Goal: Information Seeking & Learning: Learn about a topic

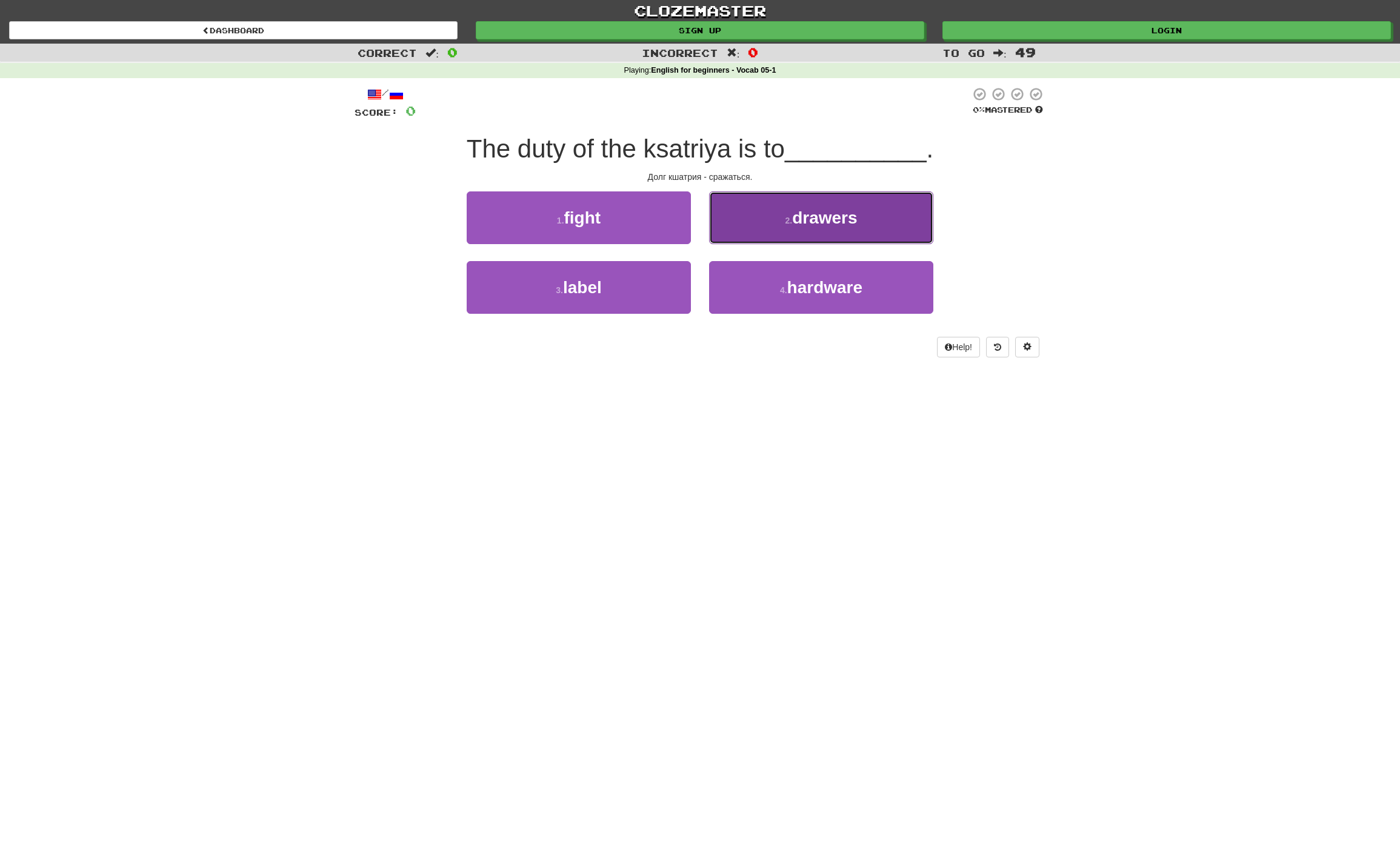
click at [825, 227] on button "2 . drawers" at bounding box center [821, 217] width 224 height 53
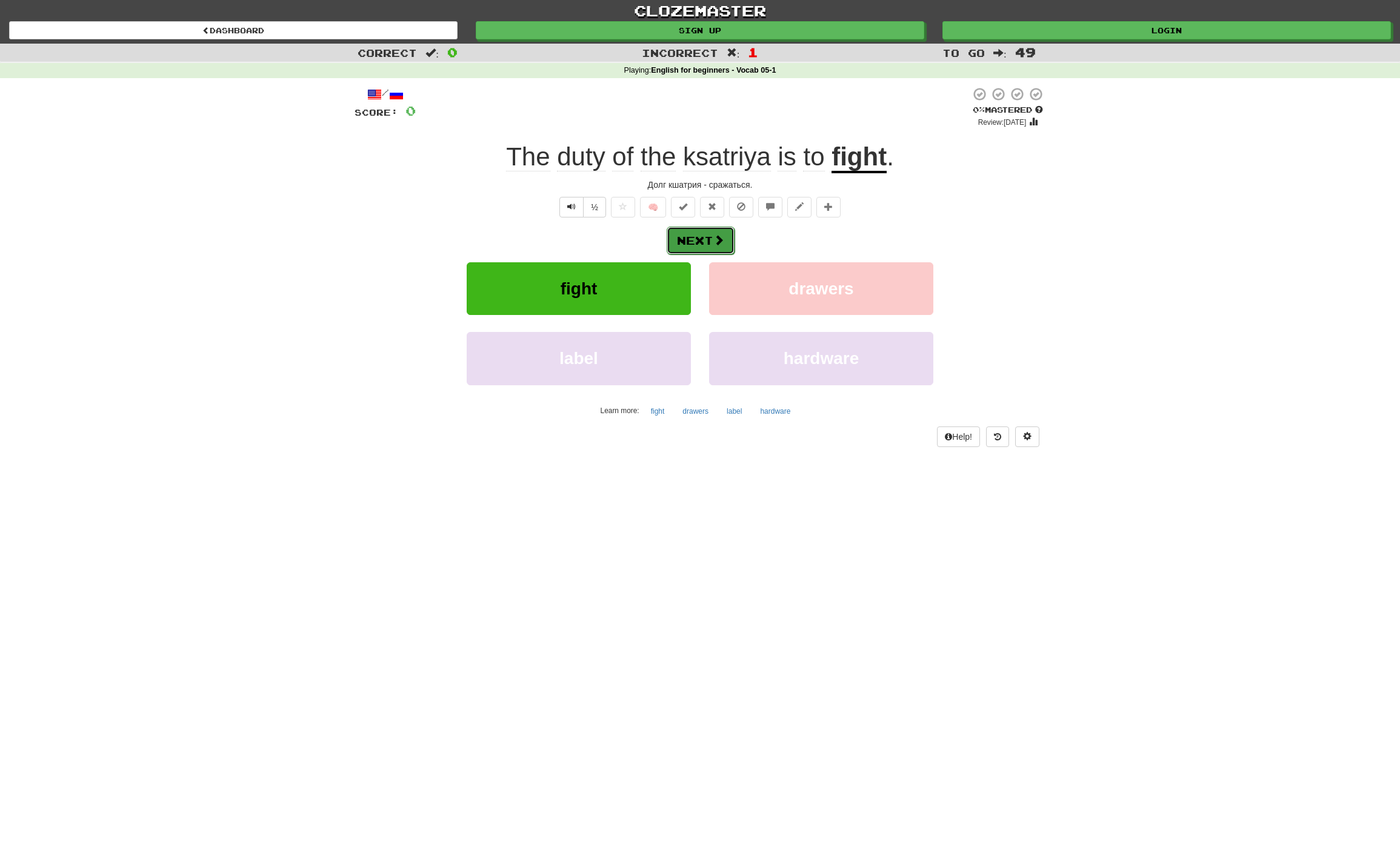
click at [722, 240] on span at bounding box center [718, 239] width 11 height 11
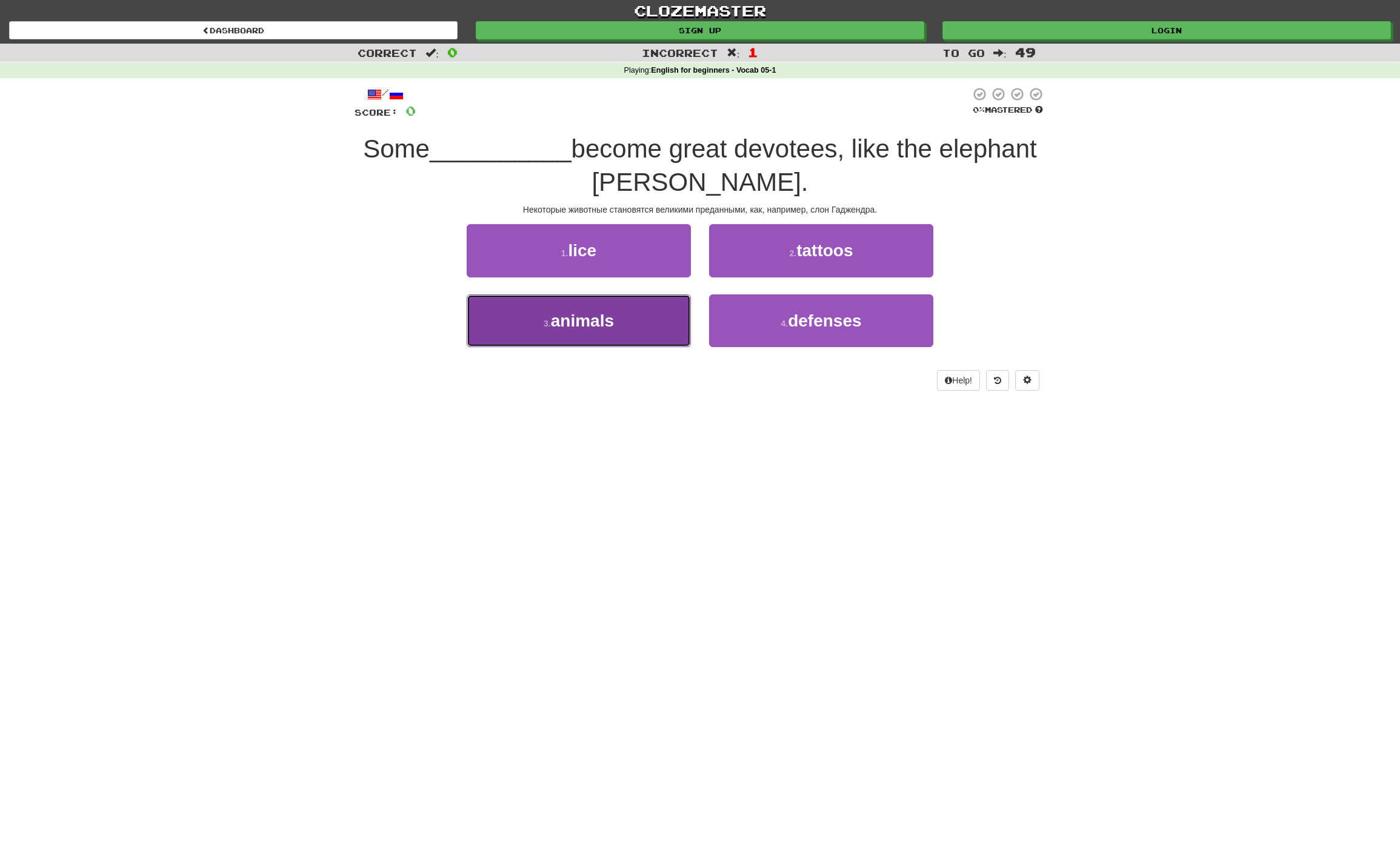
click at [610, 327] on span "animals" at bounding box center [582, 320] width 63 height 19
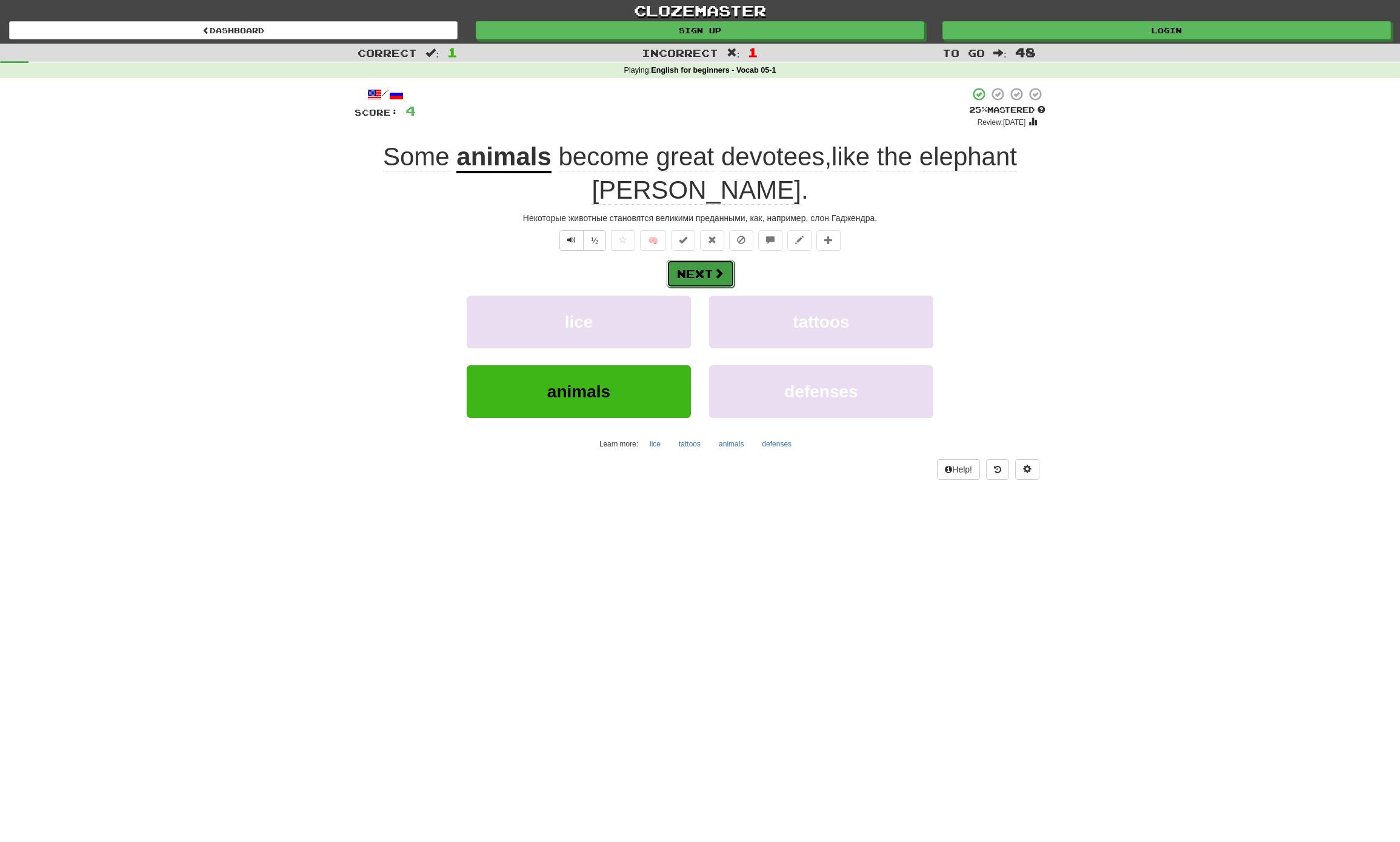
click at [702, 267] on button "Next" at bounding box center [701, 274] width 68 height 28
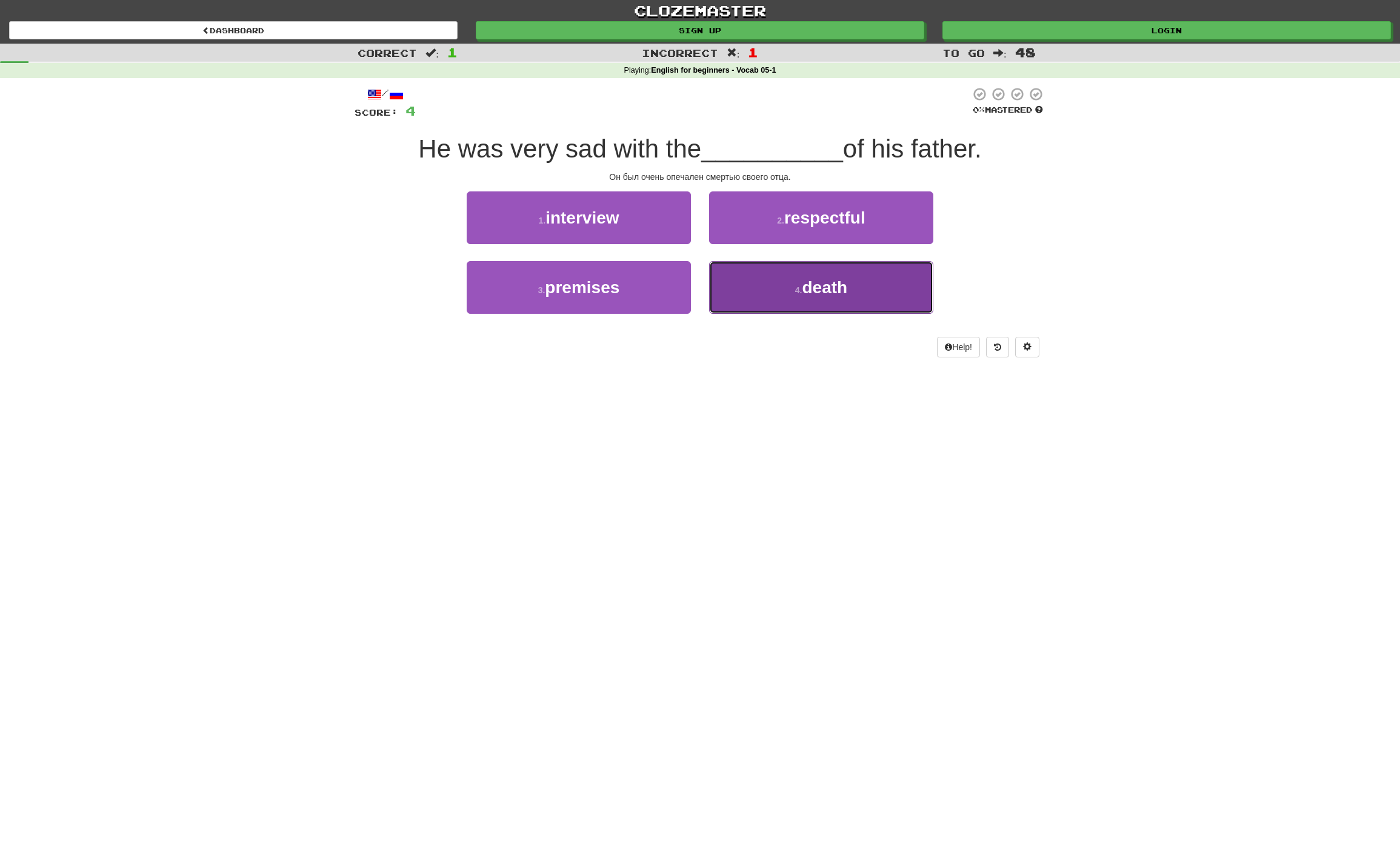
click at [808, 299] on button "4 . death" at bounding box center [821, 287] width 224 height 53
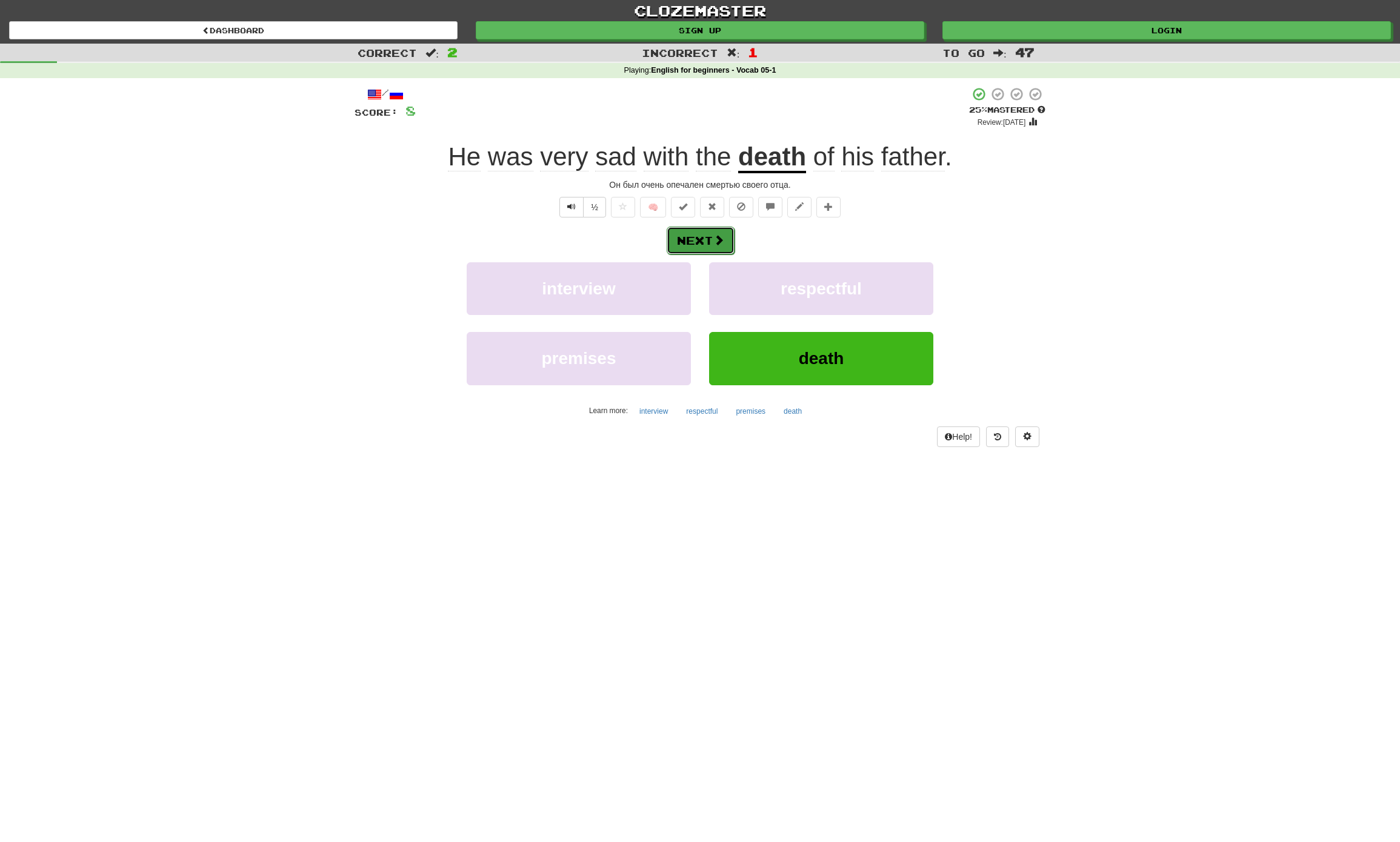
click at [714, 241] on span at bounding box center [718, 239] width 11 height 11
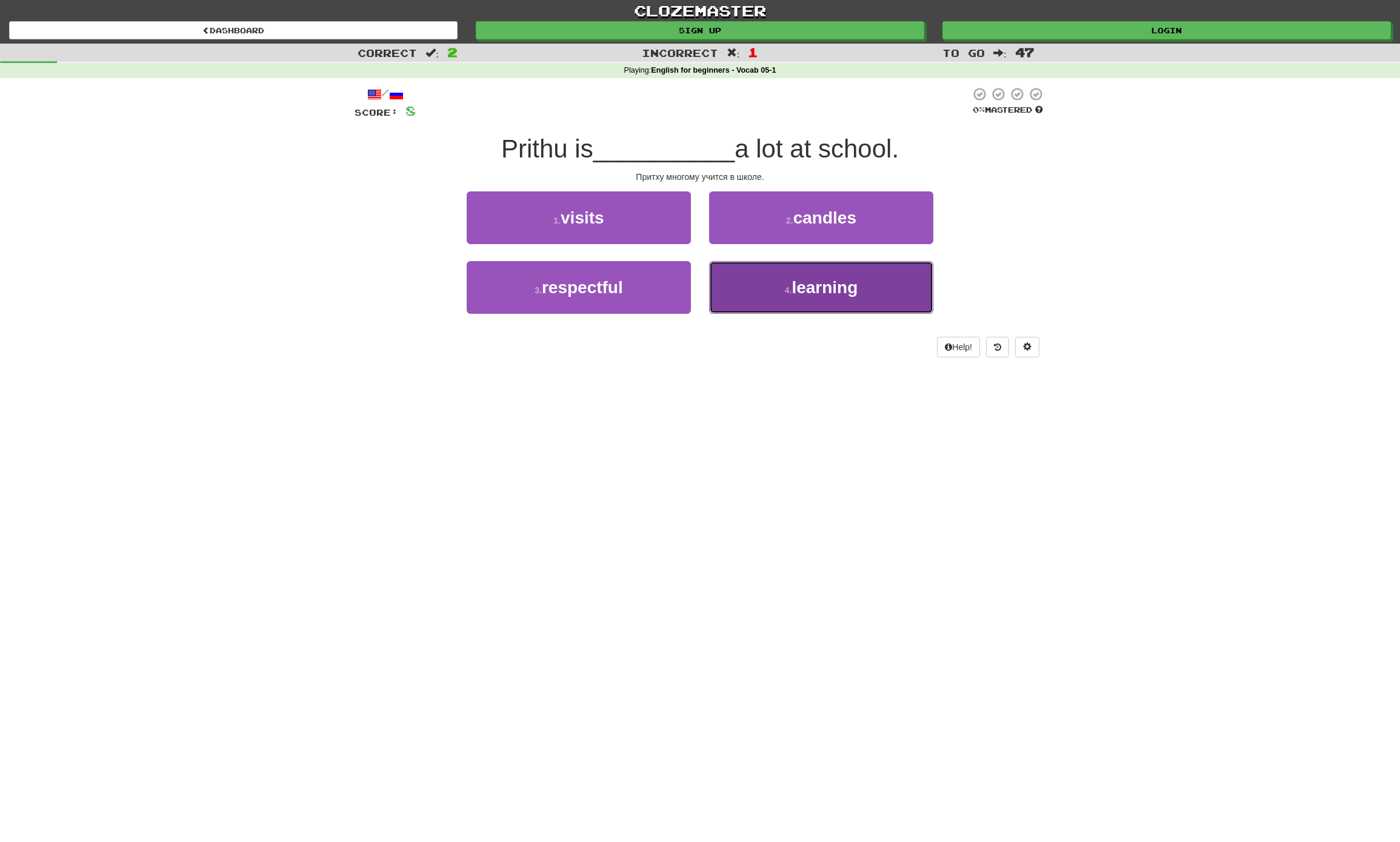
click at [847, 290] on span "learning" at bounding box center [824, 287] width 66 height 19
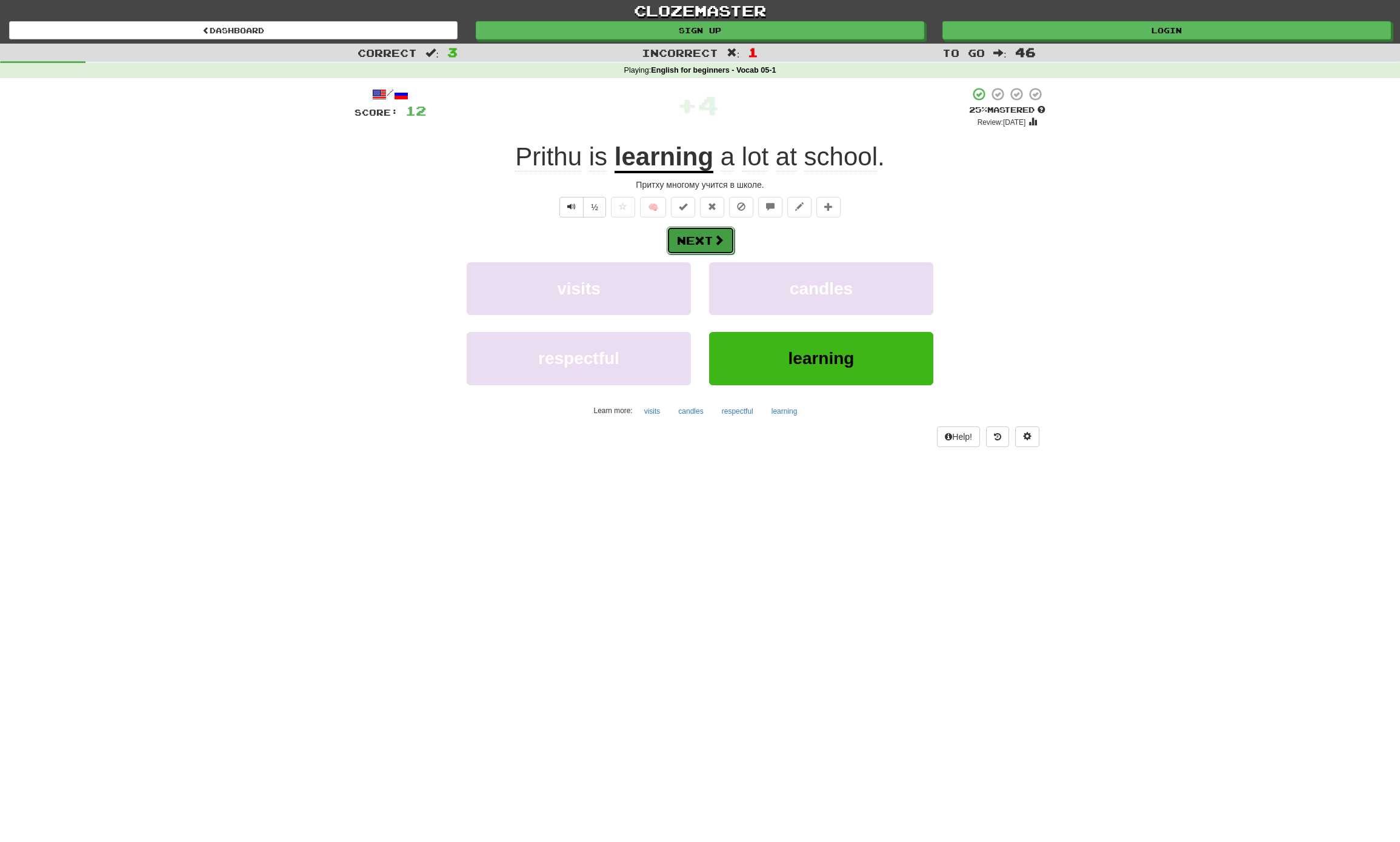
click at [709, 237] on button "Next" at bounding box center [701, 241] width 68 height 28
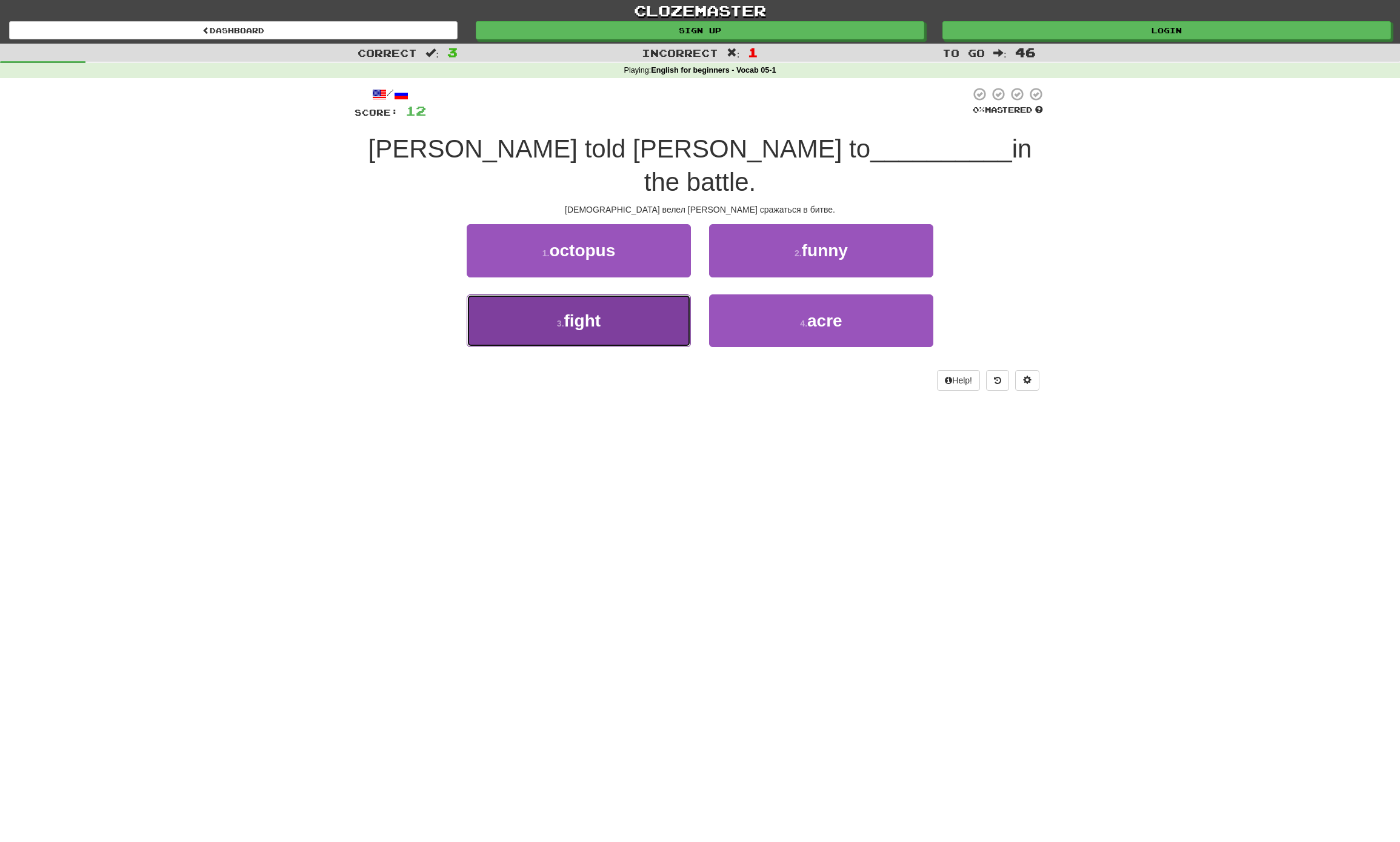
click at [610, 294] on button "3 . fight" at bounding box center [579, 320] width 224 height 53
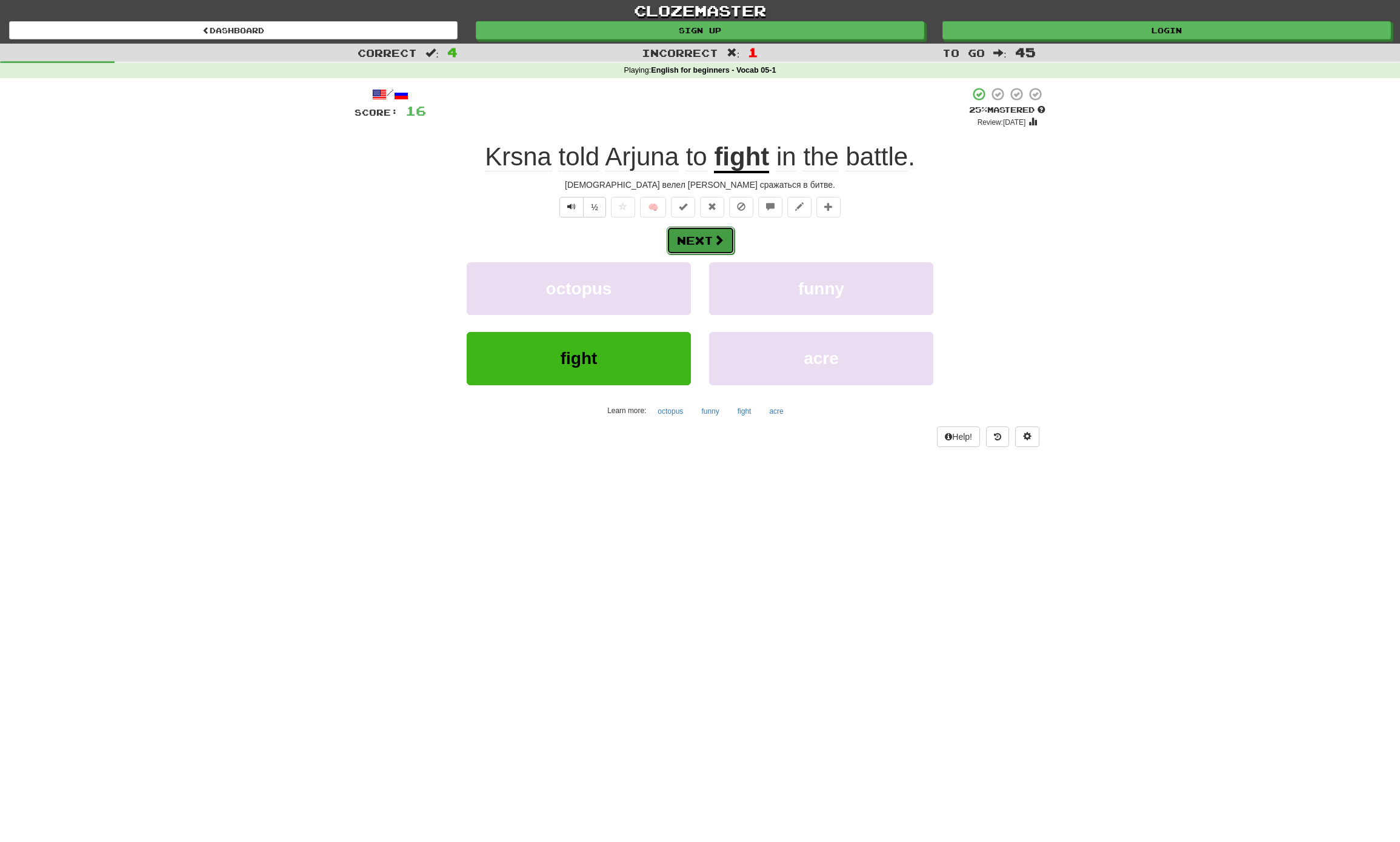
click at [691, 238] on button "Next" at bounding box center [701, 241] width 68 height 28
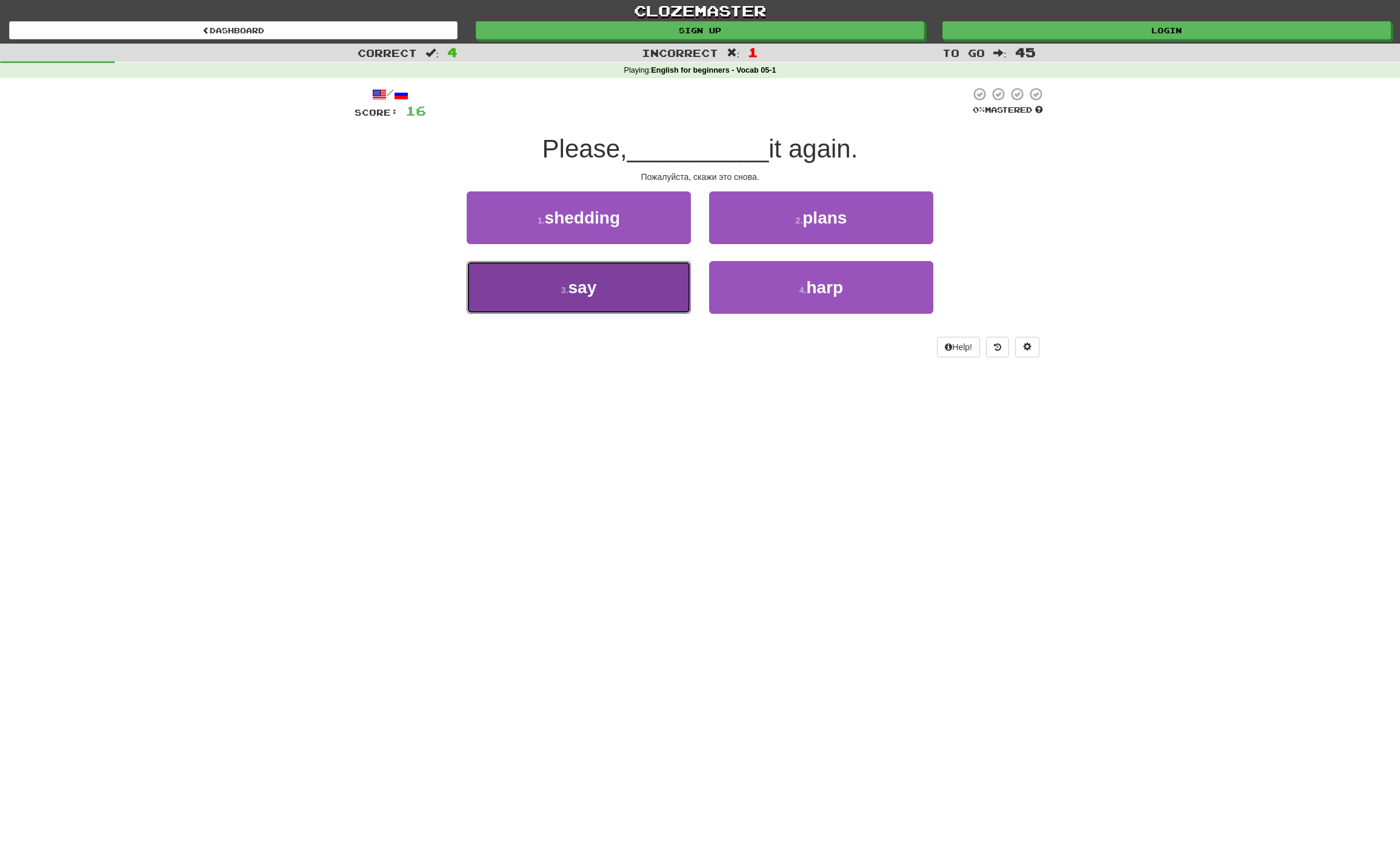
click at [610, 290] on button "3 . say" at bounding box center [579, 287] width 224 height 53
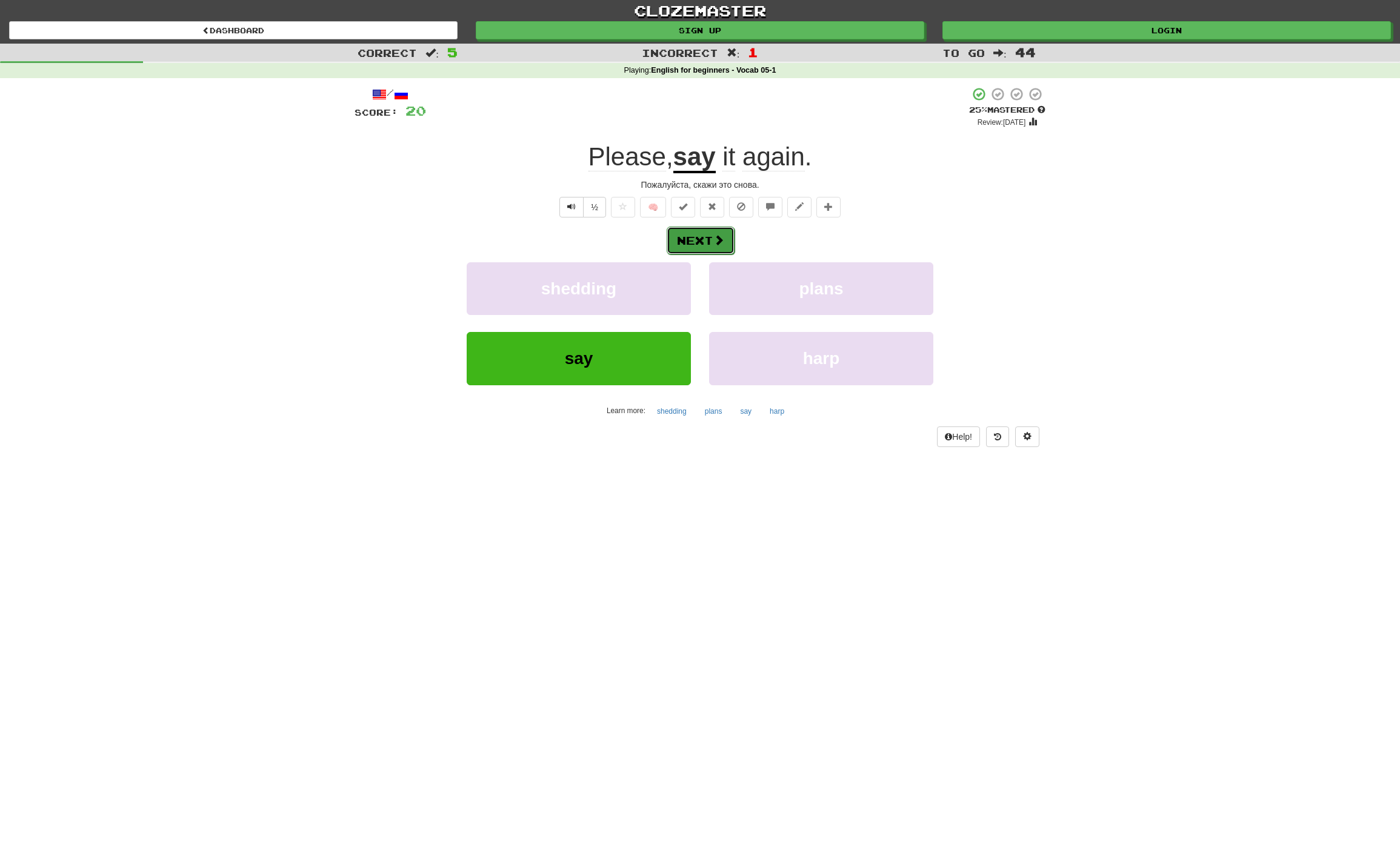
click at [715, 241] on span at bounding box center [718, 239] width 11 height 11
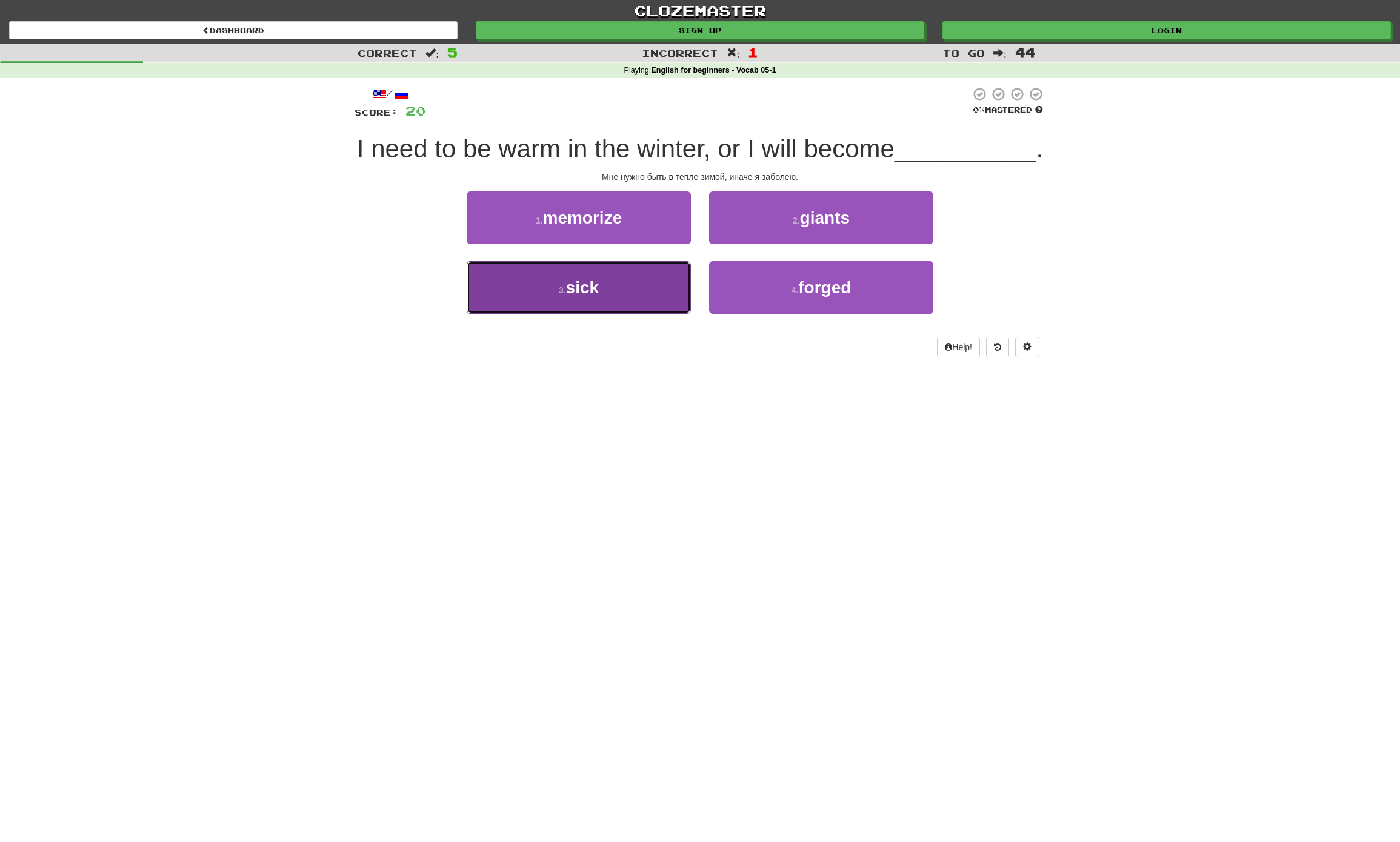
click at [640, 314] on button "3 . sick" at bounding box center [579, 287] width 224 height 53
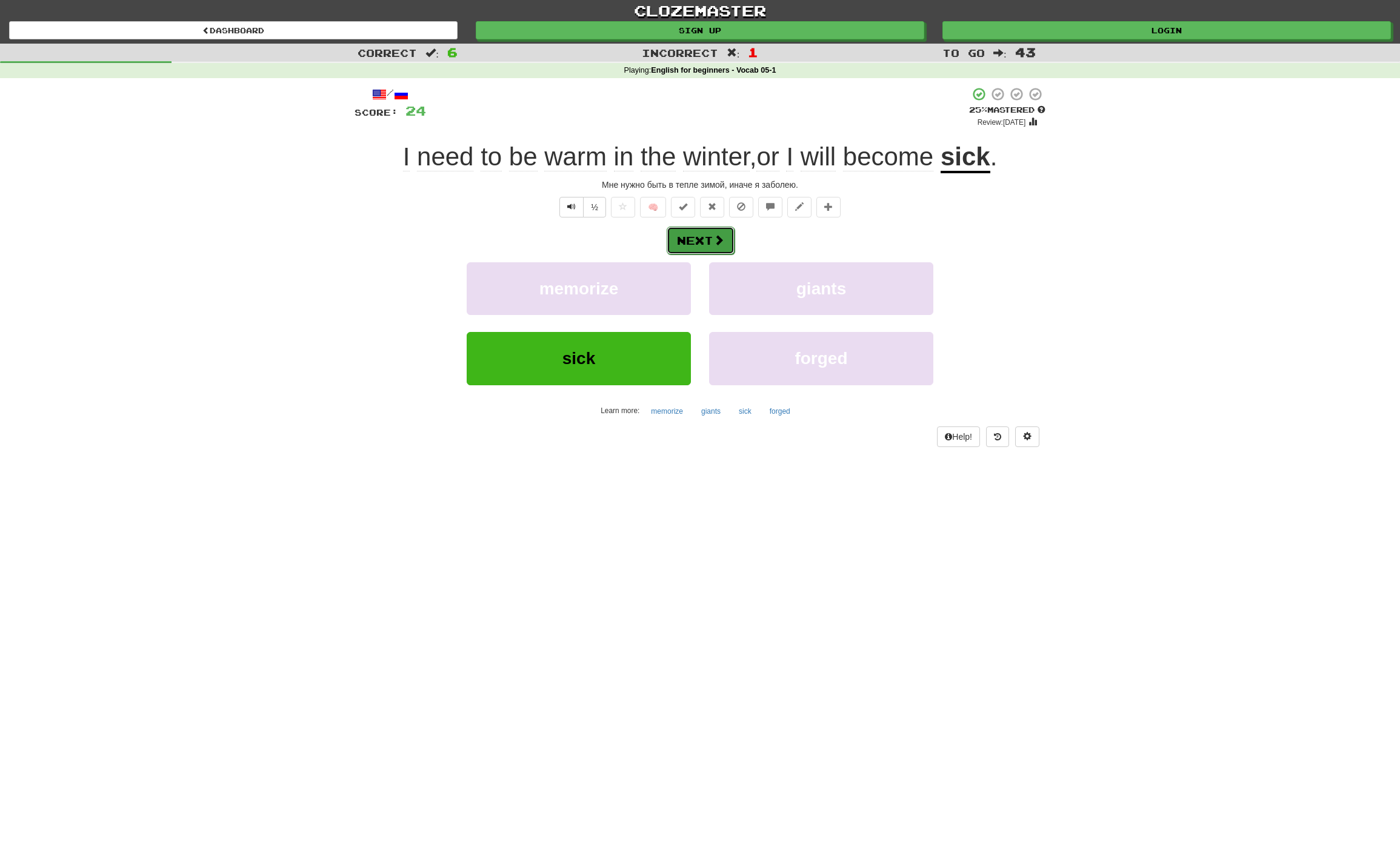
click at [711, 241] on button "Next" at bounding box center [701, 241] width 68 height 28
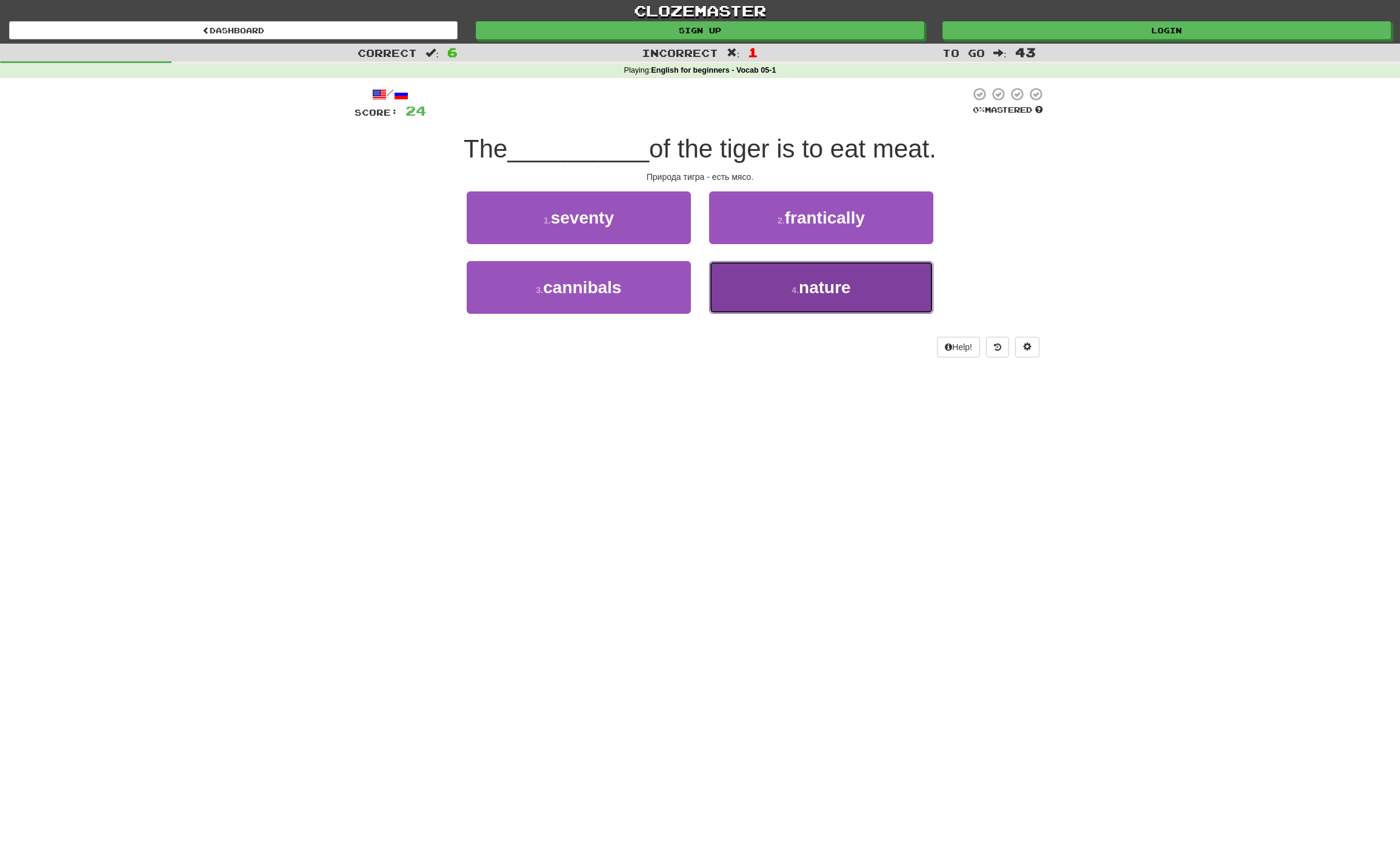
click at [849, 295] on span "nature" at bounding box center [825, 287] width 52 height 19
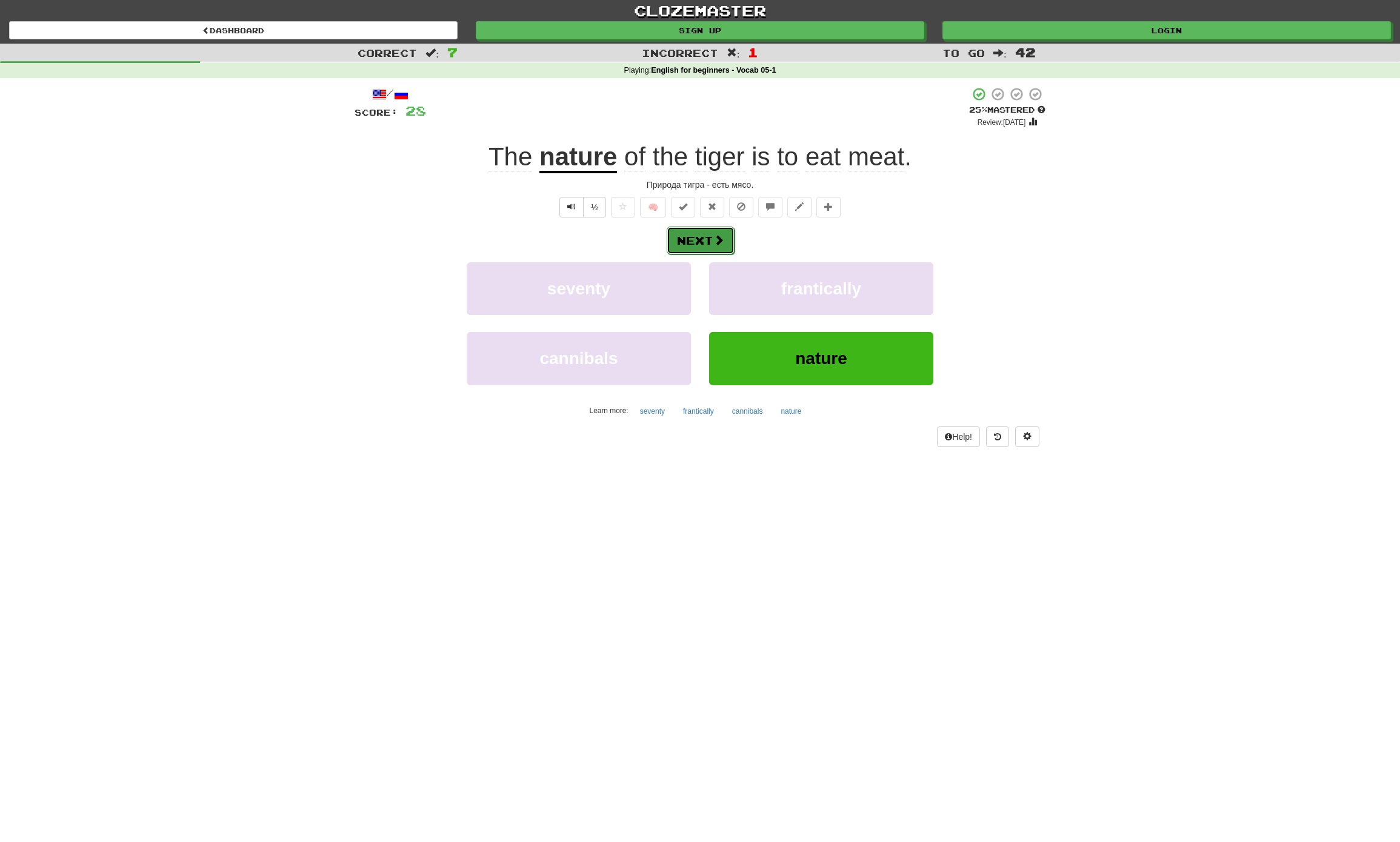
click at [713, 244] on span at bounding box center [718, 239] width 11 height 11
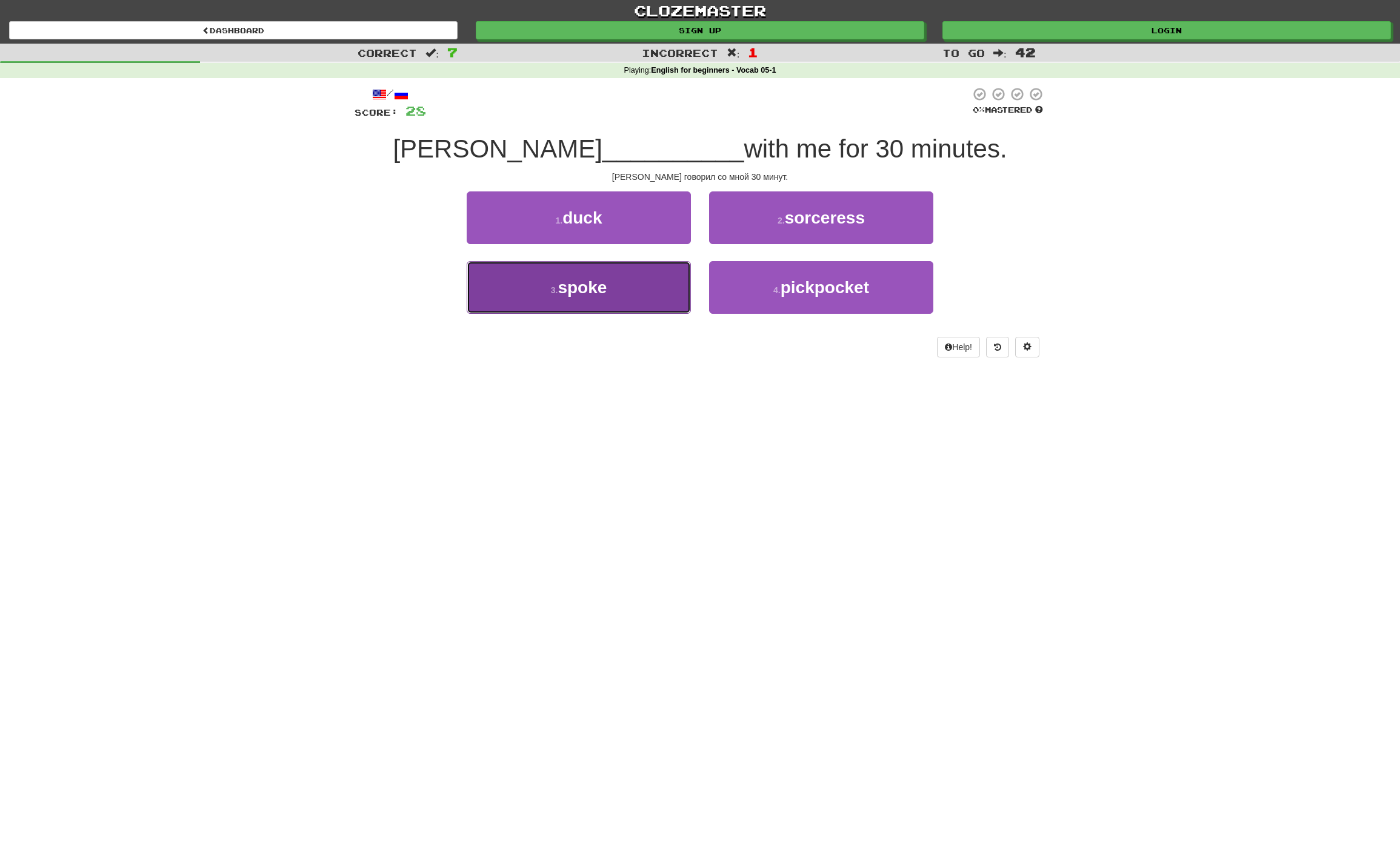
click at [614, 282] on button "3 . spoke" at bounding box center [579, 287] width 224 height 53
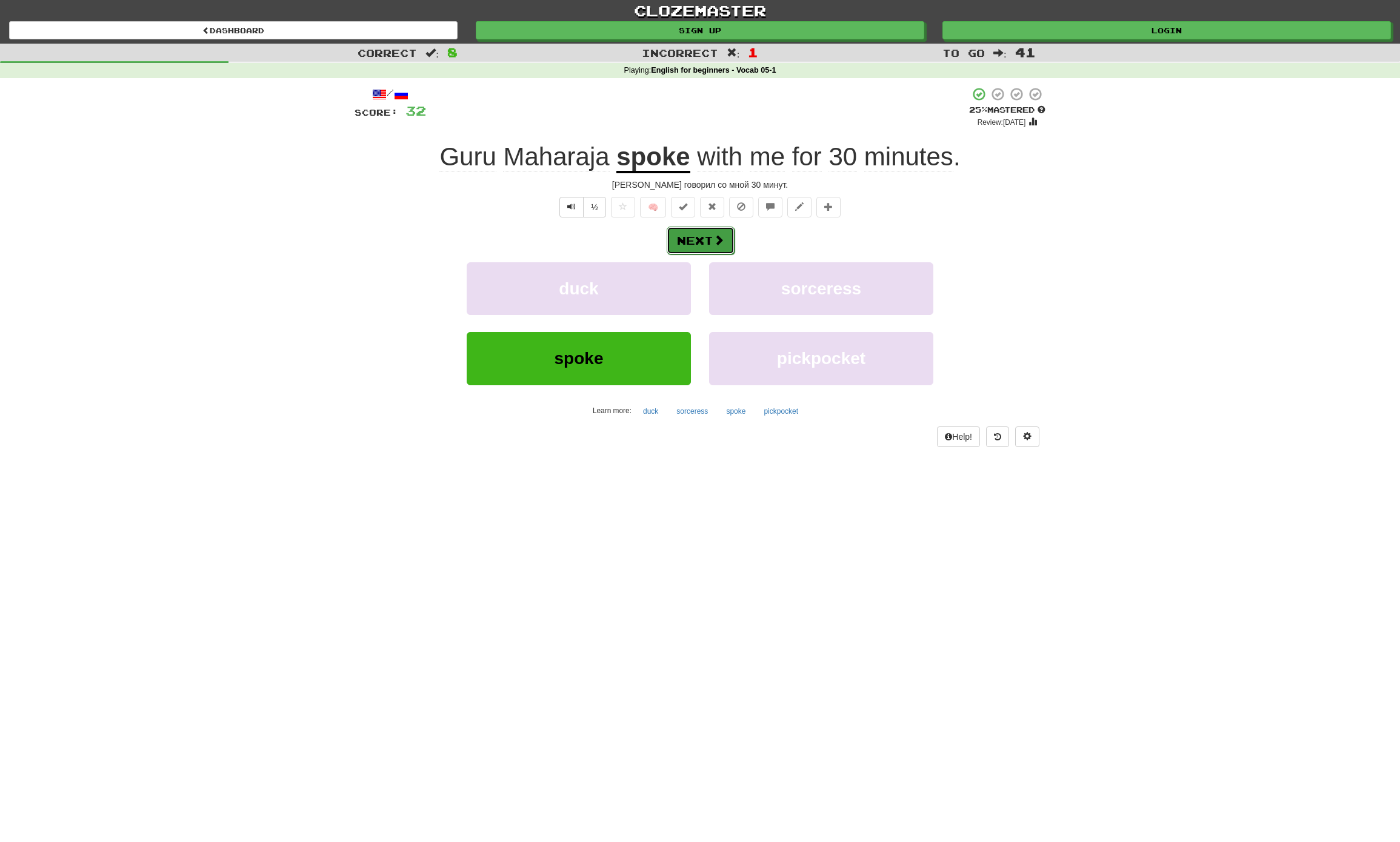
click at [699, 237] on button "Next" at bounding box center [701, 241] width 68 height 28
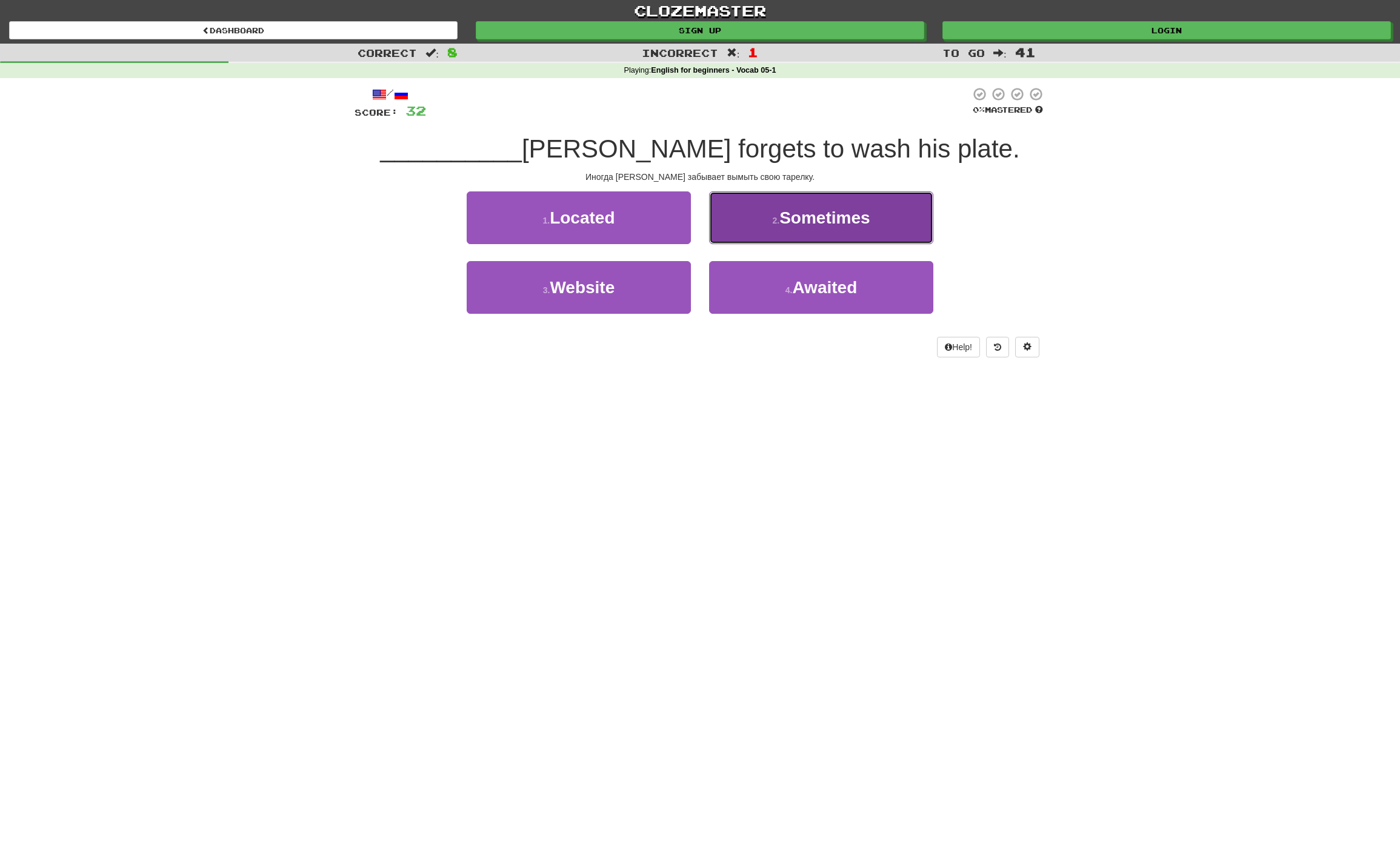
click at [830, 222] on span "Sometimes" at bounding box center [824, 217] width 90 height 19
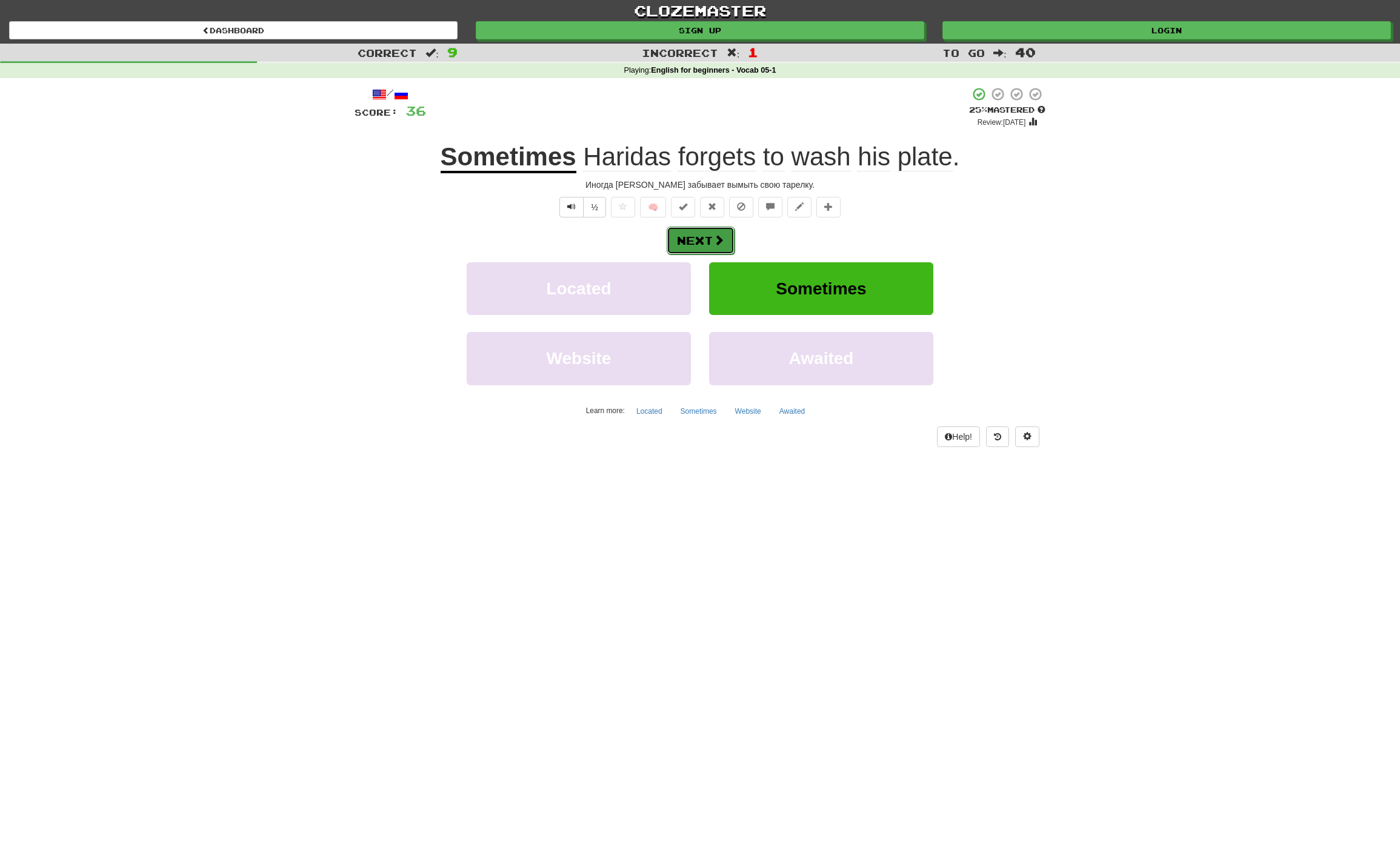
click at [730, 236] on button "Next" at bounding box center [701, 241] width 68 height 28
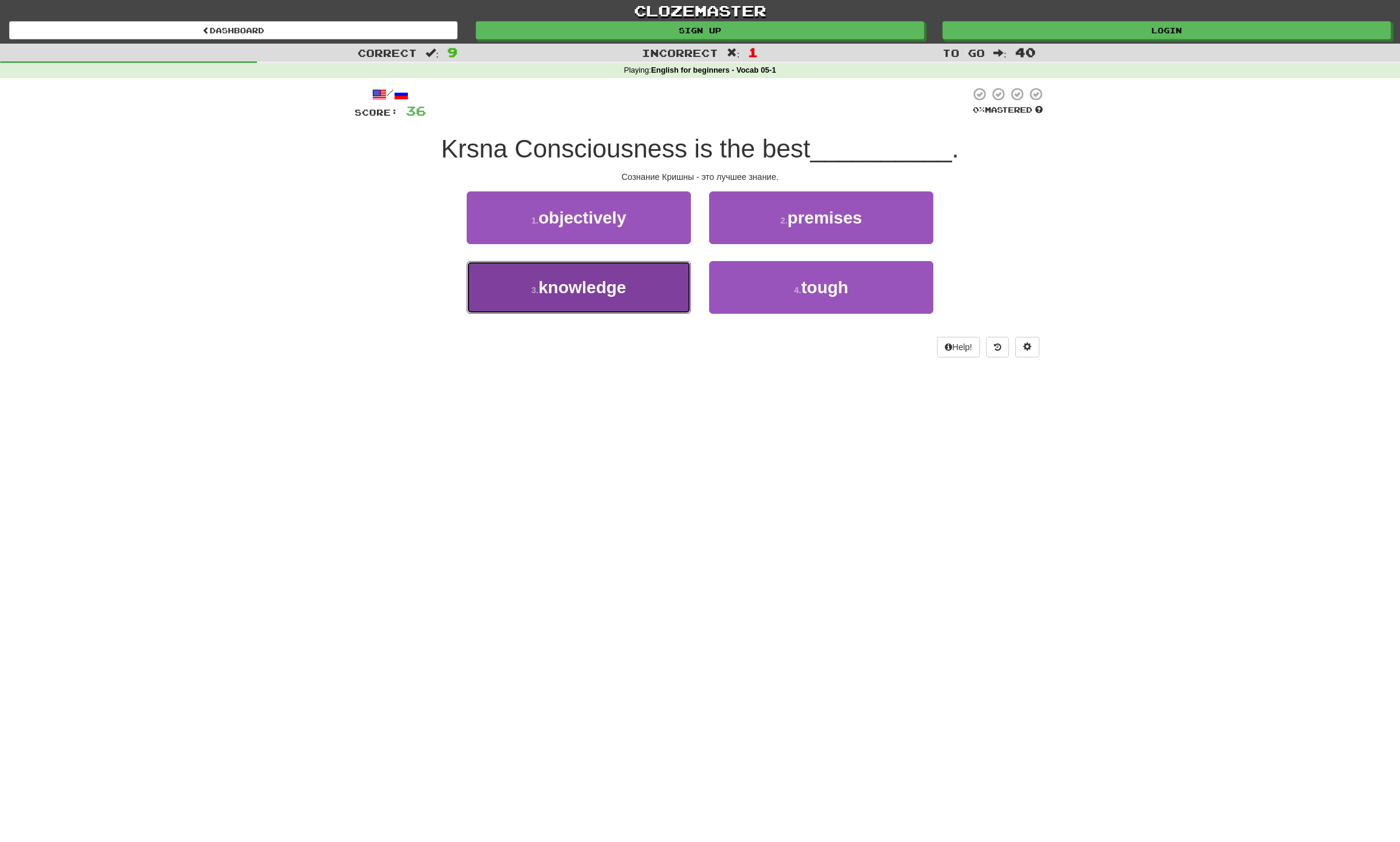
click at [625, 293] on span "knowledge" at bounding box center [582, 287] width 88 height 19
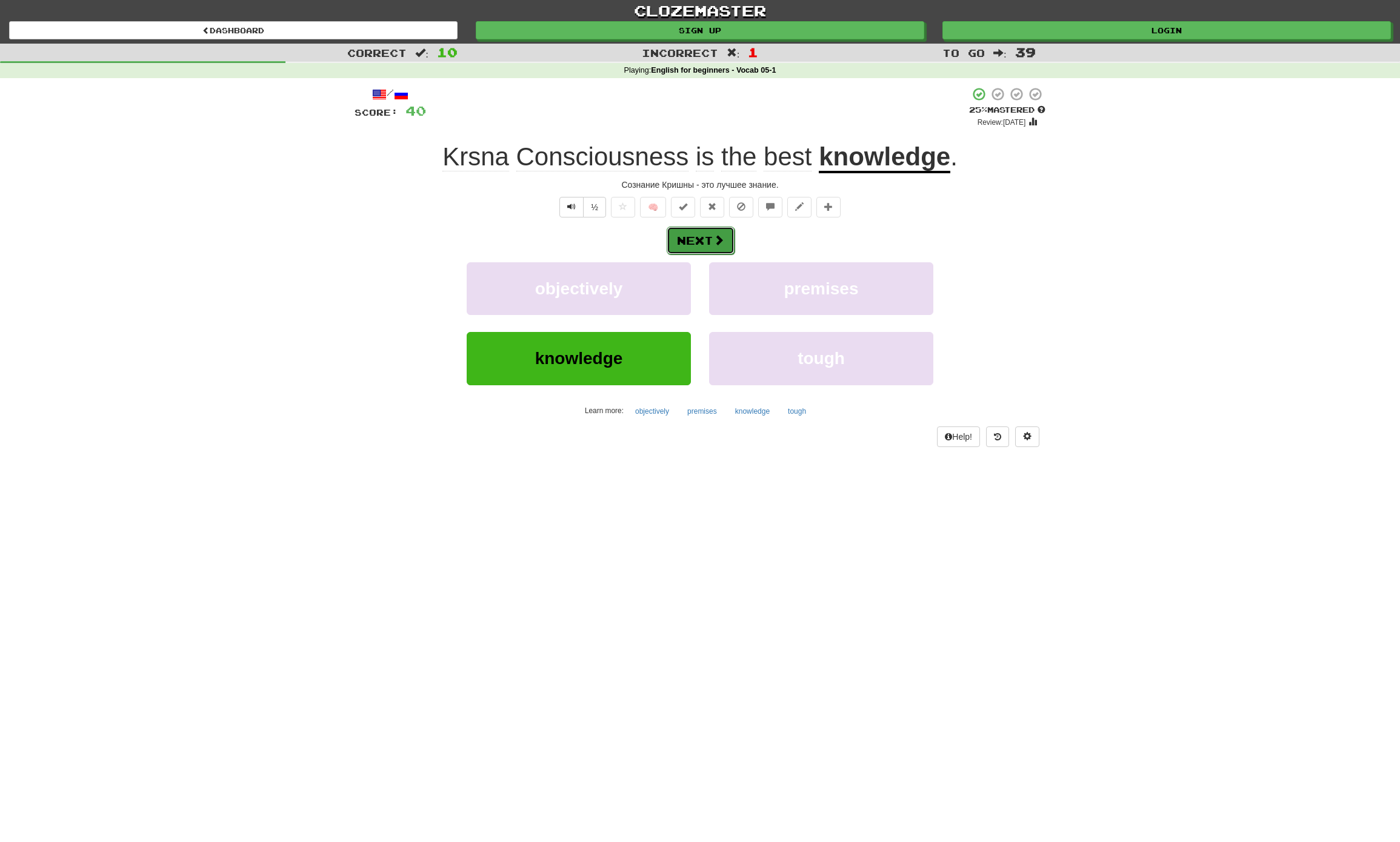
click at [700, 241] on button "Next" at bounding box center [701, 241] width 68 height 28
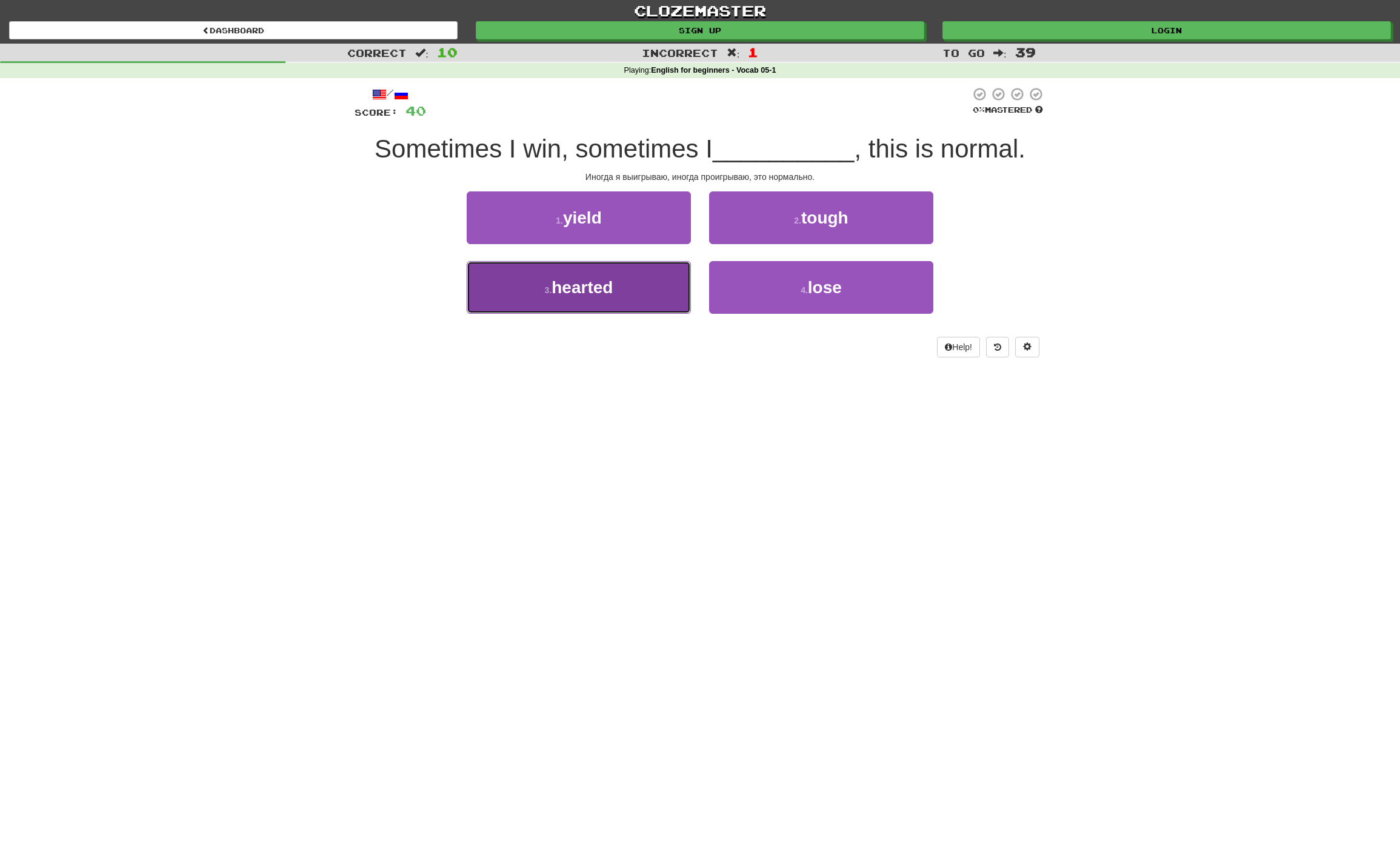
click at [582, 287] on span "hearted" at bounding box center [581, 287] width 61 height 19
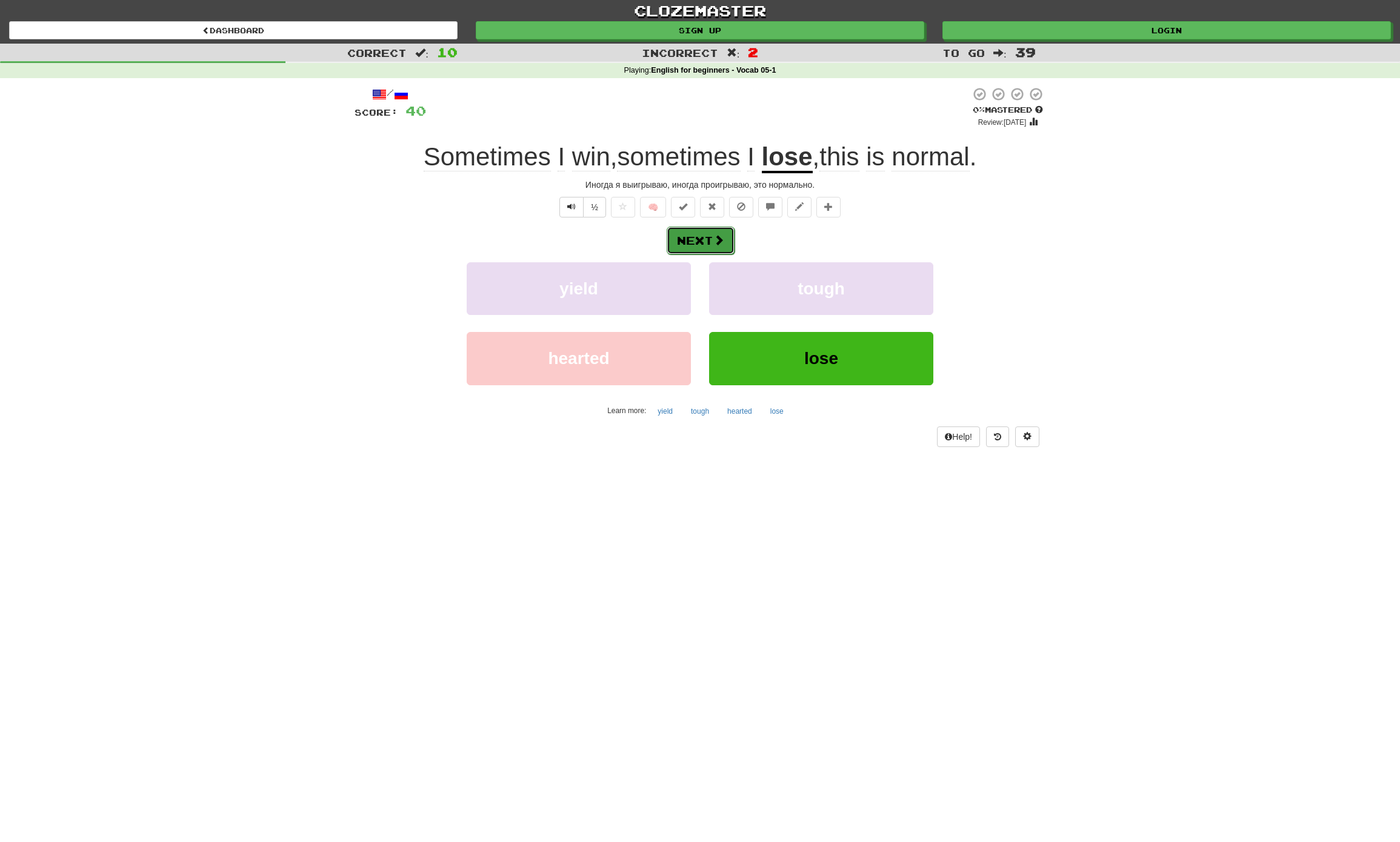
click at [711, 237] on button "Next" at bounding box center [701, 241] width 68 height 28
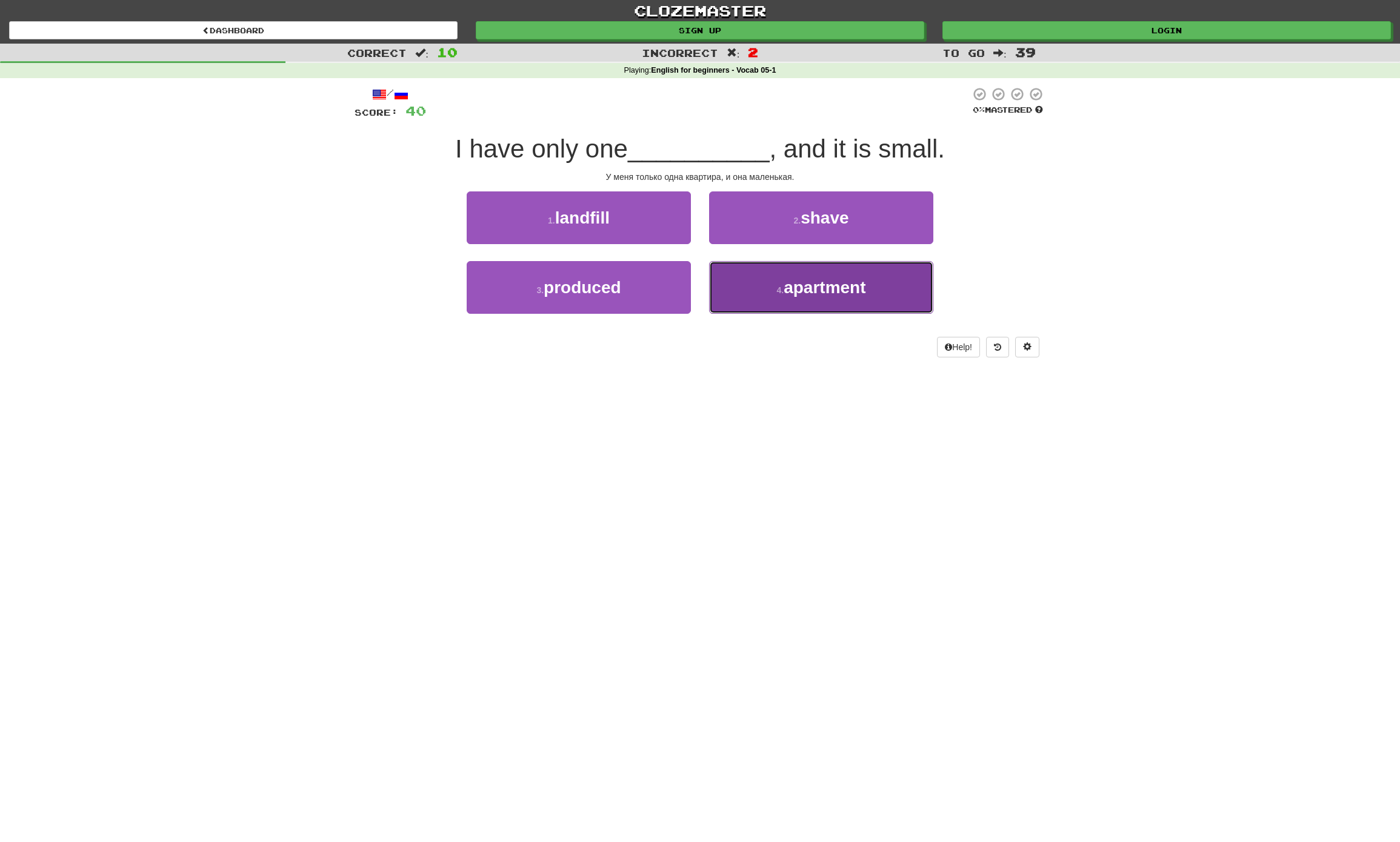
click at [851, 296] on span "apartment" at bounding box center [824, 287] width 82 height 19
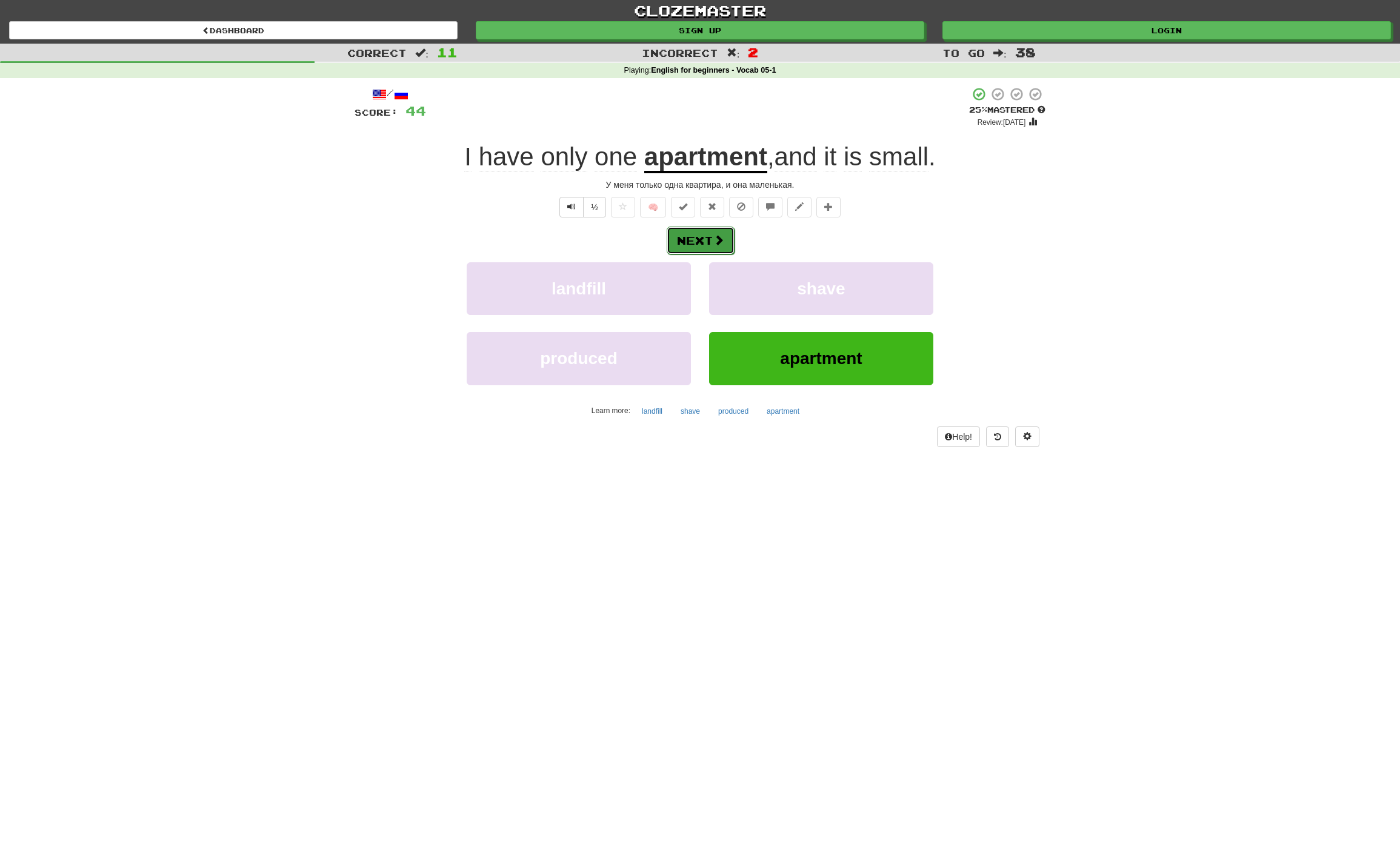
click at [707, 244] on button "Next" at bounding box center [701, 241] width 68 height 28
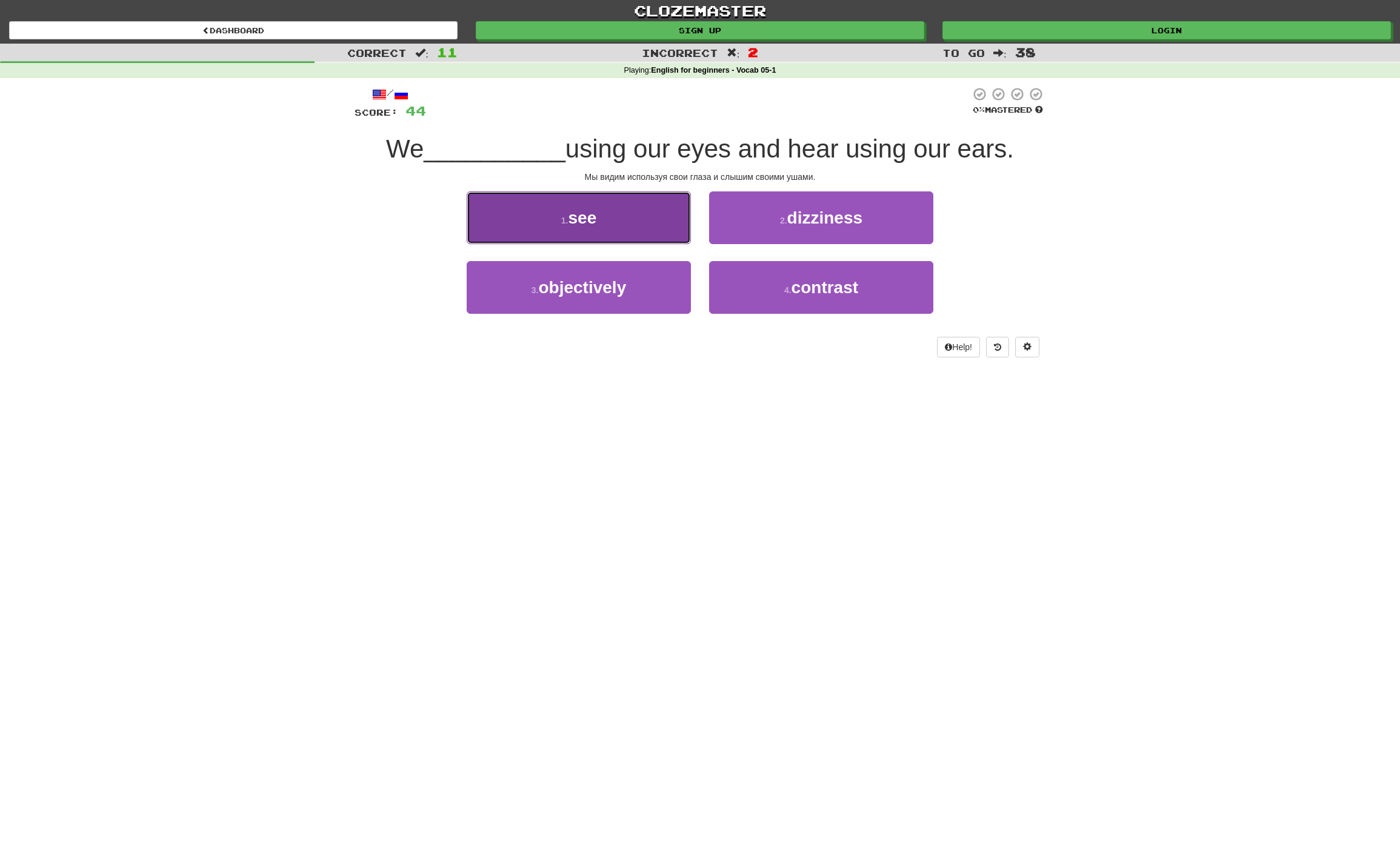
click at [640, 208] on button "1 . see" at bounding box center [579, 217] width 224 height 53
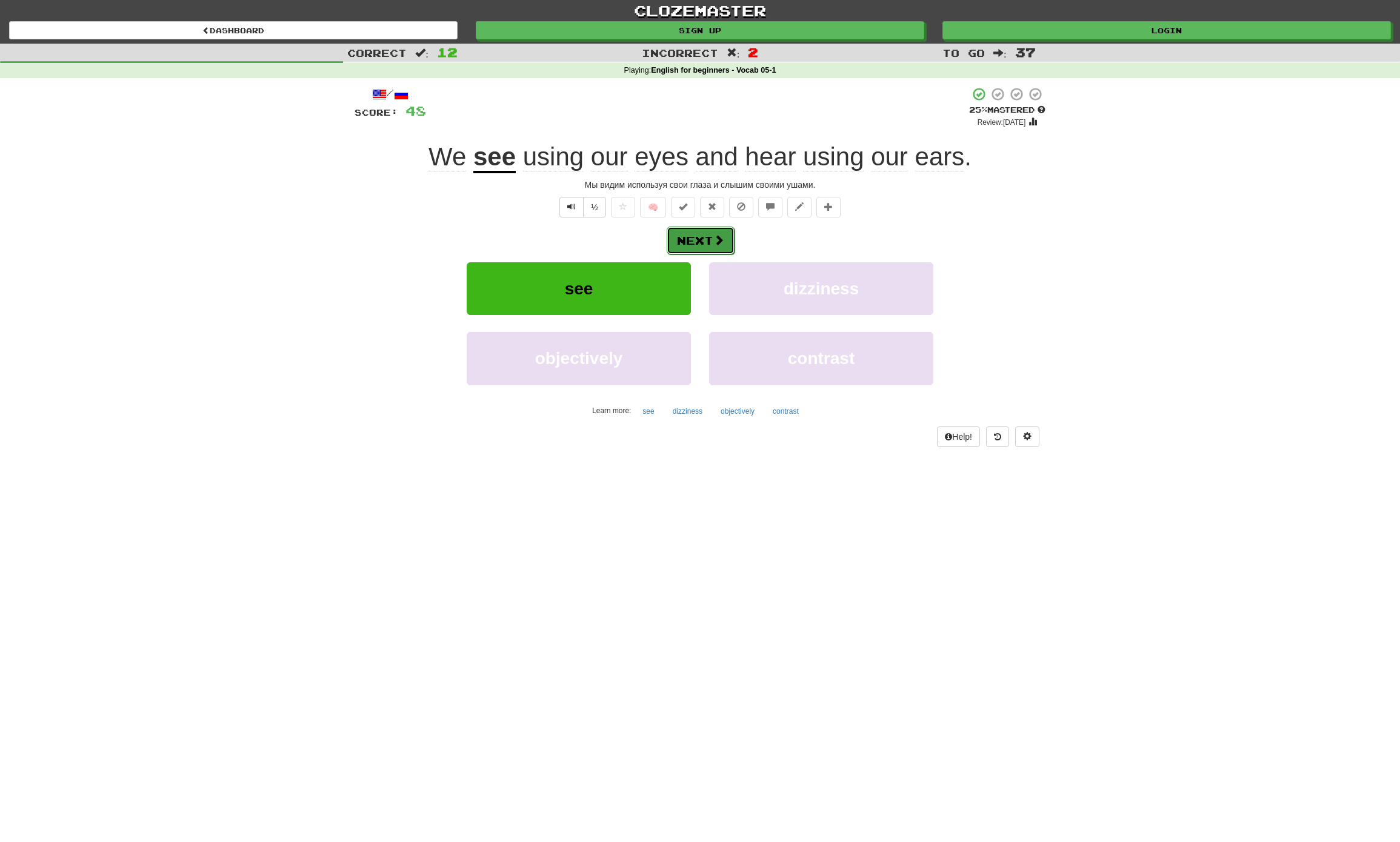
click at [716, 244] on span at bounding box center [718, 239] width 11 height 11
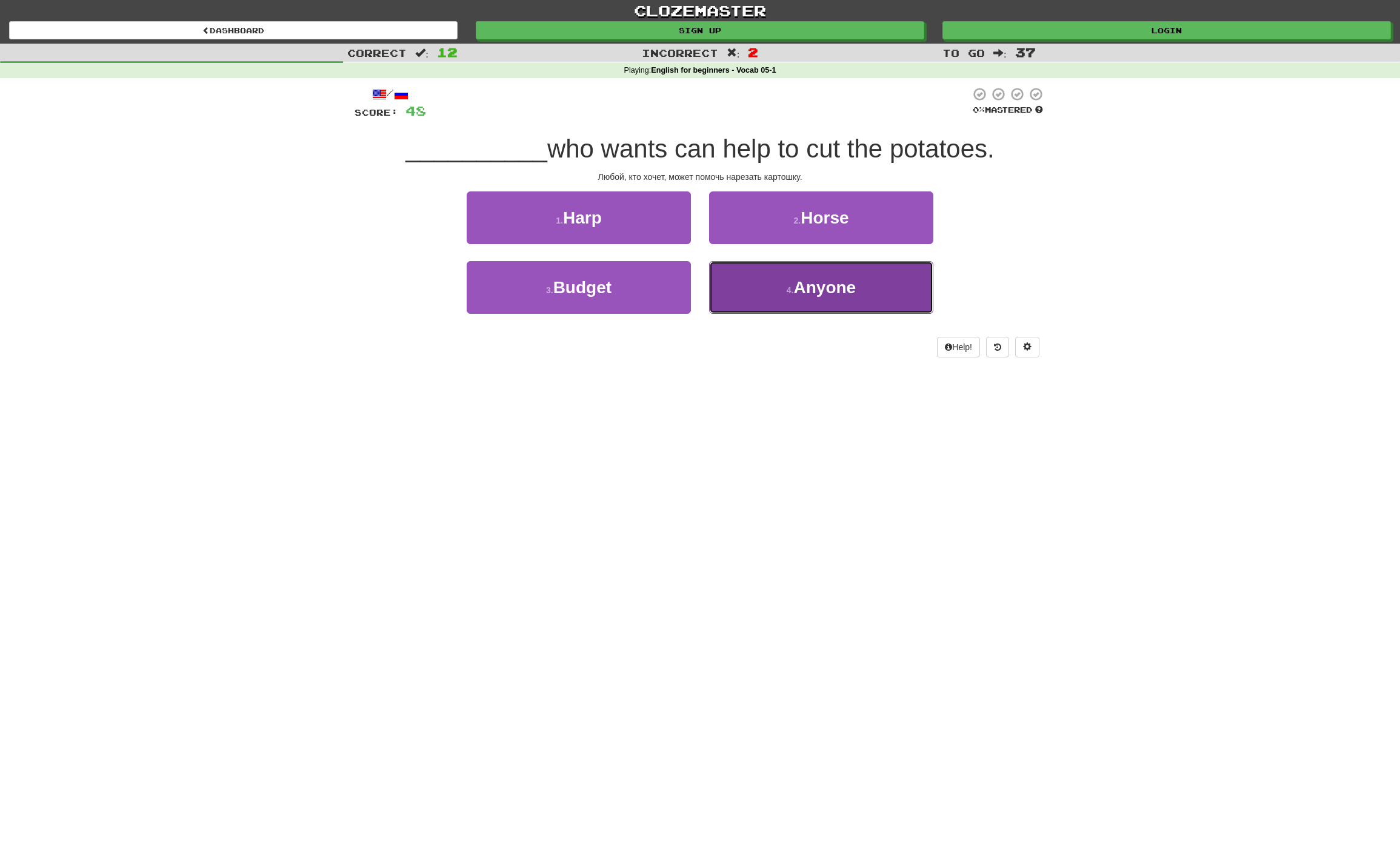
click at [831, 287] on span "Anyone" at bounding box center [825, 287] width 62 height 19
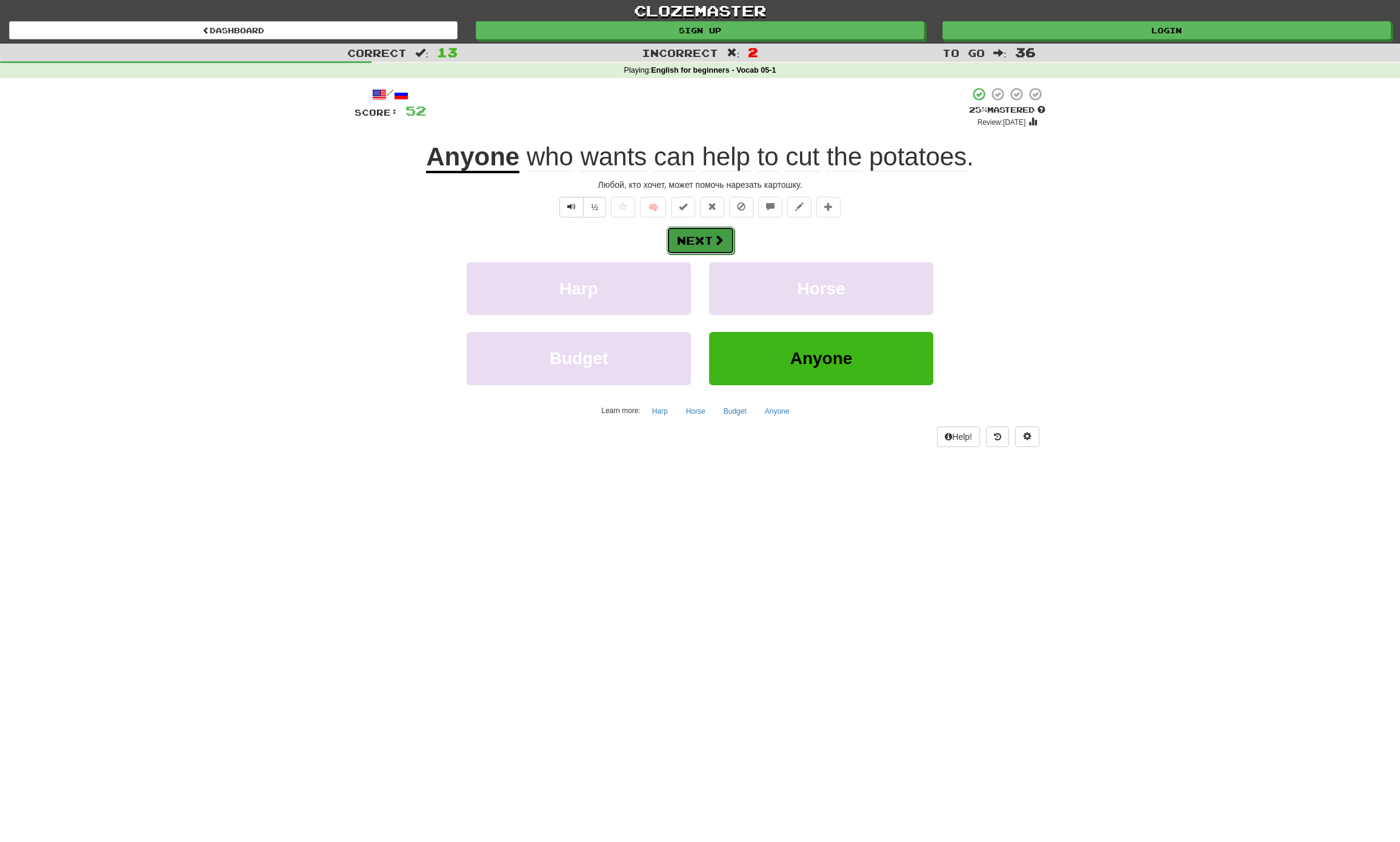
click at [706, 244] on button "Next" at bounding box center [701, 241] width 68 height 28
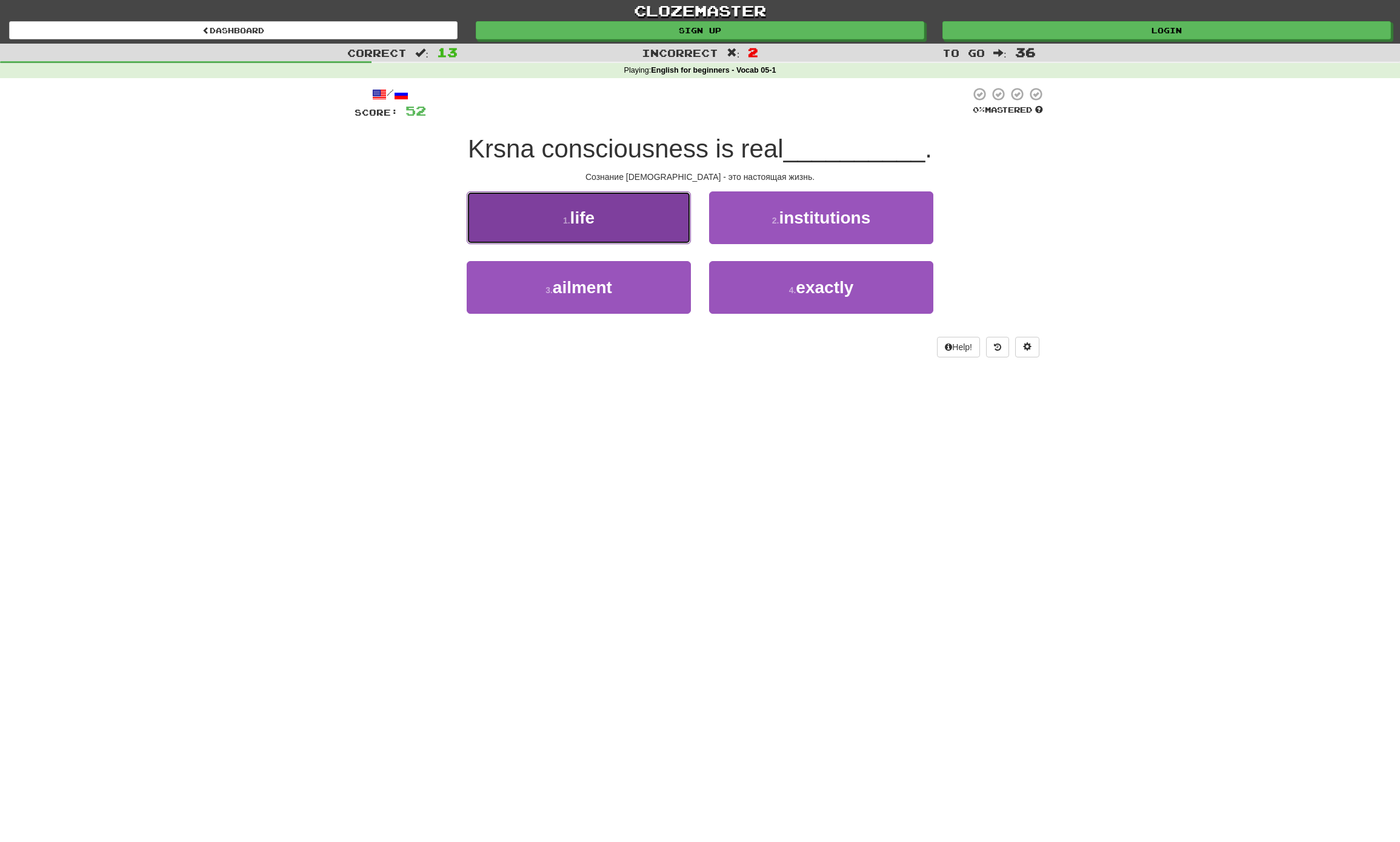
click at [617, 226] on button "1 . life" at bounding box center [579, 217] width 224 height 53
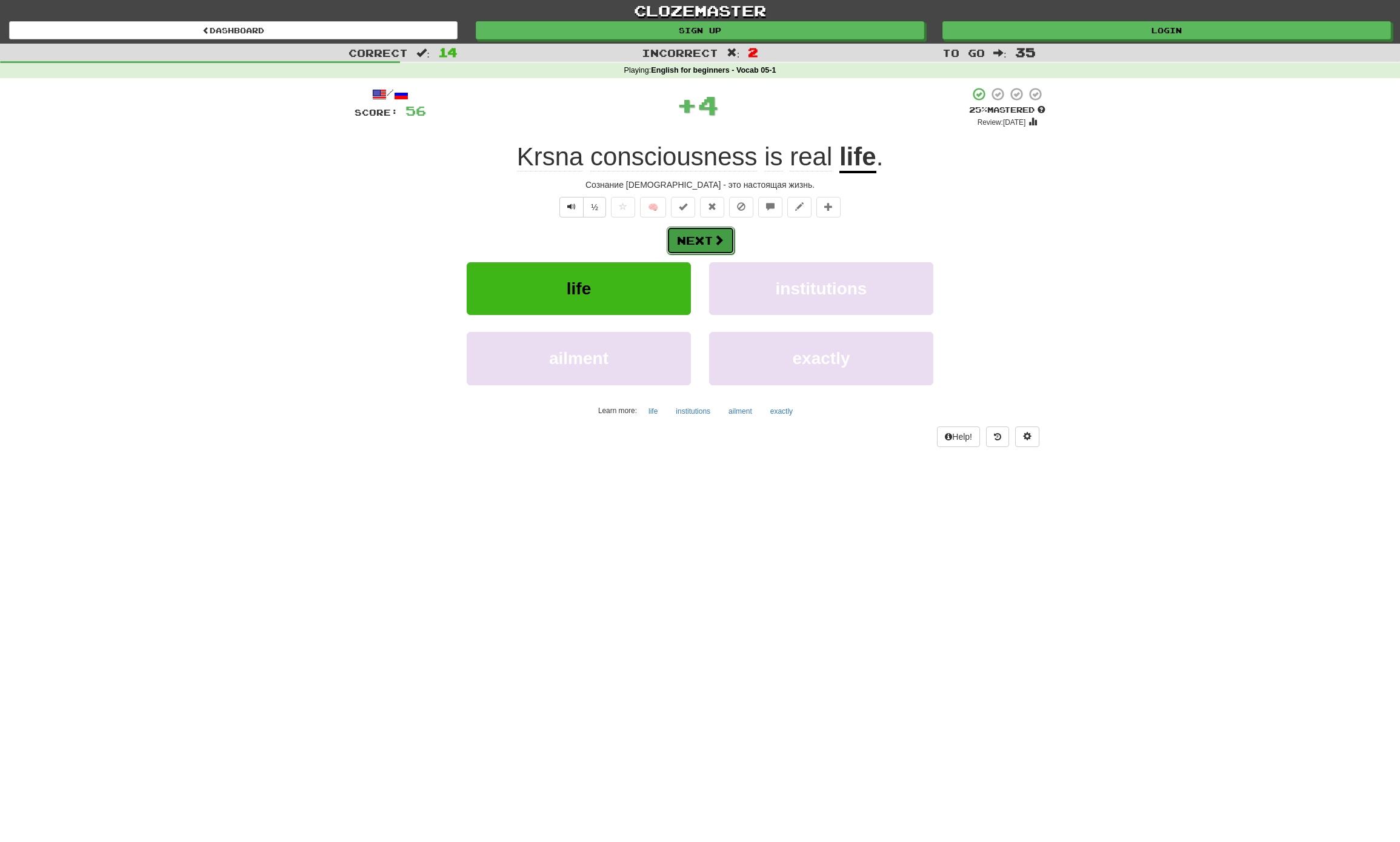
click at [691, 244] on button "Next" at bounding box center [701, 241] width 68 height 28
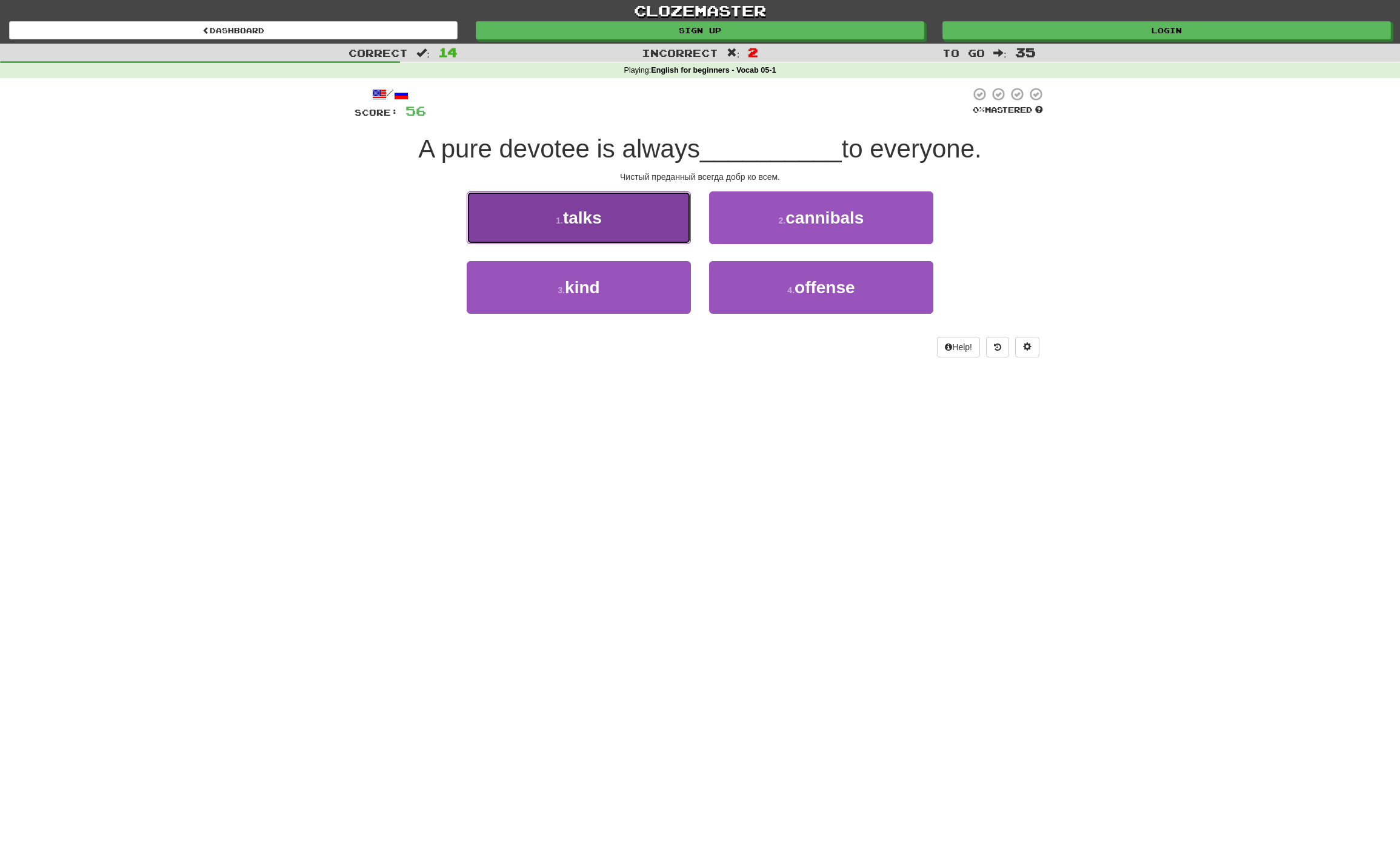
click at [629, 233] on button "1 . talks" at bounding box center [579, 217] width 224 height 53
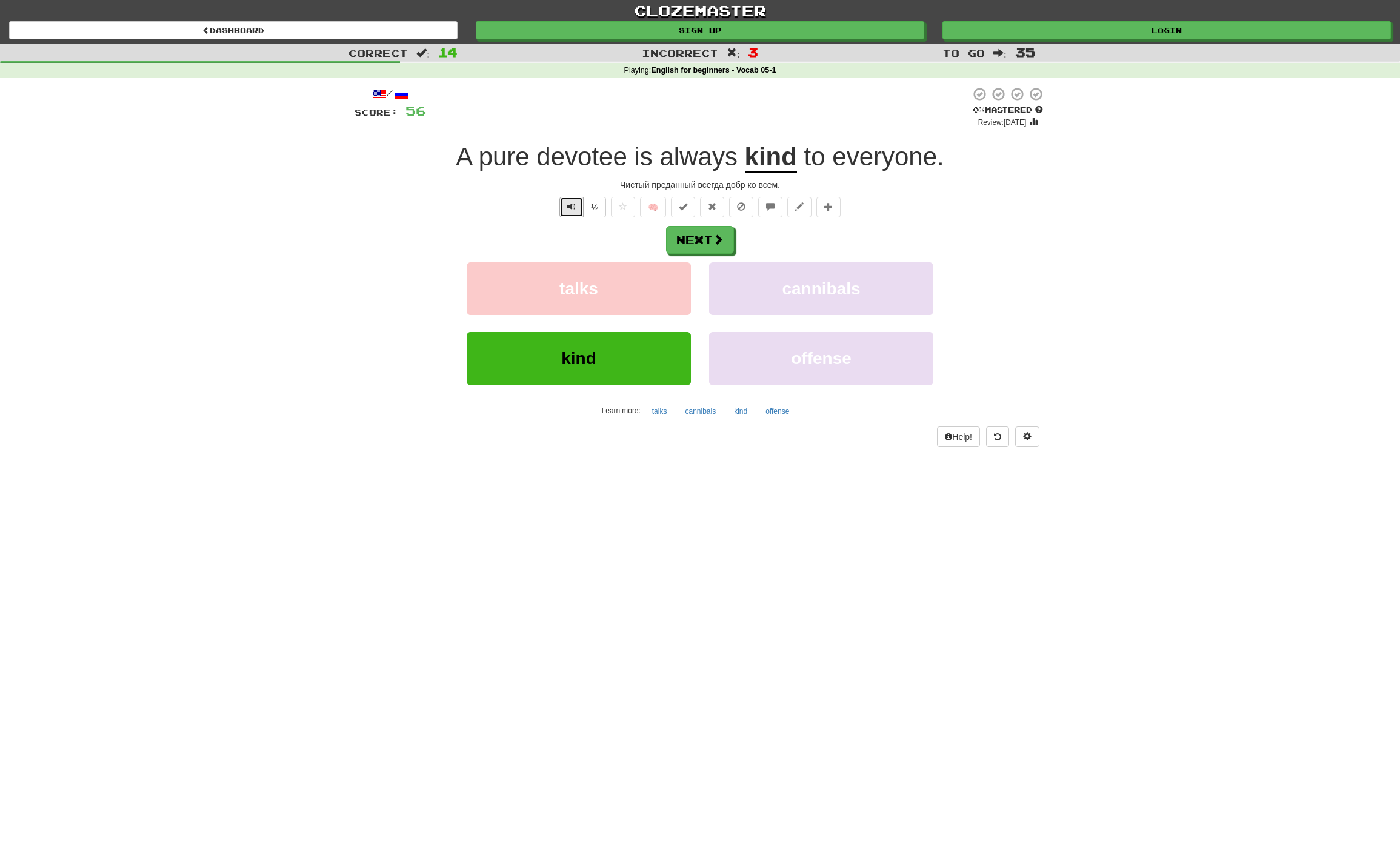
click at [567, 209] on span "Text-to-speech controls" at bounding box center [571, 206] width 8 height 8
click at [688, 238] on button "Next" at bounding box center [701, 241] width 68 height 28
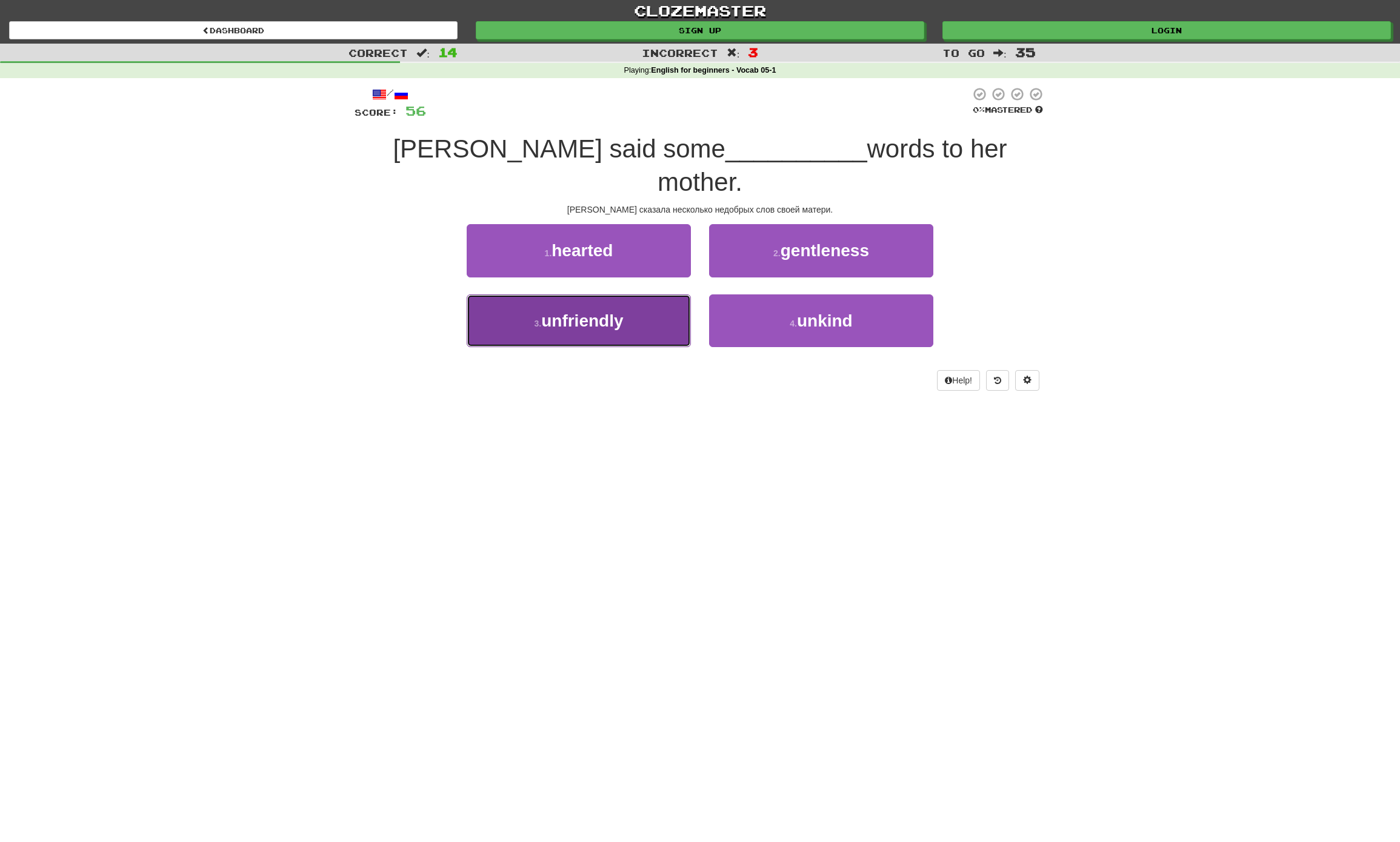
click at [564, 311] on span "unfriendly" at bounding box center [582, 320] width 82 height 19
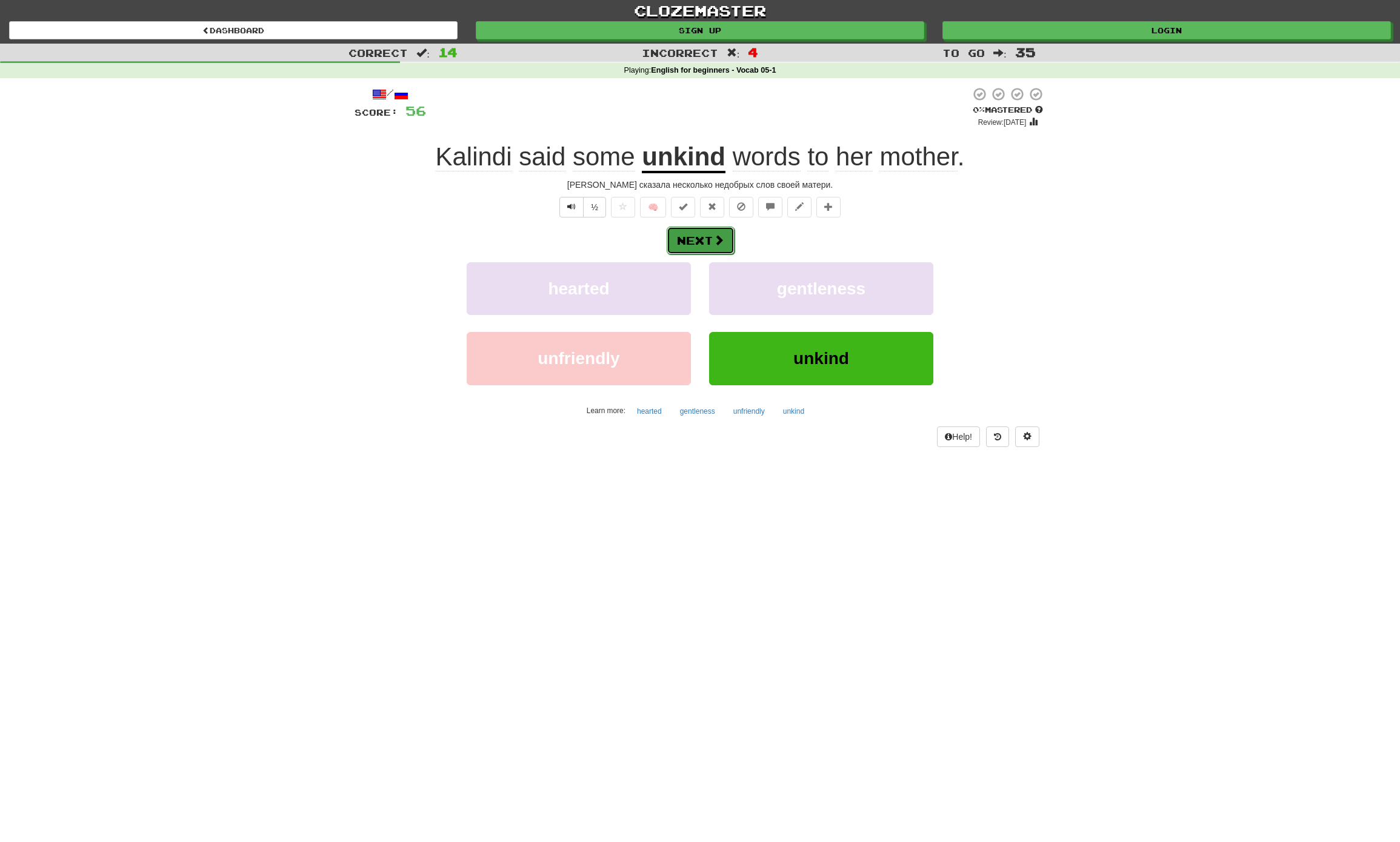
click at [707, 244] on button "Next" at bounding box center [701, 241] width 68 height 28
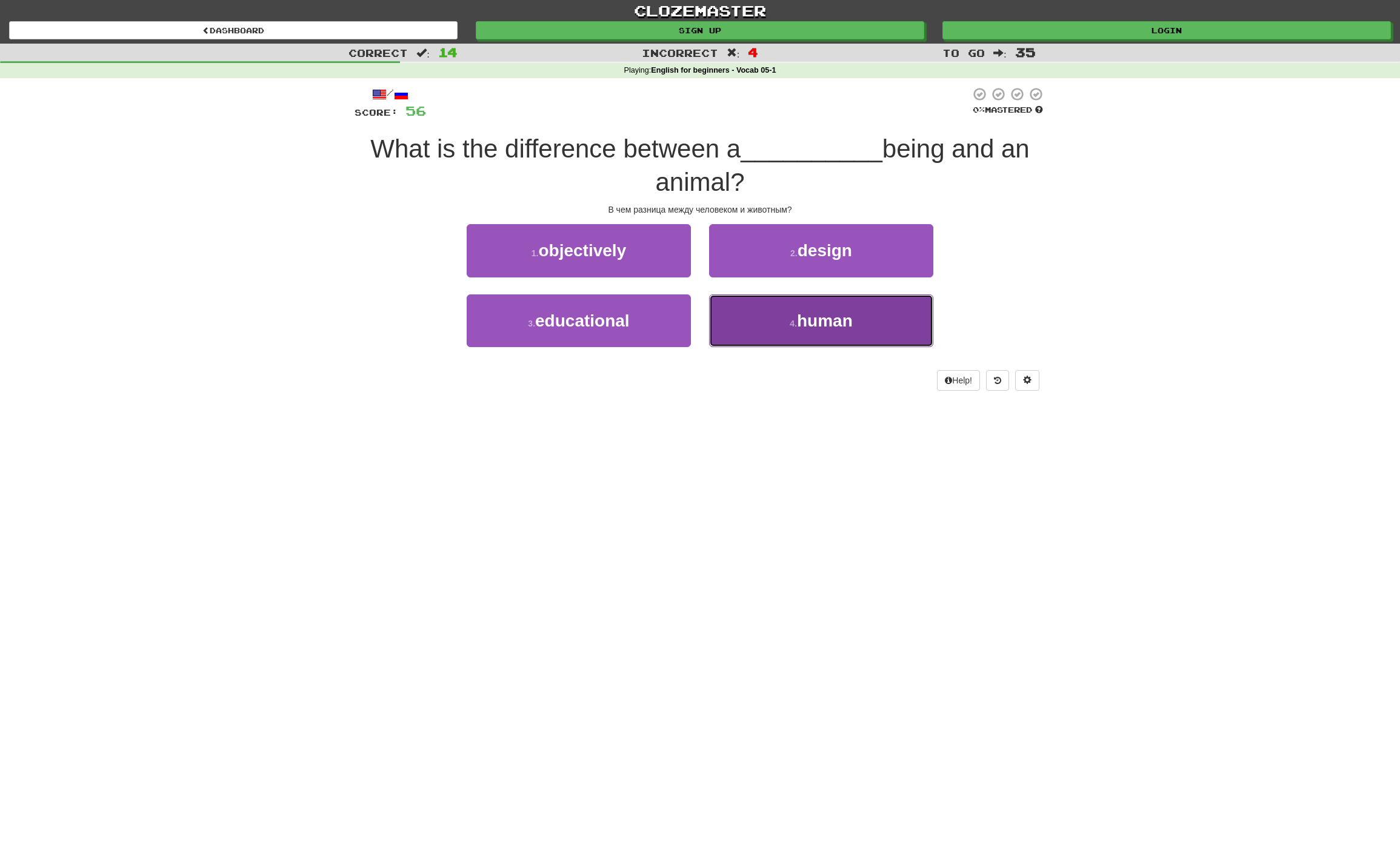
click at [824, 324] on span "human" at bounding box center [825, 320] width 56 height 19
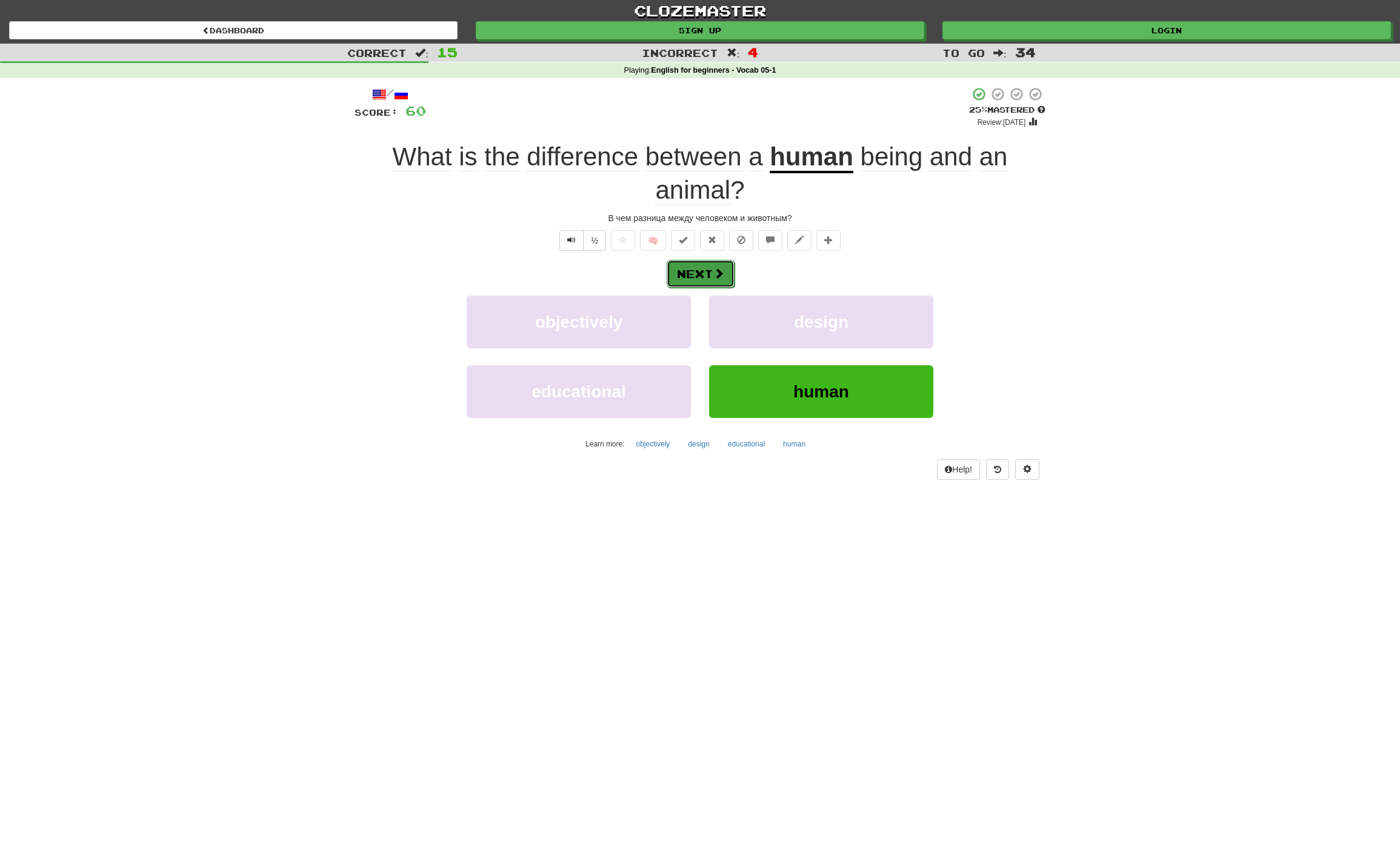
click at [695, 273] on button "Next" at bounding box center [701, 274] width 68 height 28
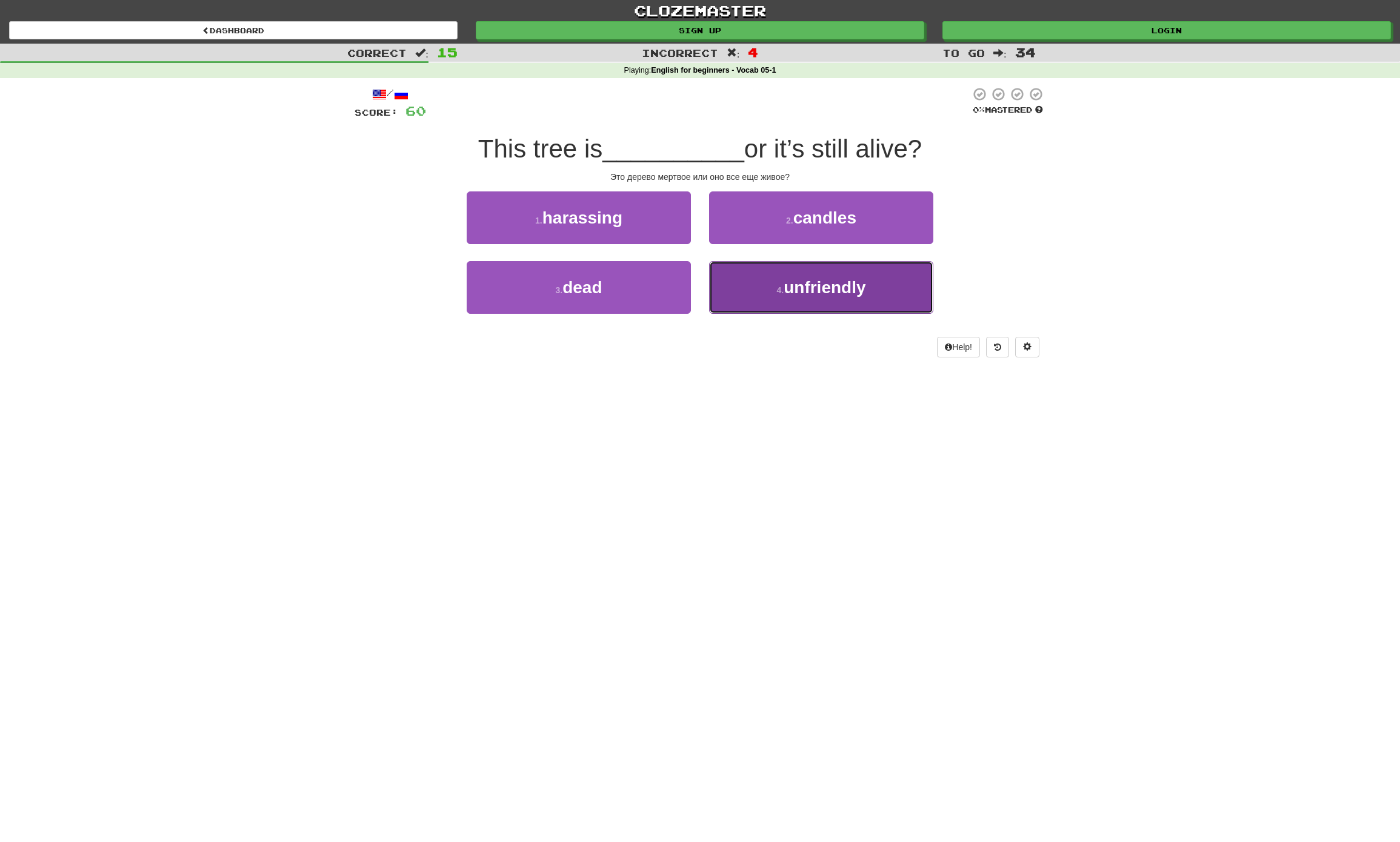
click at [820, 271] on button "4 . unfriendly" at bounding box center [821, 287] width 224 height 53
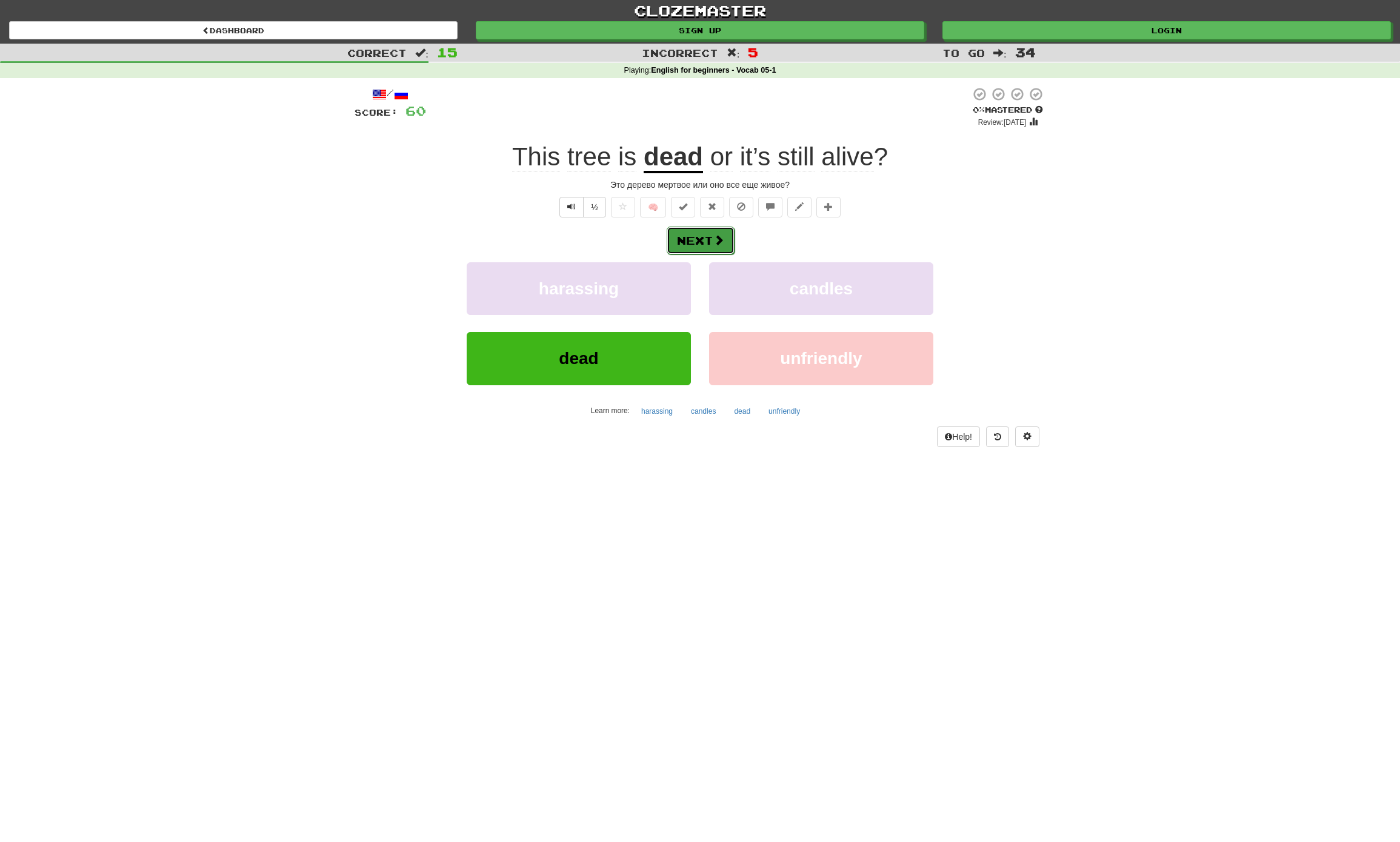
click at [702, 244] on button "Next" at bounding box center [701, 241] width 68 height 28
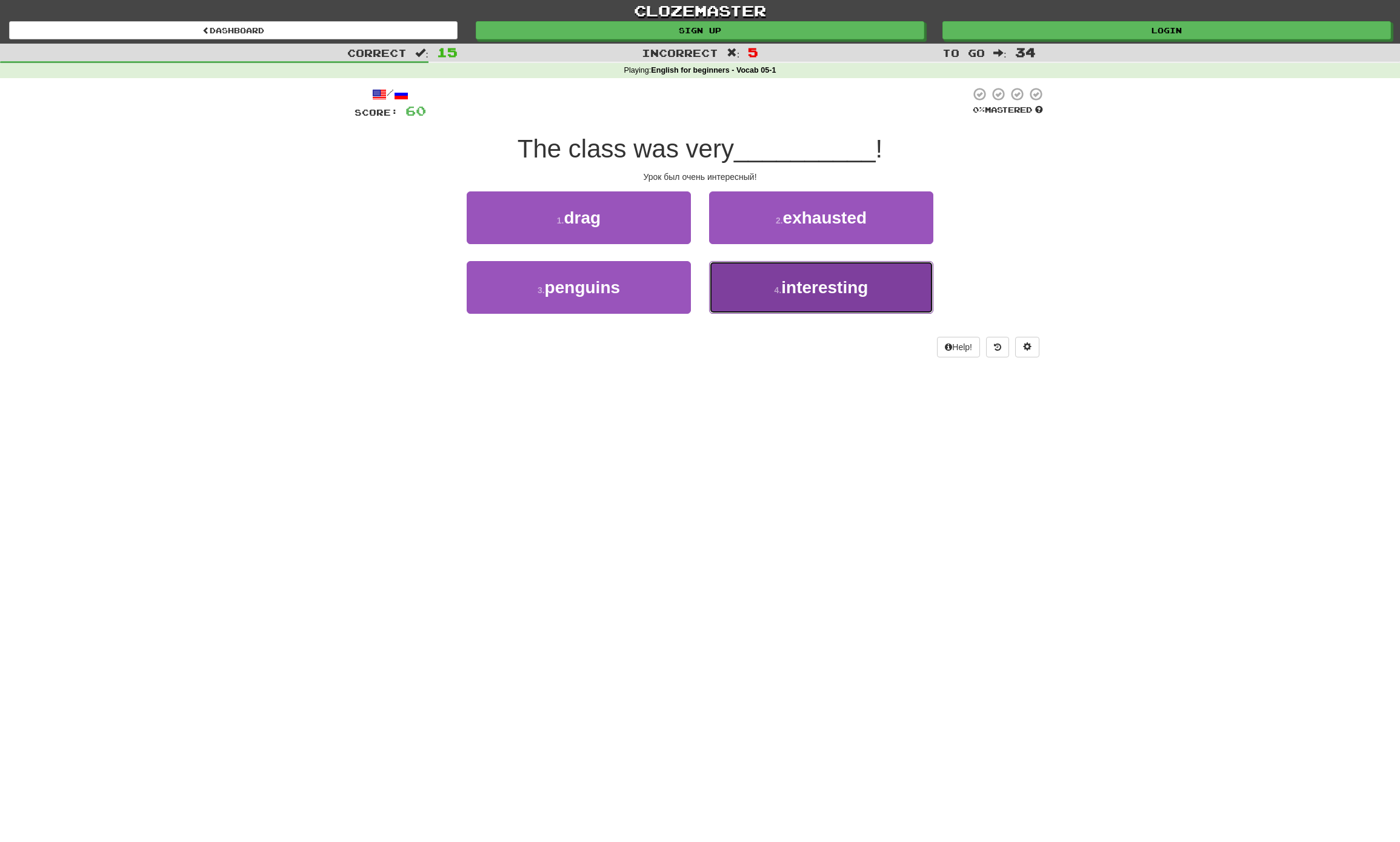
click at [851, 268] on button "4 . interesting" at bounding box center [821, 287] width 224 height 53
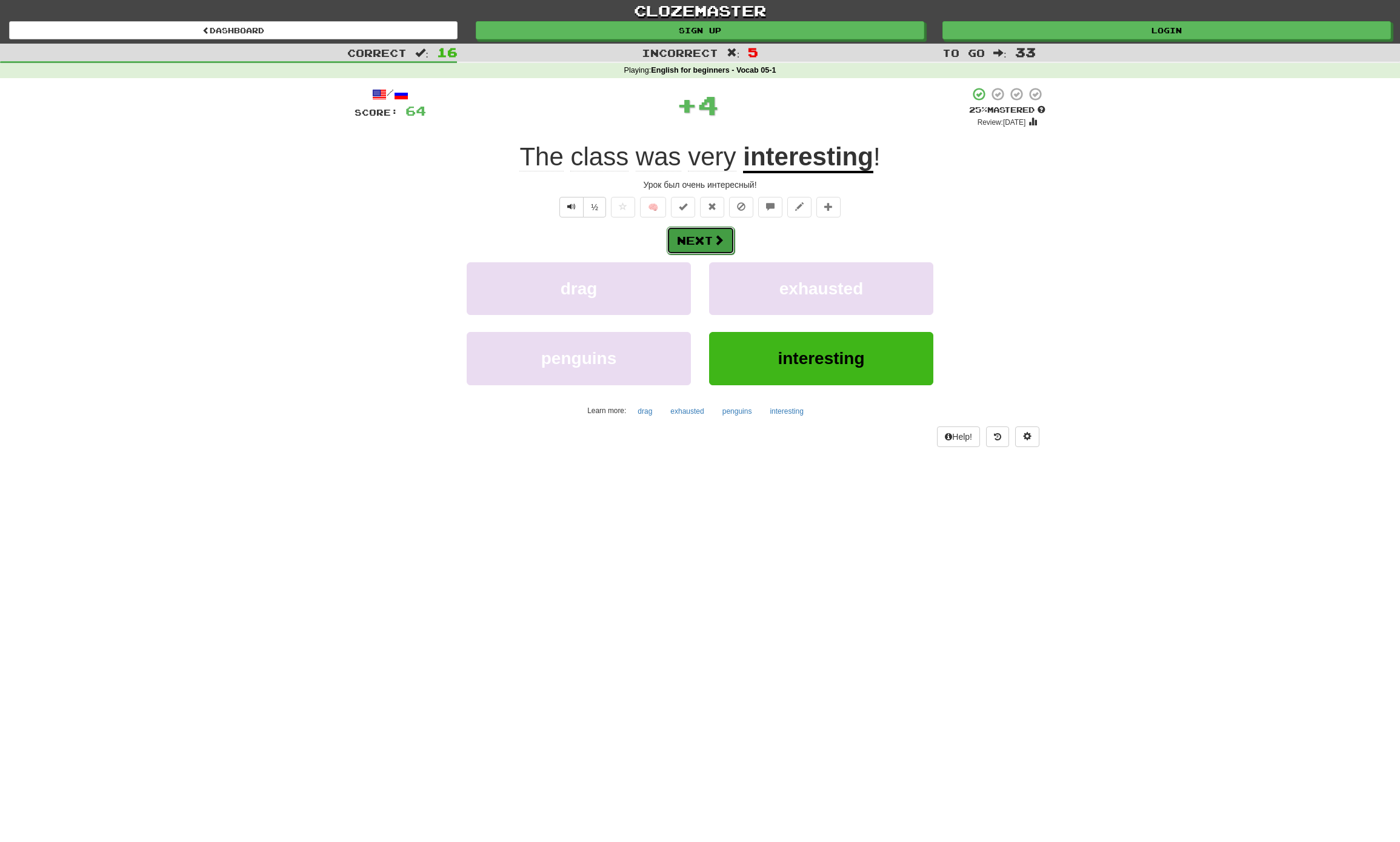
click at [713, 238] on span at bounding box center [718, 239] width 11 height 11
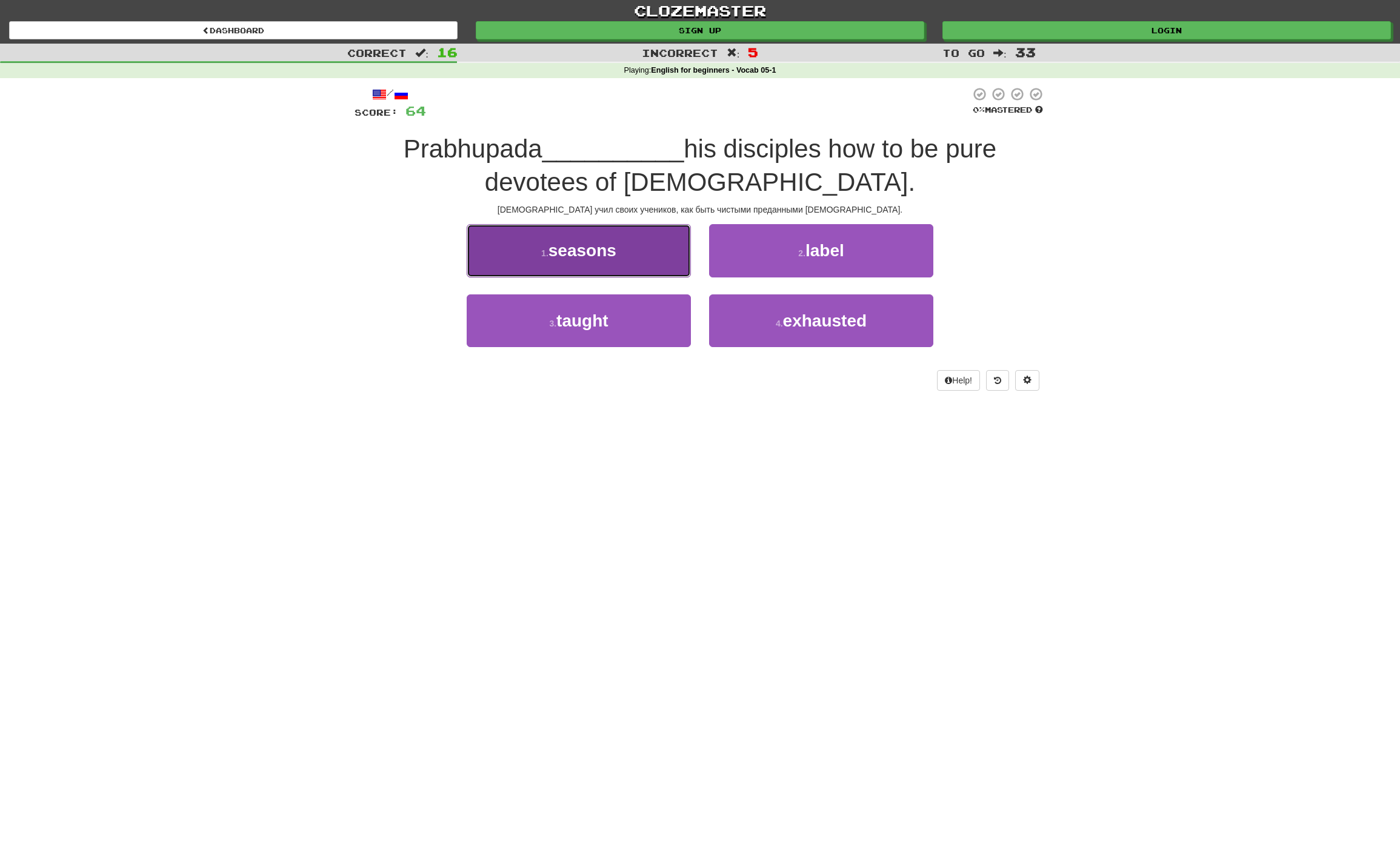
click at [573, 257] on span "seasons" at bounding box center [582, 250] width 68 height 19
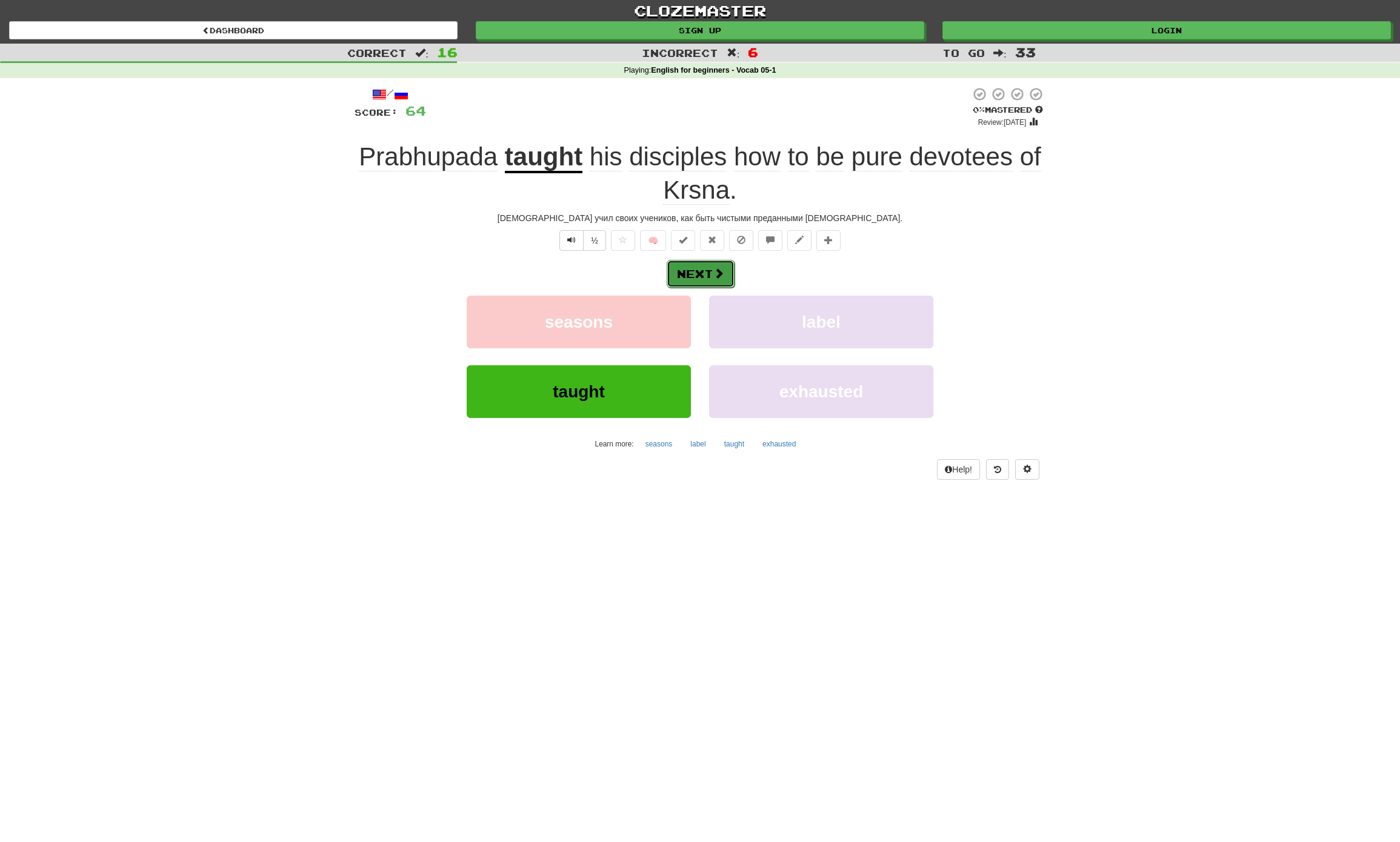
click at [714, 271] on span at bounding box center [718, 273] width 11 height 11
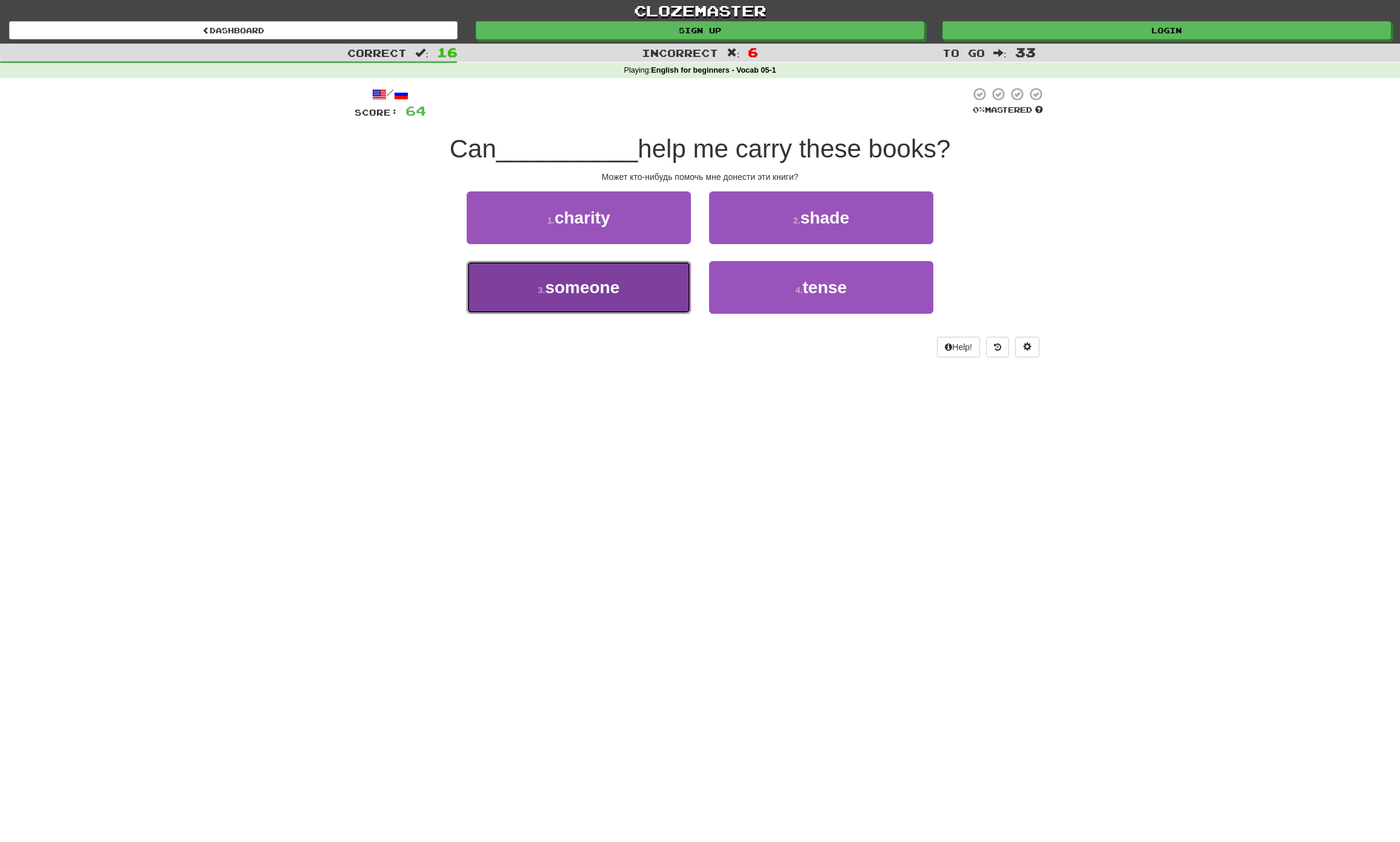
click at [637, 302] on button "3 . someone" at bounding box center [579, 287] width 224 height 53
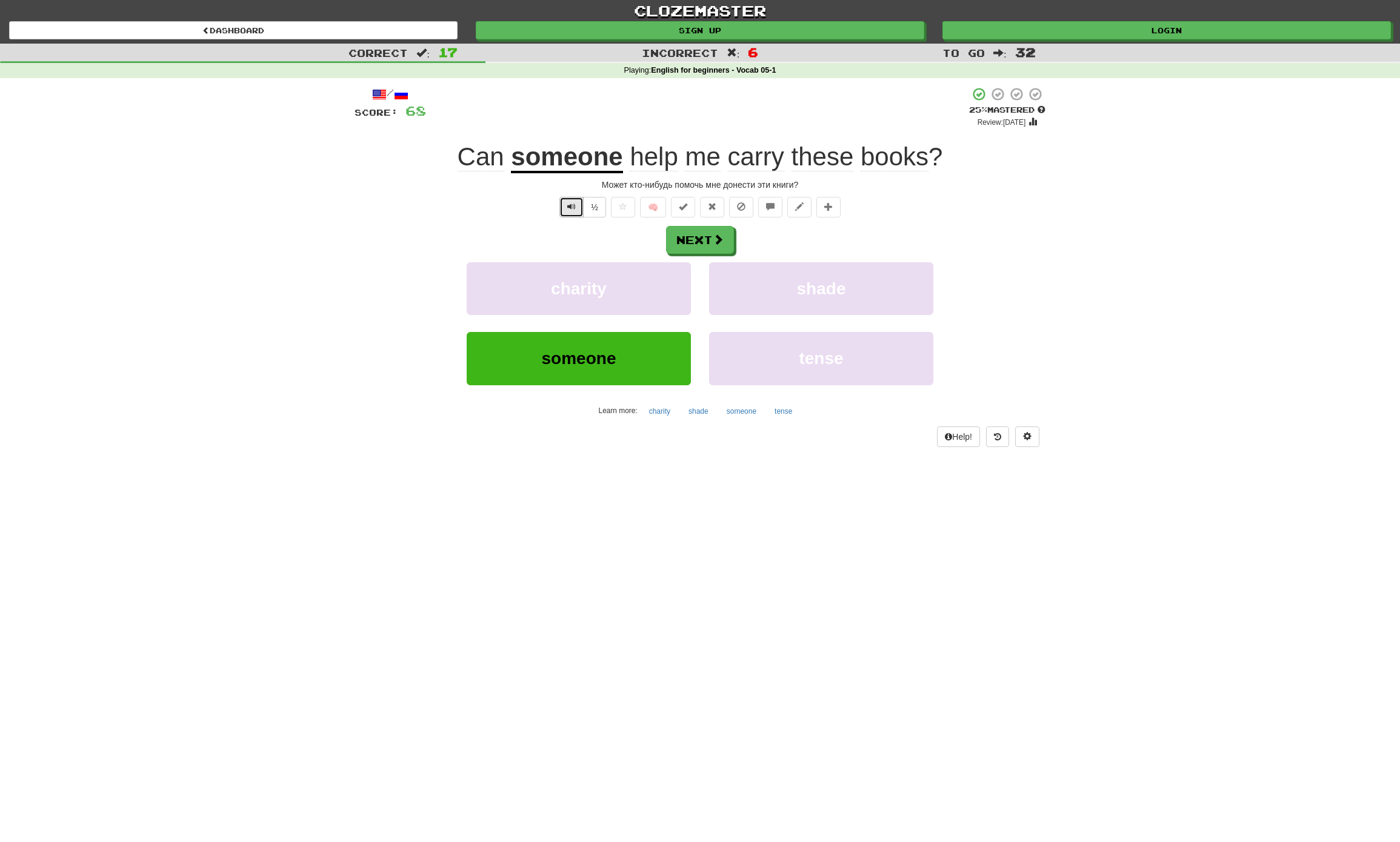
click at [573, 206] on button "Text-to-speech controls" at bounding box center [571, 207] width 24 height 21
click at [719, 248] on button "Next" at bounding box center [701, 241] width 68 height 28
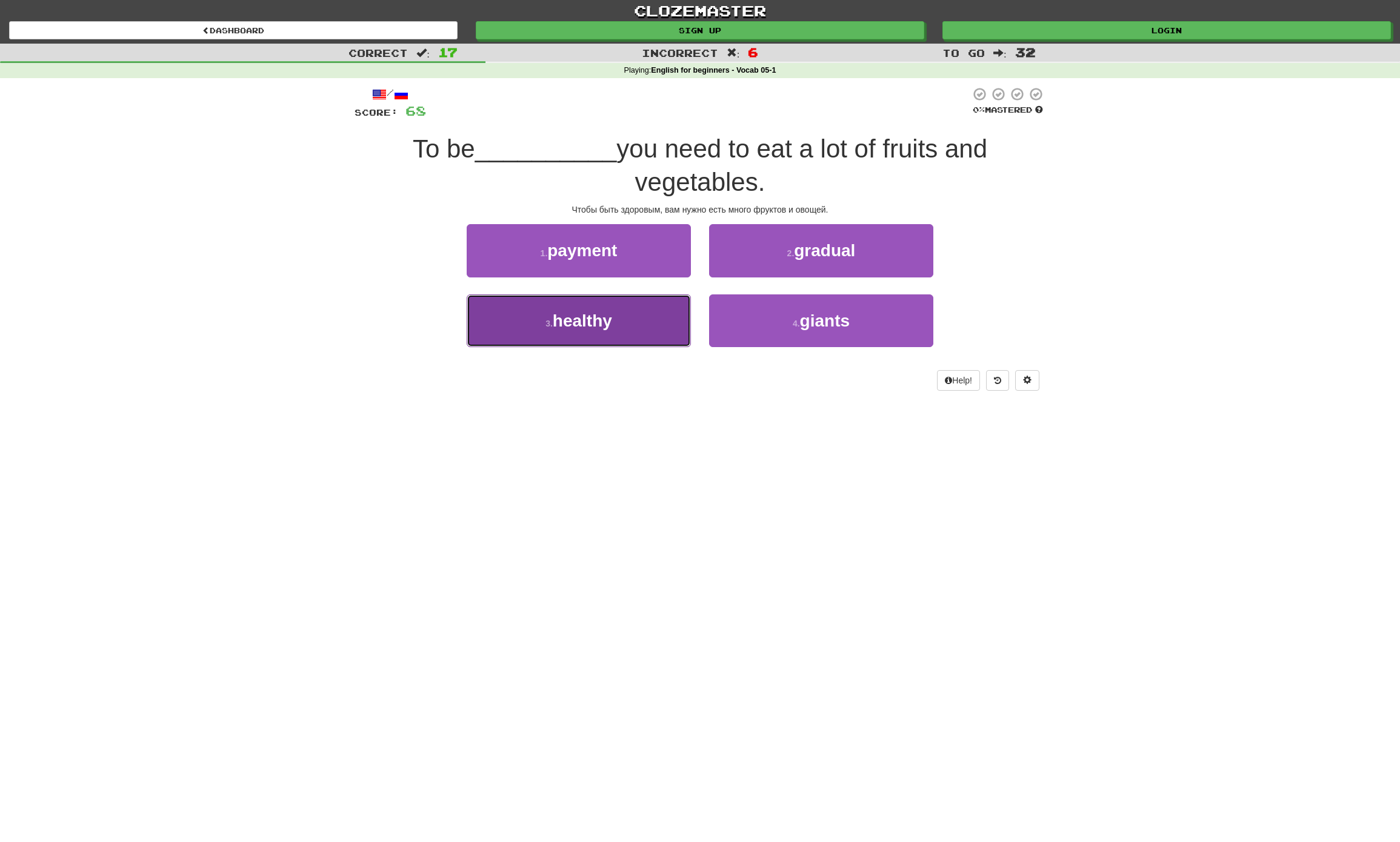
click at [604, 333] on button "3 . healthy" at bounding box center [579, 320] width 224 height 53
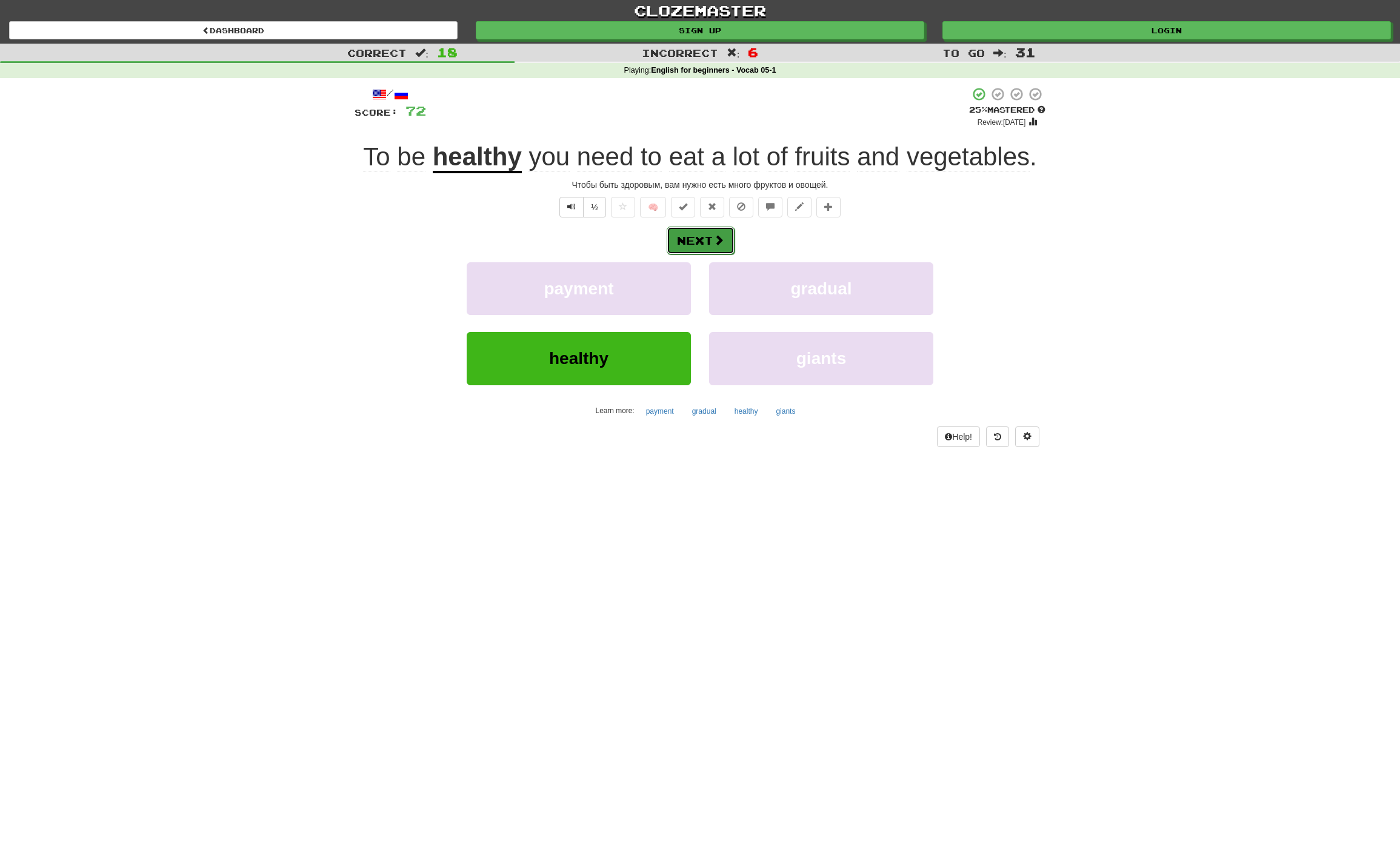
click at [694, 239] on button "Next" at bounding box center [701, 241] width 68 height 28
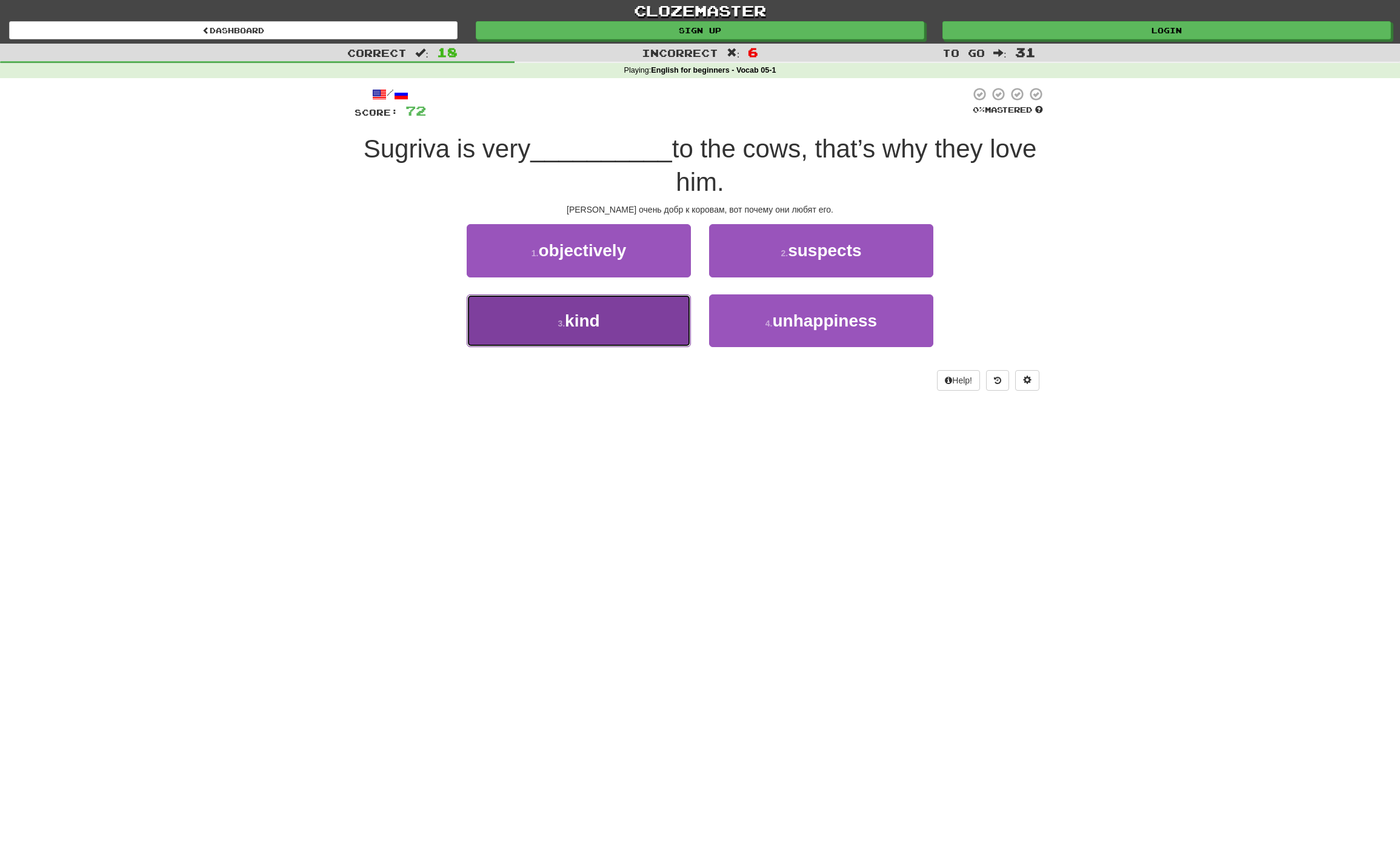
click at [613, 322] on button "3 . kind" at bounding box center [579, 320] width 224 height 53
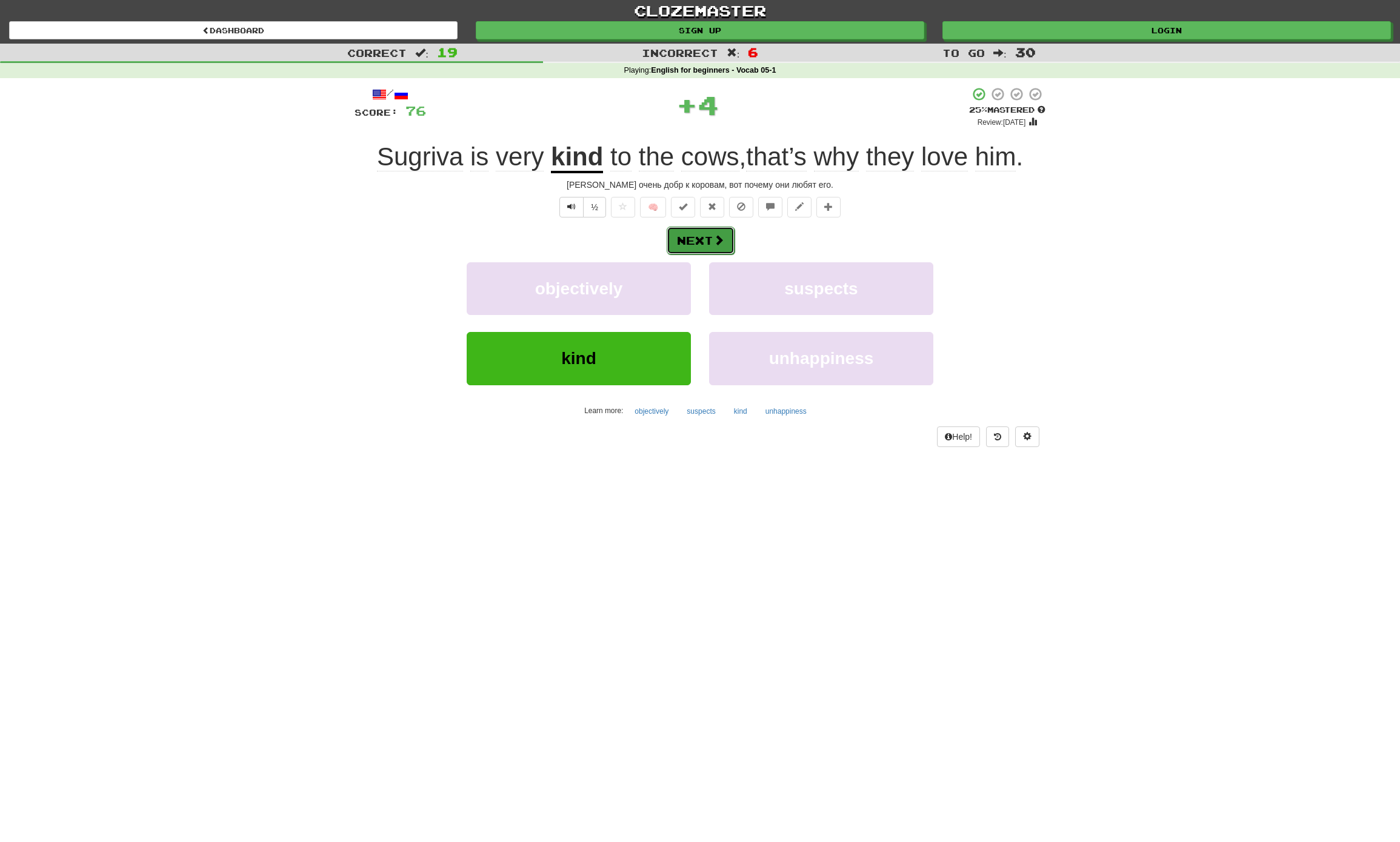
click at [714, 245] on span at bounding box center [718, 239] width 11 height 11
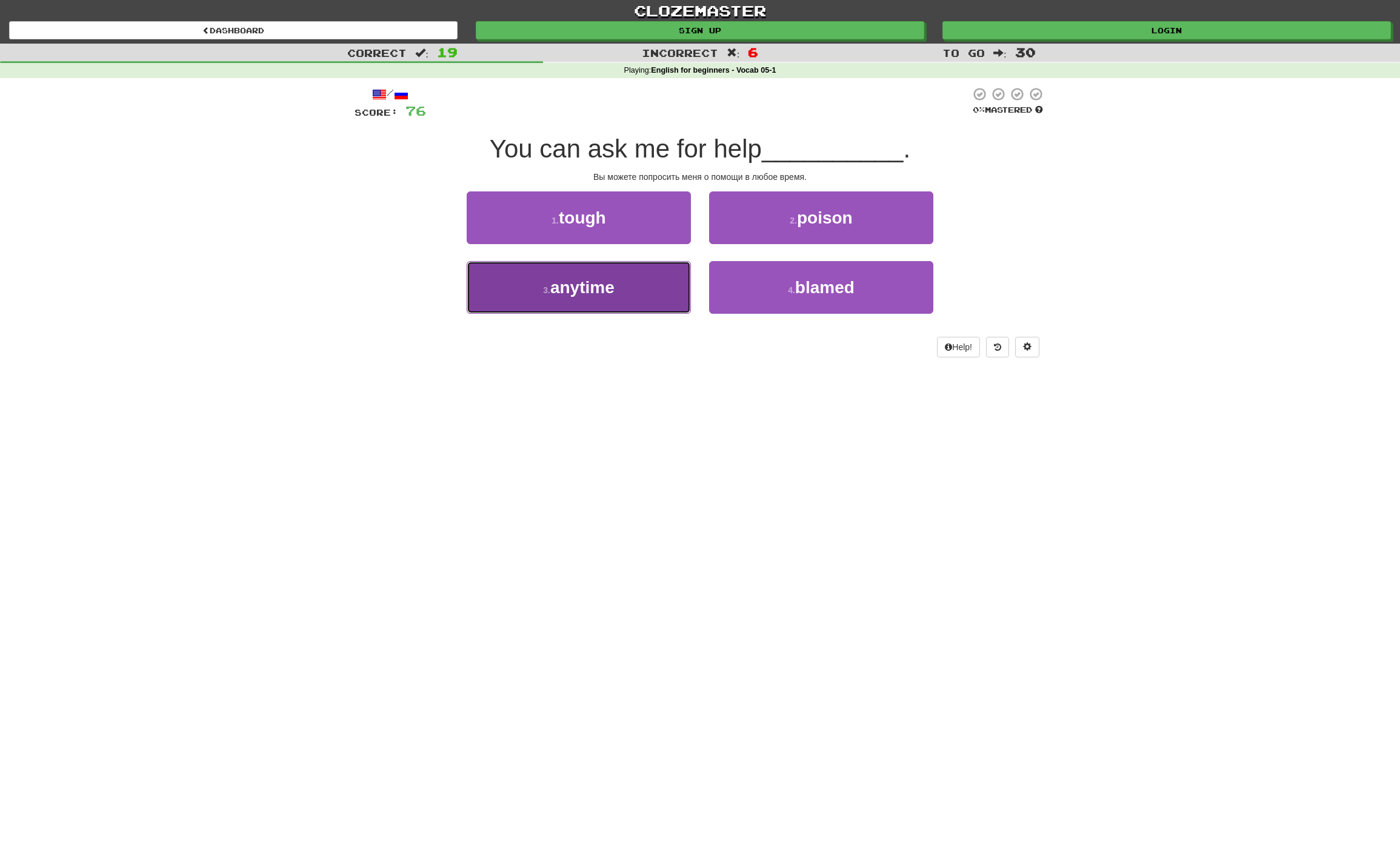
click at [571, 299] on button "3 . anytime" at bounding box center [579, 287] width 224 height 53
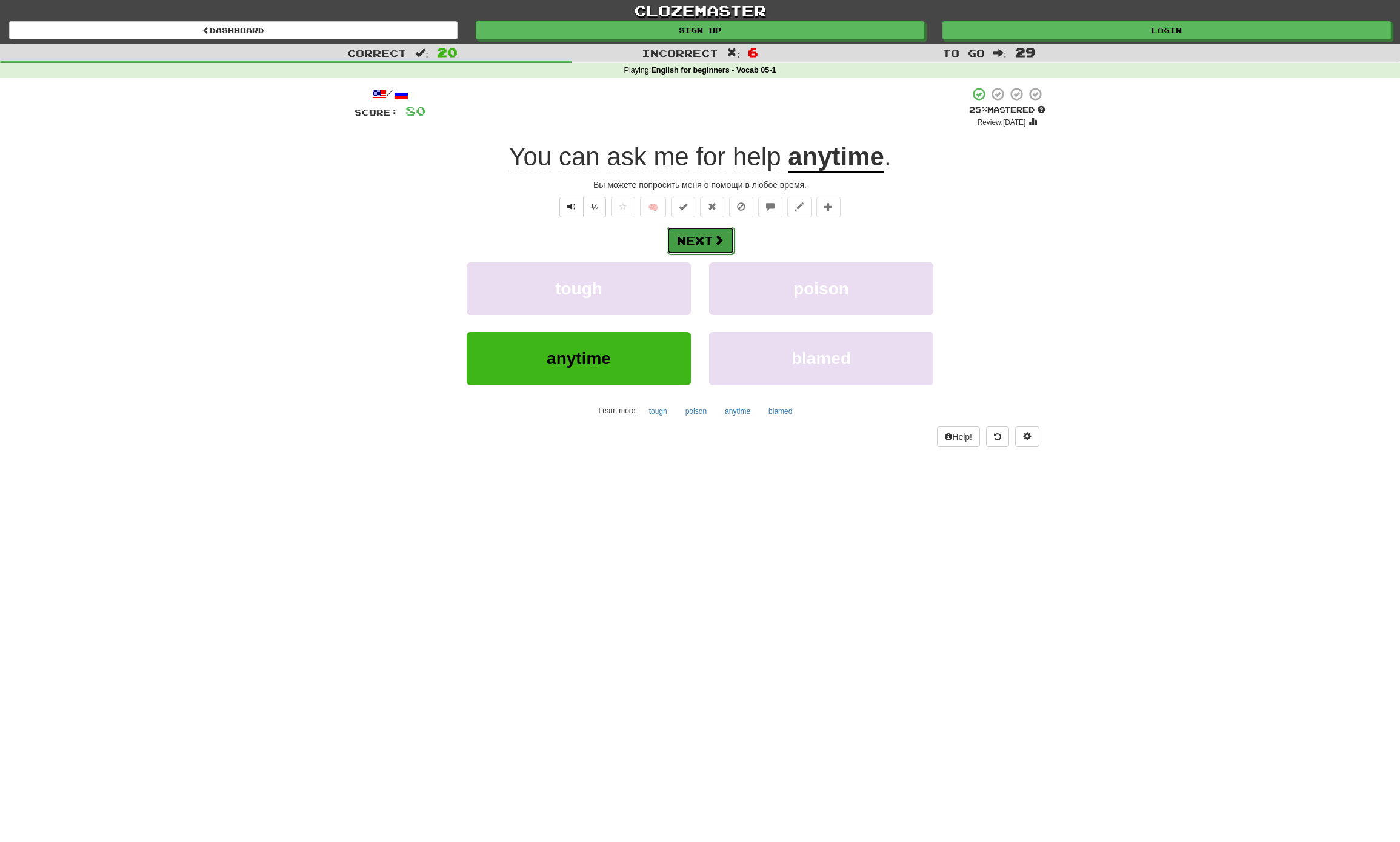
click at [700, 245] on button "Next" at bounding box center [701, 241] width 68 height 28
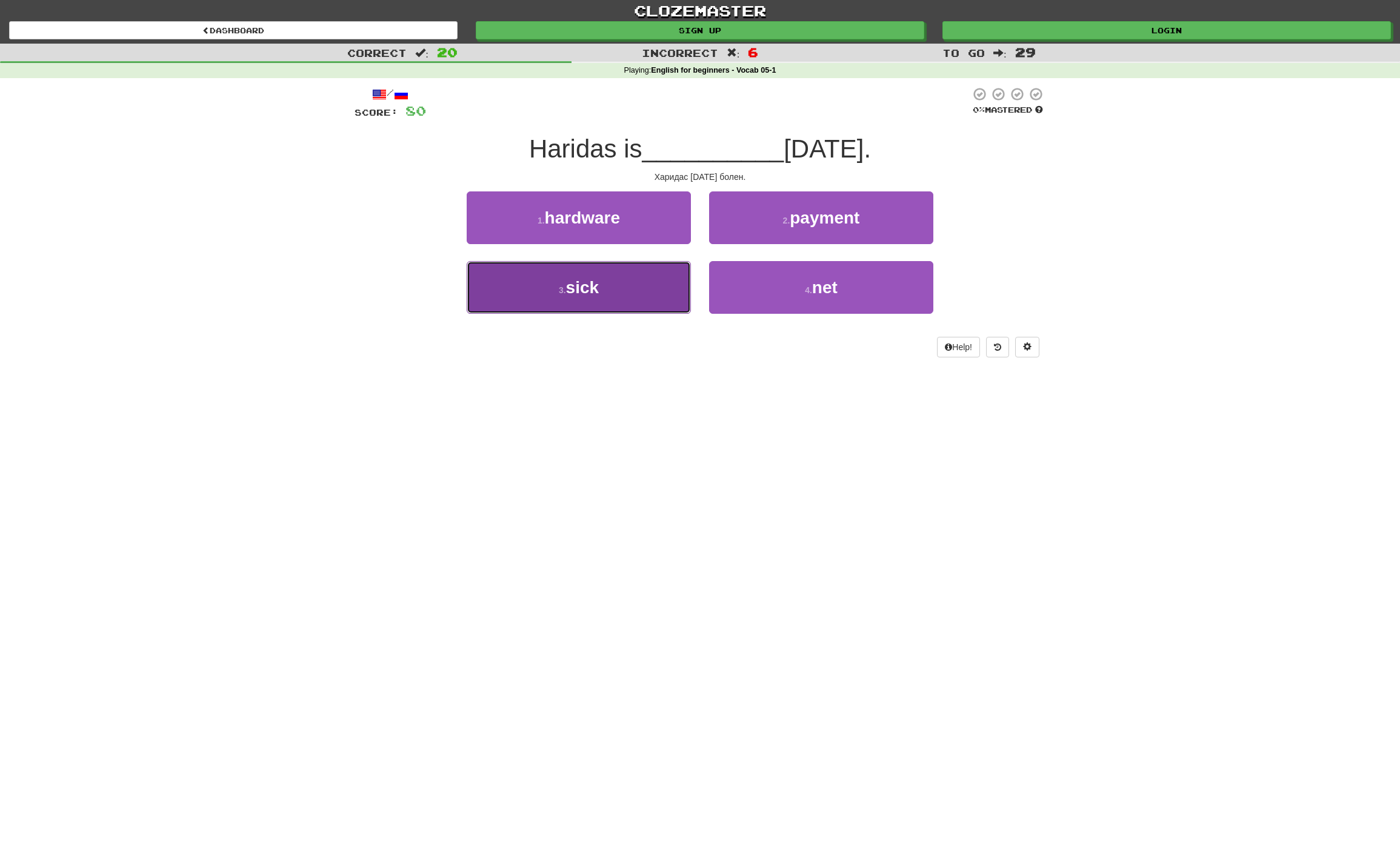
click at [611, 288] on button "3 . sick" at bounding box center [579, 287] width 224 height 53
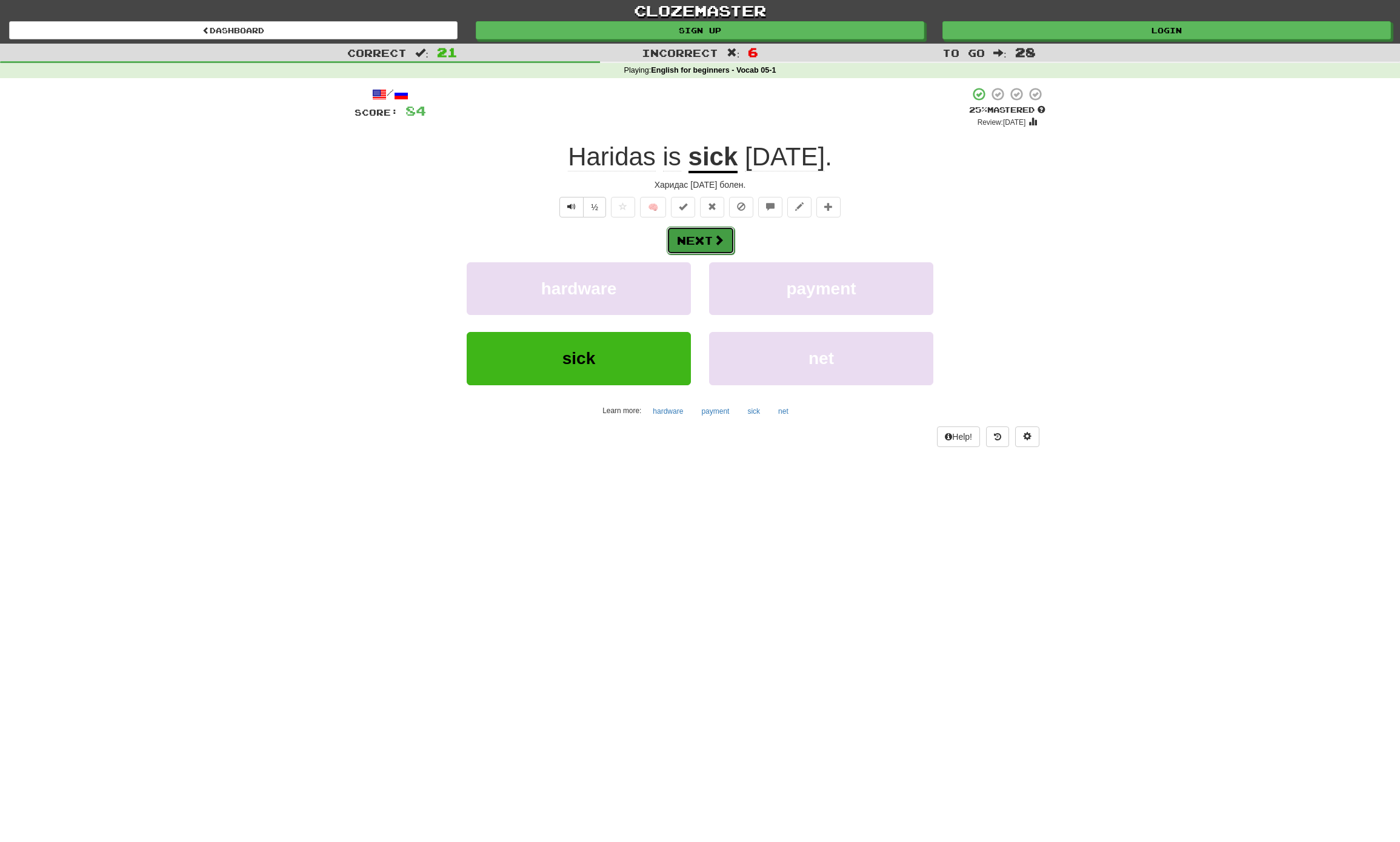
click at [717, 236] on span at bounding box center [718, 239] width 11 height 11
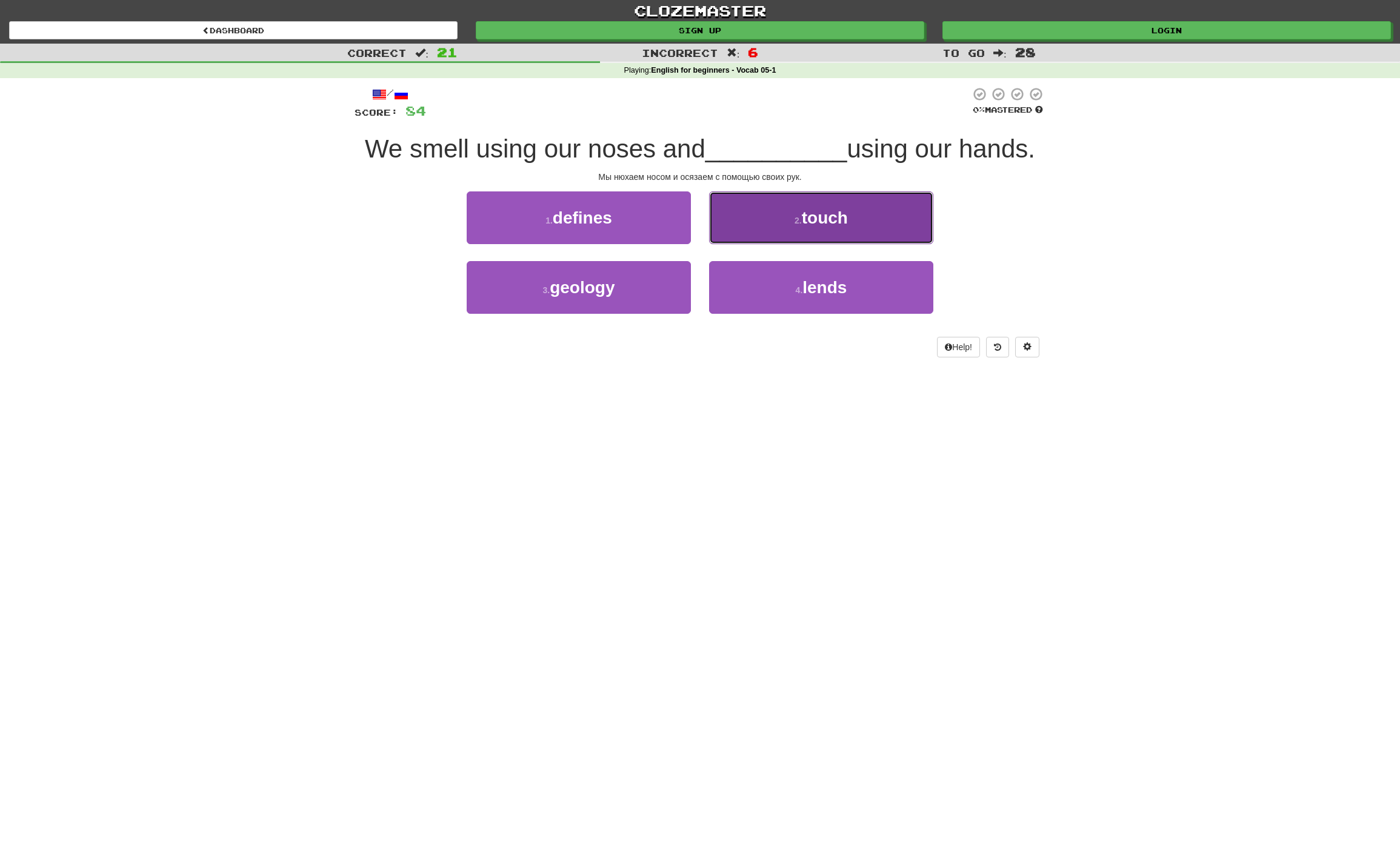
click at [856, 225] on button "2 . touch" at bounding box center [821, 217] width 224 height 53
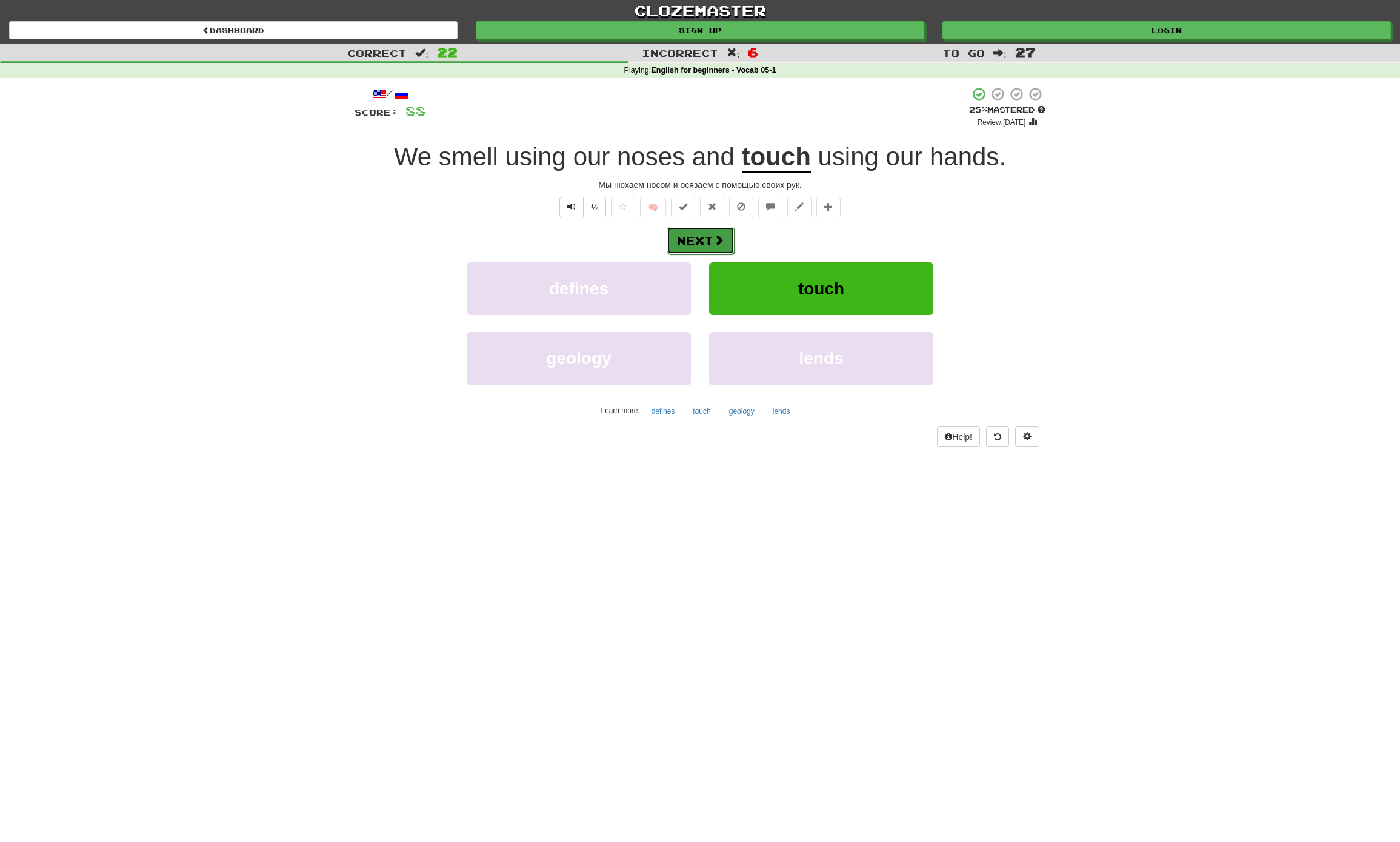
click at [708, 235] on button "Next" at bounding box center [701, 241] width 68 height 28
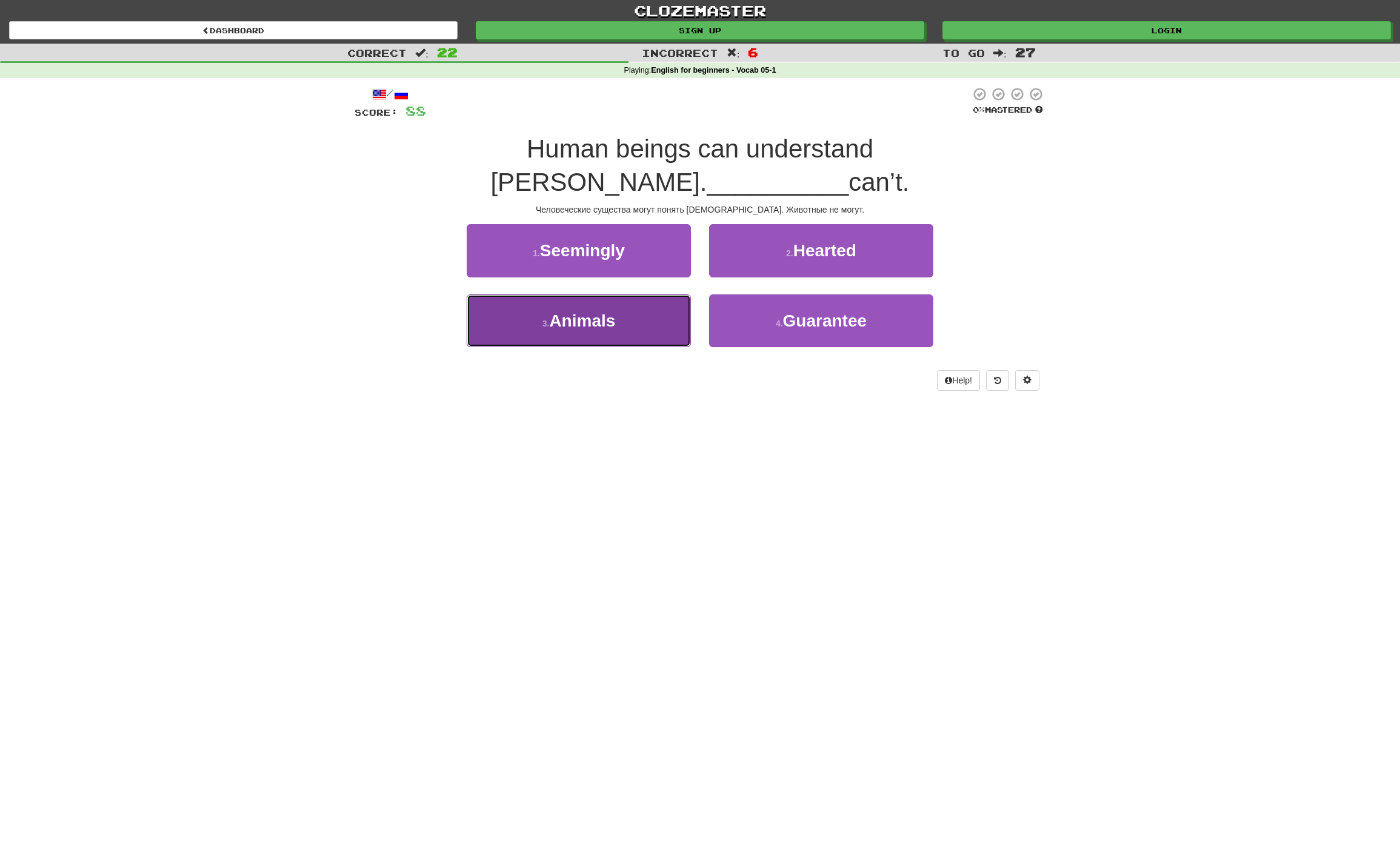
click at [633, 294] on button "3 . Animals" at bounding box center [579, 320] width 224 height 53
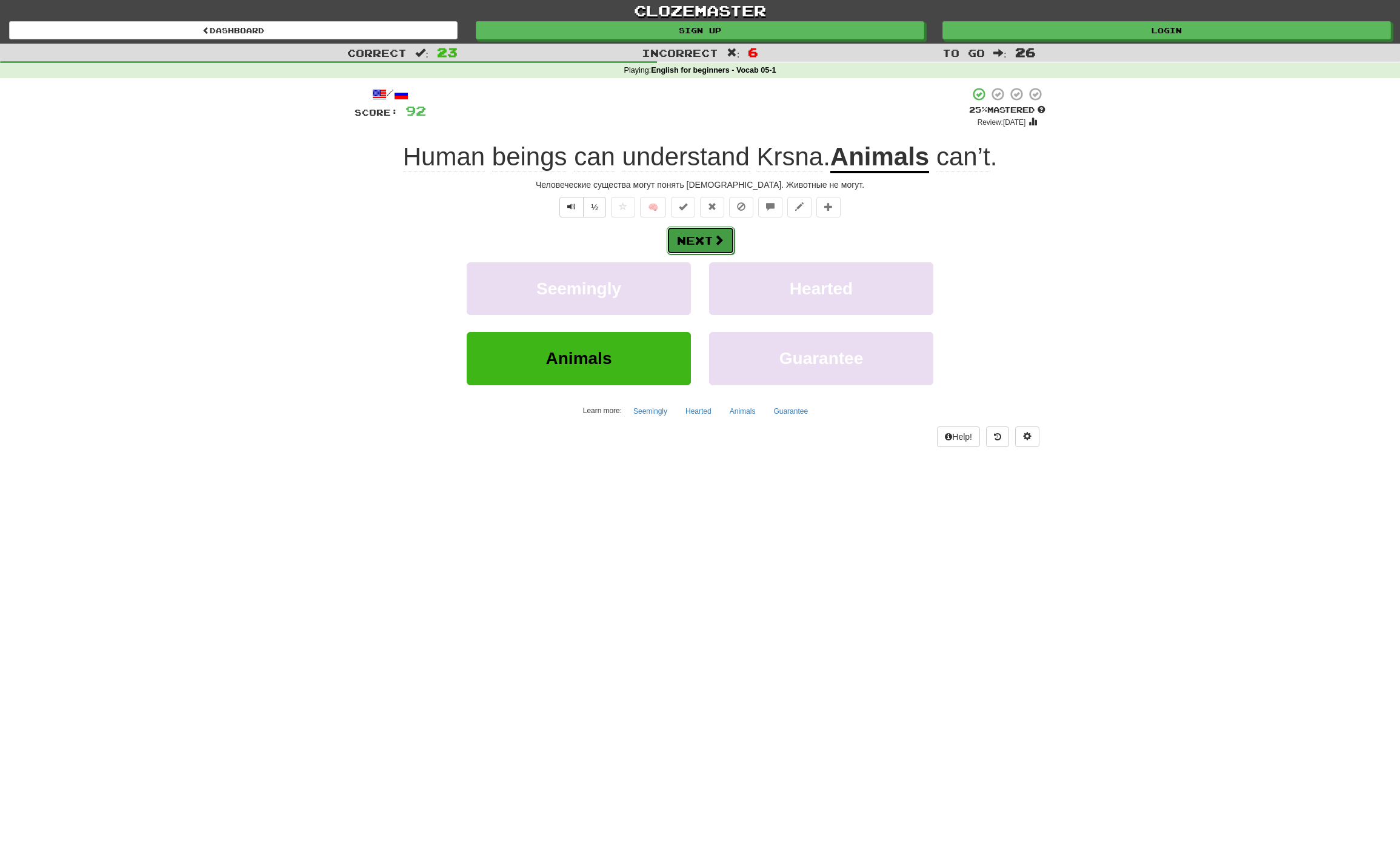
click at [688, 237] on button "Next" at bounding box center [701, 241] width 68 height 28
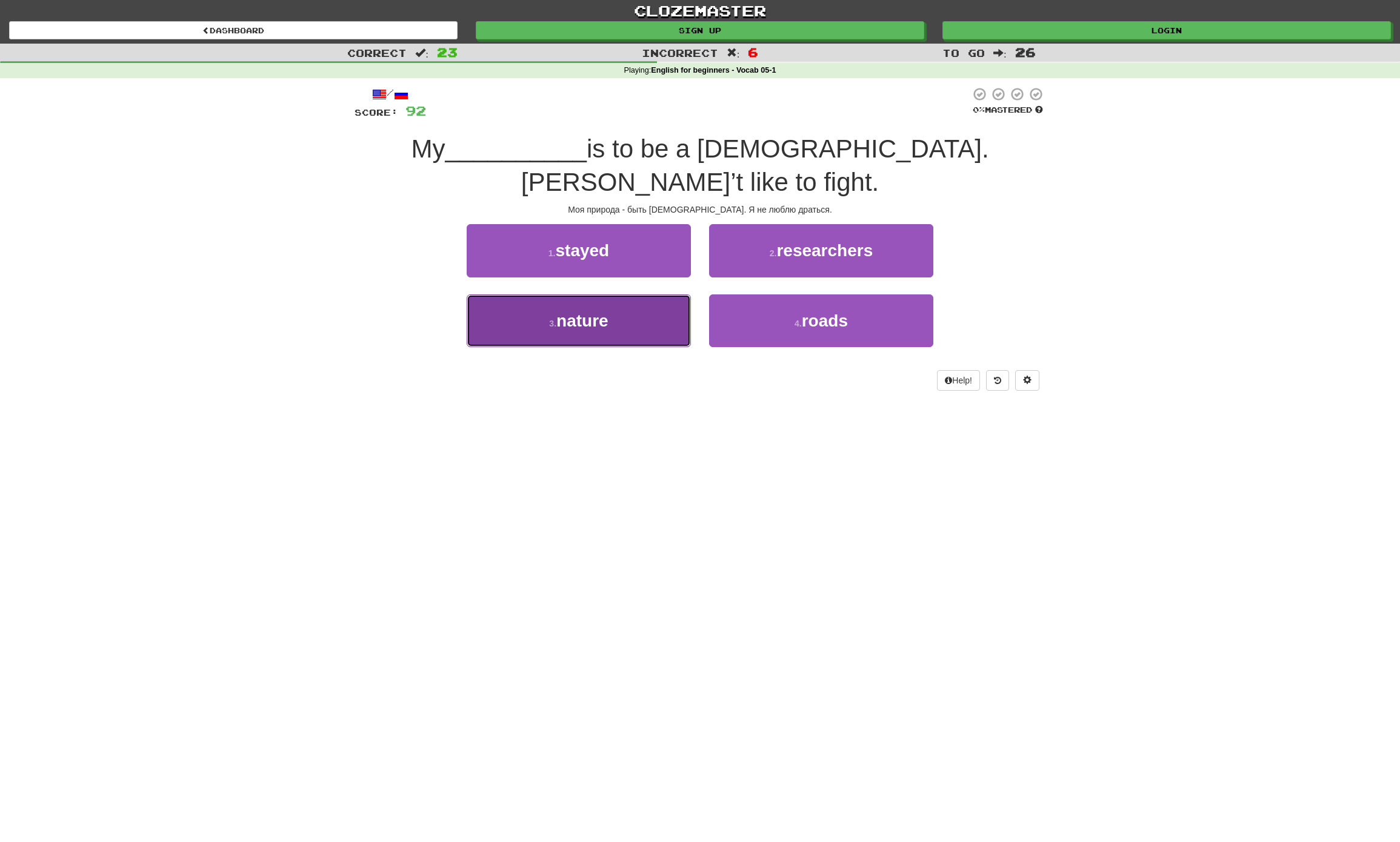
click at [644, 294] on button "3 . nature" at bounding box center [579, 320] width 224 height 53
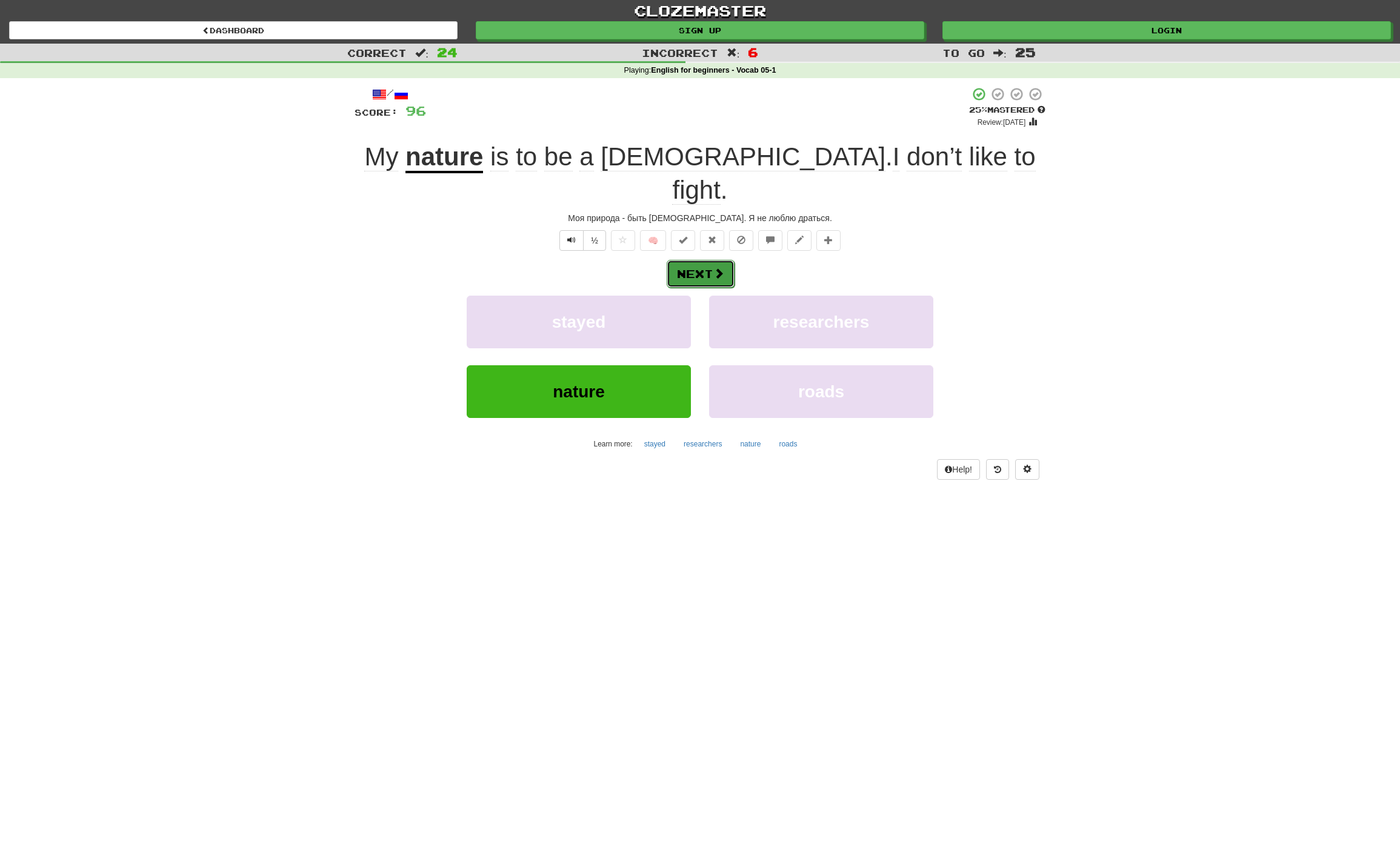
click at [710, 260] on button "Next" at bounding box center [701, 274] width 68 height 28
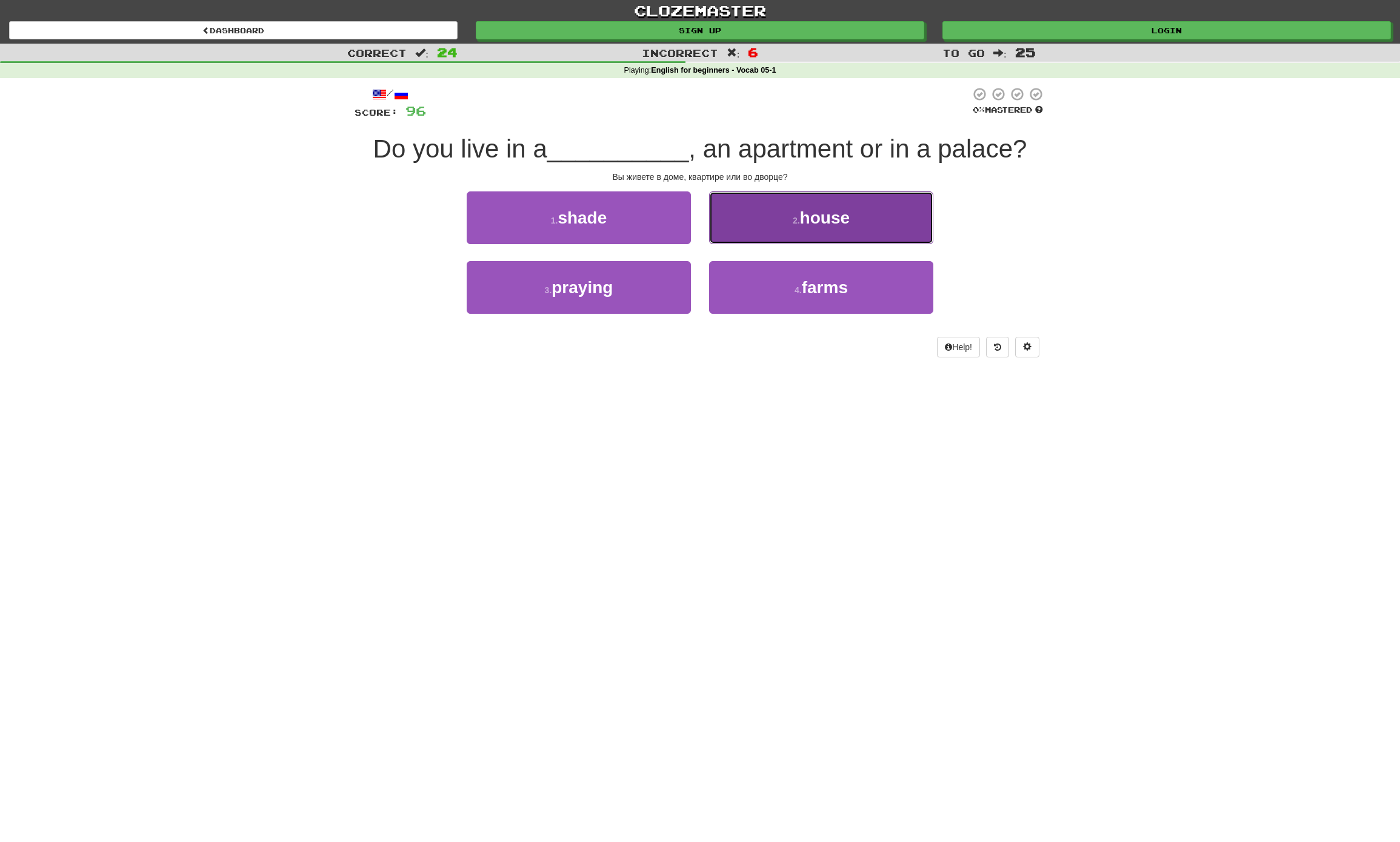
click at [860, 215] on button "2 . house" at bounding box center [821, 217] width 224 height 53
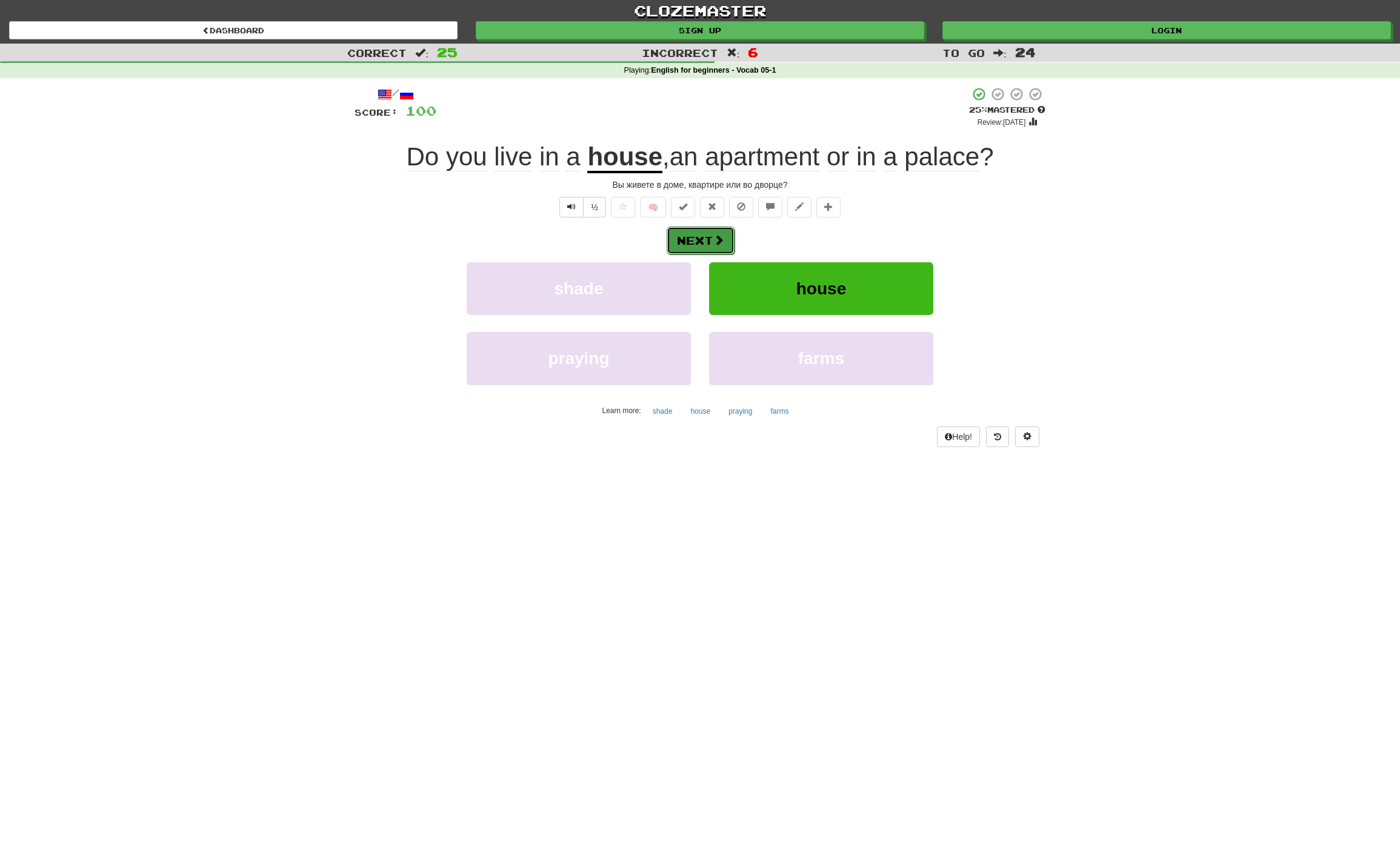
click at [715, 244] on span at bounding box center [718, 239] width 11 height 11
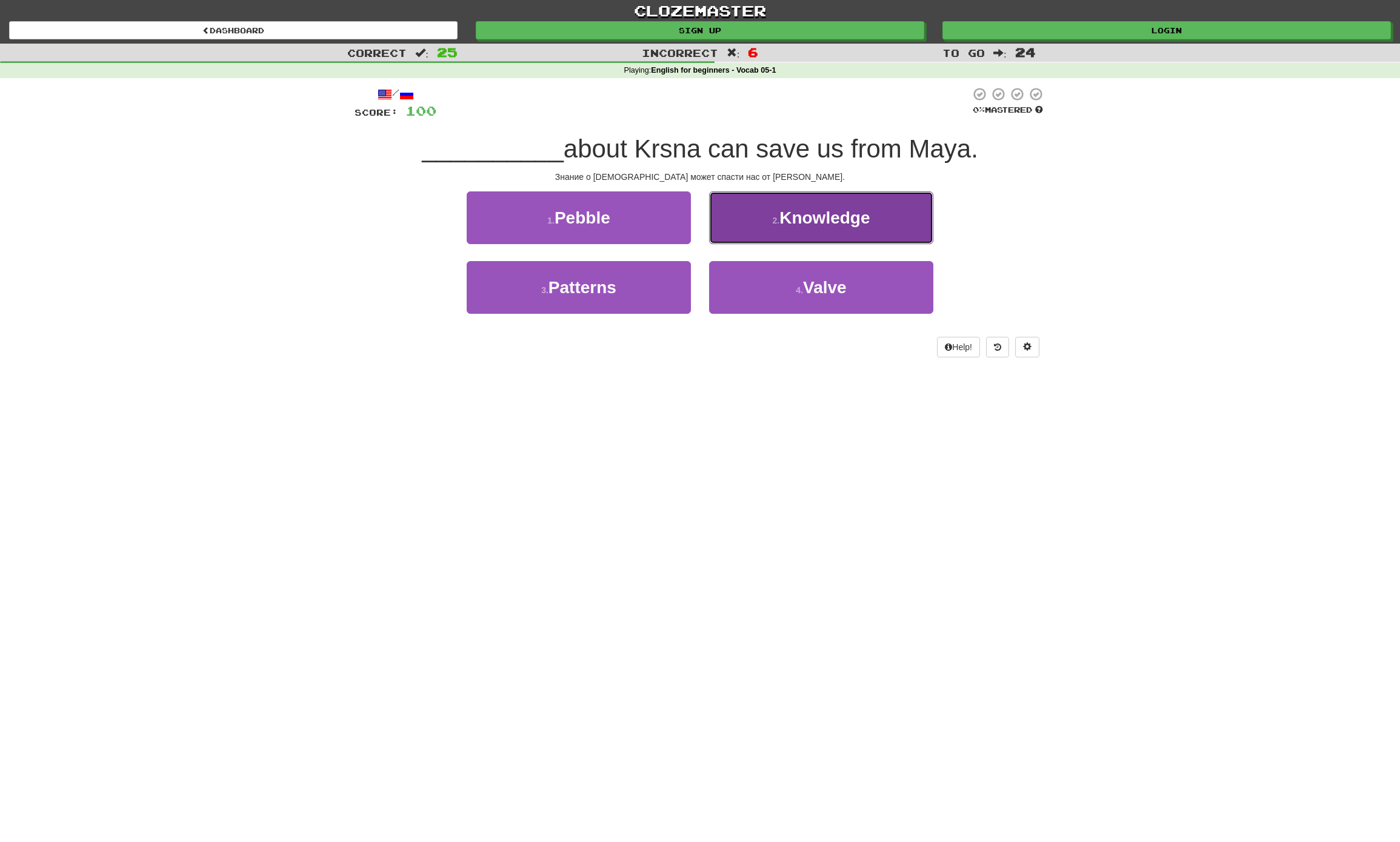
click at [820, 224] on span "Knowledge" at bounding box center [824, 217] width 90 height 19
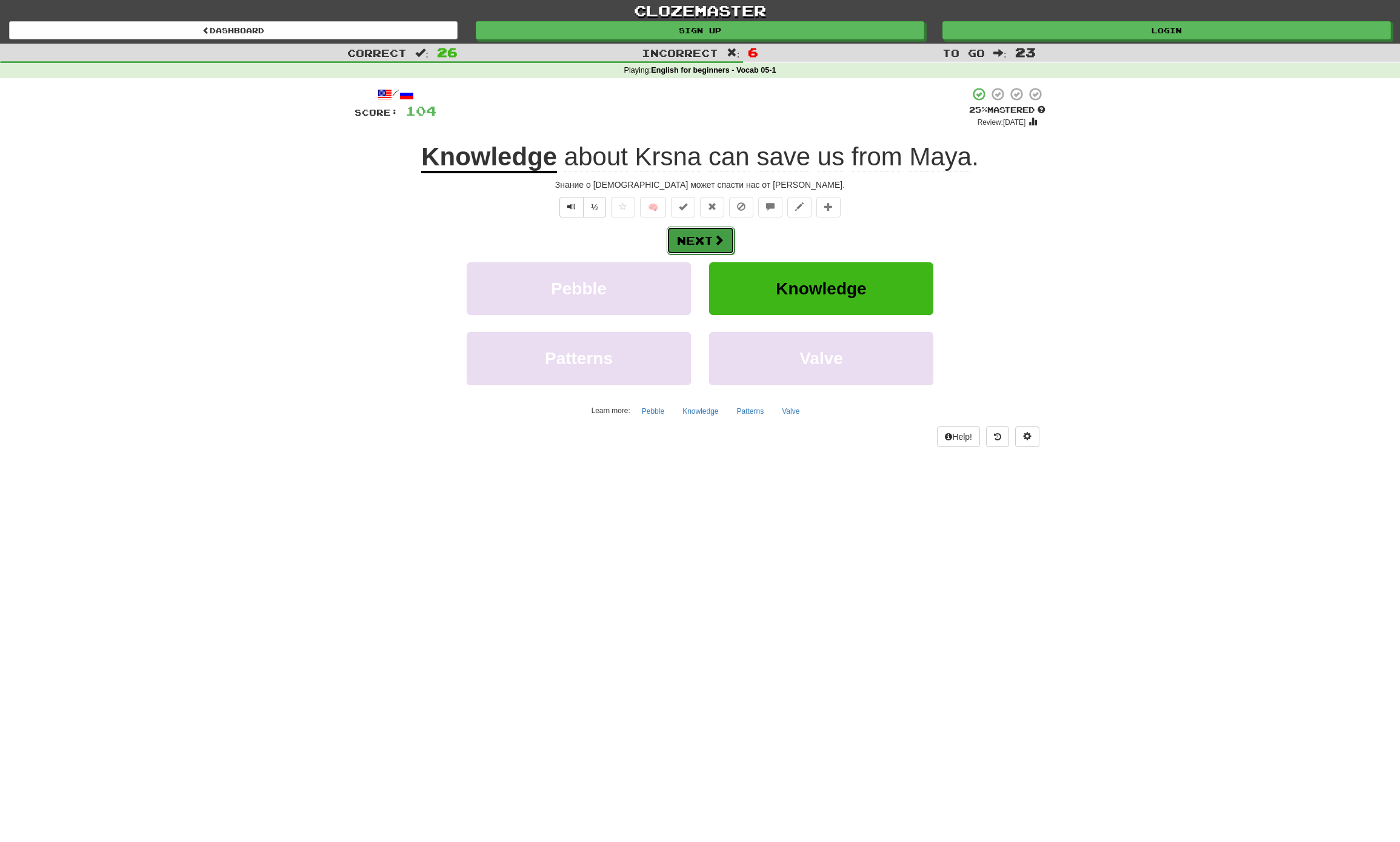
click at [719, 240] on span at bounding box center [718, 239] width 11 height 11
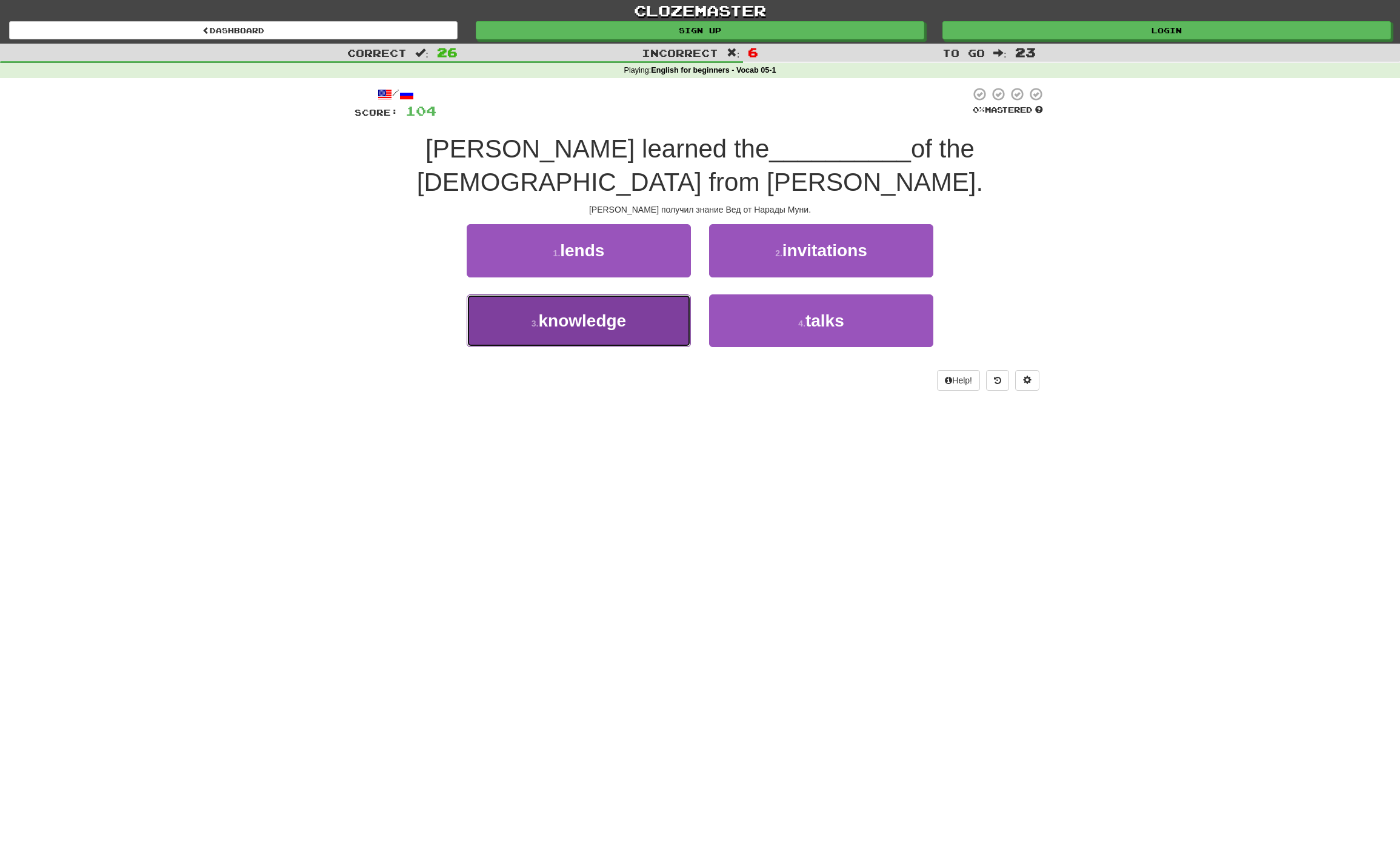
click at [617, 313] on span "knowledge" at bounding box center [582, 320] width 88 height 19
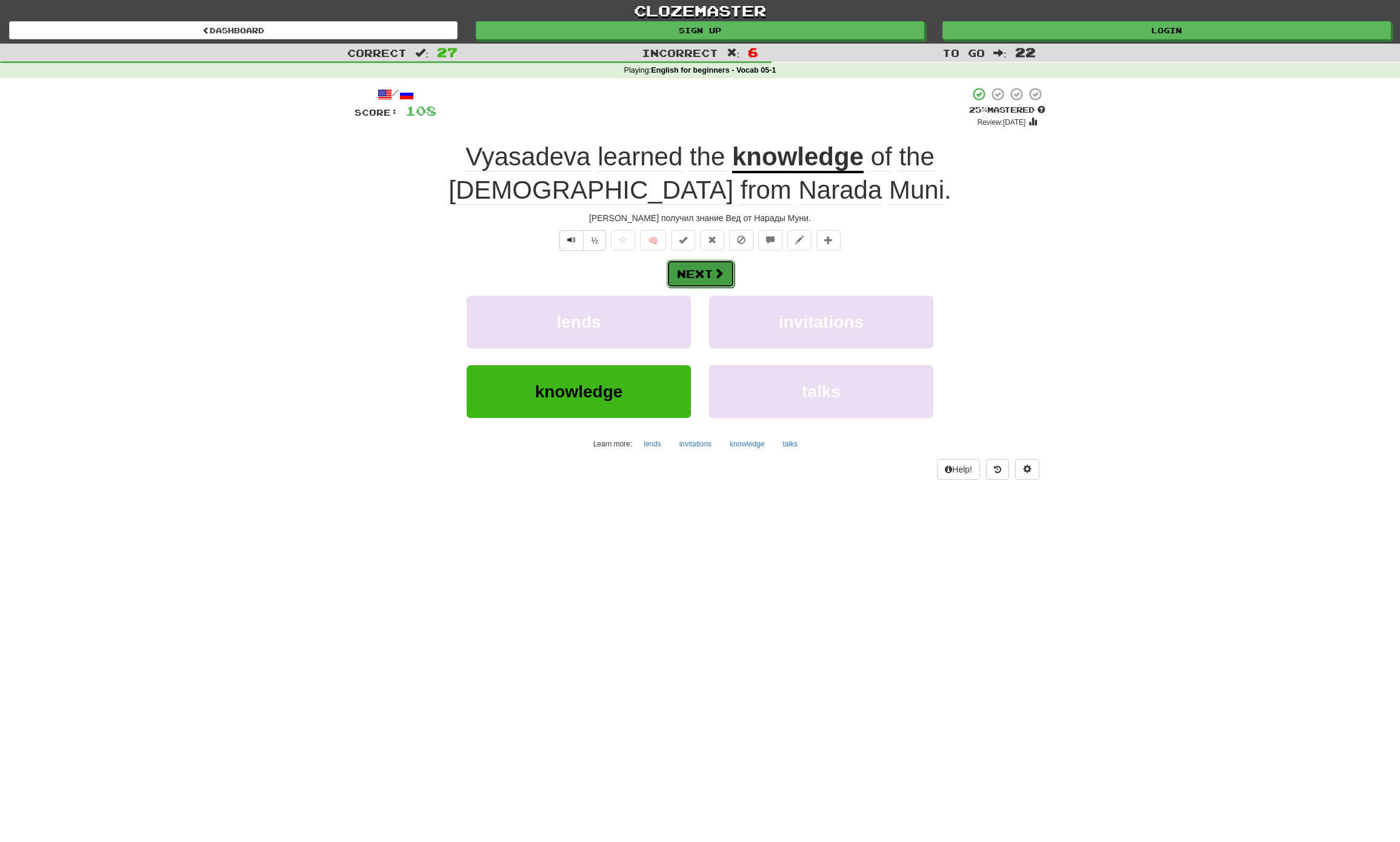
click at [710, 271] on button "Next" at bounding box center [701, 274] width 68 height 28
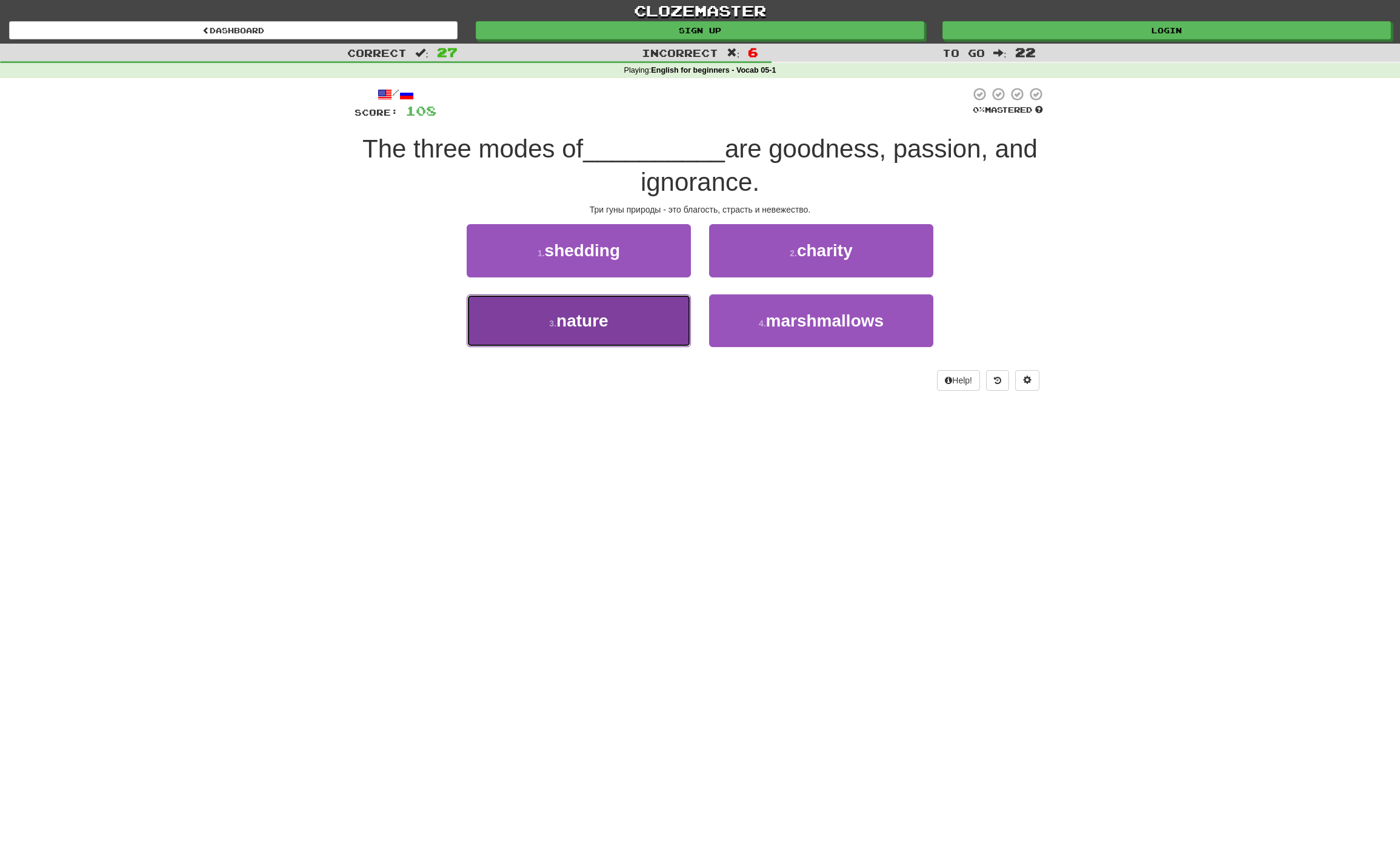
click at [677, 315] on button "3 . nature" at bounding box center [579, 320] width 224 height 53
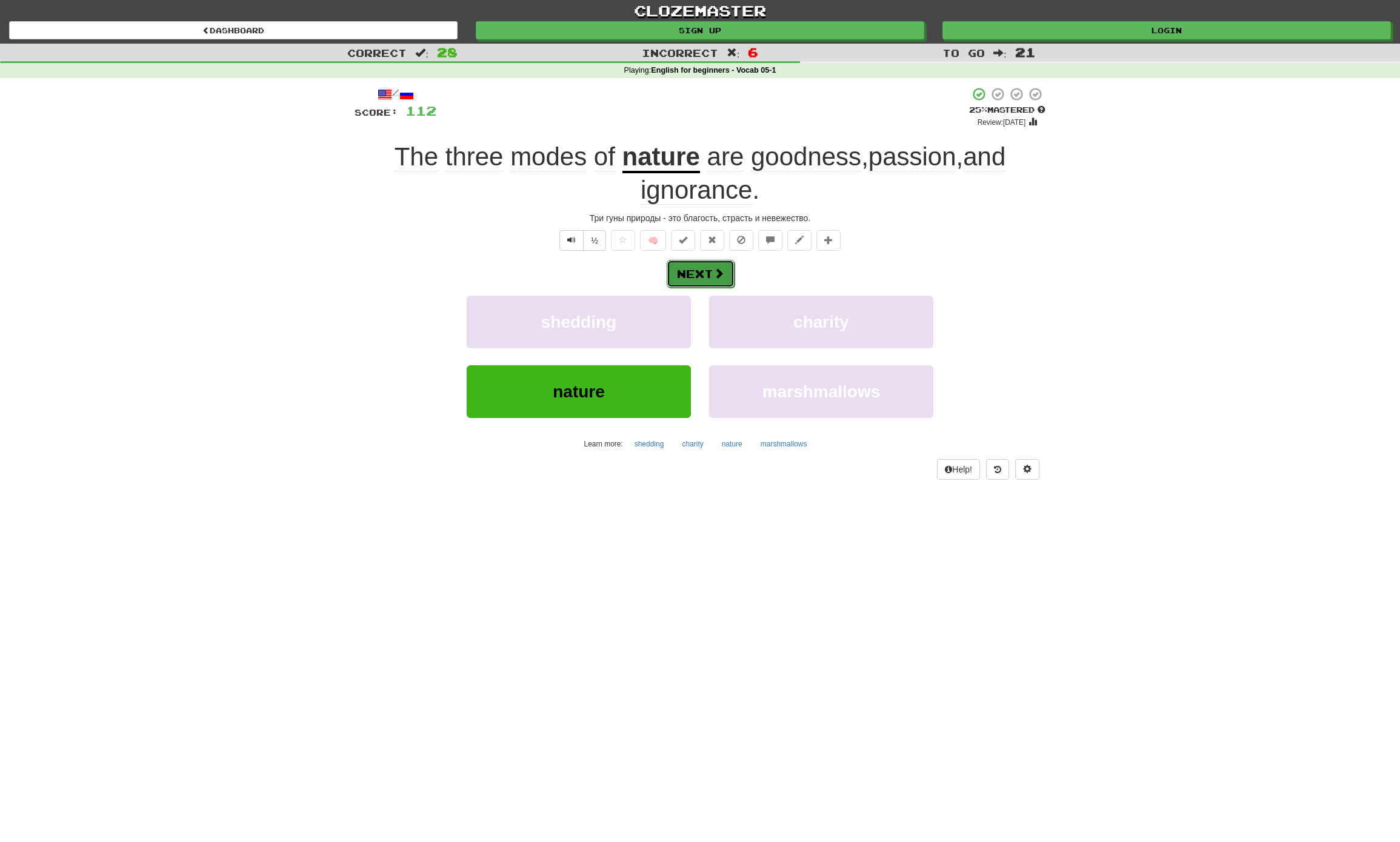
click at [705, 262] on button "Next" at bounding box center [701, 274] width 68 height 28
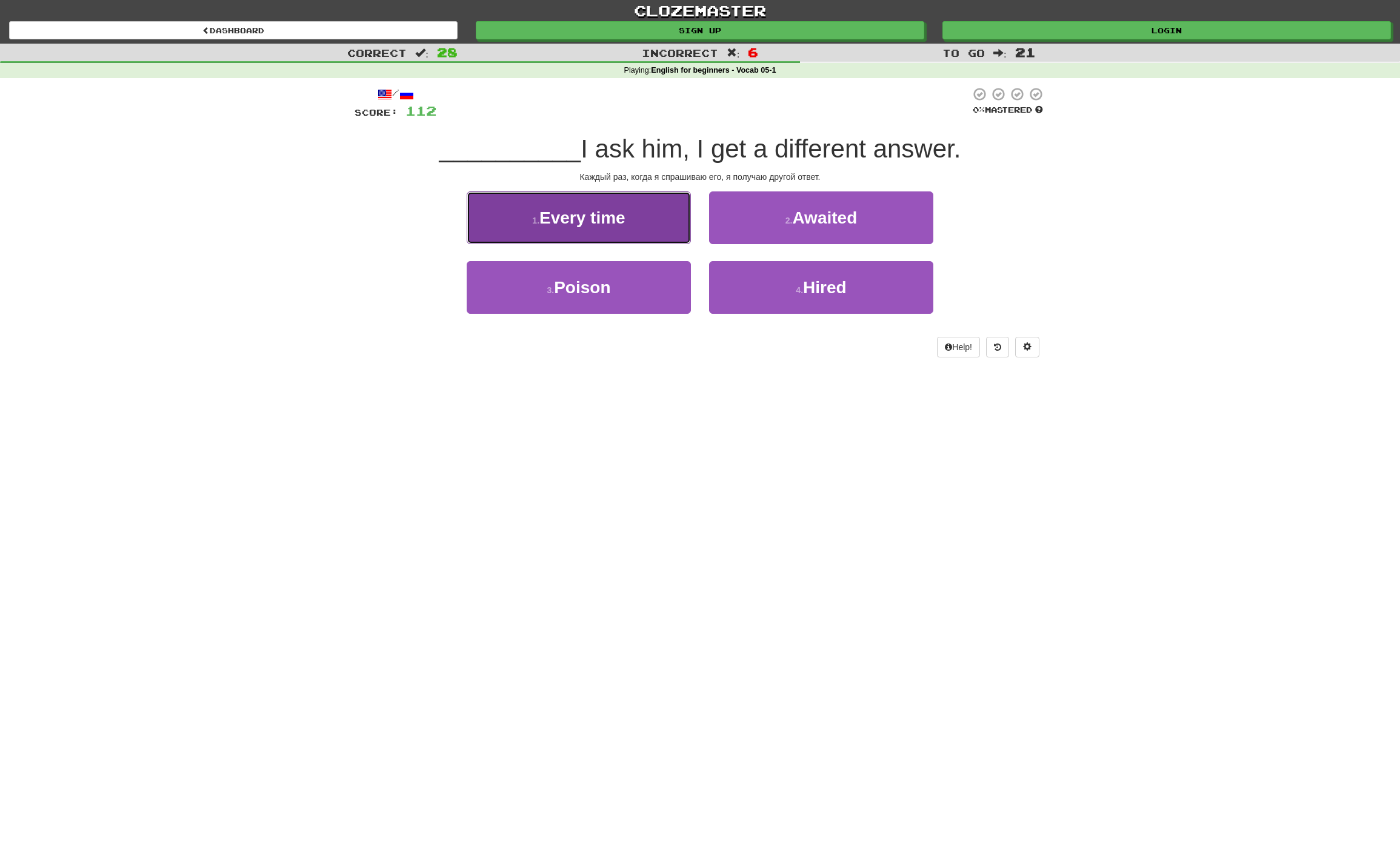
click at [593, 201] on button "1 . Every time" at bounding box center [579, 217] width 224 height 53
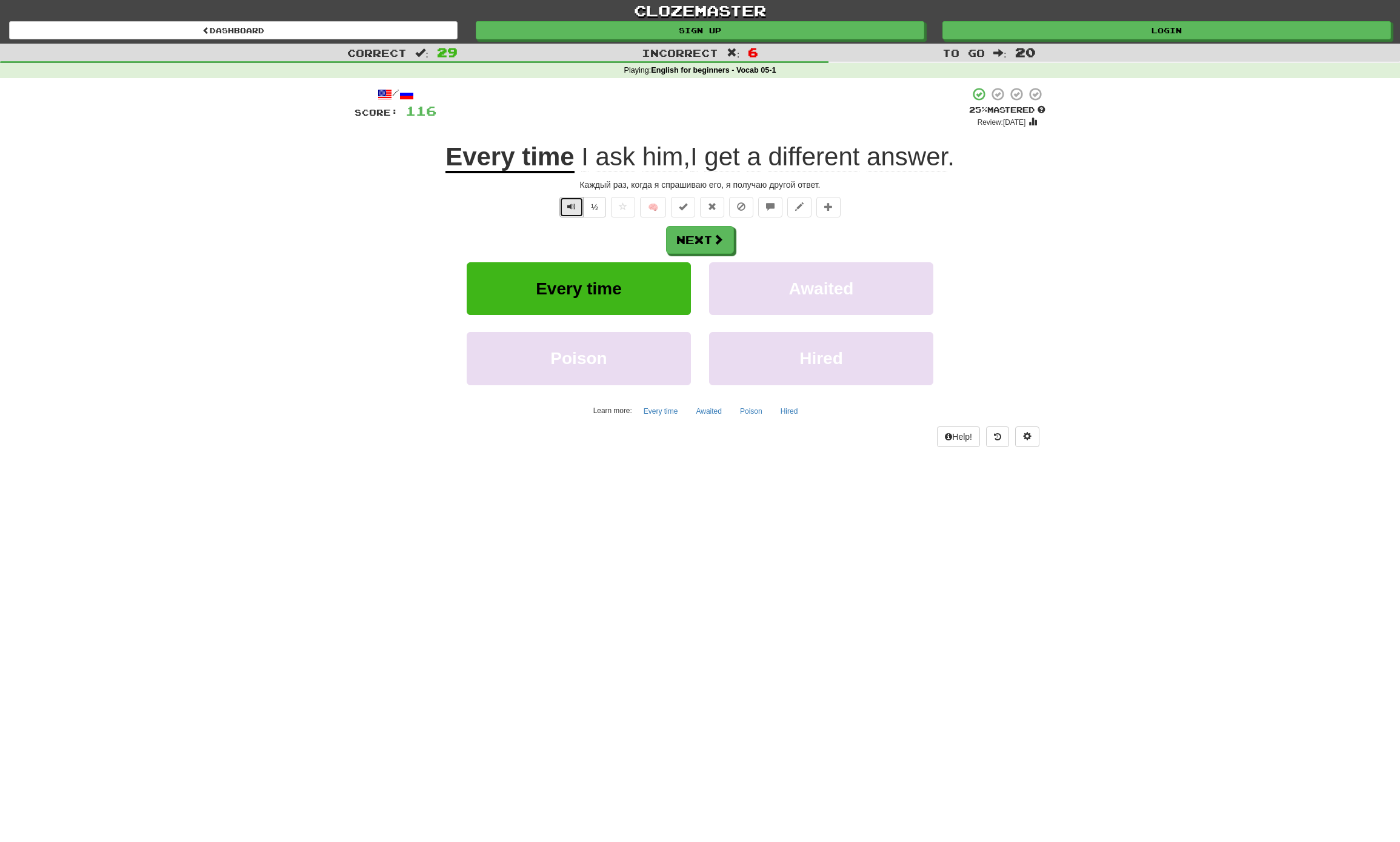
click at [560, 205] on button "Text-to-speech controls" at bounding box center [571, 207] width 24 height 21
click at [719, 244] on span at bounding box center [718, 239] width 11 height 11
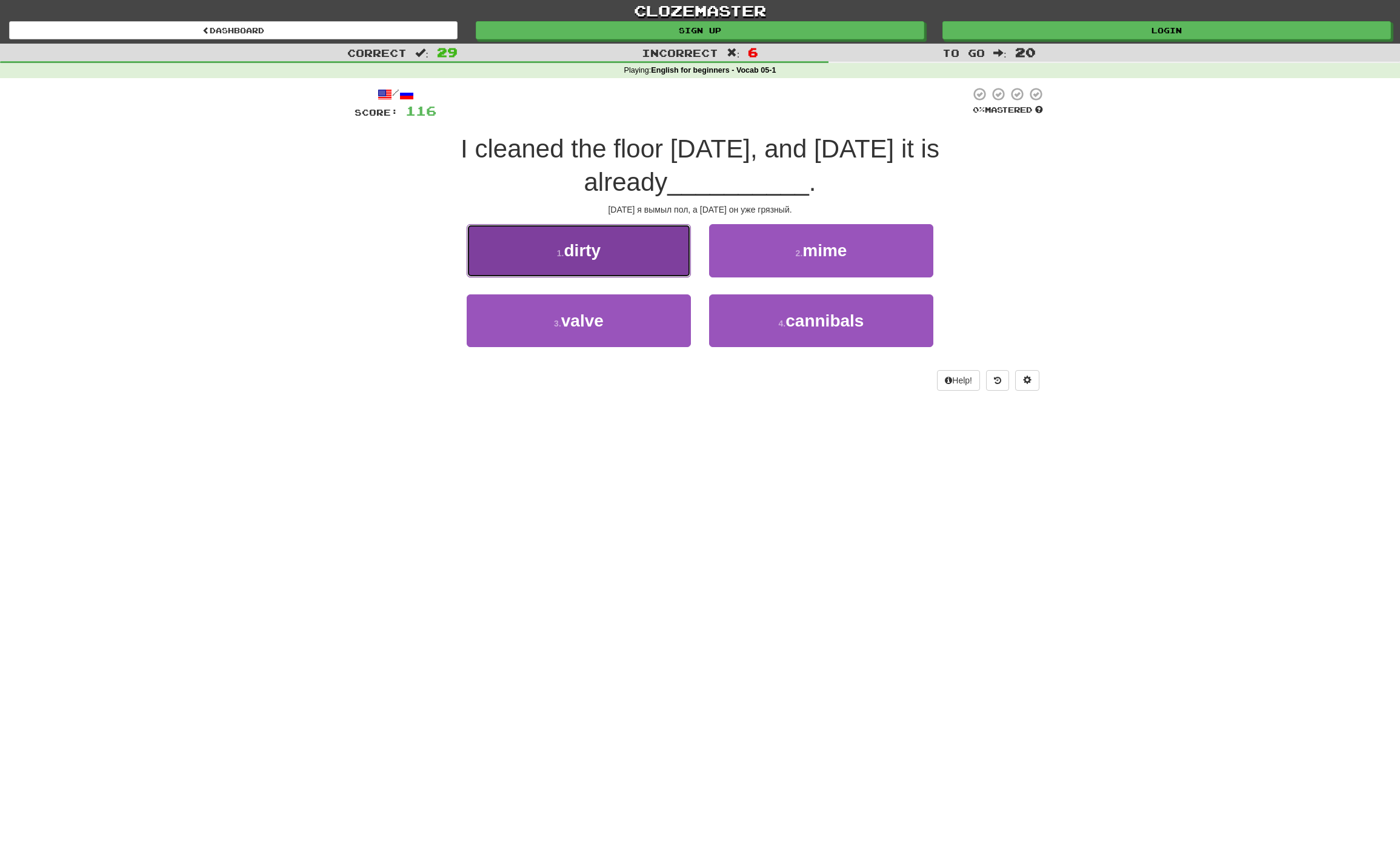
click at [609, 250] on button "1 . dirty" at bounding box center [579, 250] width 224 height 53
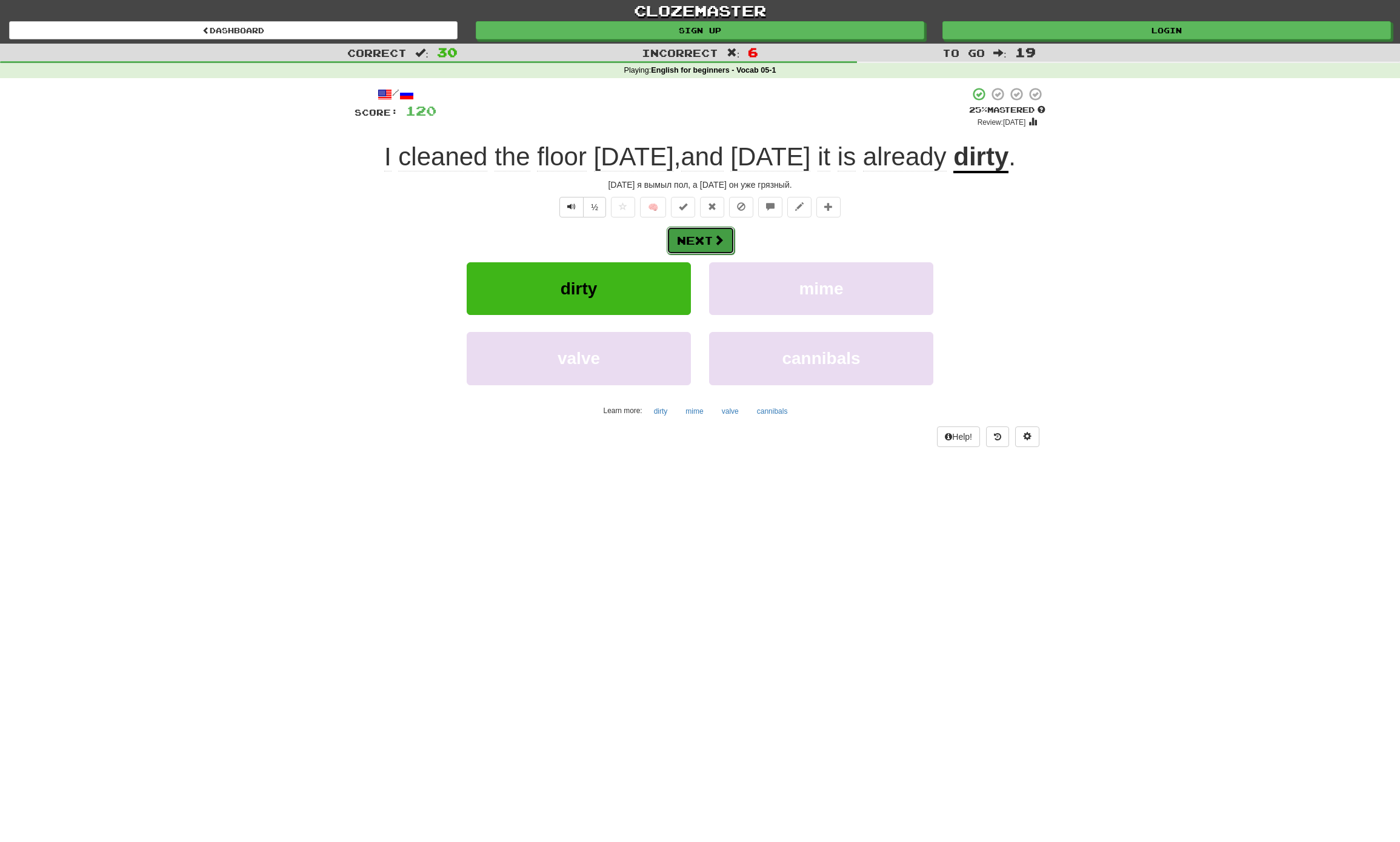
click at [719, 241] on span at bounding box center [718, 239] width 11 height 11
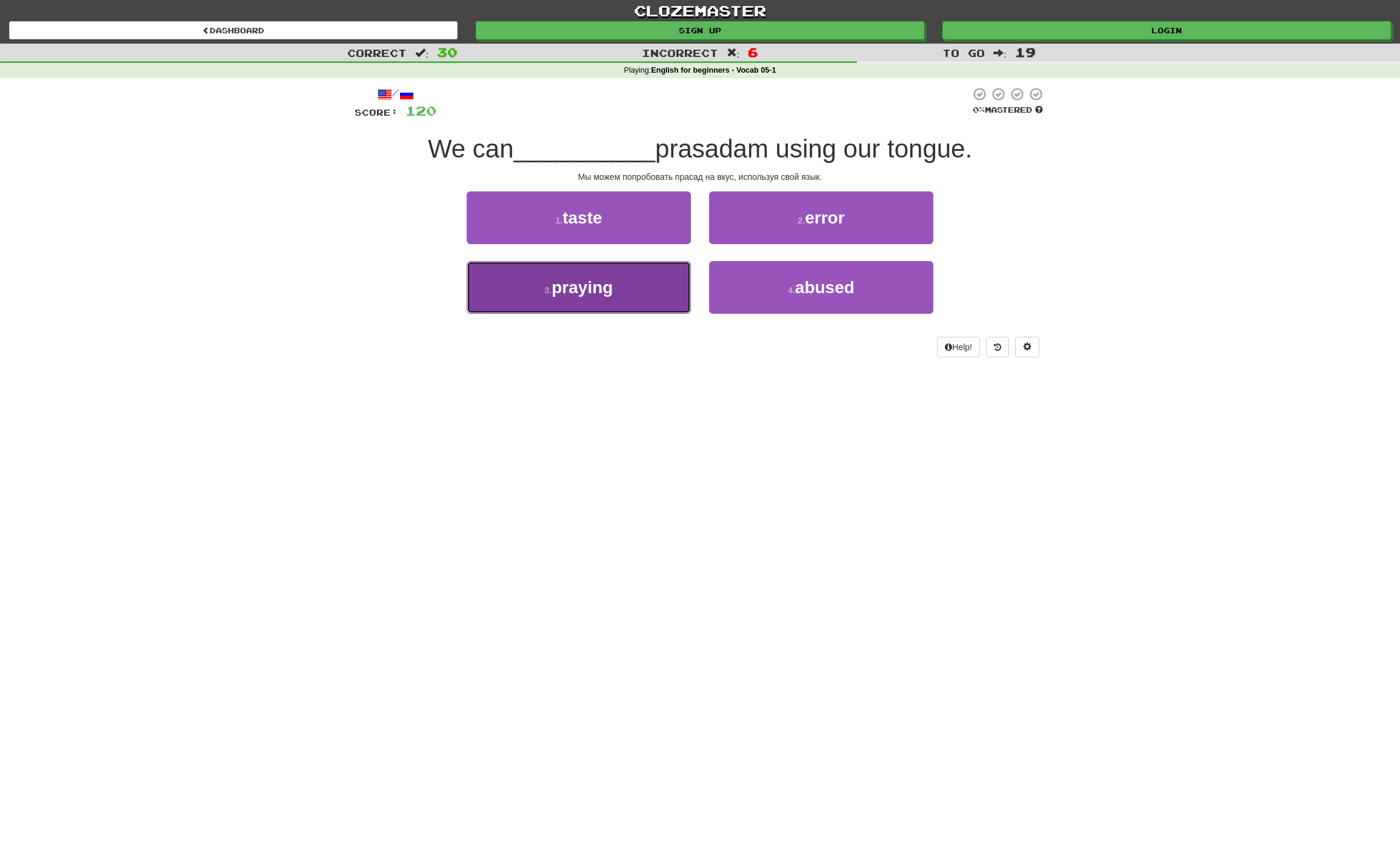
click at [654, 294] on button "3 . praying" at bounding box center [579, 287] width 224 height 53
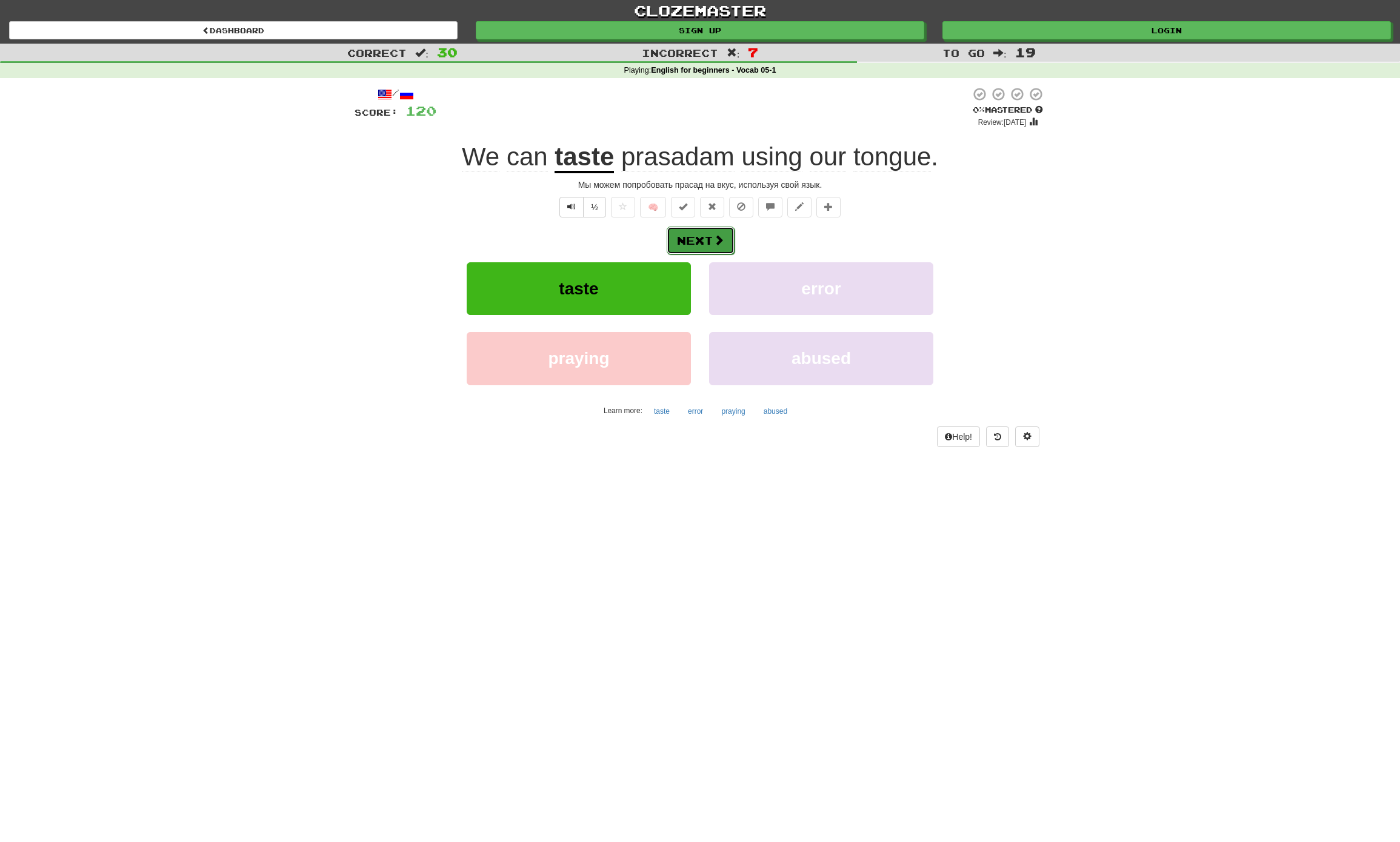
click at [691, 237] on button "Next" at bounding box center [701, 241] width 68 height 28
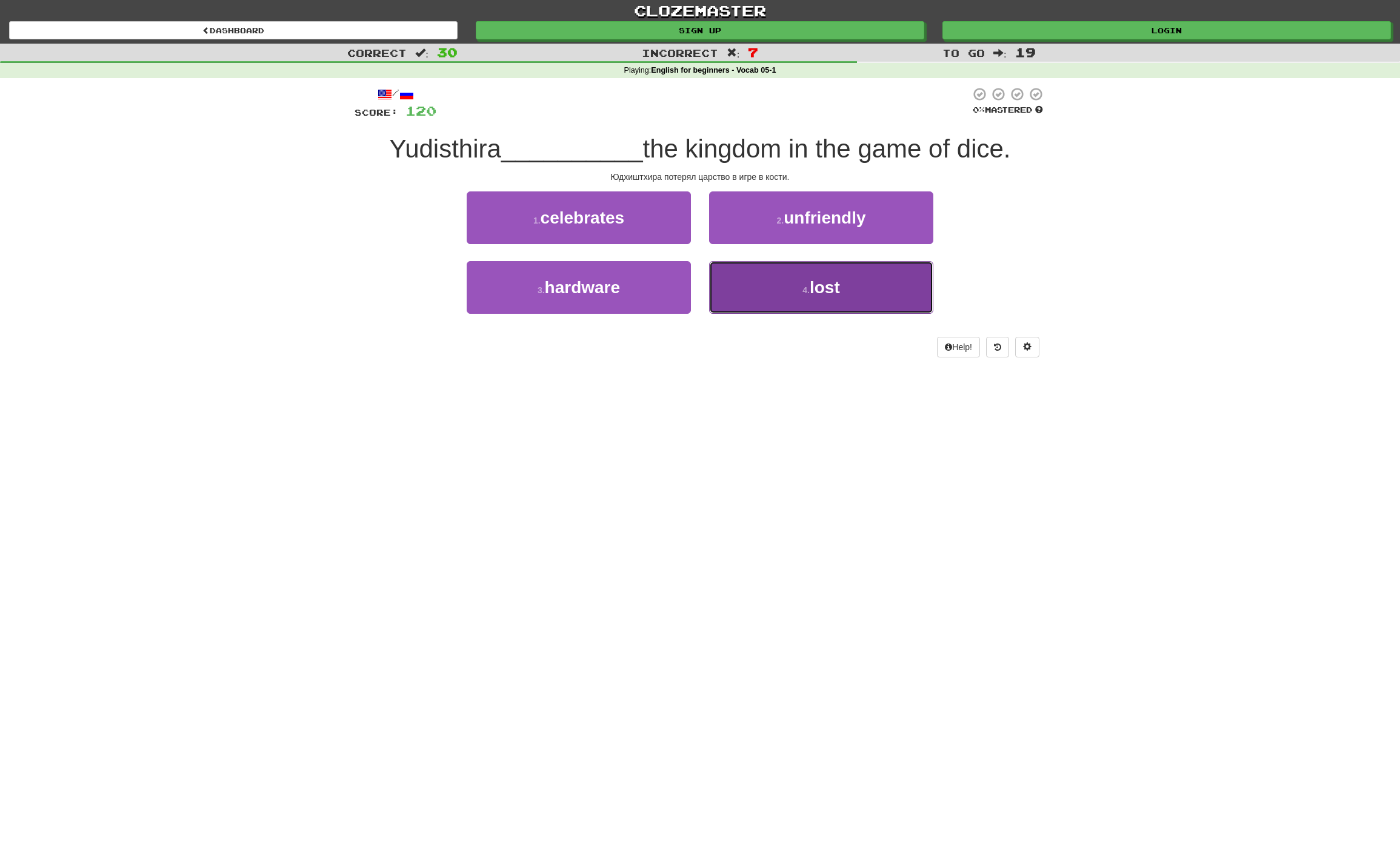
click at [867, 279] on button "4 . lost" at bounding box center [821, 287] width 224 height 53
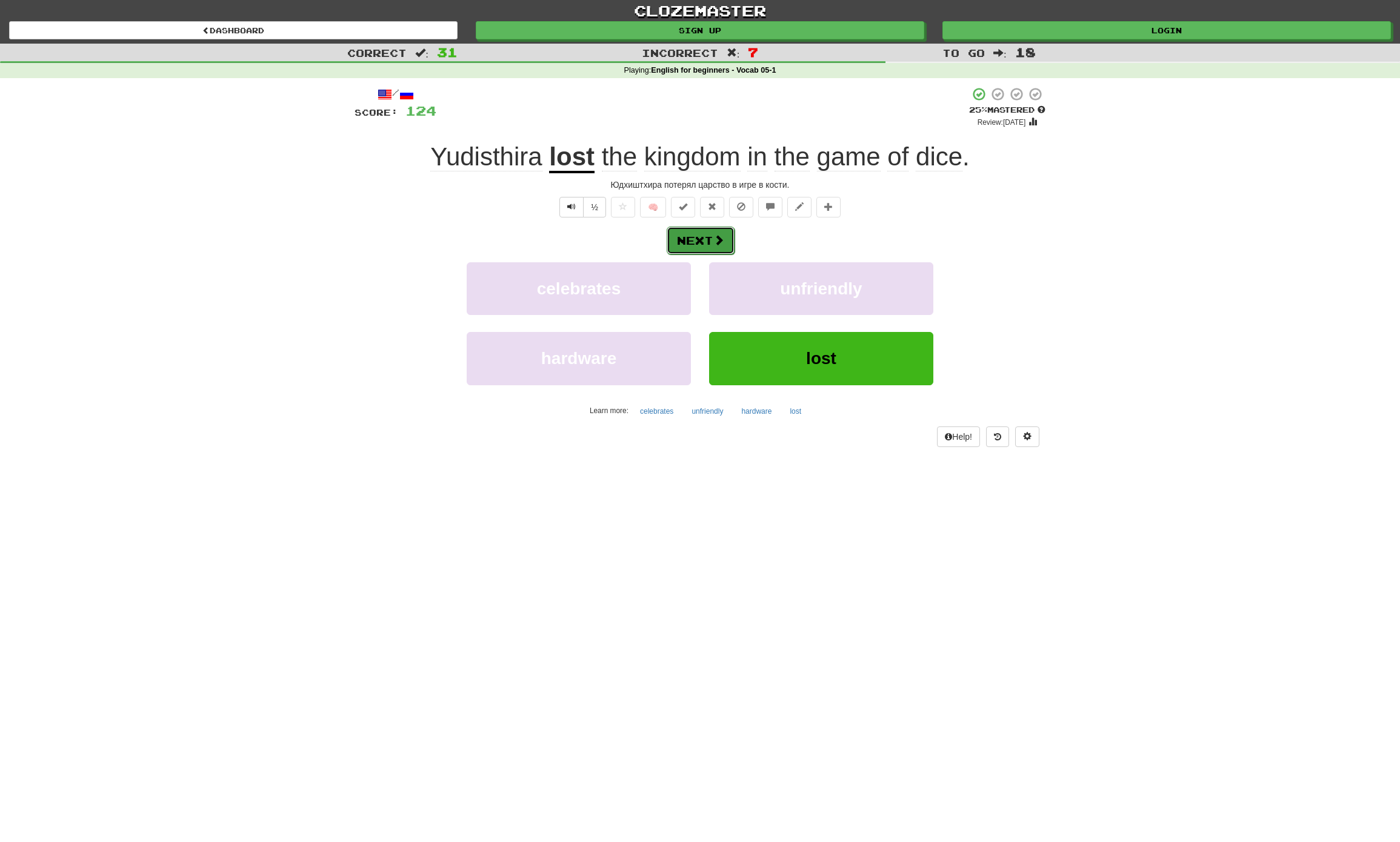
click at [729, 244] on button "Next" at bounding box center [701, 241] width 68 height 28
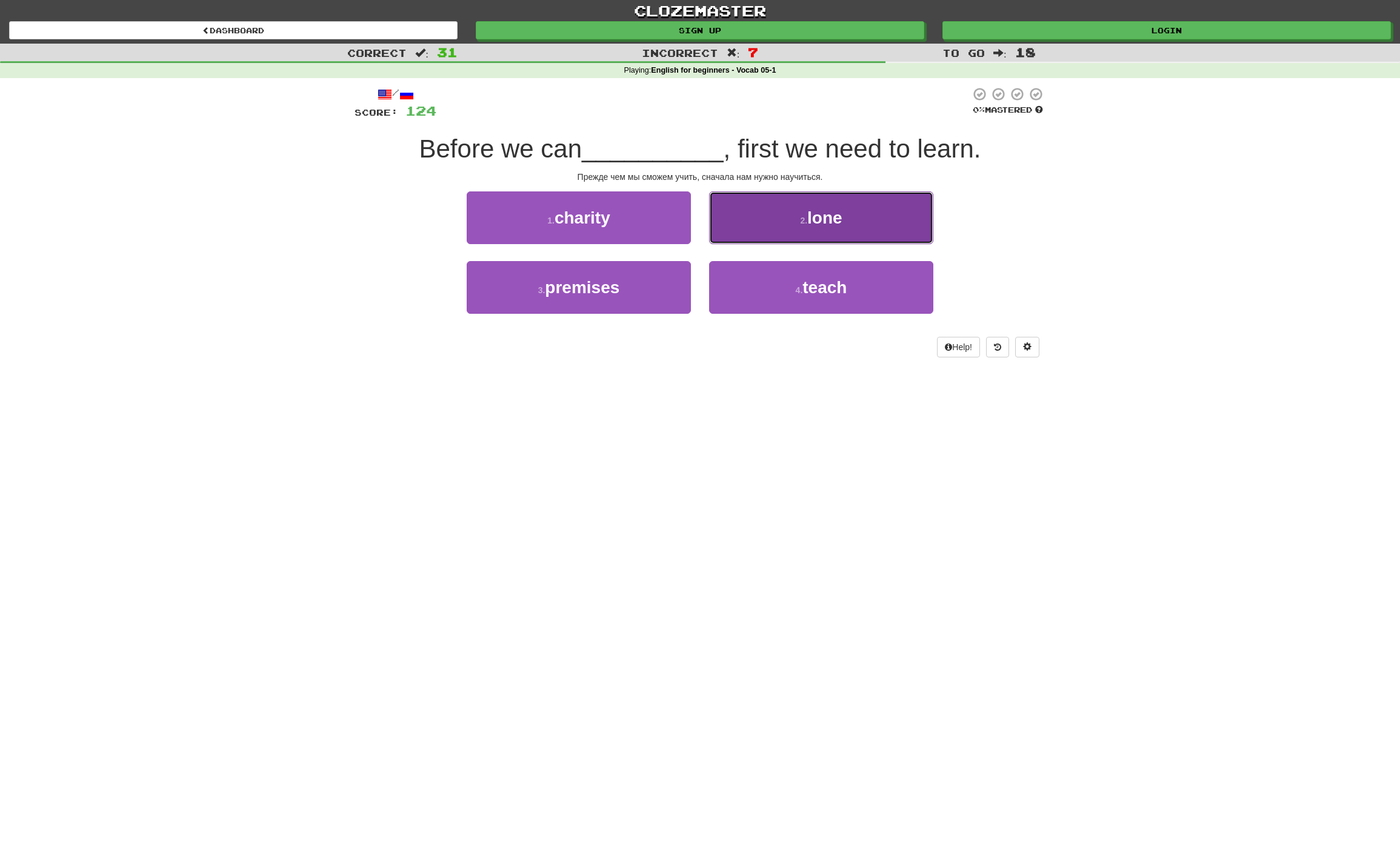
click at [858, 229] on button "2 . lone" at bounding box center [821, 217] width 224 height 53
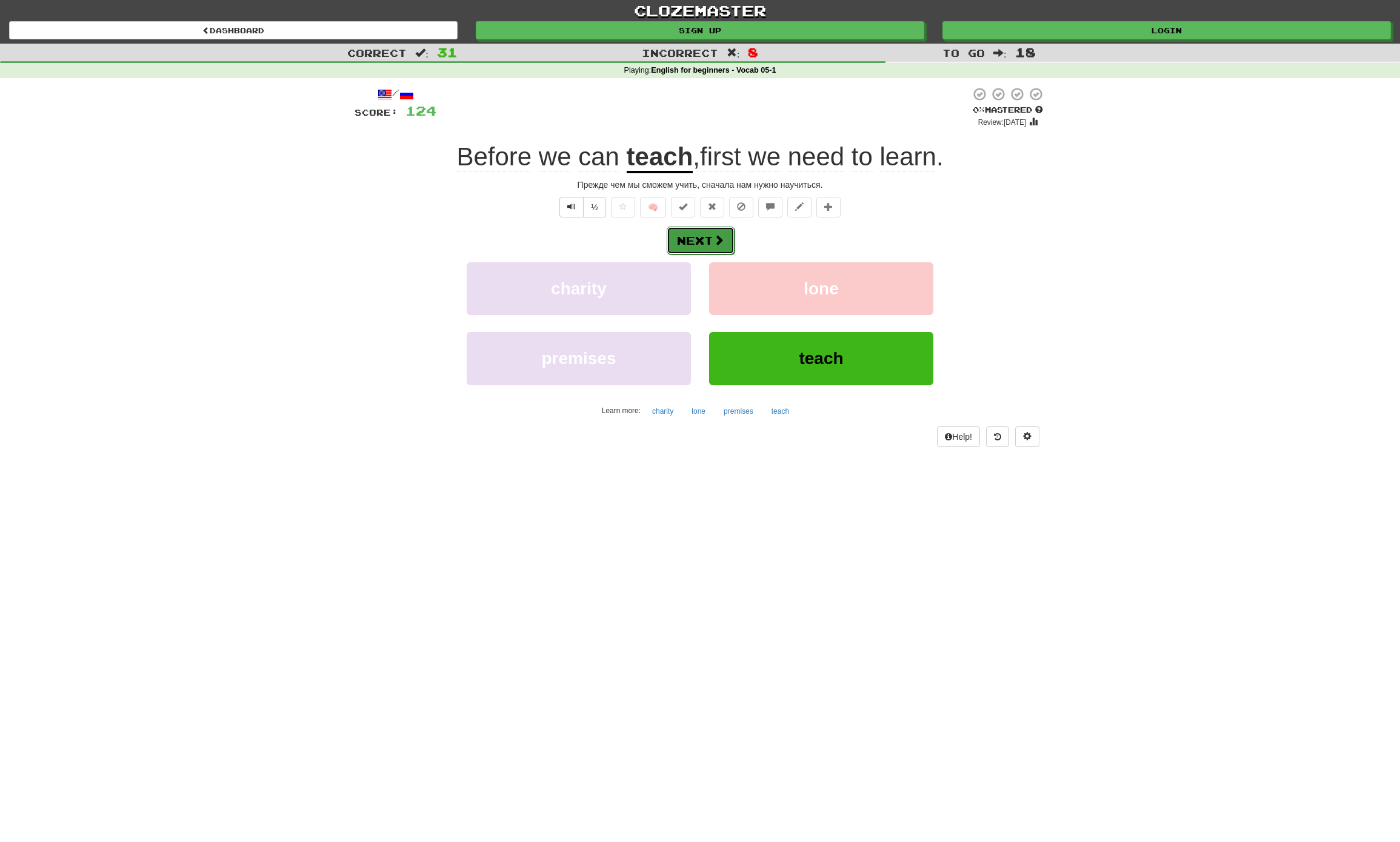
click at [684, 239] on button "Next" at bounding box center [701, 241] width 68 height 28
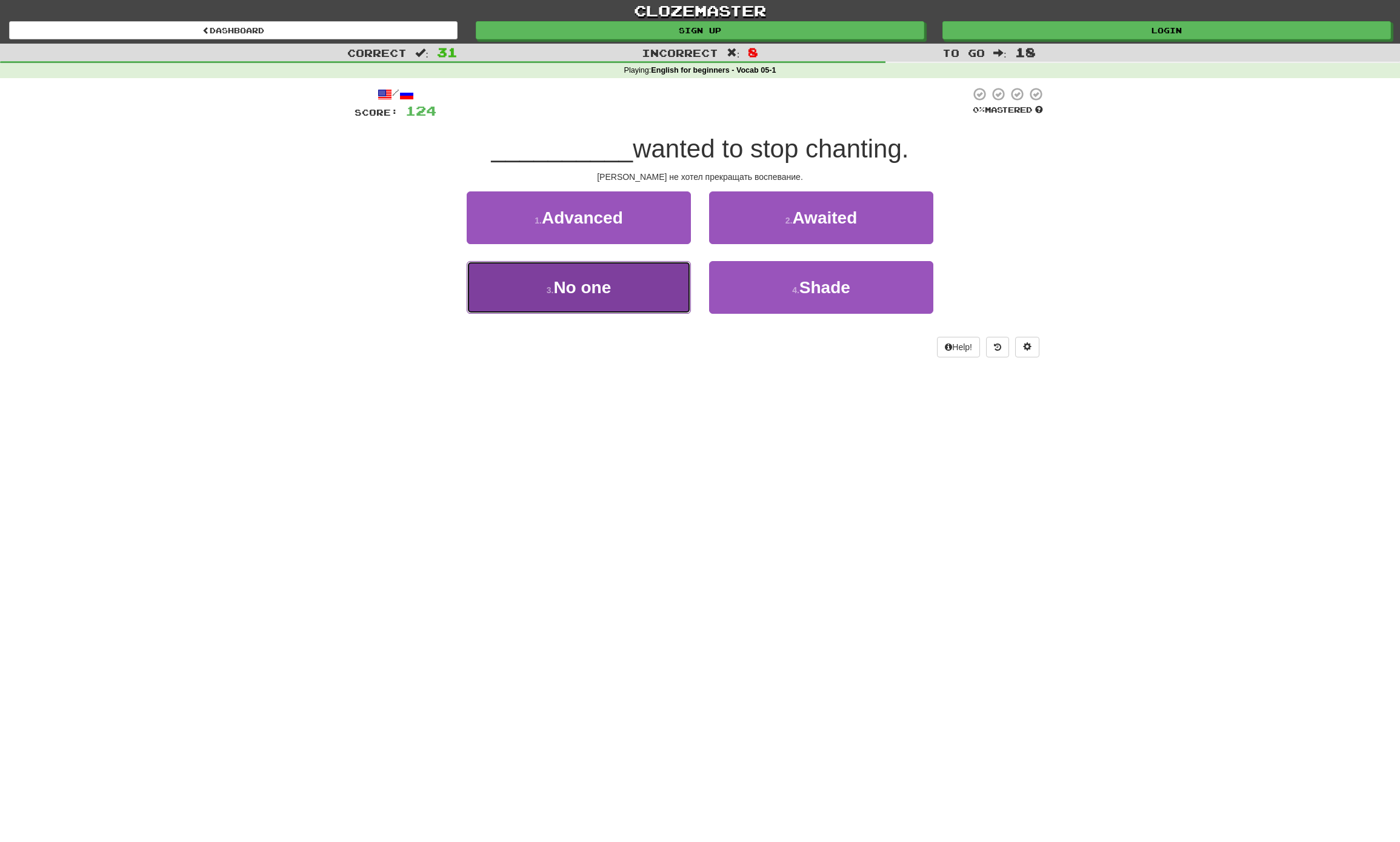
click at [633, 284] on button "3 . No one" at bounding box center [579, 287] width 224 height 53
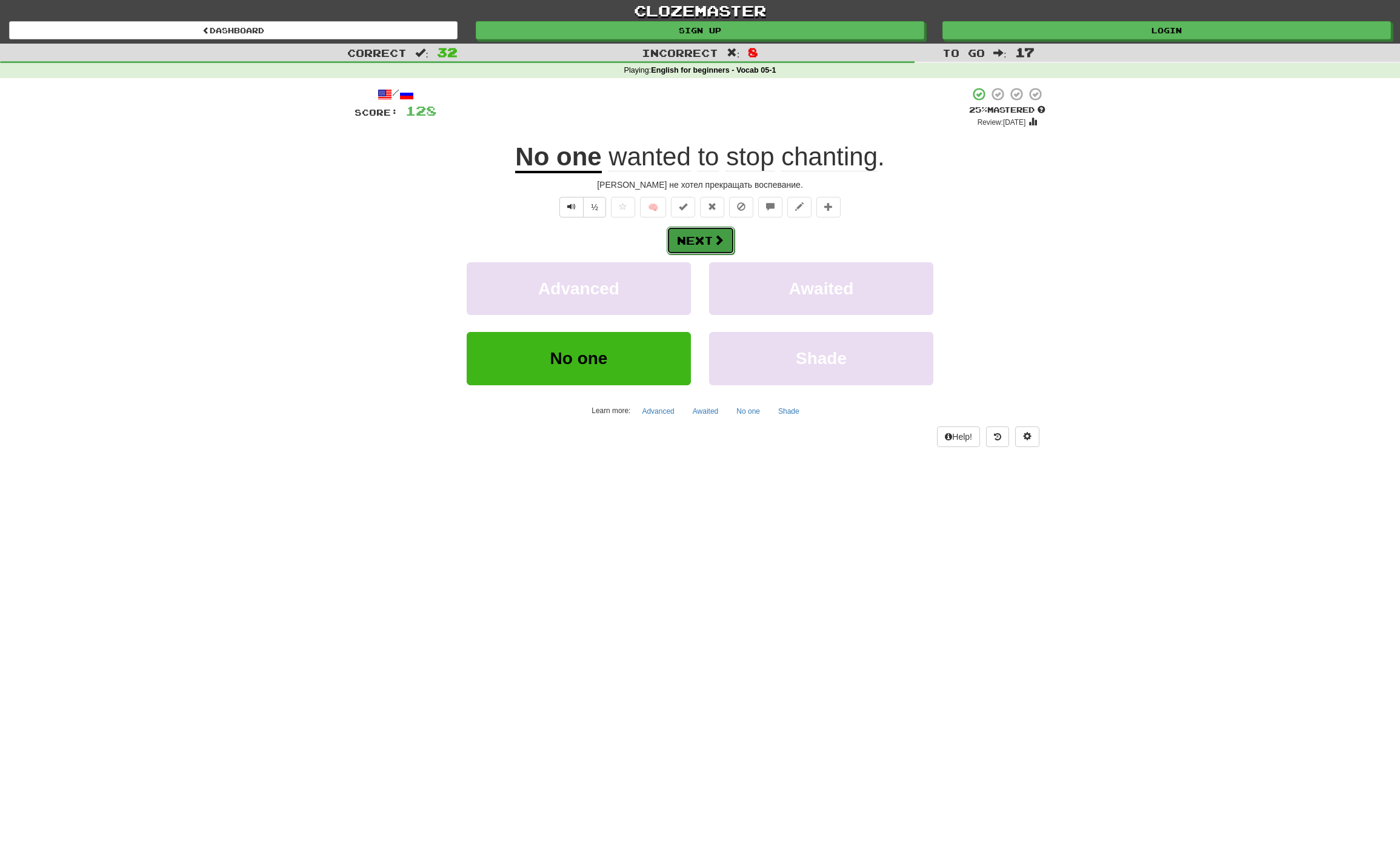
click at [693, 237] on button "Next" at bounding box center [701, 241] width 68 height 28
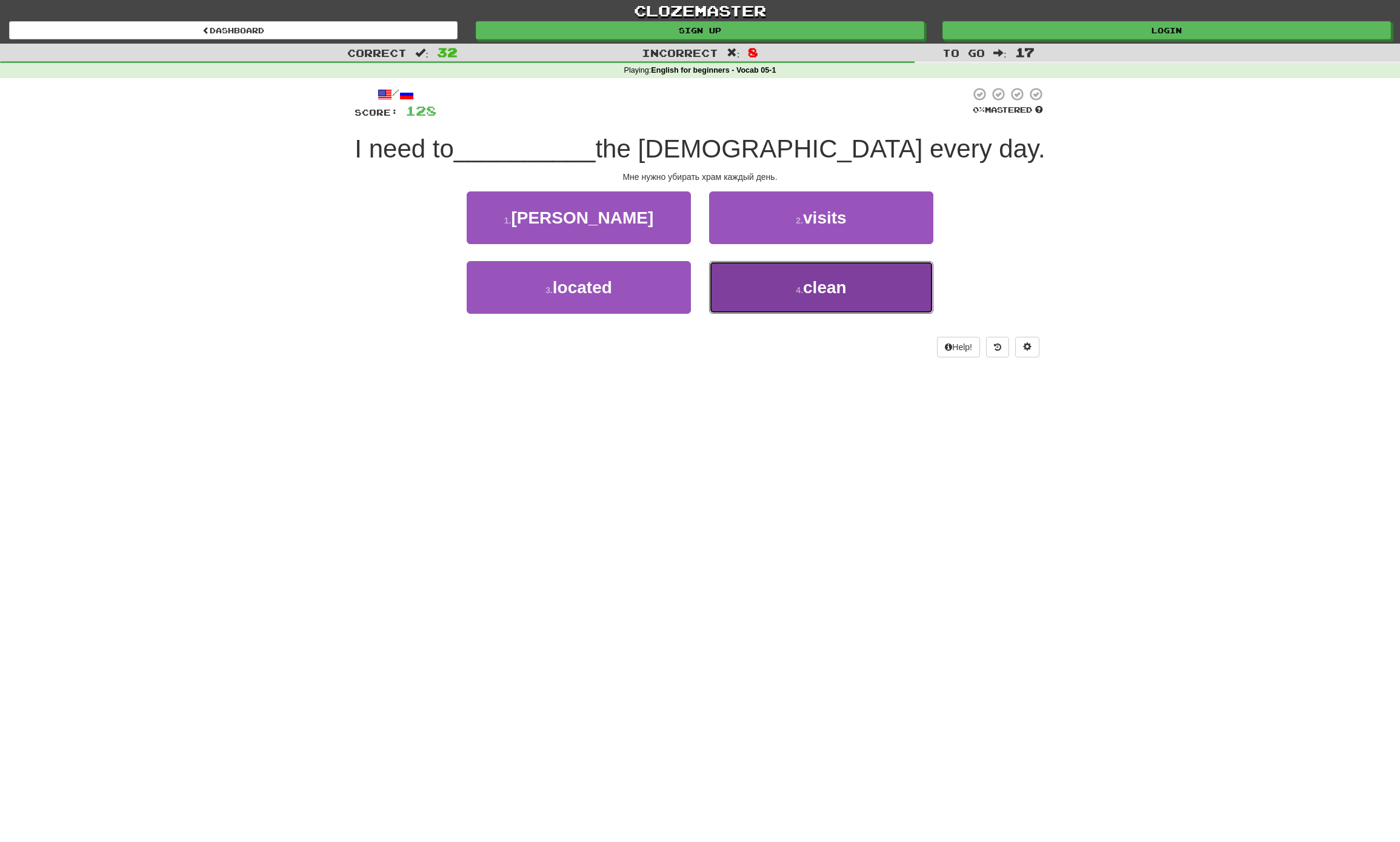
click at [877, 300] on button "4 . clean" at bounding box center [821, 287] width 224 height 53
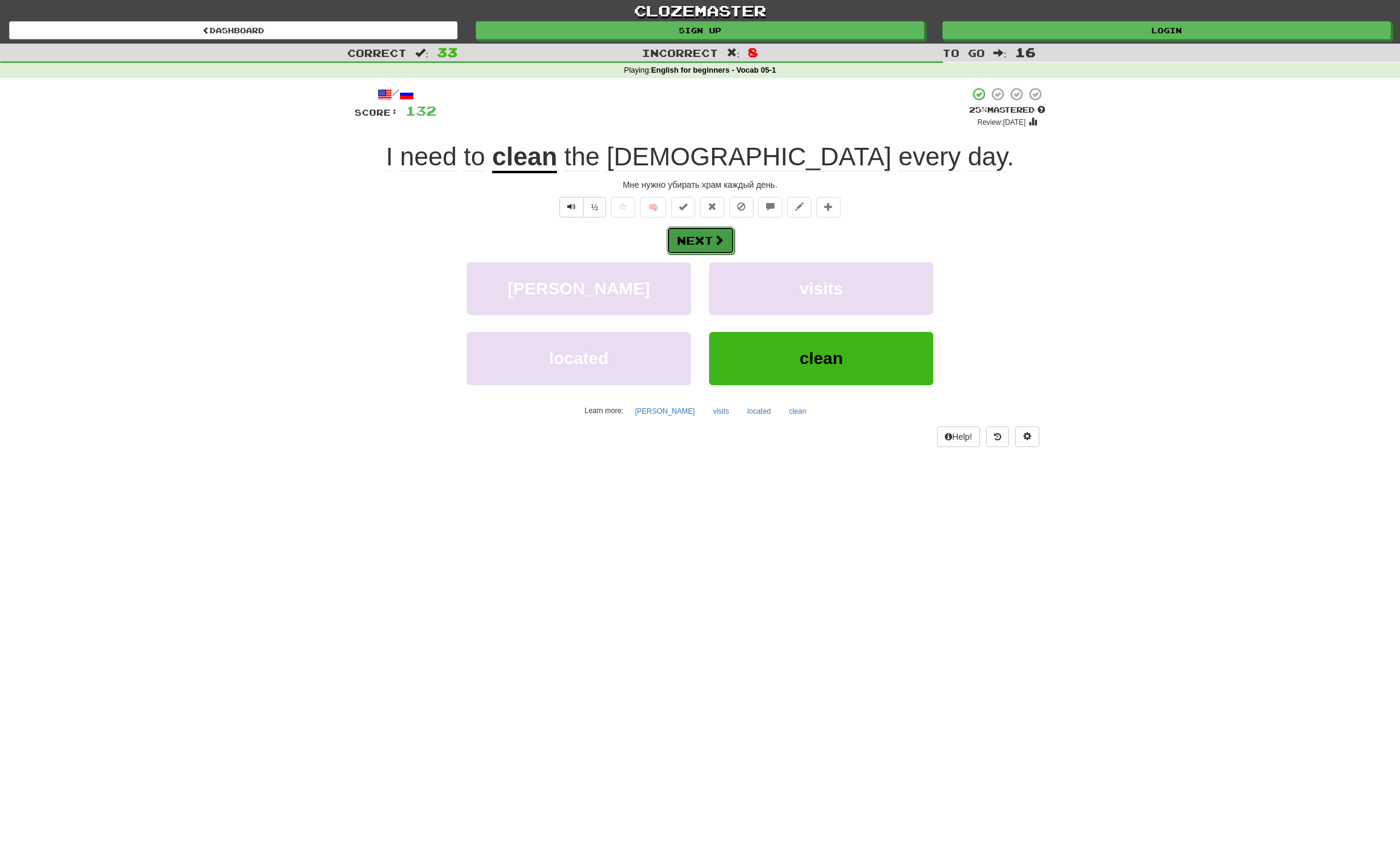
click at [702, 251] on button "Next" at bounding box center [701, 241] width 68 height 28
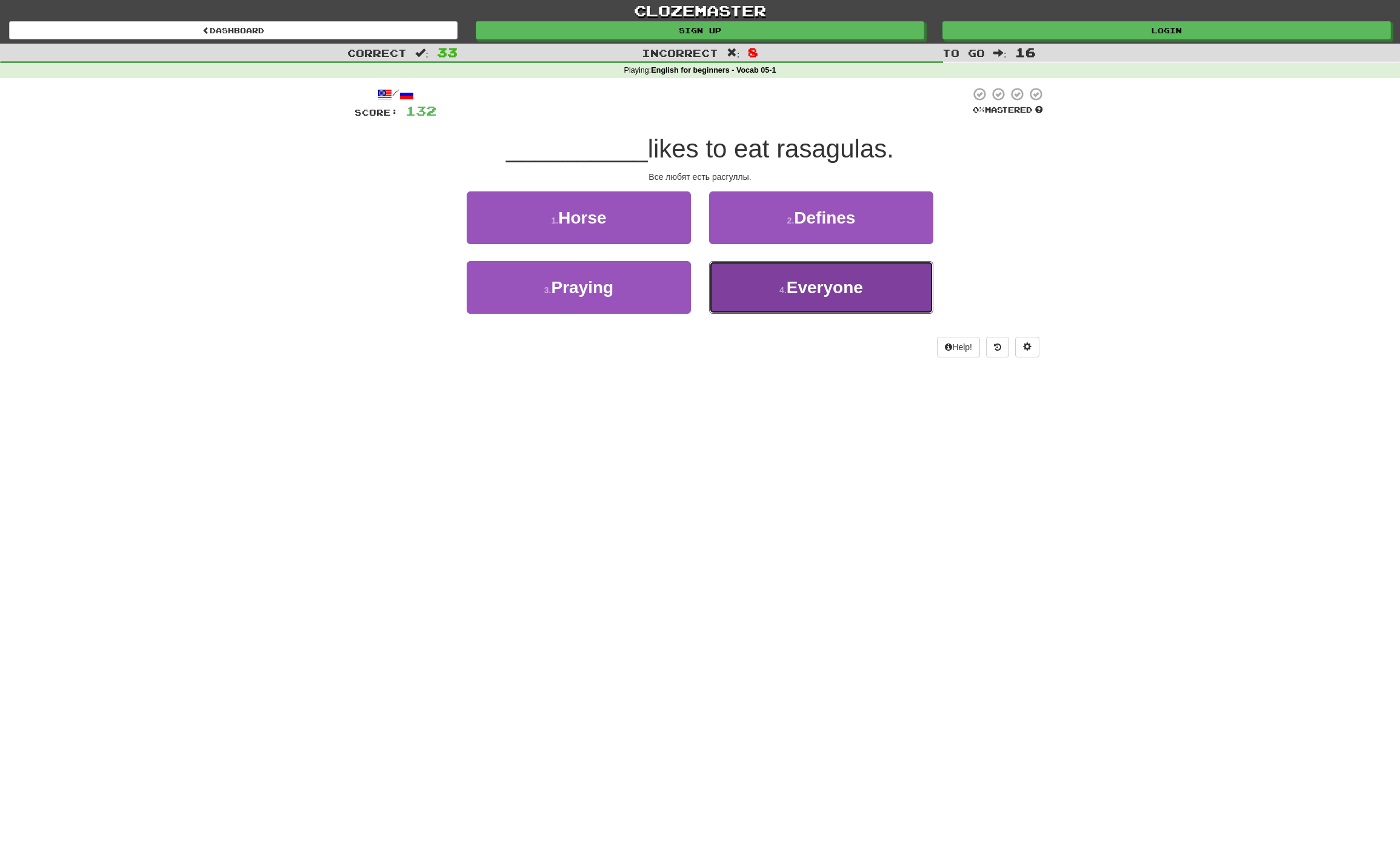
click at [817, 276] on button "4 . Everyone" at bounding box center [821, 287] width 224 height 53
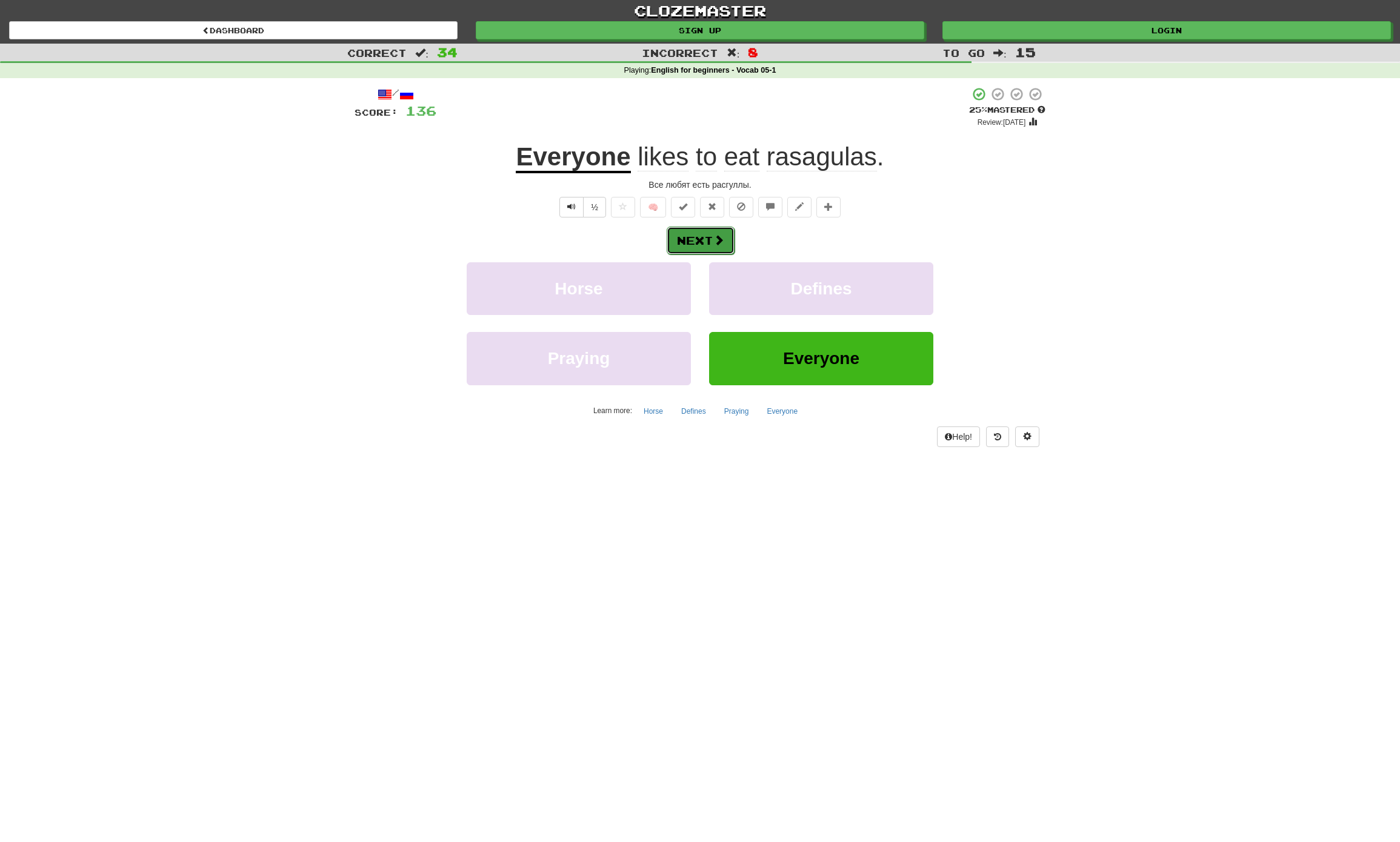
click at [713, 250] on button "Next" at bounding box center [701, 241] width 68 height 28
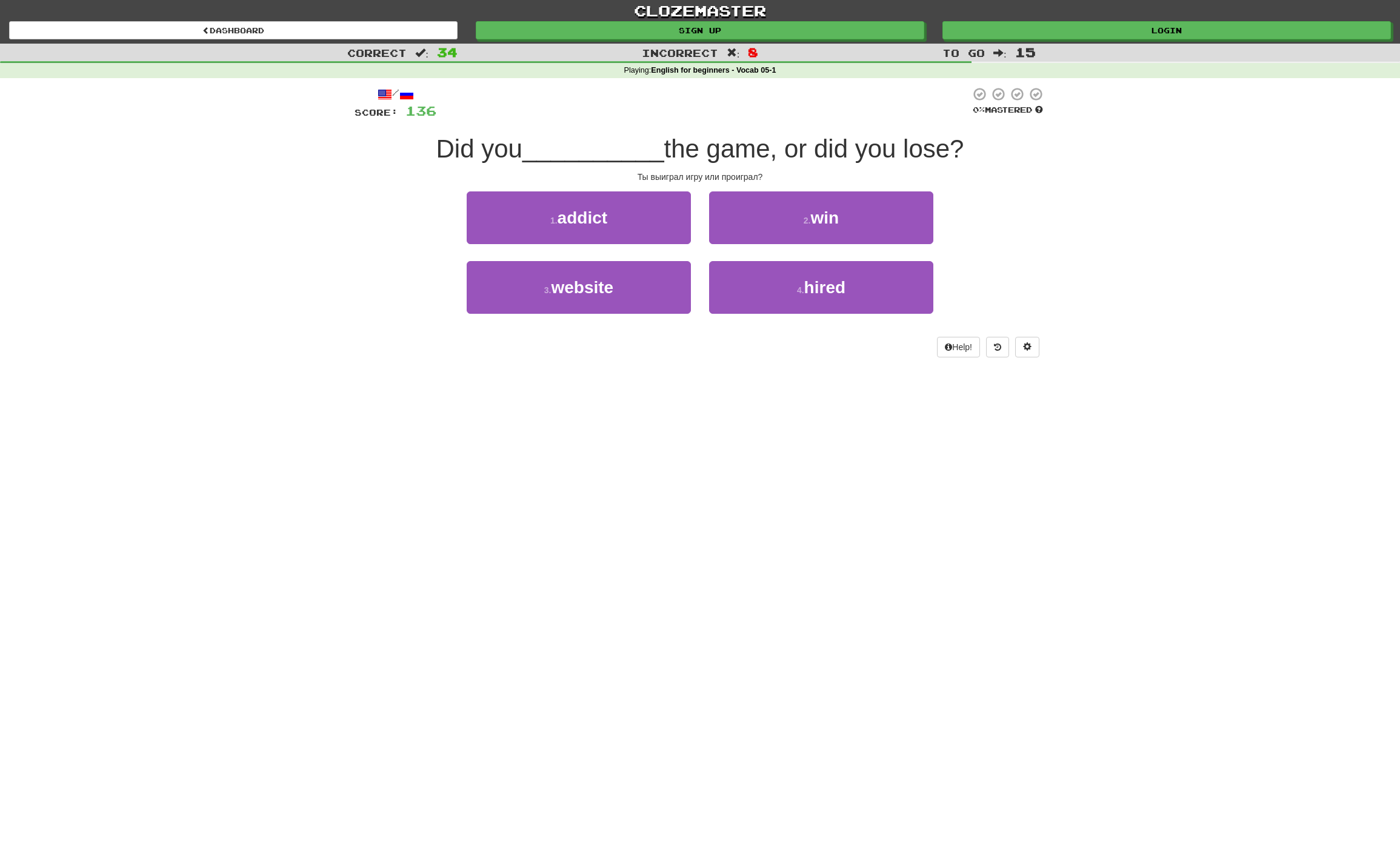
drag, startPoint x: 714, startPoint y: 246, endPoint x: 697, endPoint y: 241, distance: 18.4
click at [697, 241] on div "1 . addict 2 . win" at bounding box center [699, 226] width 727 height 70
click at [882, 282] on button "4 . hired" at bounding box center [821, 287] width 224 height 53
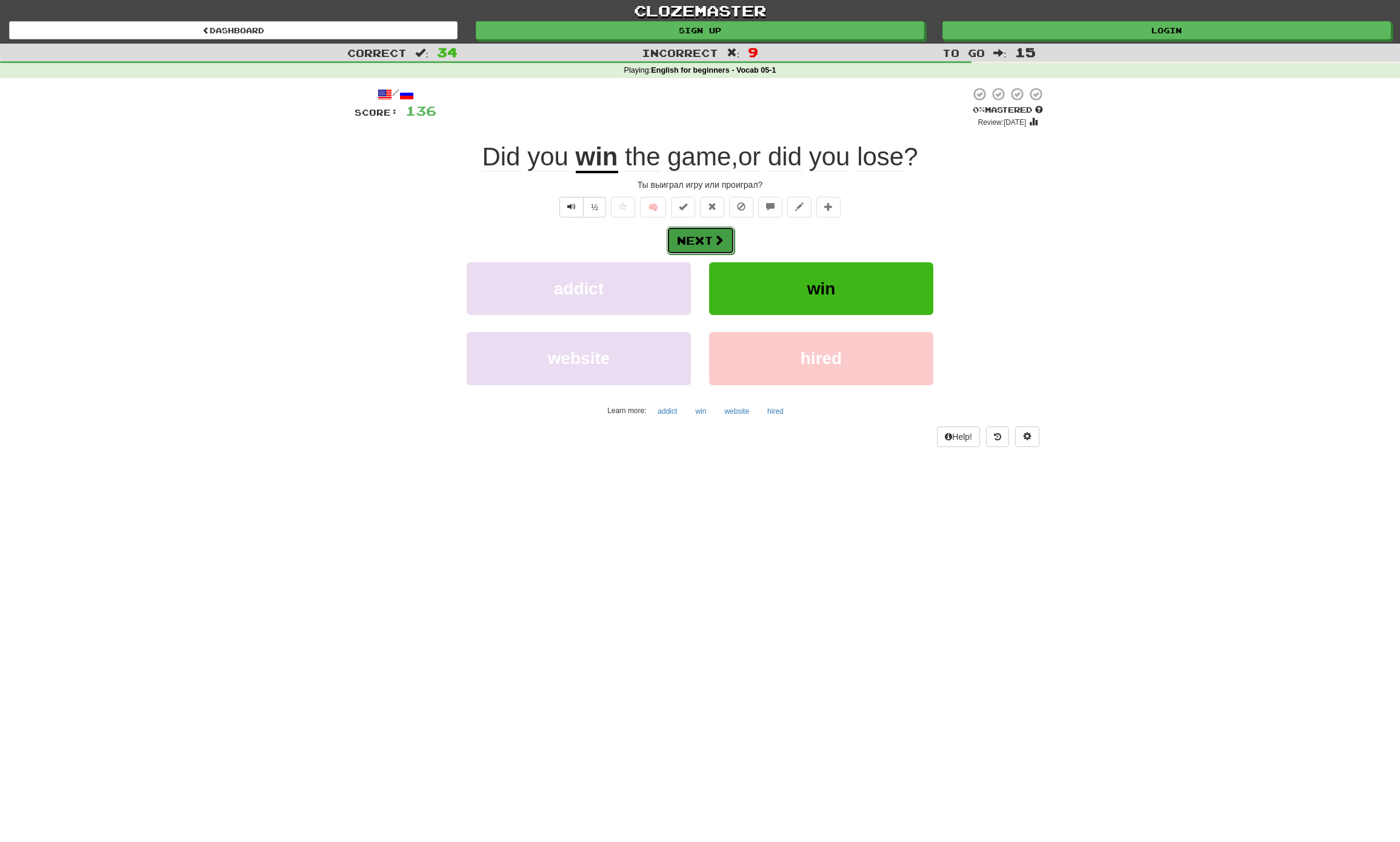
click at [691, 235] on button "Next" at bounding box center [701, 241] width 68 height 28
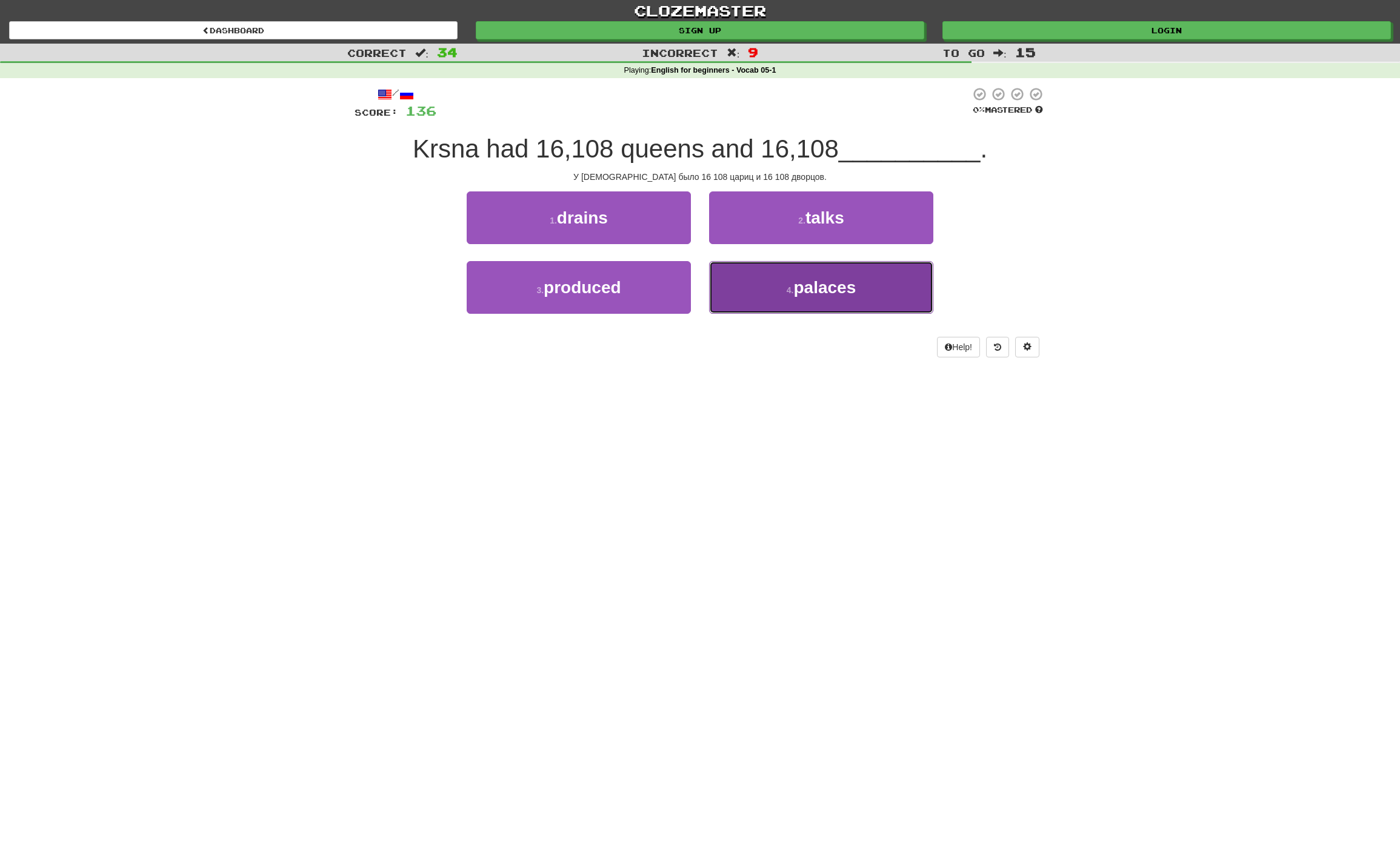
click at [890, 304] on button "4 . palaces" at bounding box center [821, 287] width 224 height 53
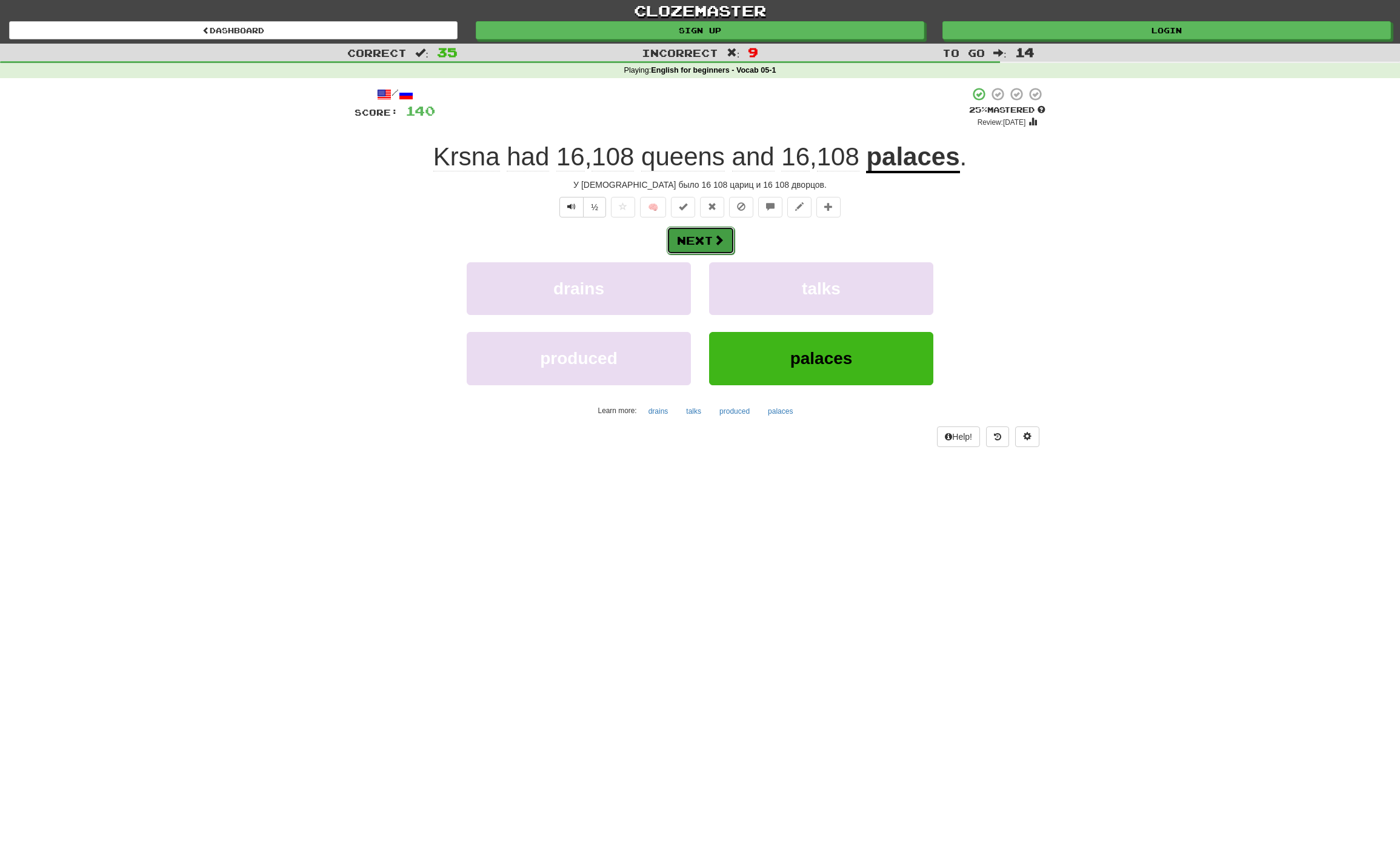
click at [696, 246] on button "Next" at bounding box center [701, 241] width 68 height 28
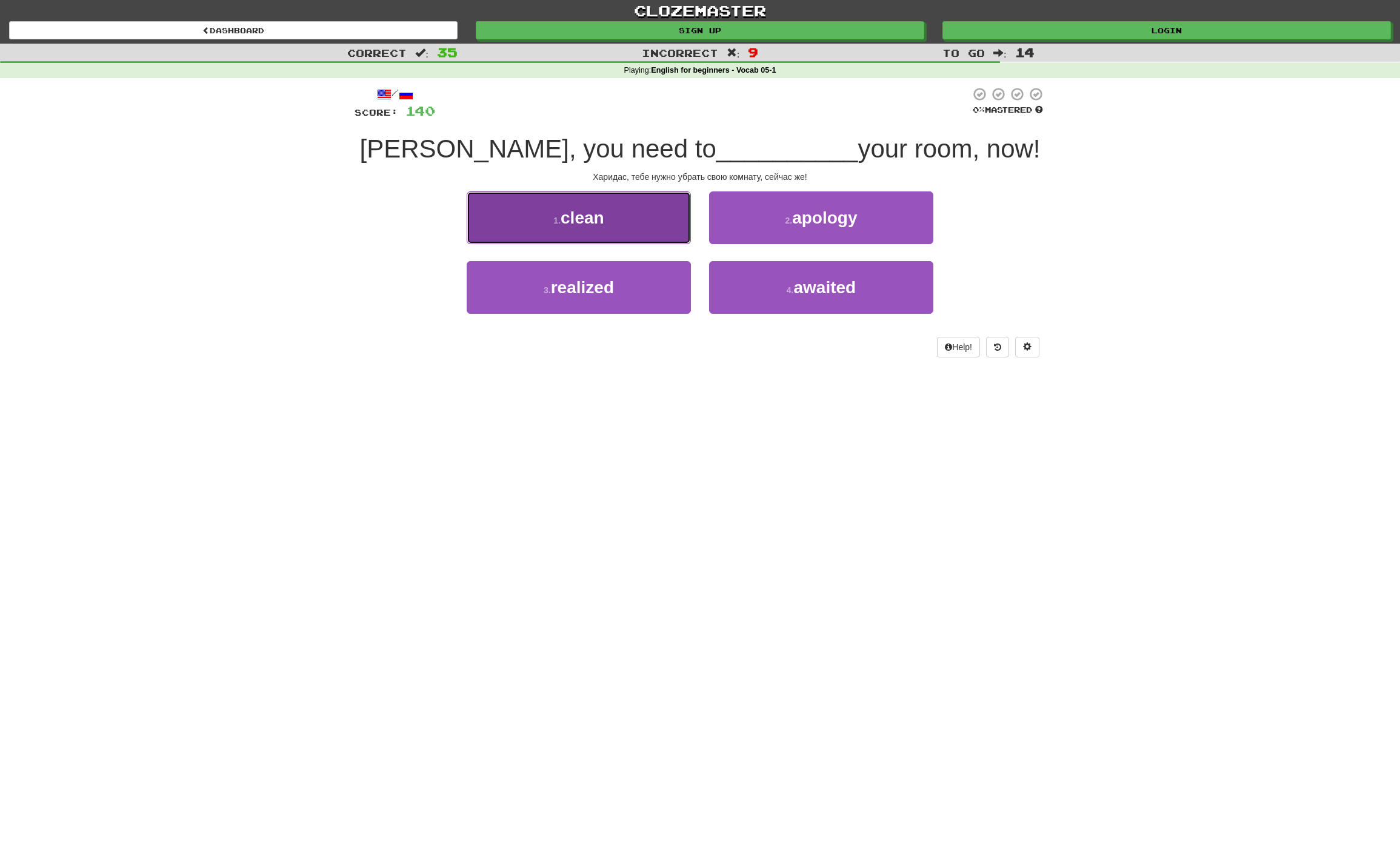
click at [600, 218] on span "clean" at bounding box center [582, 217] width 44 height 19
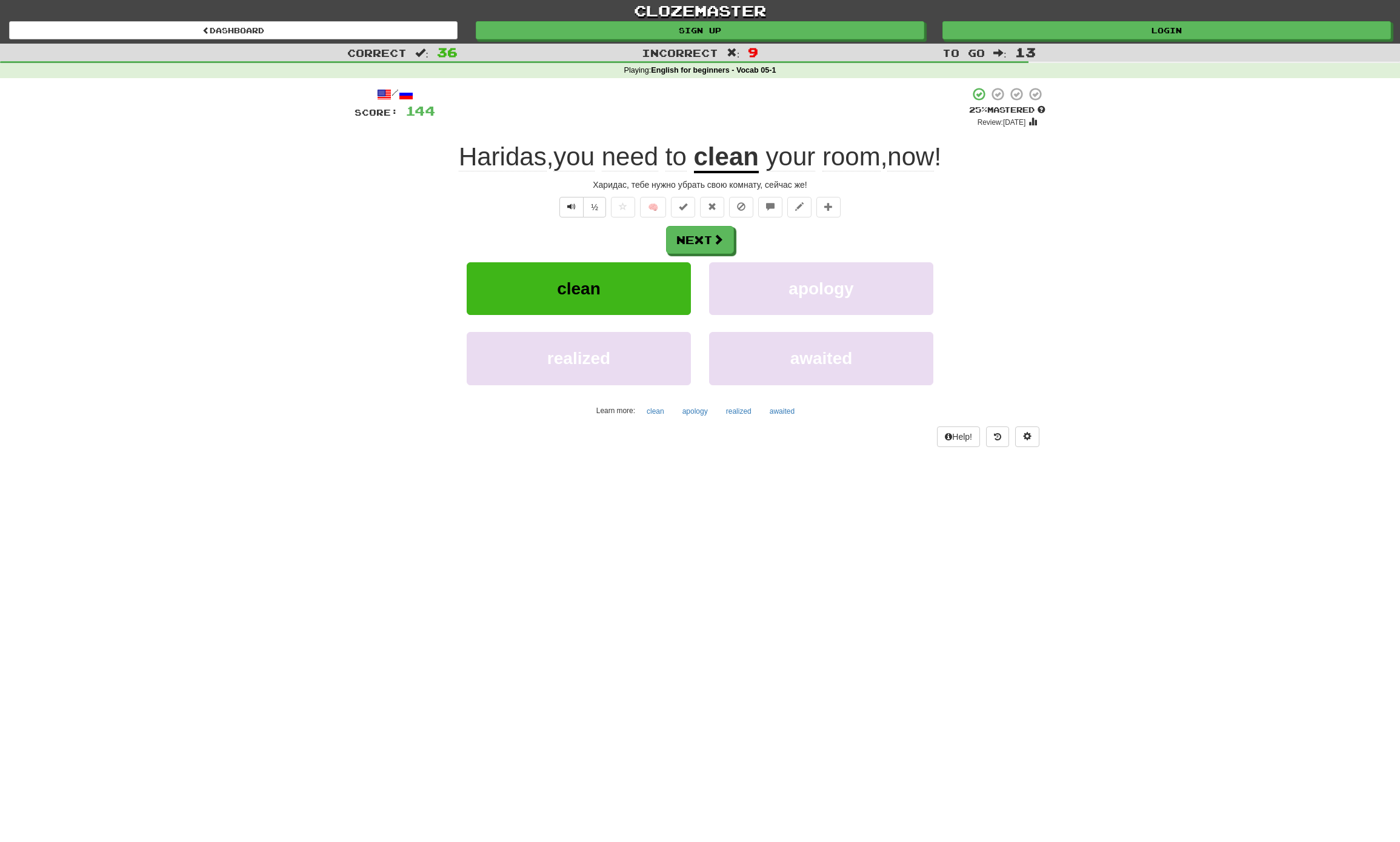
click at [813, 578] on div "clozemaster Dashboard Sign up Login Dashboard Correct : 36 Incorrect : 9 To go …" at bounding box center [700, 421] width 1400 height 842
click at [715, 245] on span at bounding box center [718, 239] width 11 height 11
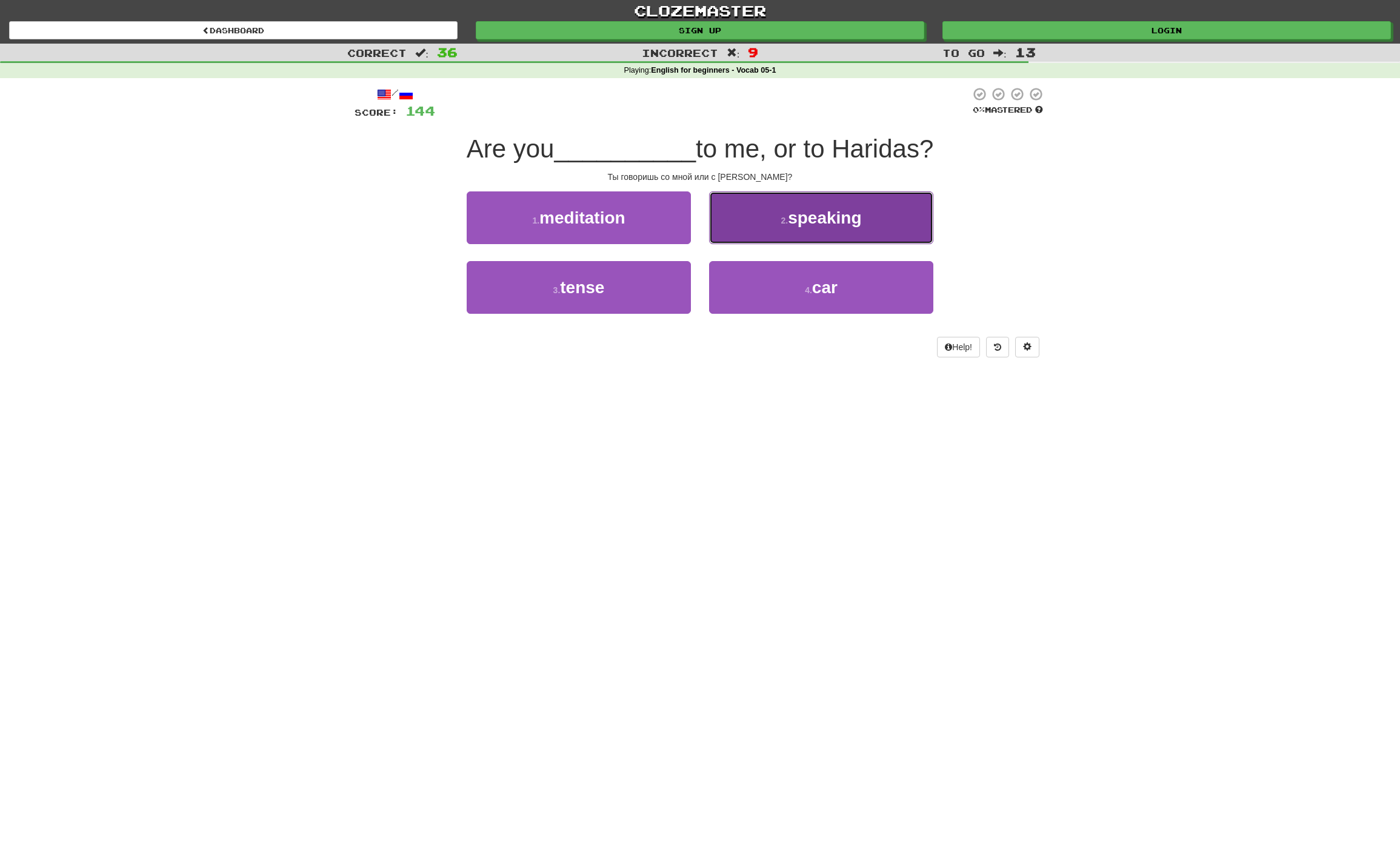
click at [839, 237] on button "2 . speaking" at bounding box center [821, 217] width 224 height 53
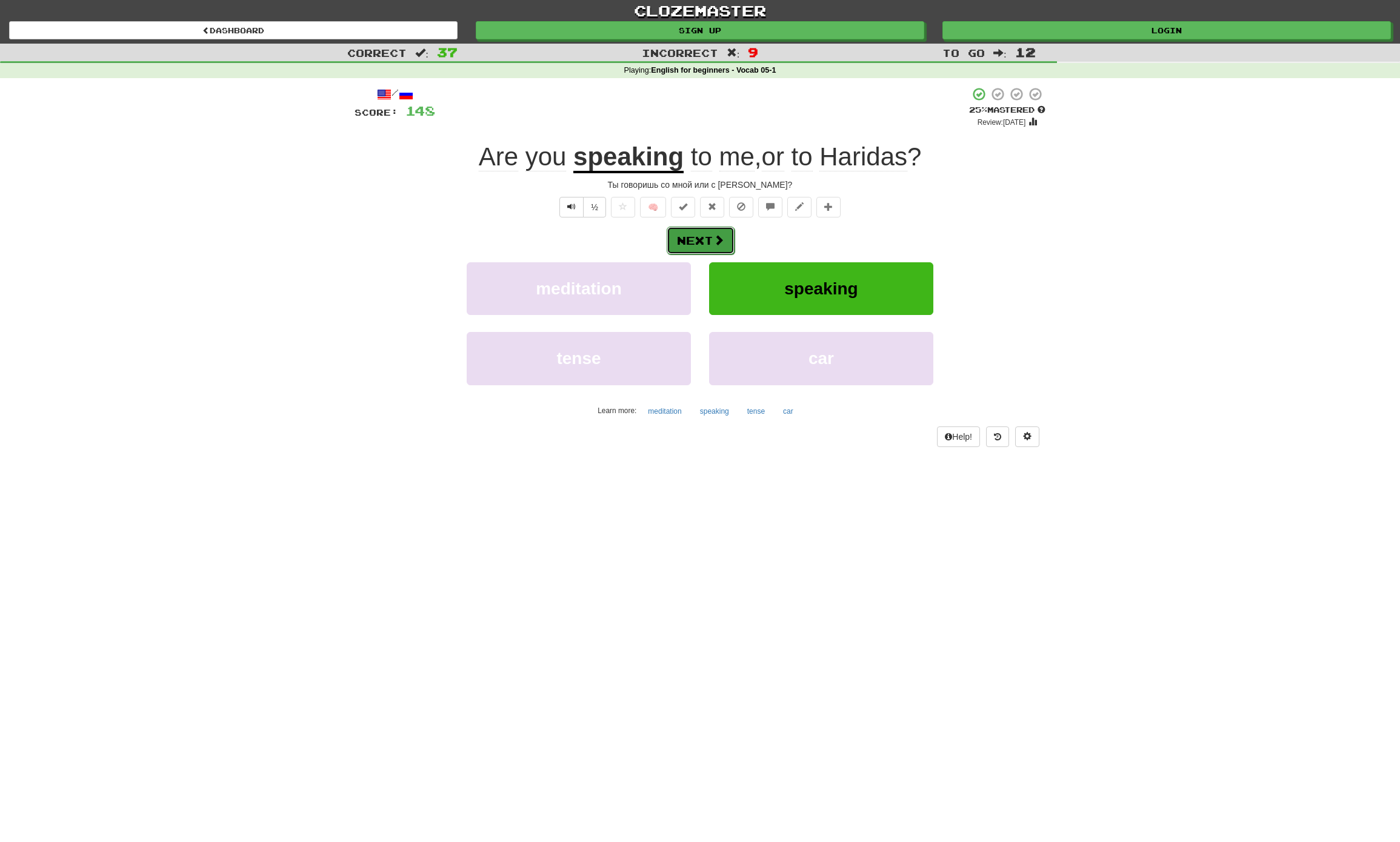
click at [691, 233] on button "Next" at bounding box center [701, 241] width 68 height 28
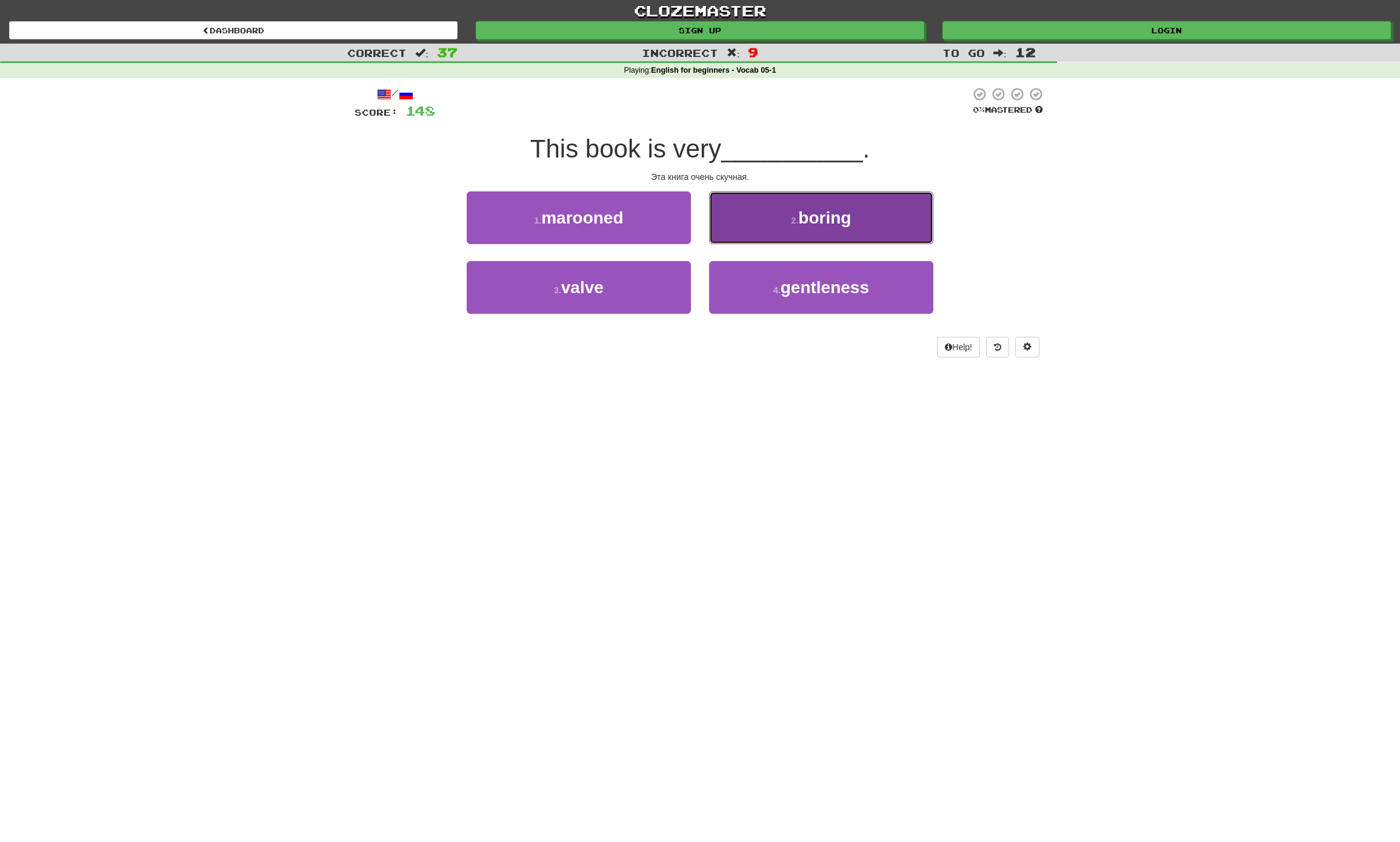
click at [835, 226] on span "boring" at bounding box center [824, 217] width 53 height 19
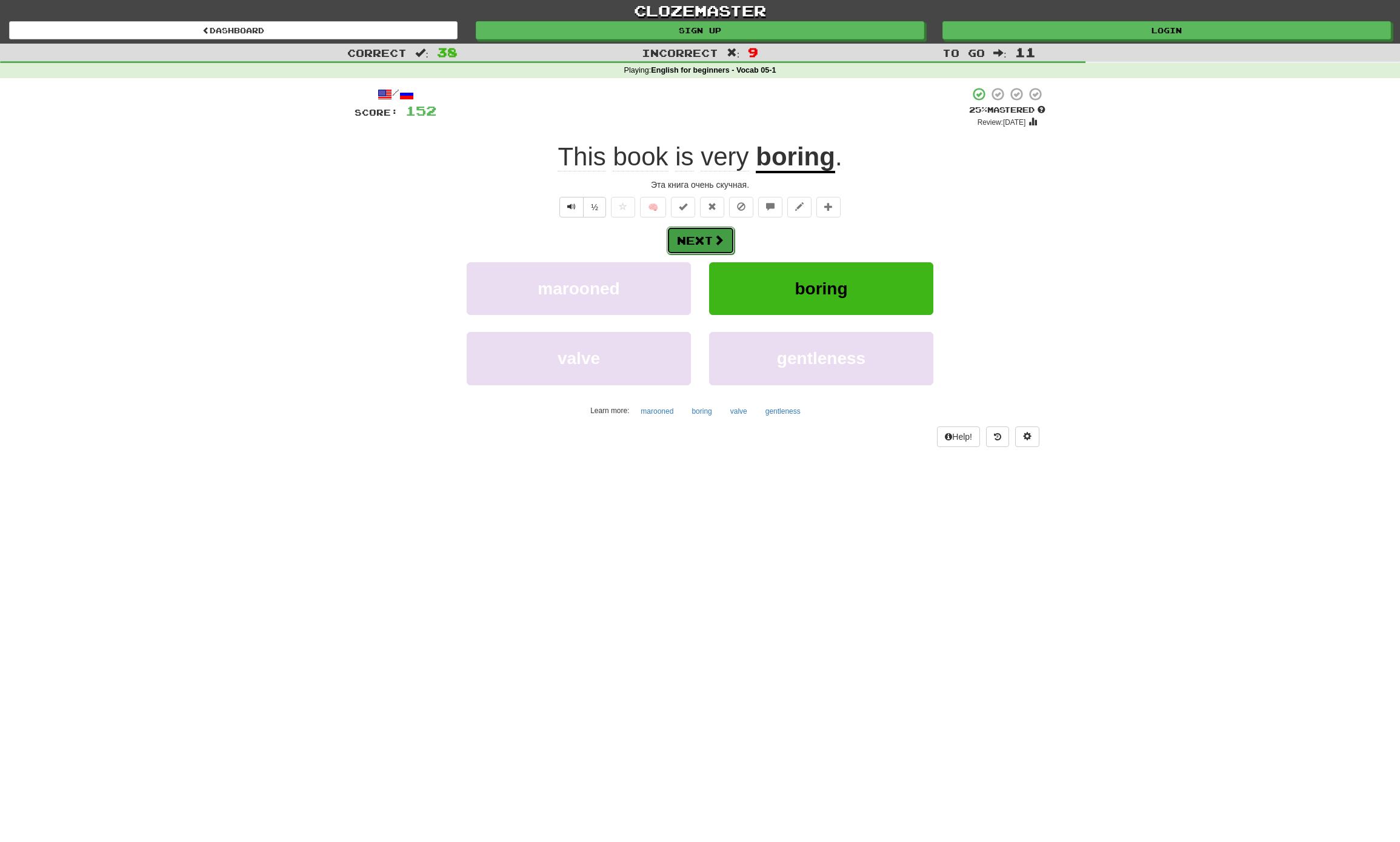
click at [716, 245] on span at bounding box center [718, 239] width 11 height 11
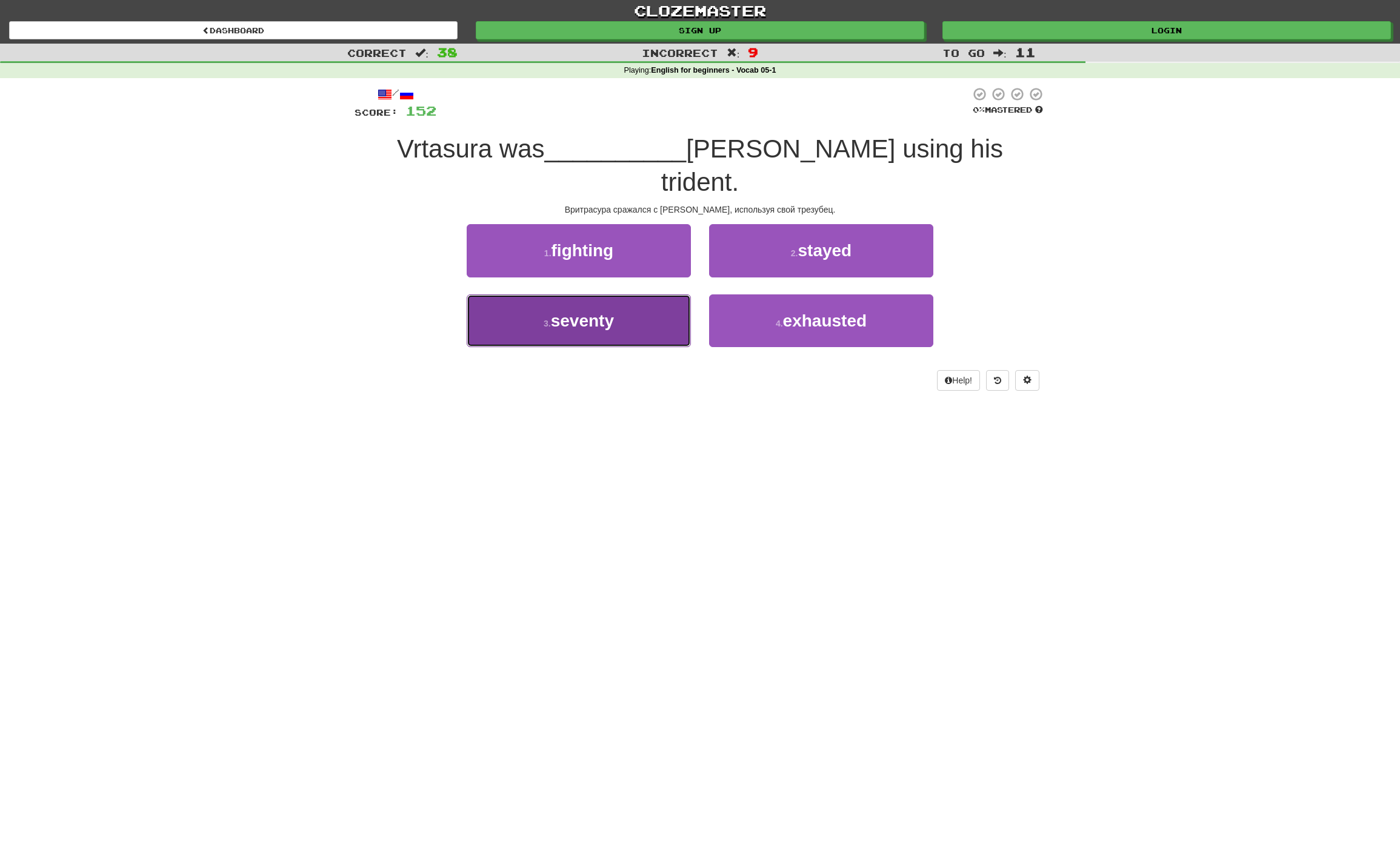
click at [640, 294] on button "3 . seventy" at bounding box center [579, 320] width 224 height 53
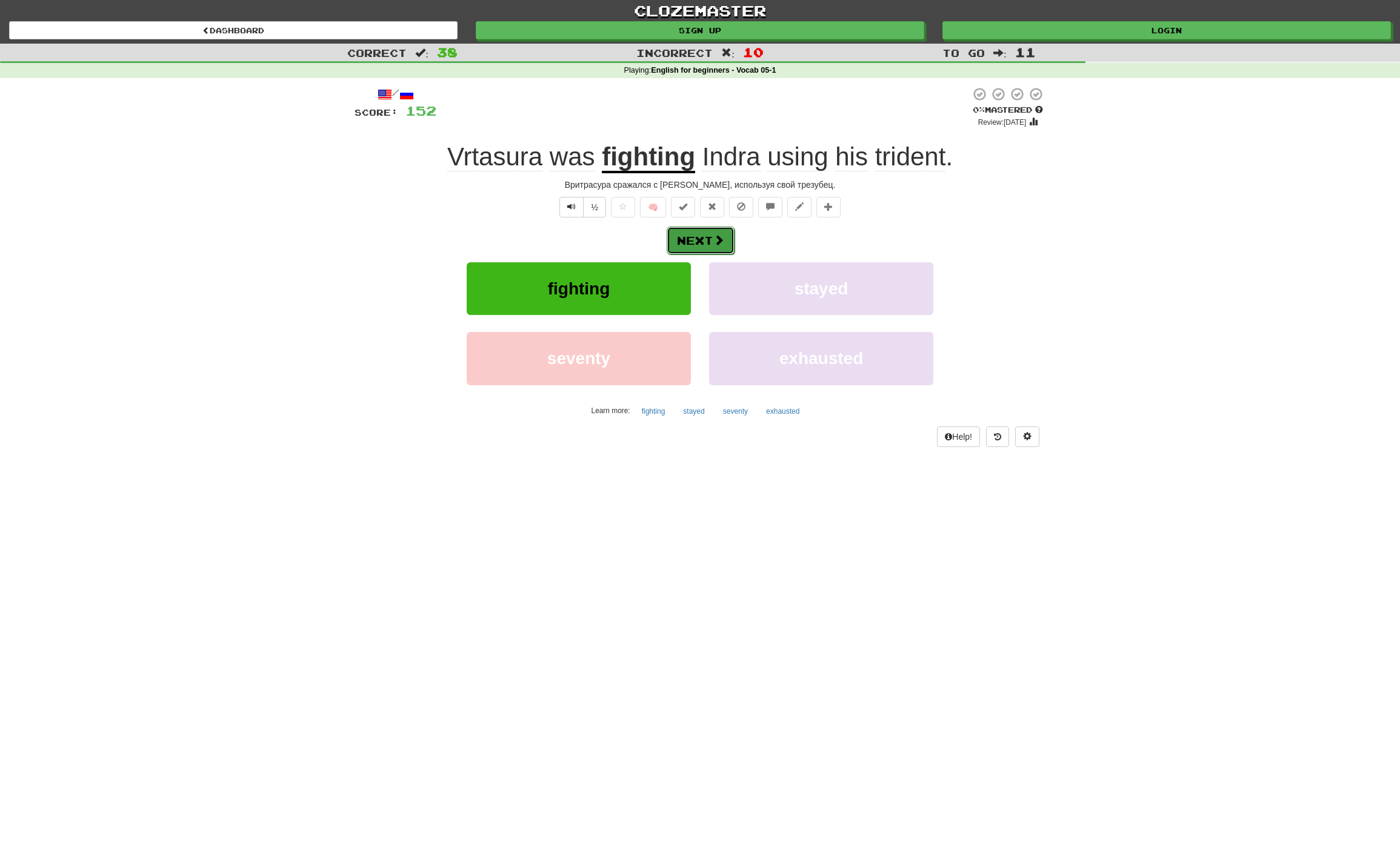
click at [714, 235] on span at bounding box center [718, 239] width 11 height 11
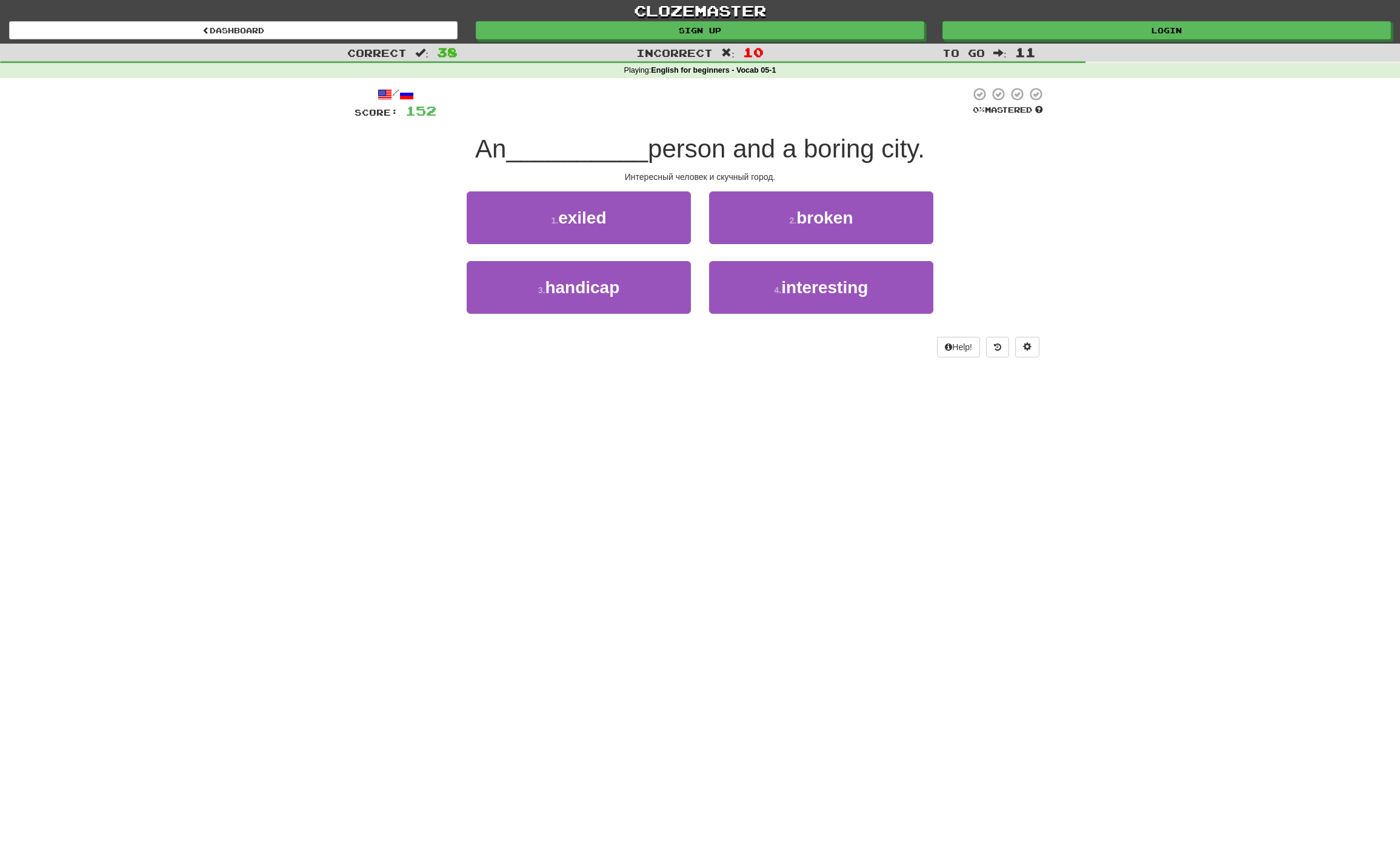
click at [640, 246] on div "1 . exiled" at bounding box center [578, 226] width 242 height 70
click at [644, 231] on button "1 . exiled" at bounding box center [579, 217] width 224 height 53
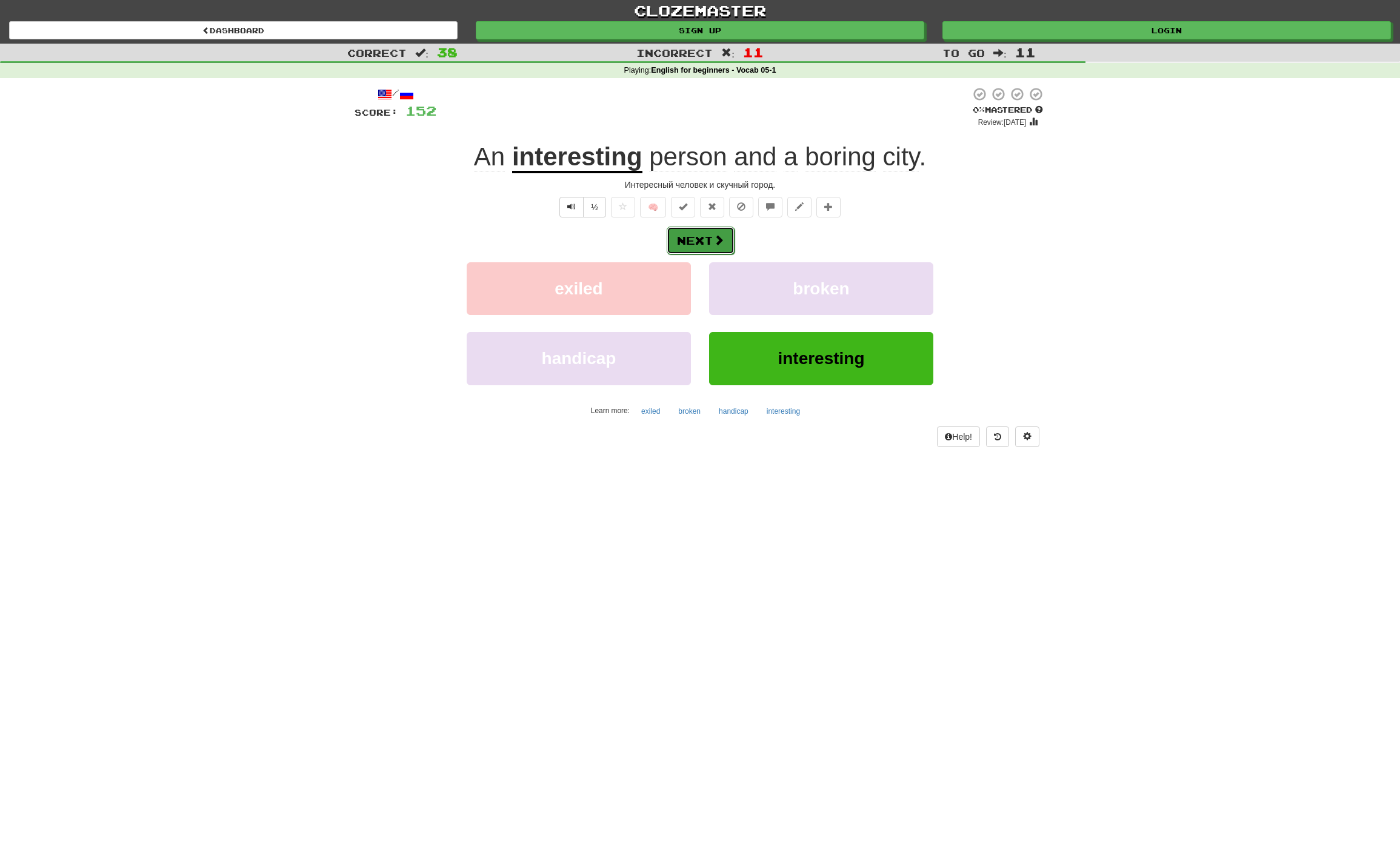
click at [707, 235] on button "Next" at bounding box center [701, 241] width 68 height 28
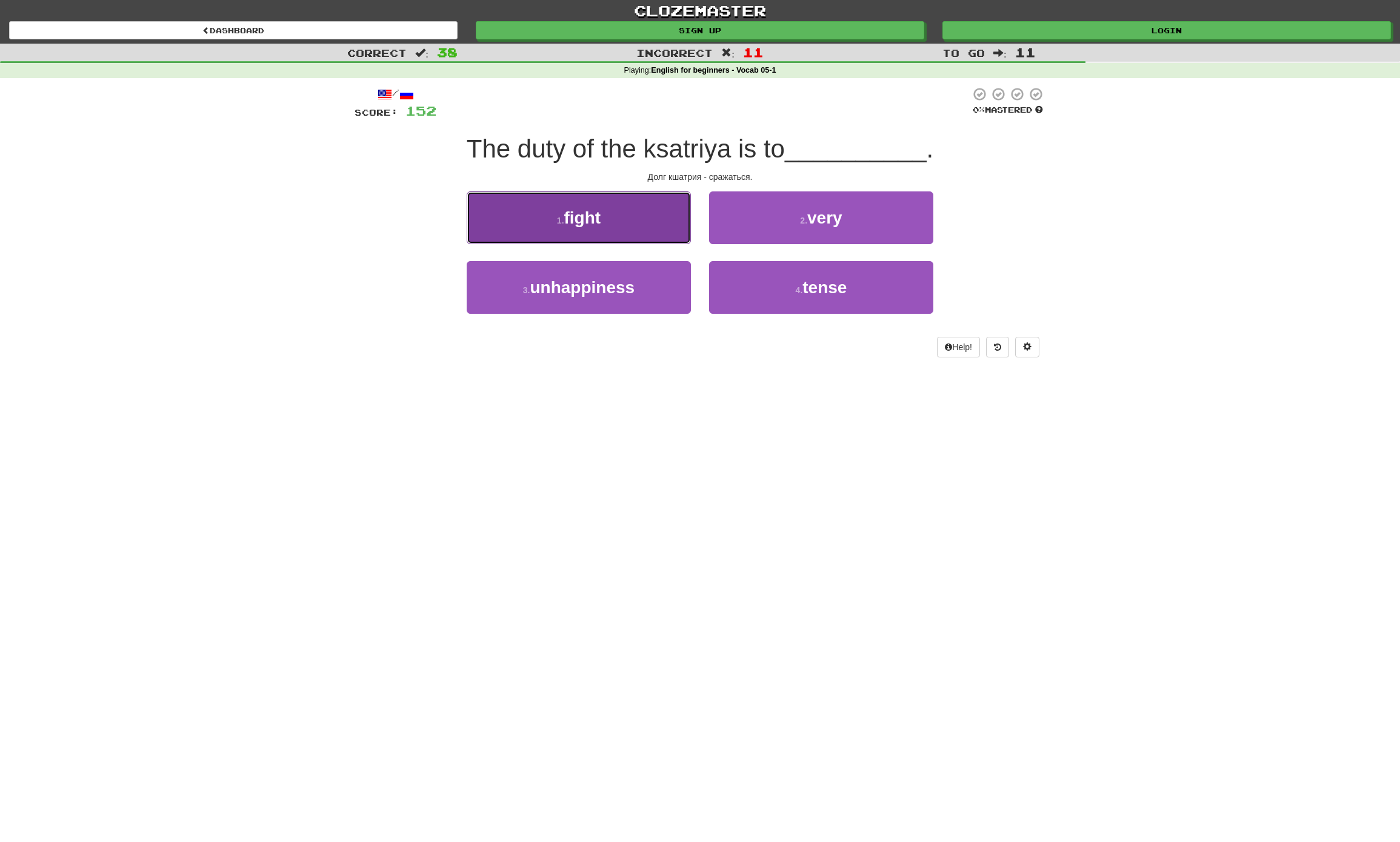
click at [662, 244] on button "1 . fight" at bounding box center [579, 217] width 224 height 53
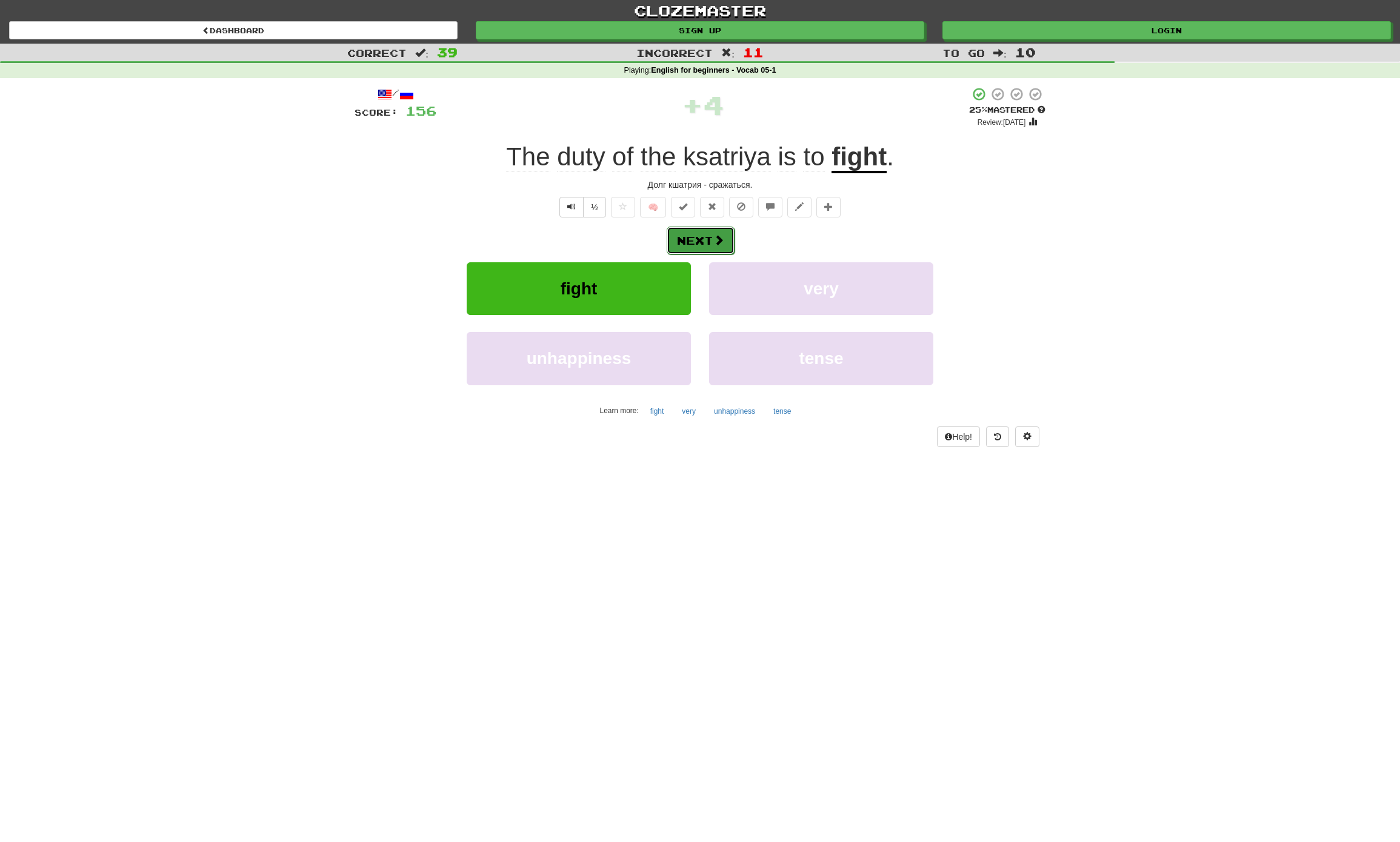
click at [711, 242] on button "Next" at bounding box center [701, 241] width 68 height 28
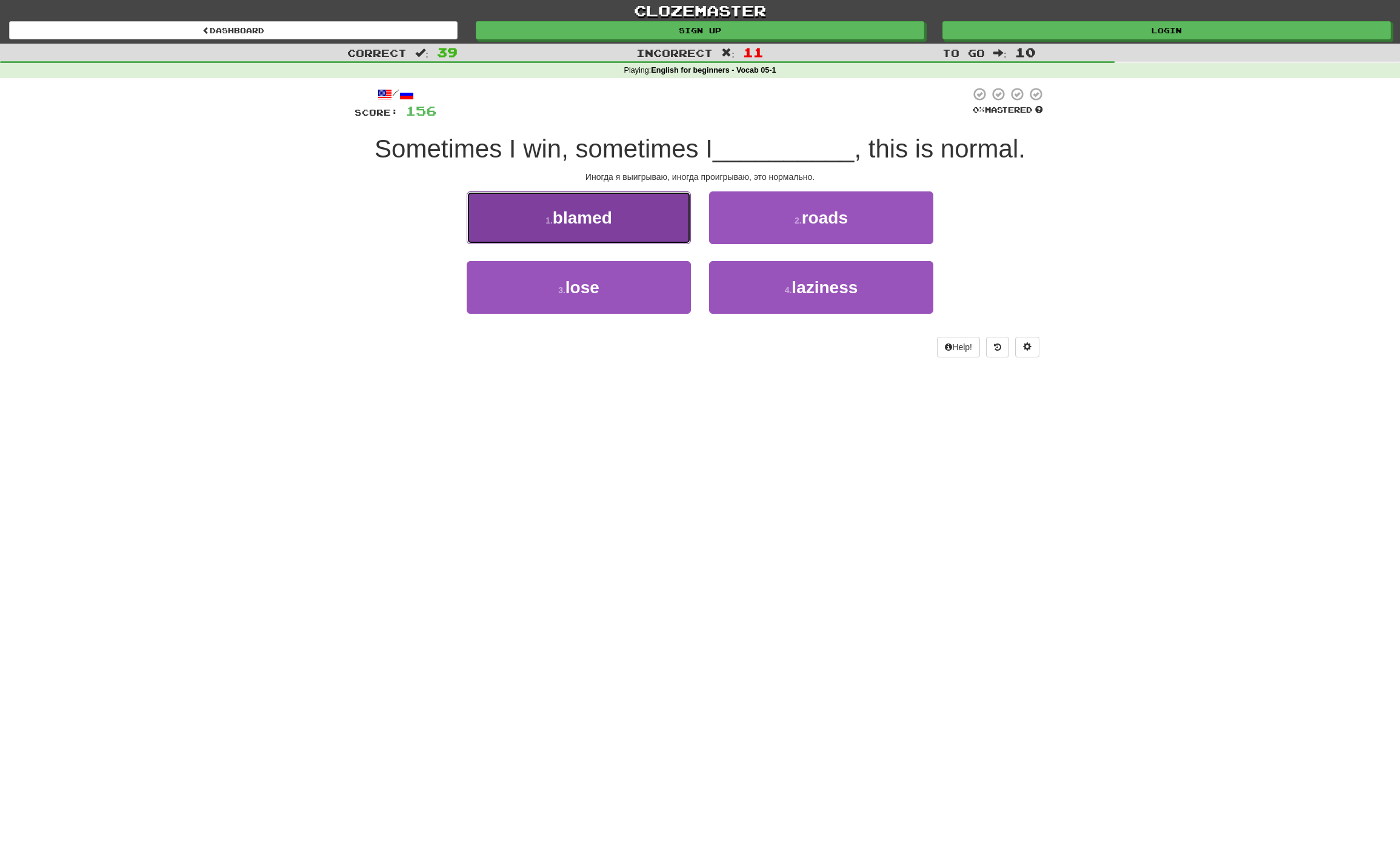
click at [607, 224] on span "blamed" at bounding box center [582, 217] width 59 height 19
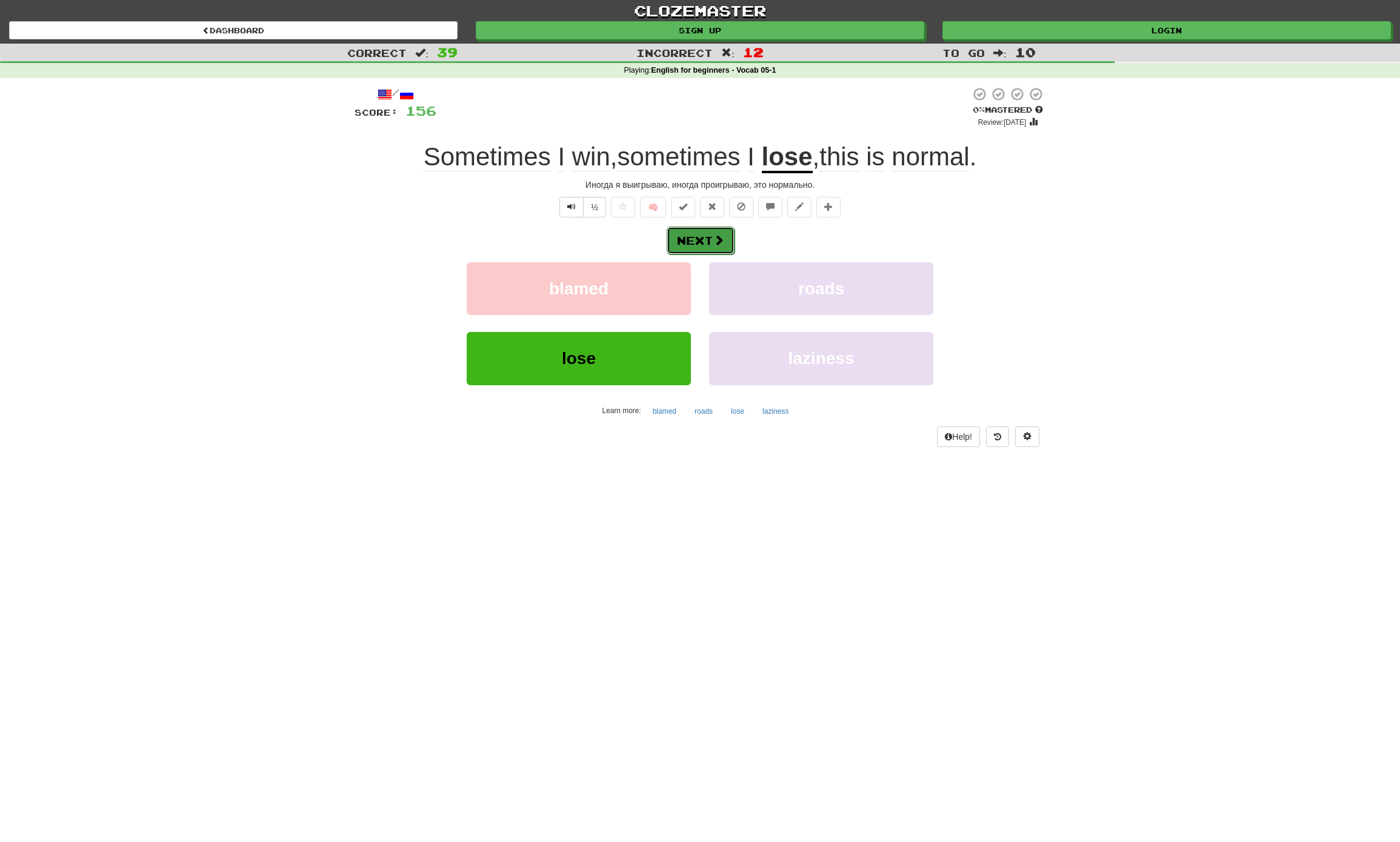
click at [710, 236] on button "Next" at bounding box center [701, 241] width 68 height 28
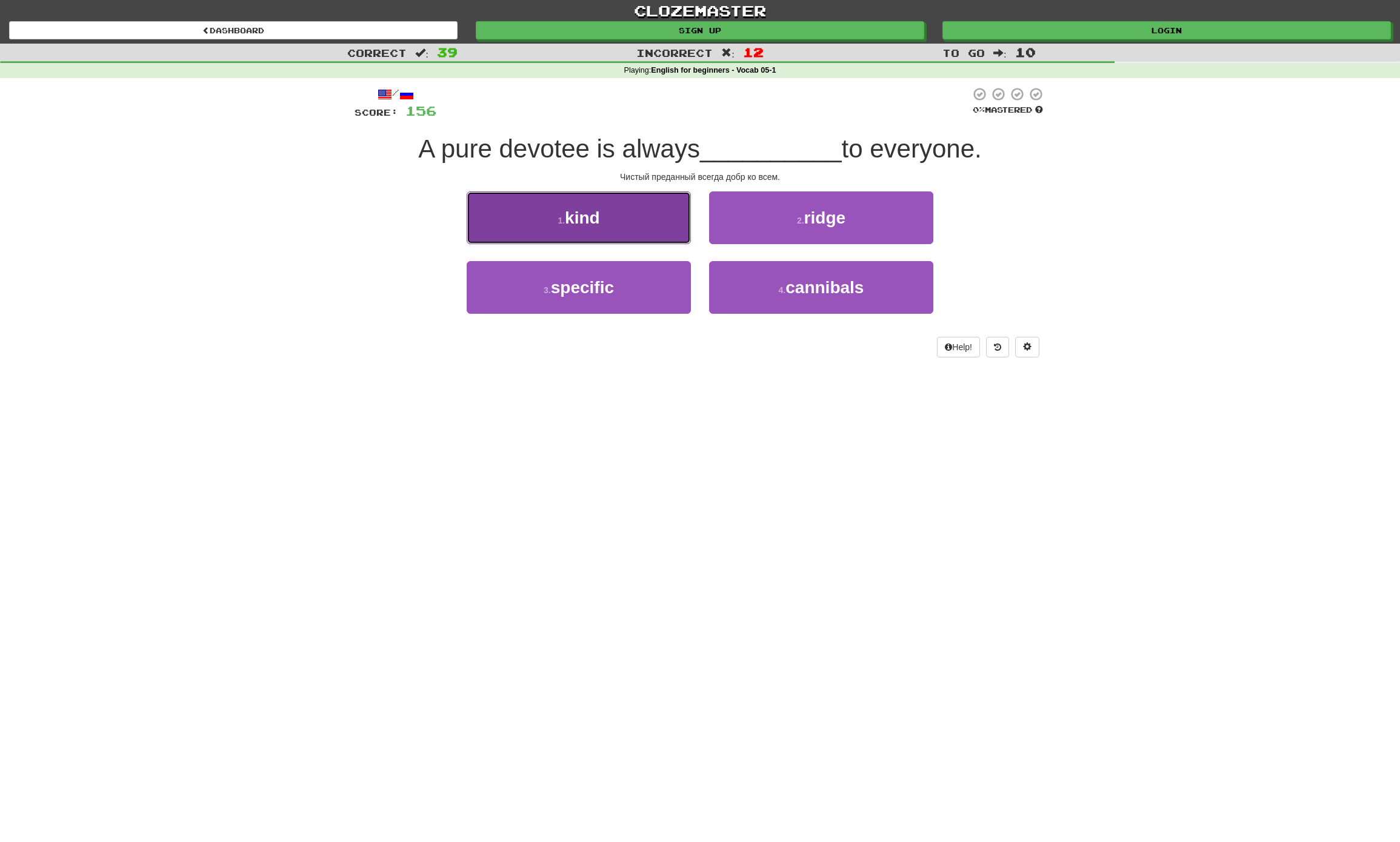
click at [628, 233] on button "1 . kind" at bounding box center [579, 217] width 224 height 53
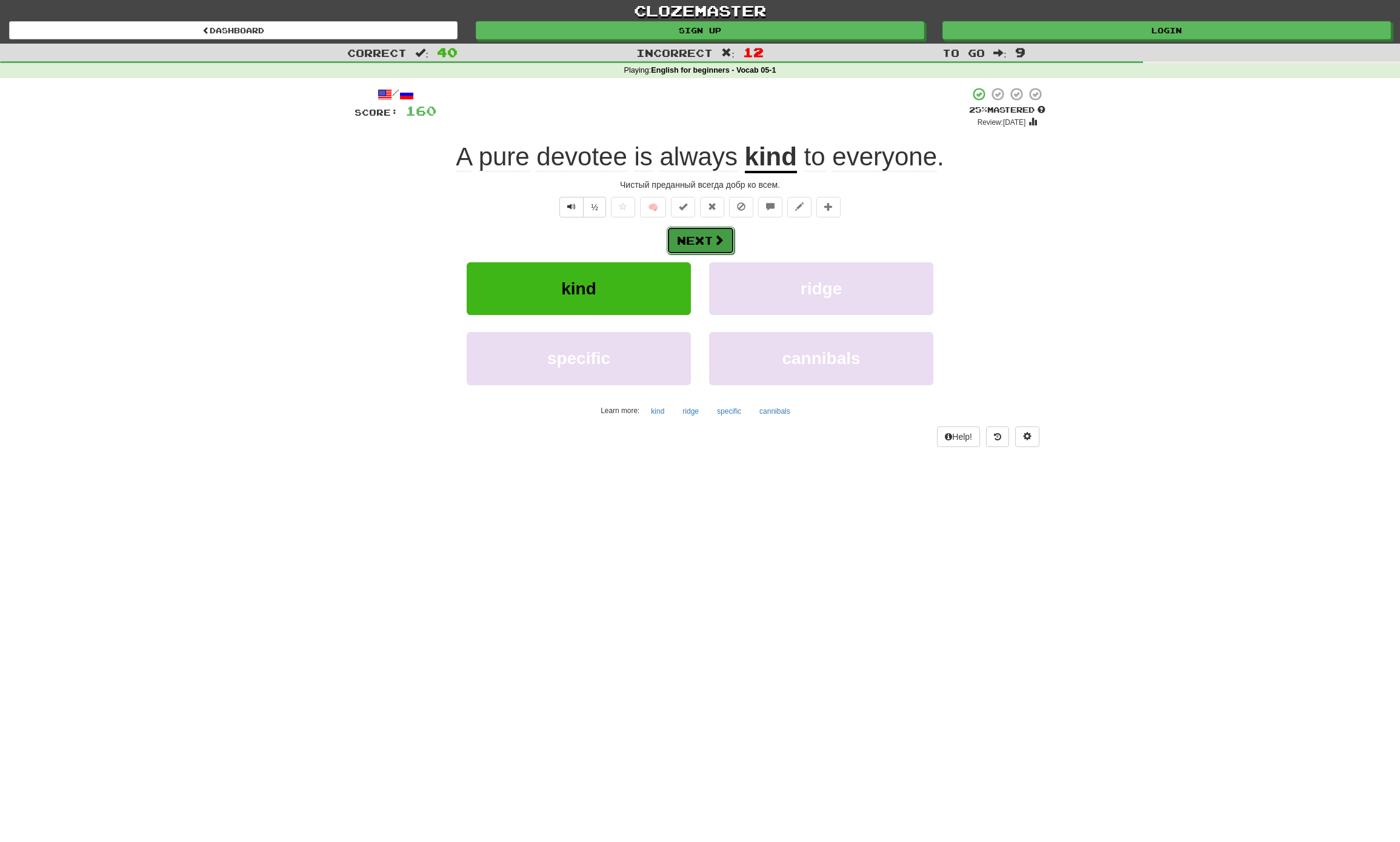
click at [715, 239] on span at bounding box center [718, 239] width 11 height 11
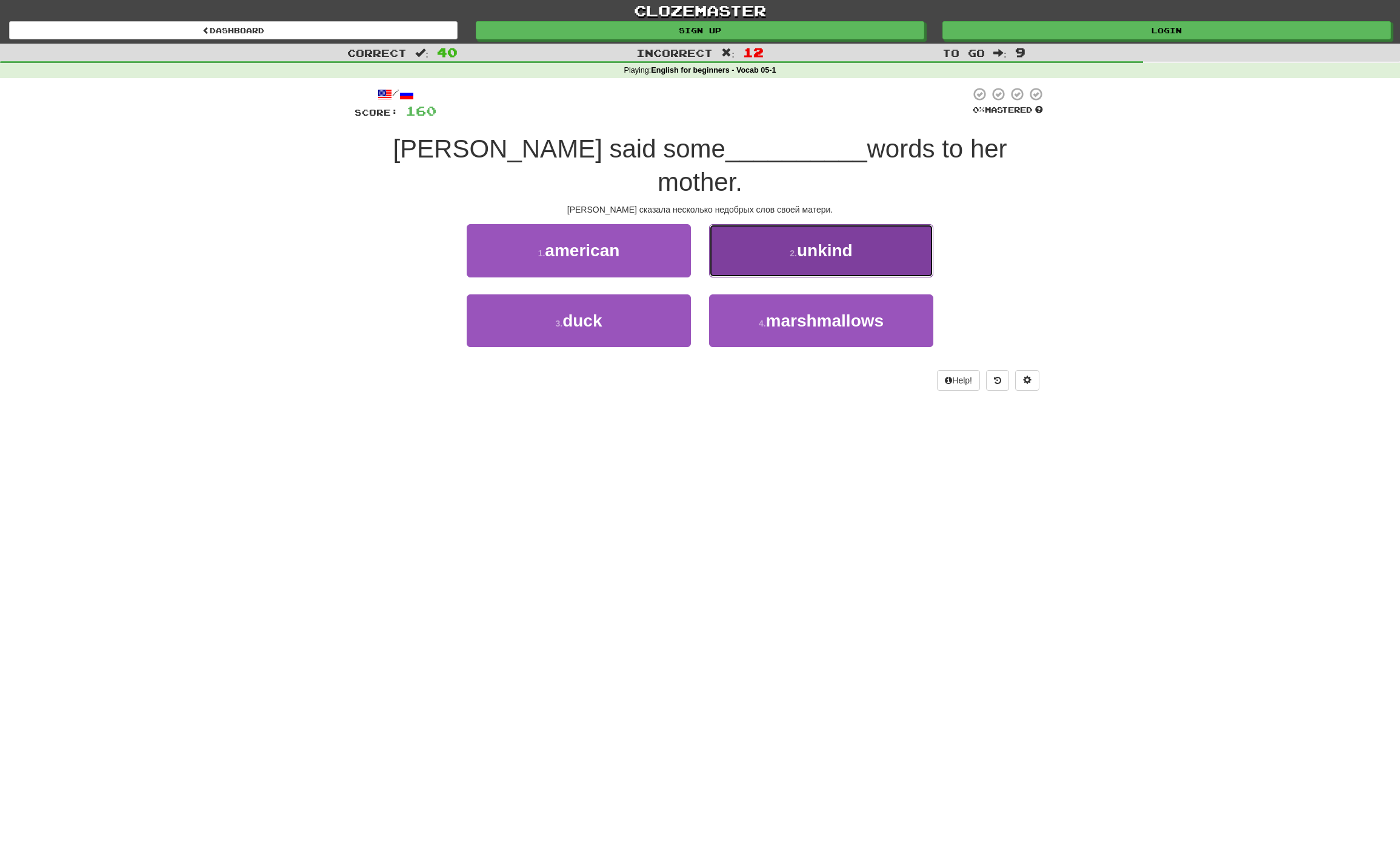
click at [833, 230] on button "2 . unkind" at bounding box center [821, 250] width 224 height 53
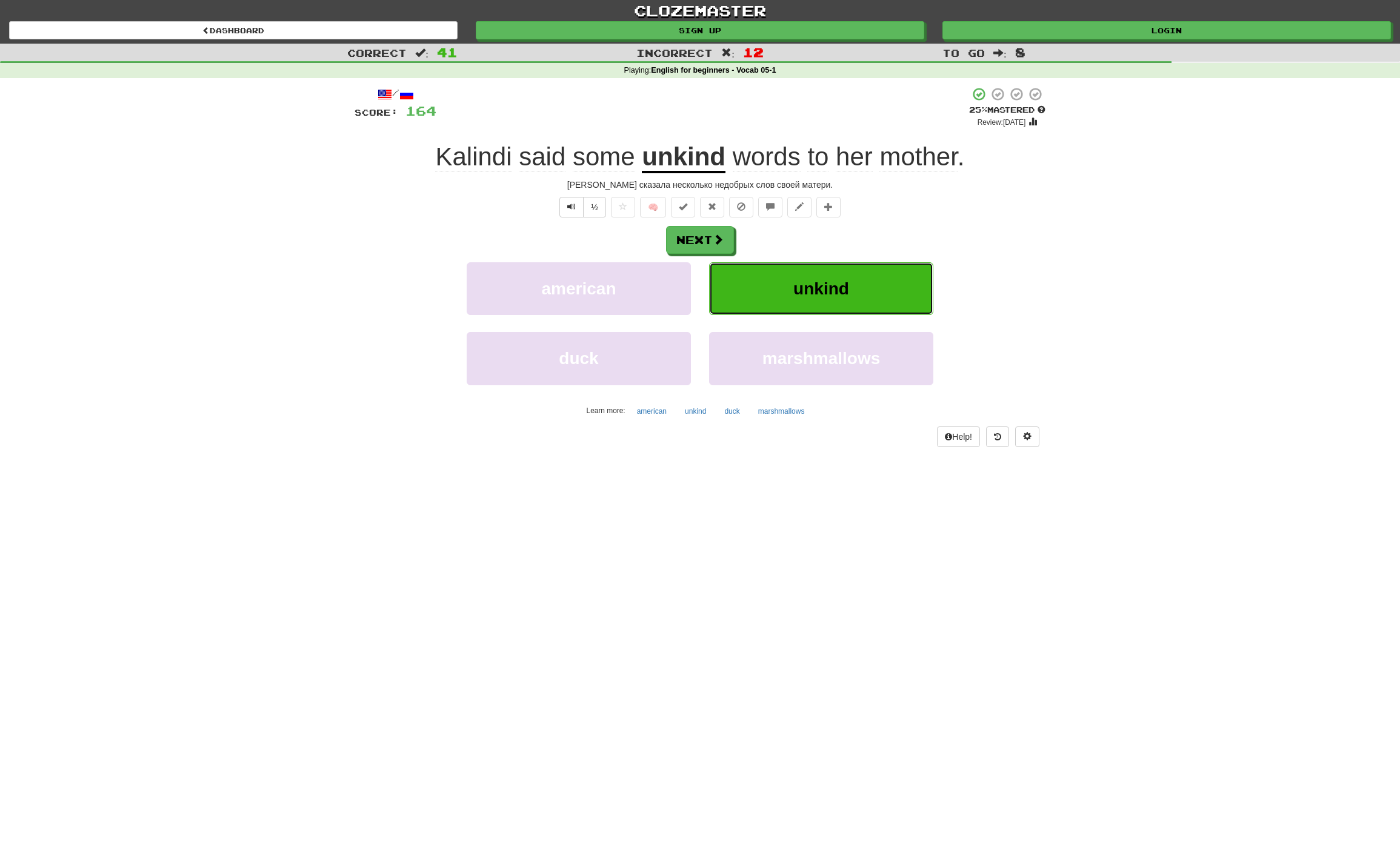
click at [828, 281] on span "unkind" at bounding box center [821, 288] width 56 height 19
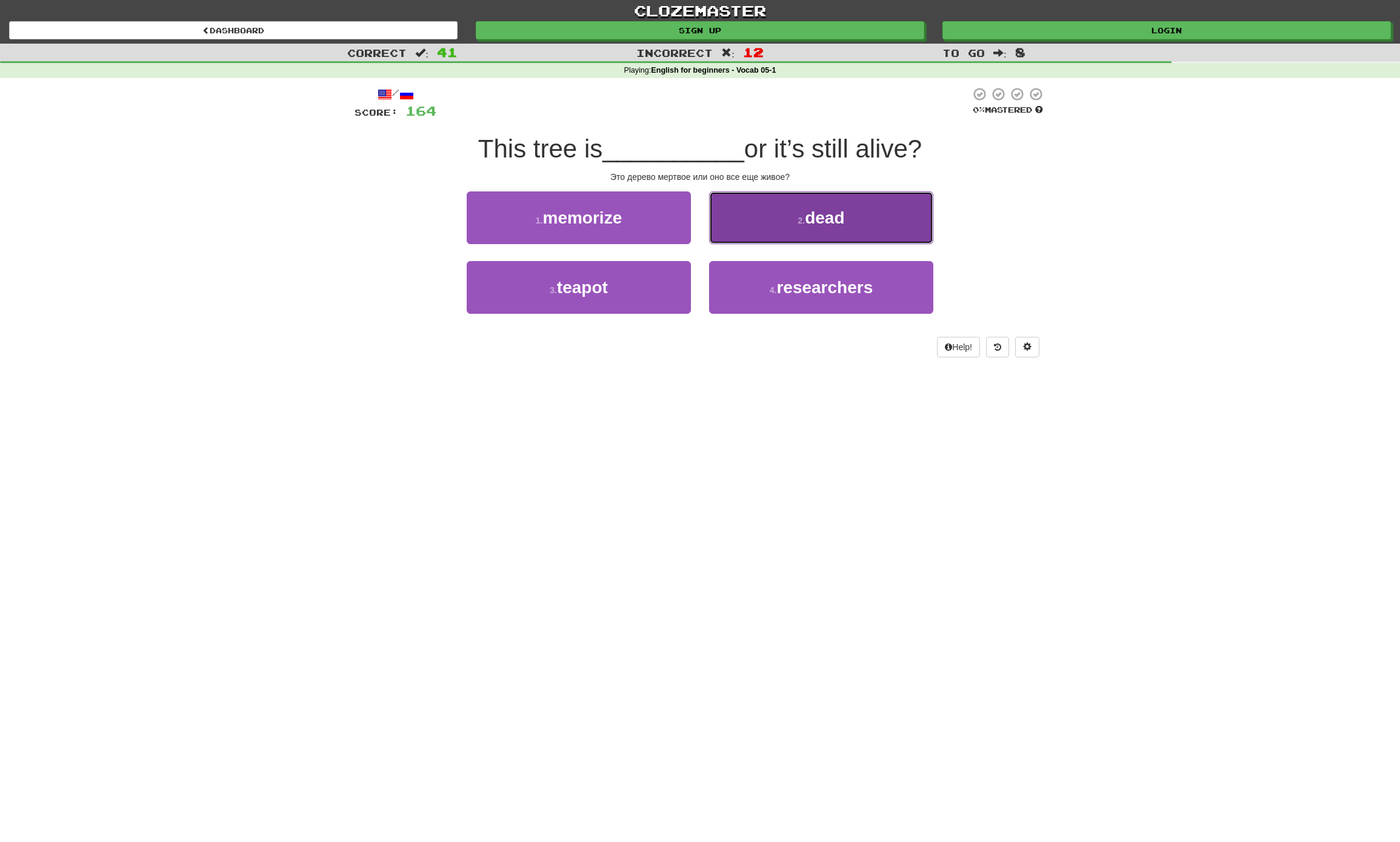
click at [864, 209] on button "2 . dead" at bounding box center [821, 217] width 224 height 53
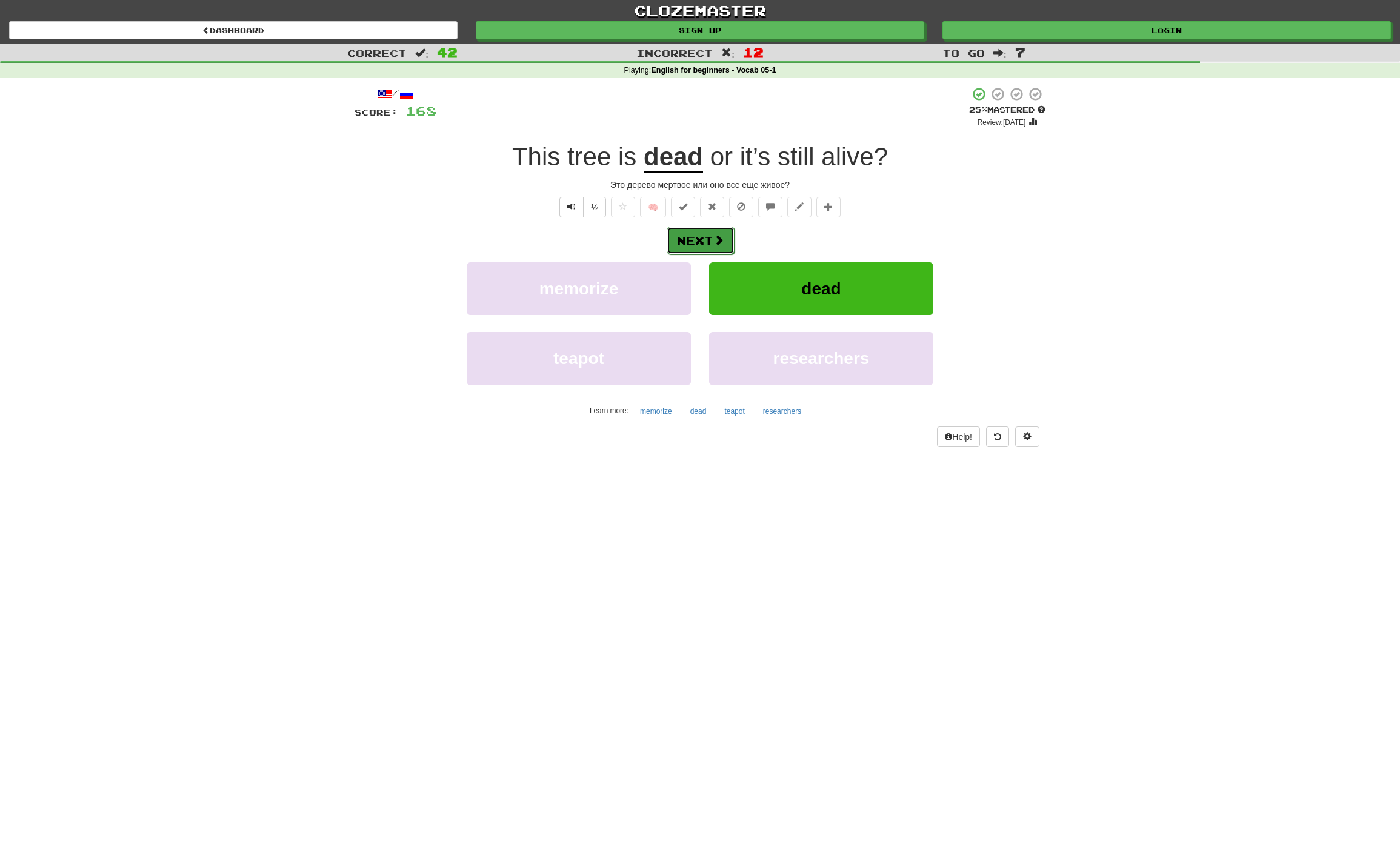
click at [690, 234] on button "Next" at bounding box center [701, 241] width 68 height 28
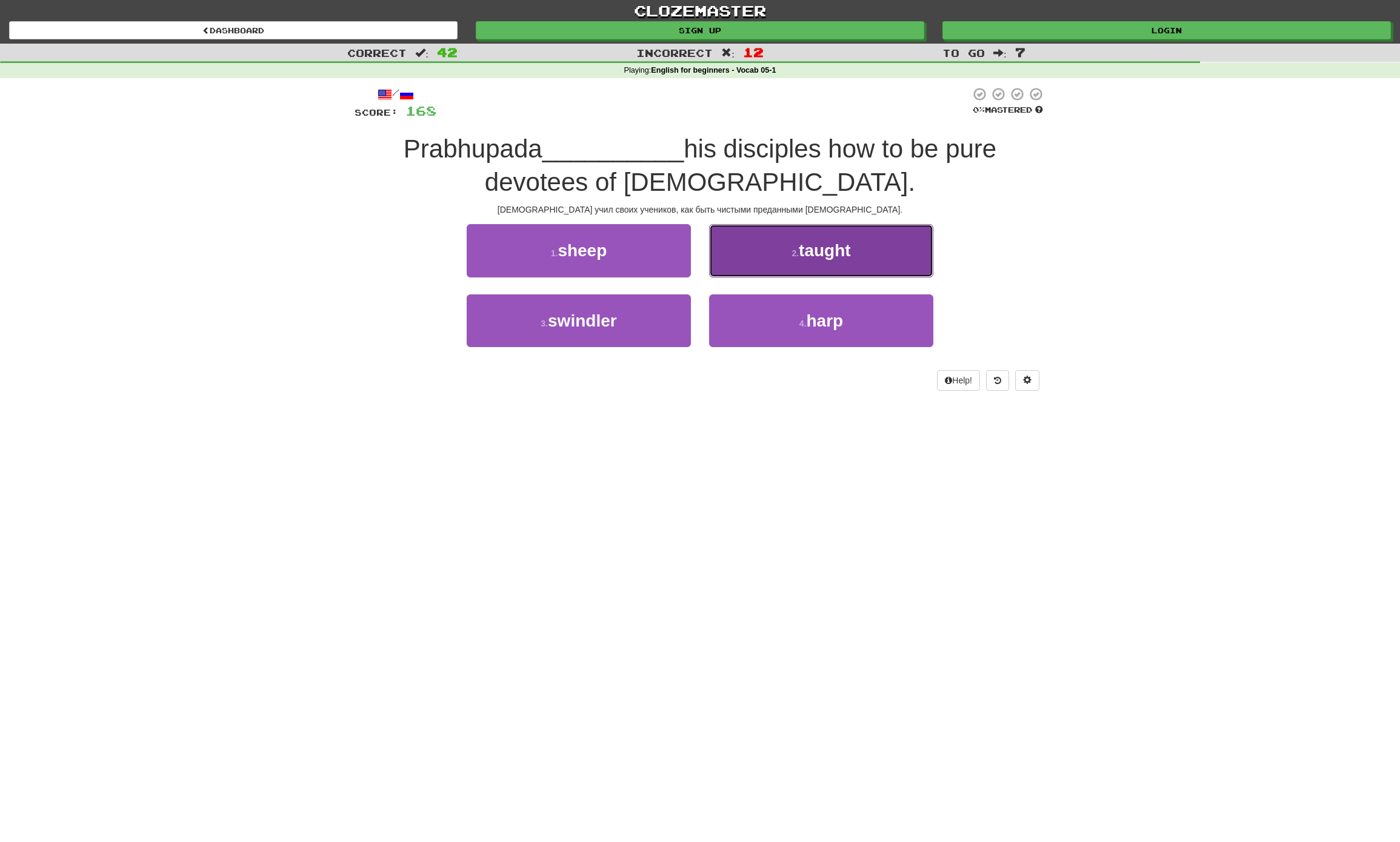
click at [882, 255] on button "2 . taught" at bounding box center [821, 250] width 224 height 53
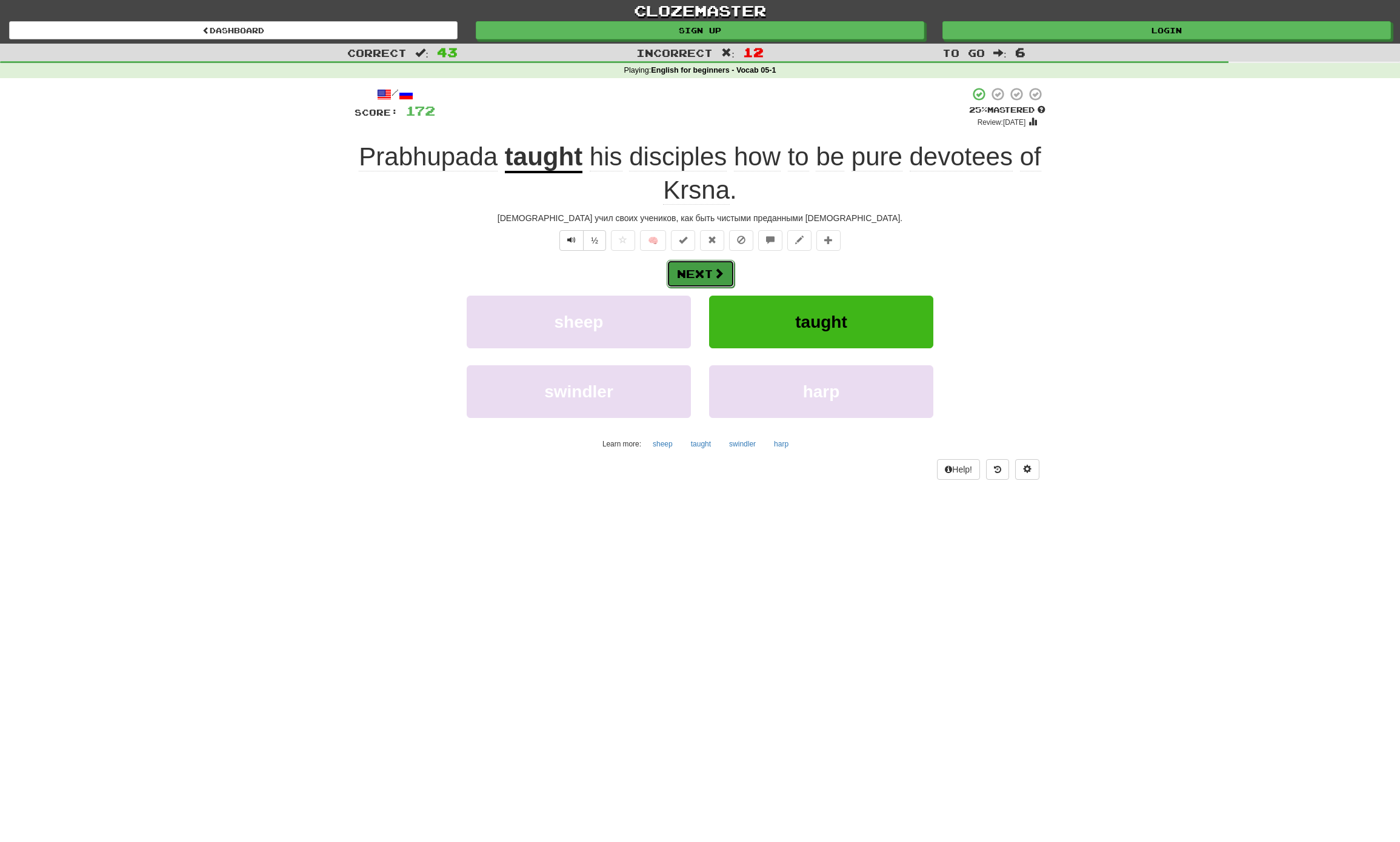
click at [700, 273] on button "Next" at bounding box center [701, 274] width 68 height 28
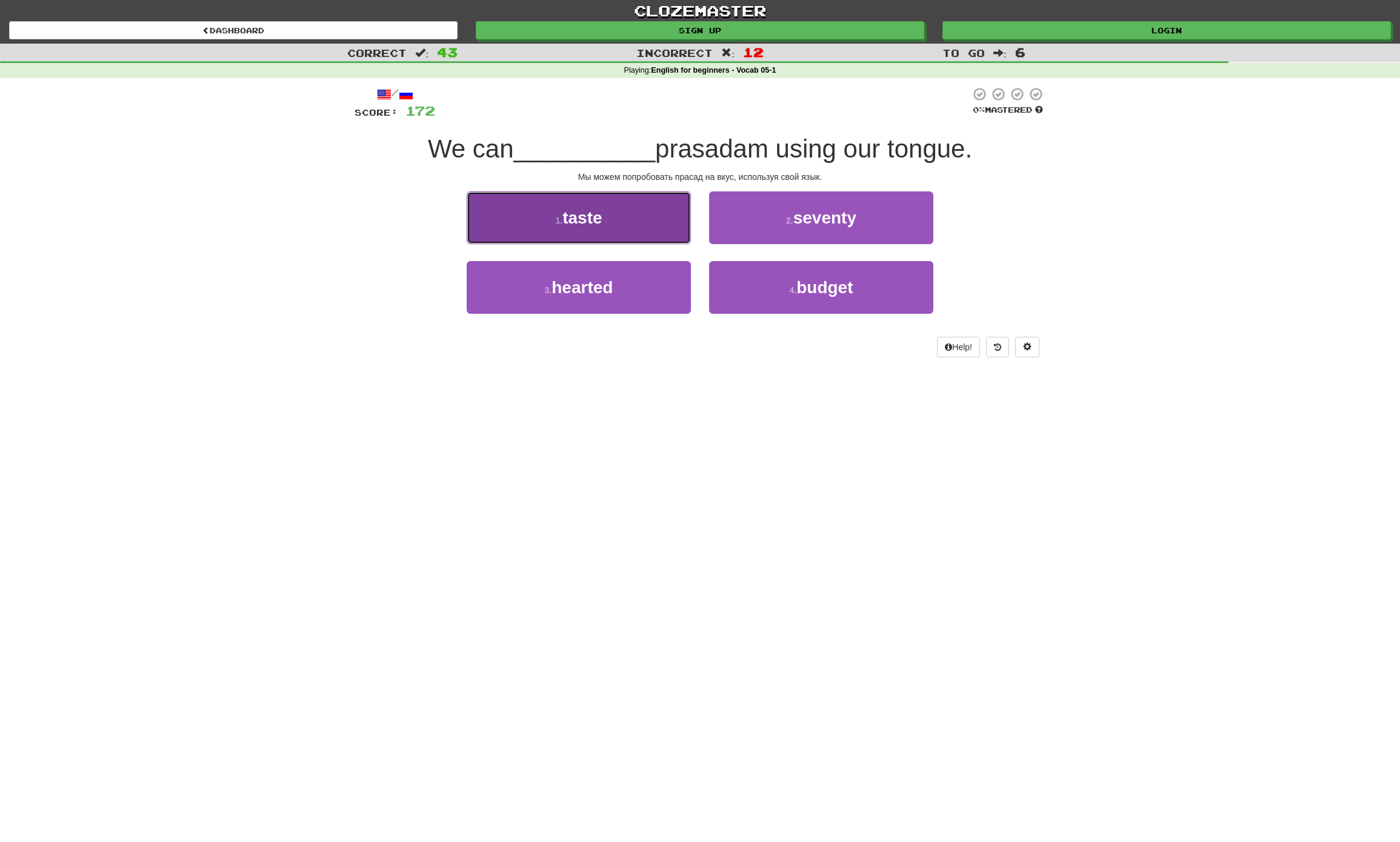
click at [588, 195] on button "1 . taste" at bounding box center [579, 217] width 224 height 53
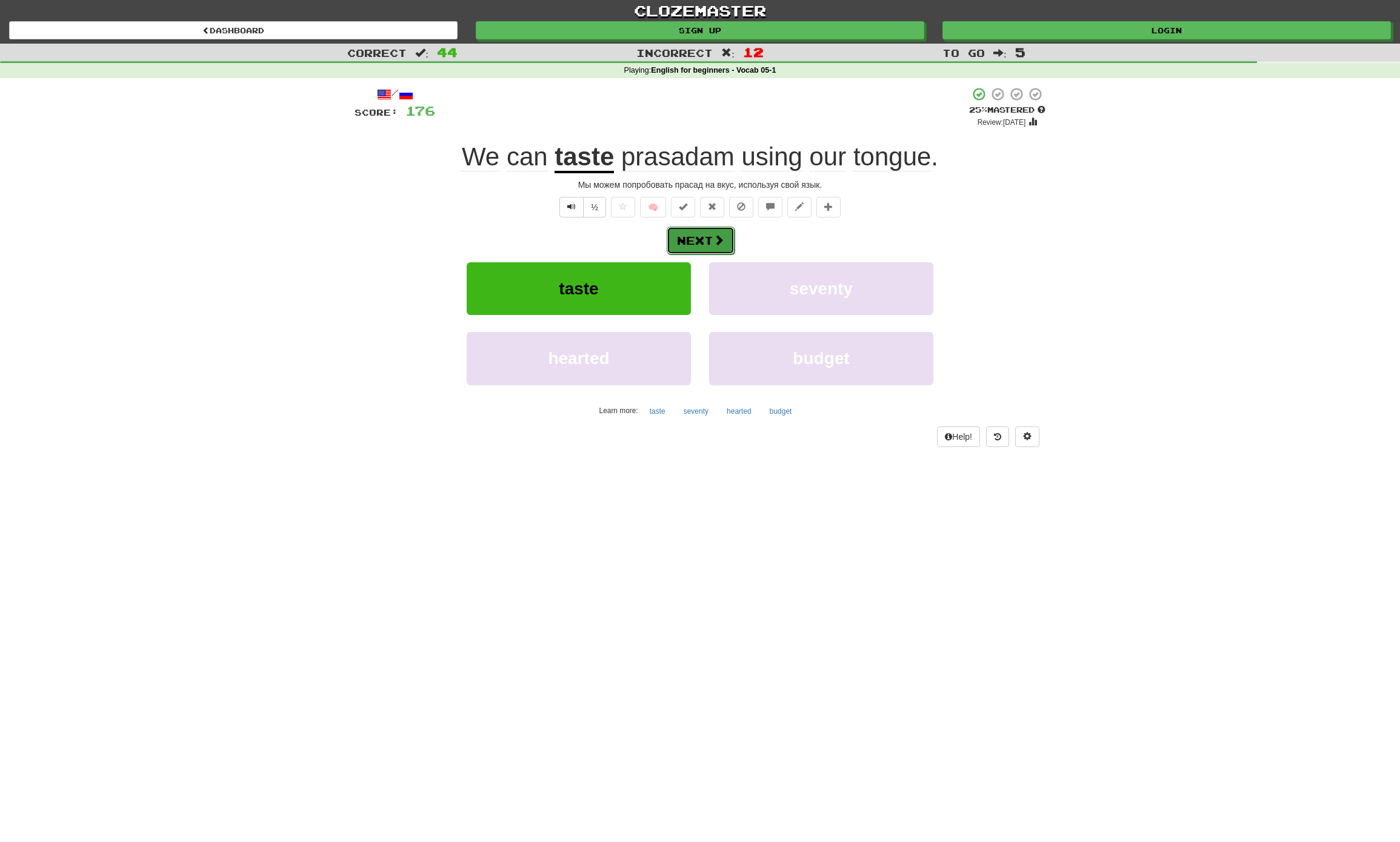
click at [731, 236] on button "Next" at bounding box center [701, 241] width 68 height 28
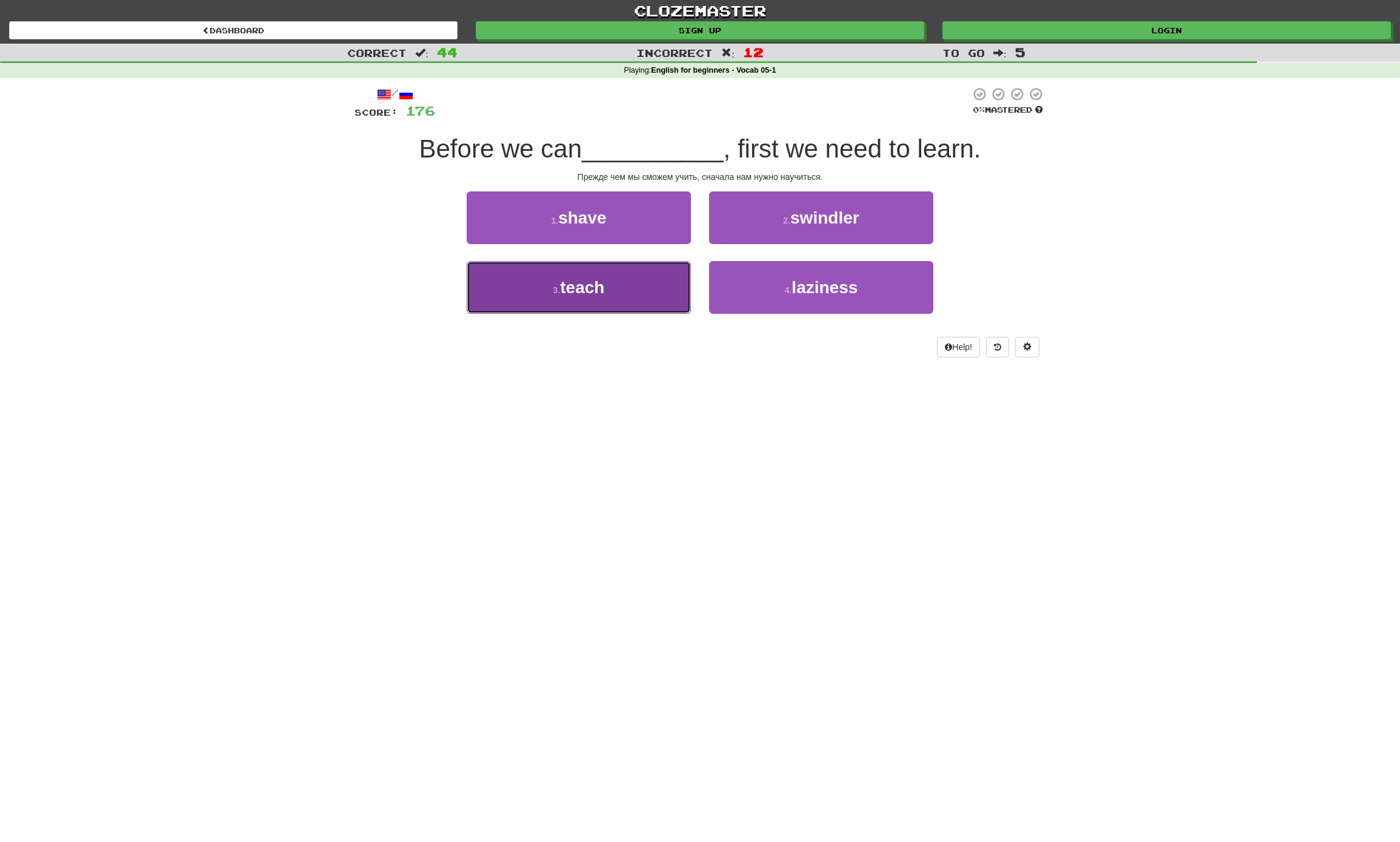
click at [624, 275] on button "3 . teach" at bounding box center [579, 287] width 224 height 53
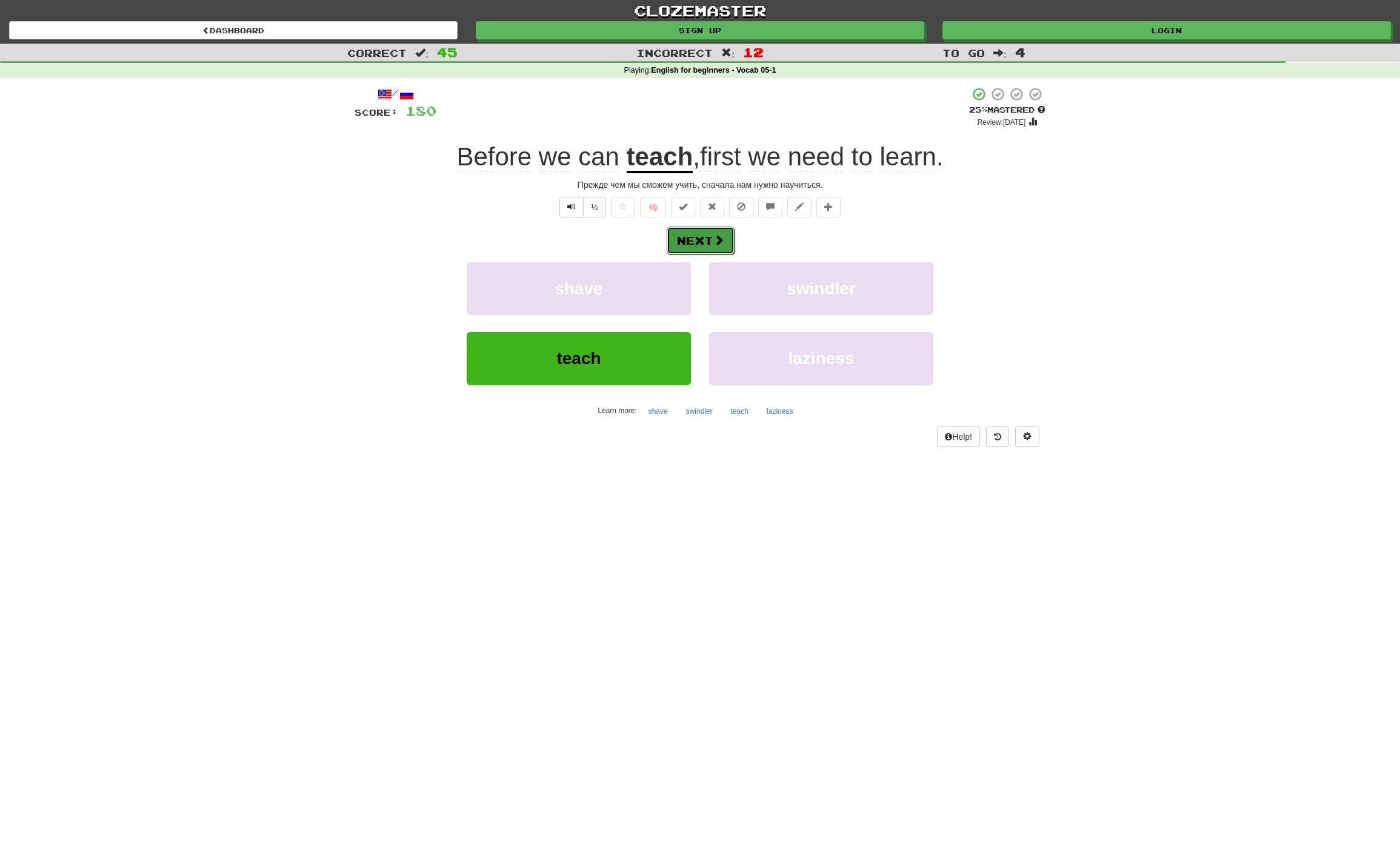
click at [714, 242] on span at bounding box center [718, 239] width 11 height 11
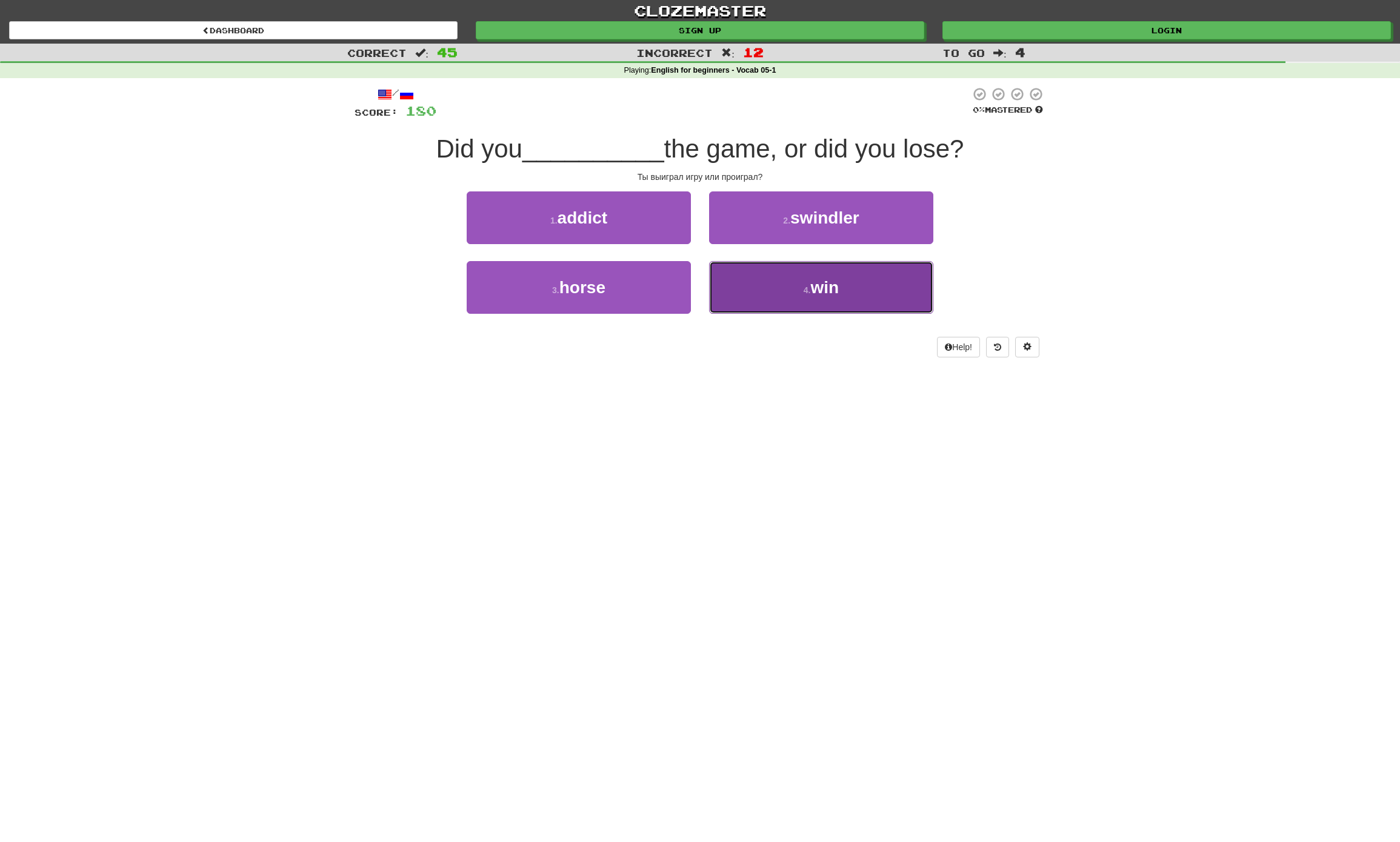
click at [842, 279] on button "4 . win" at bounding box center [821, 287] width 224 height 53
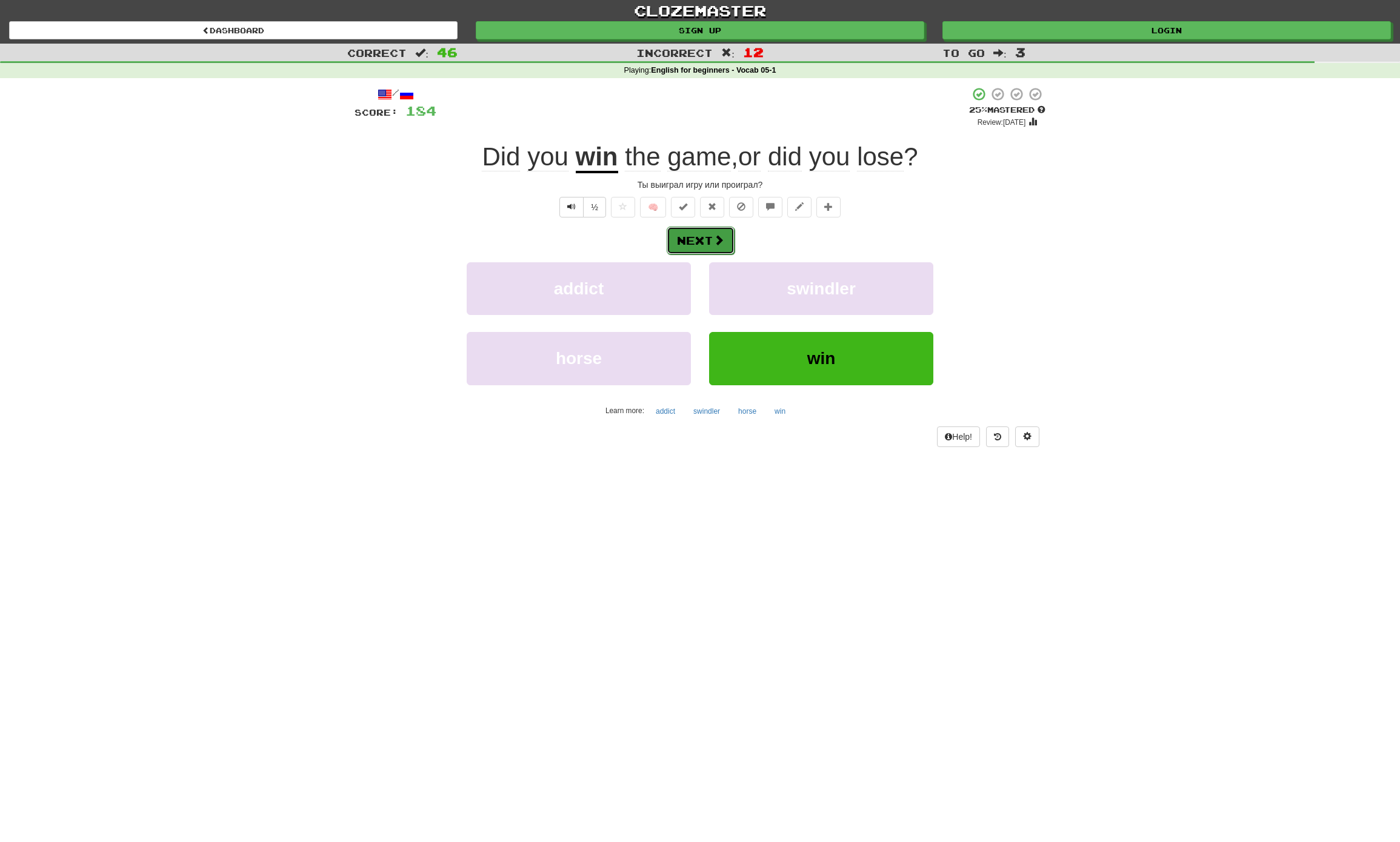
click at [702, 240] on button "Next" at bounding box center [701, 241] width 68 height 28
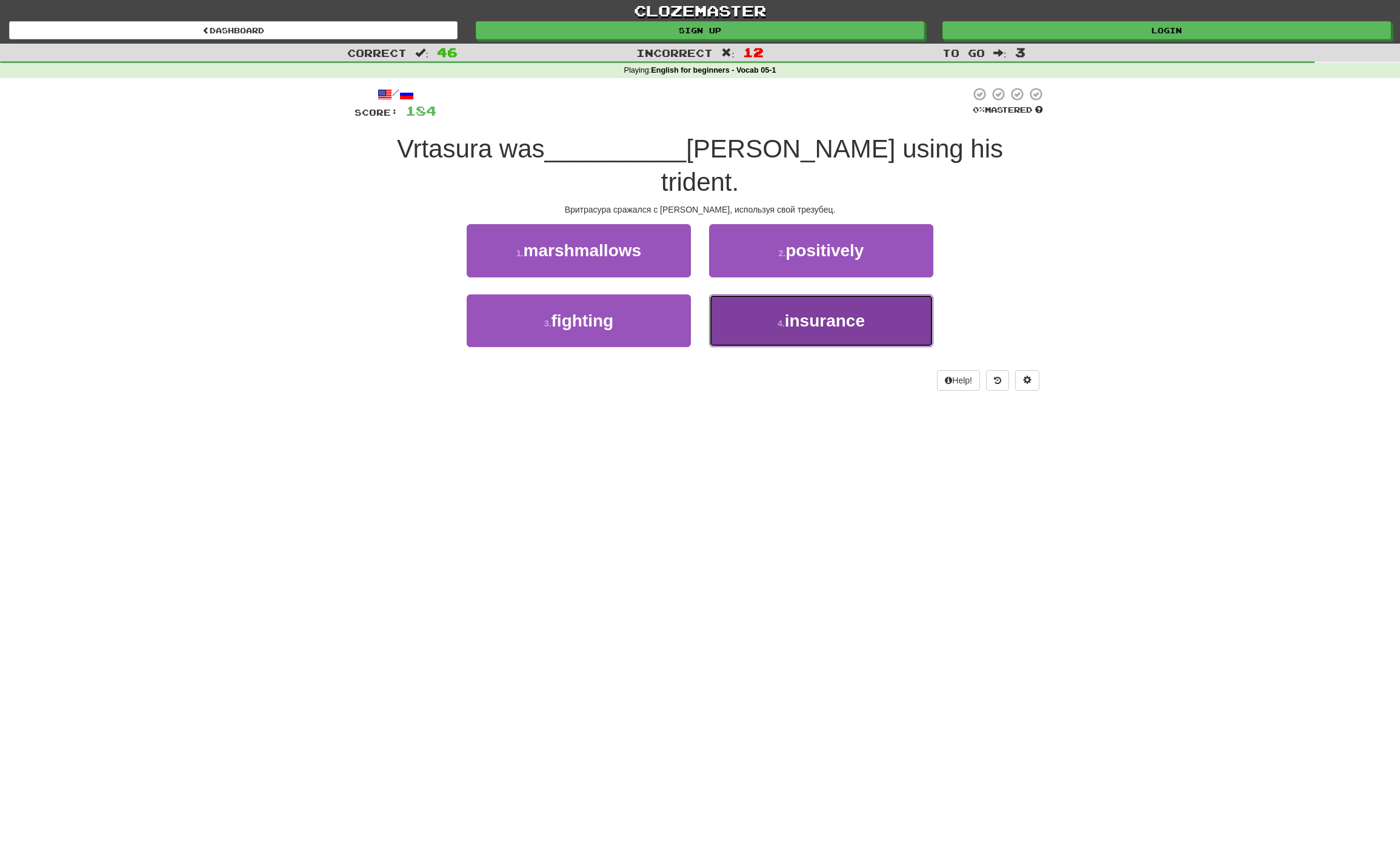
click at [919, 294] on button "4 . insurance" at bounding box center [821, 320] width 224 height 53
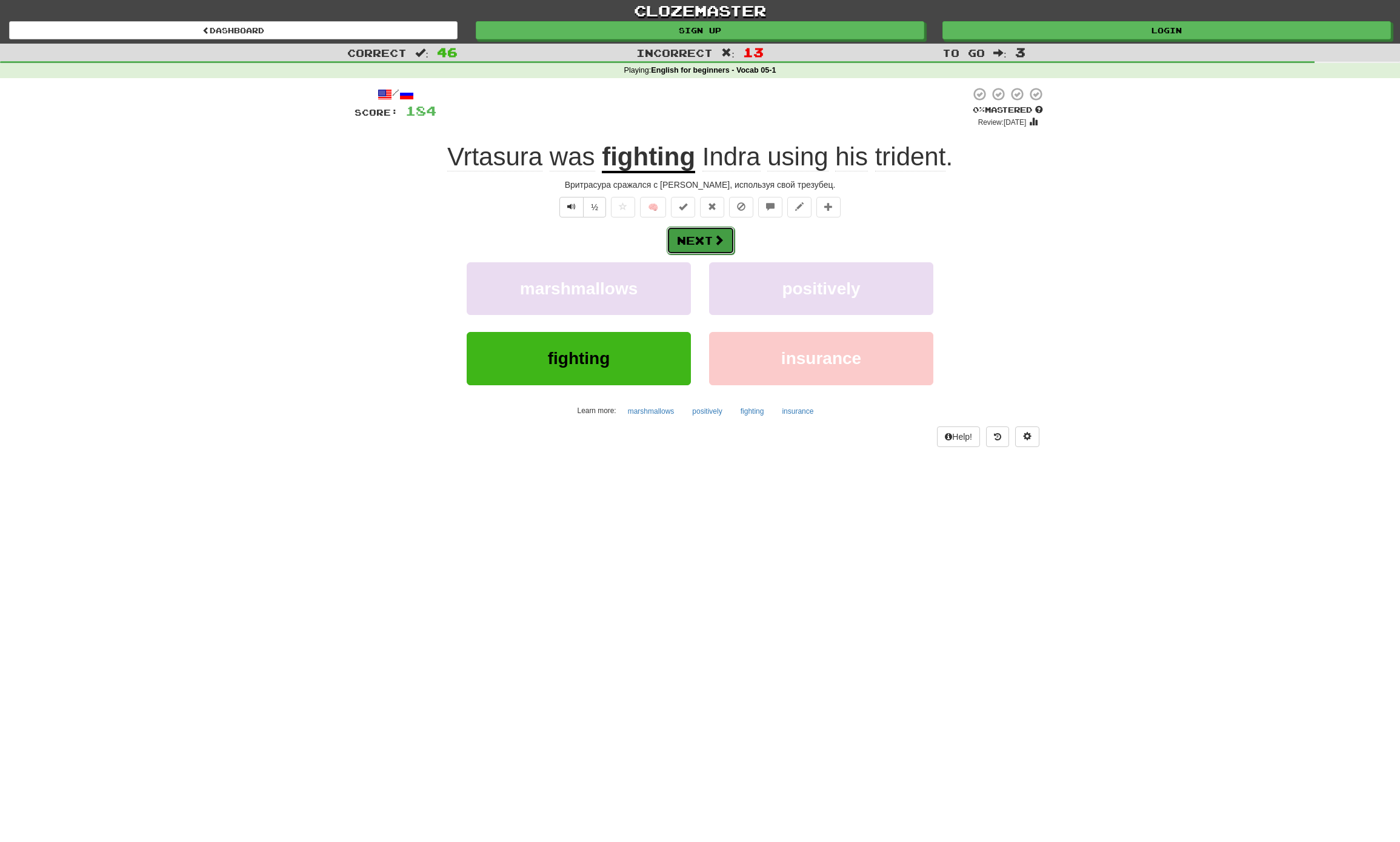
click at [706, 231] on button "Next" at bounding box center [701, 241] width 68 height 28
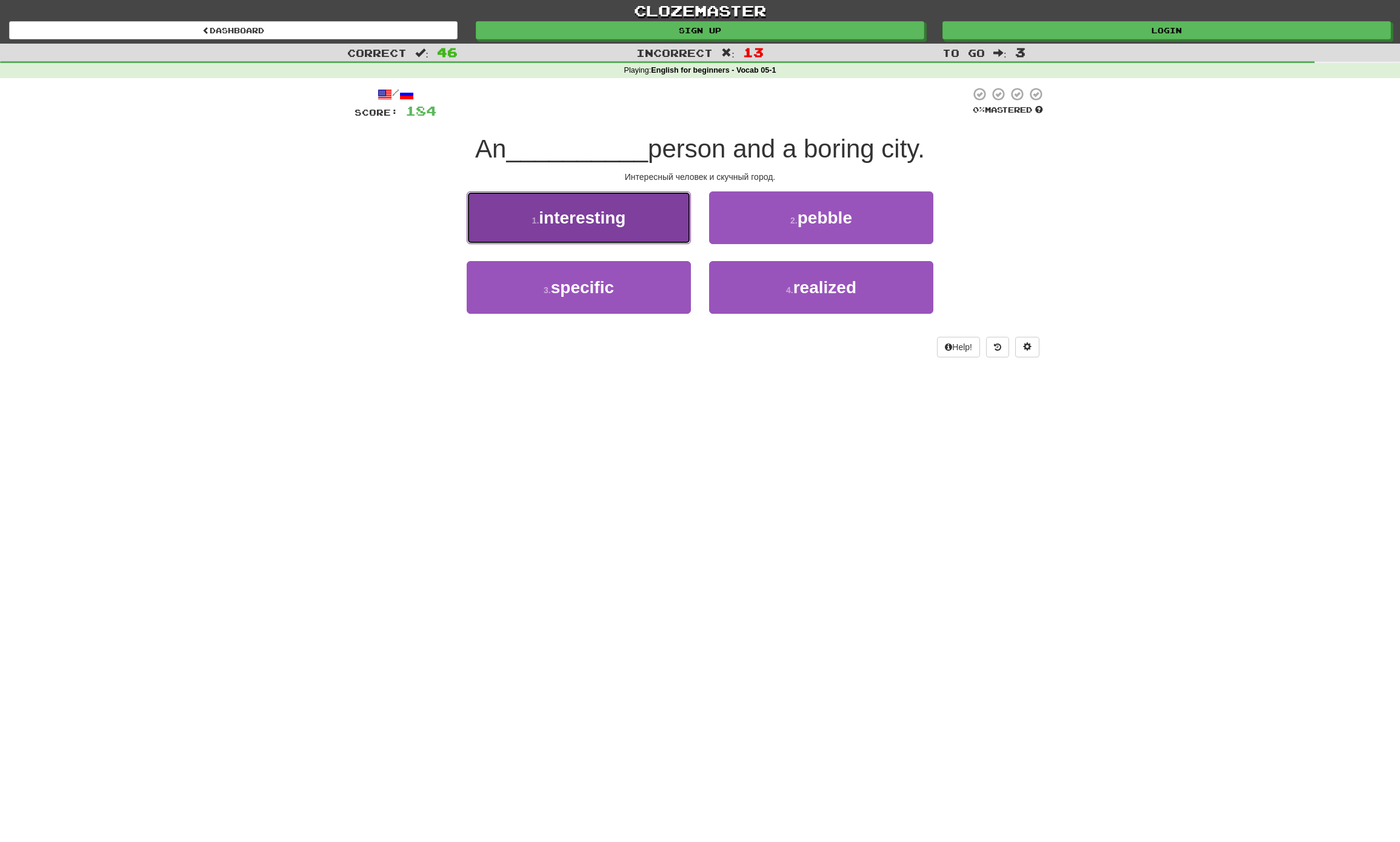
click at [619, 238] on button "1 . interesting" at bounding box center [579, 217] width 224 height 53
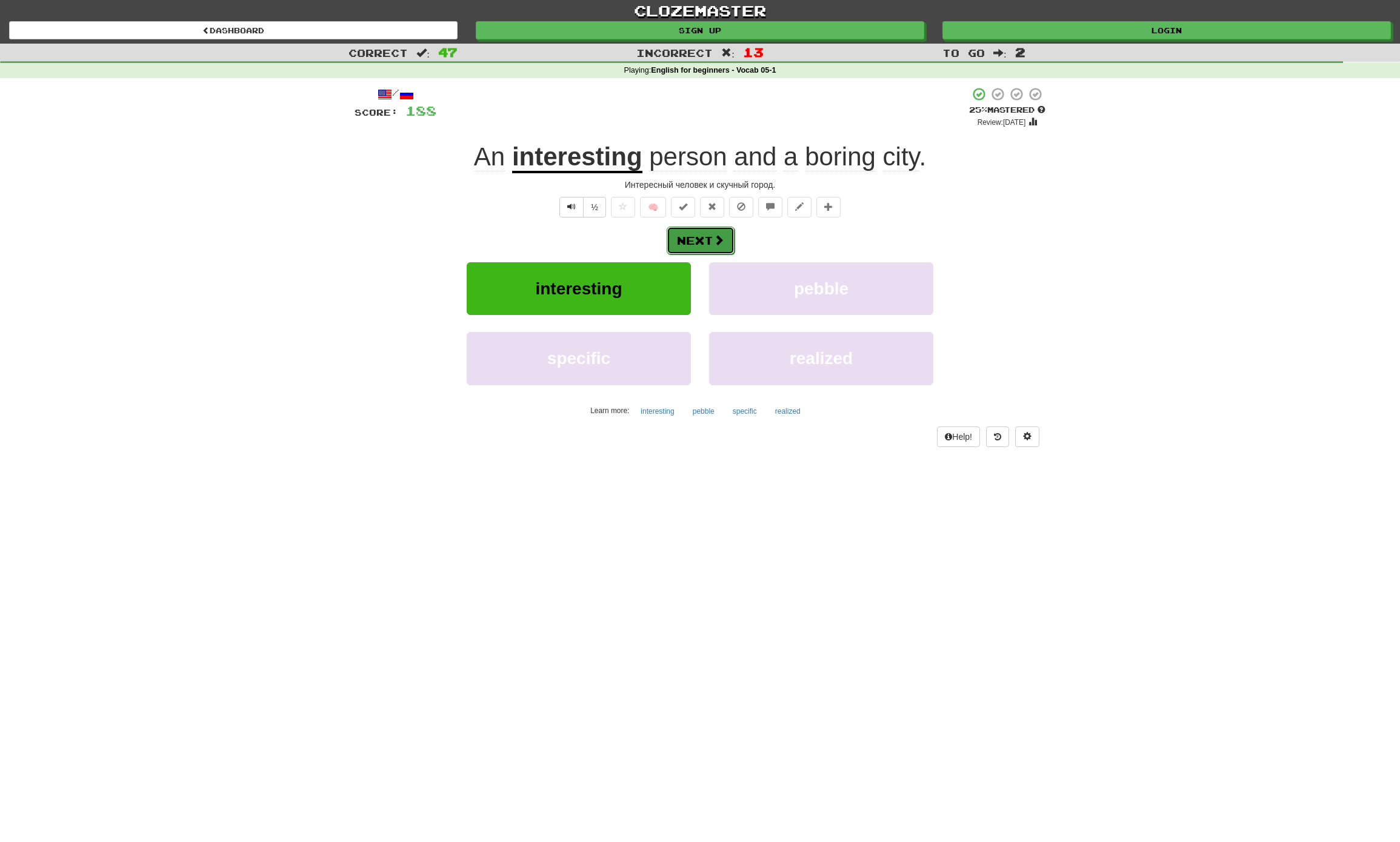
click at [720, 245] on span at bounding box center [718, 239] width 11 height 11
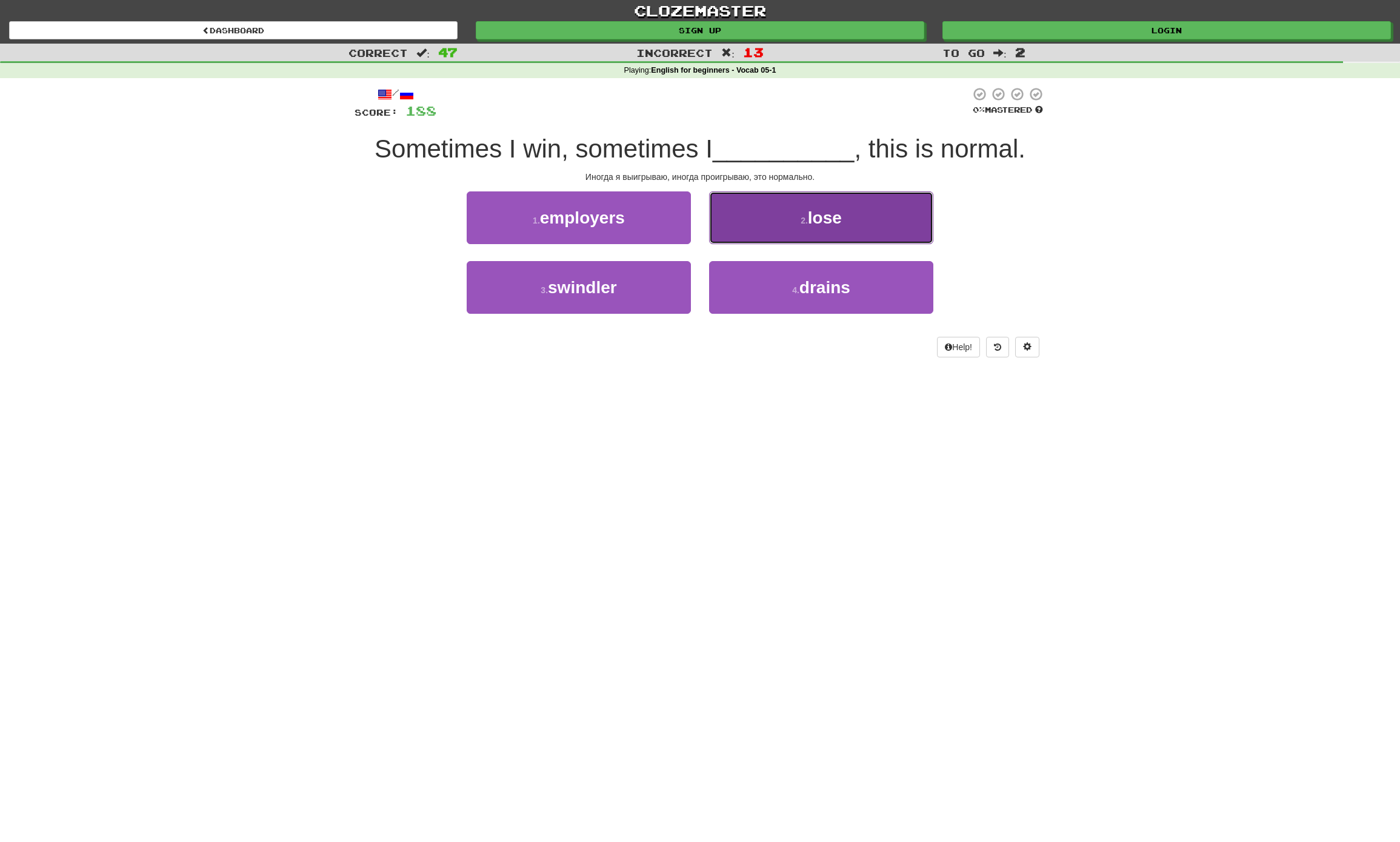
click at [845, 238] on button "2 . lose" at bounding box center [821, 217] width 224 height 53
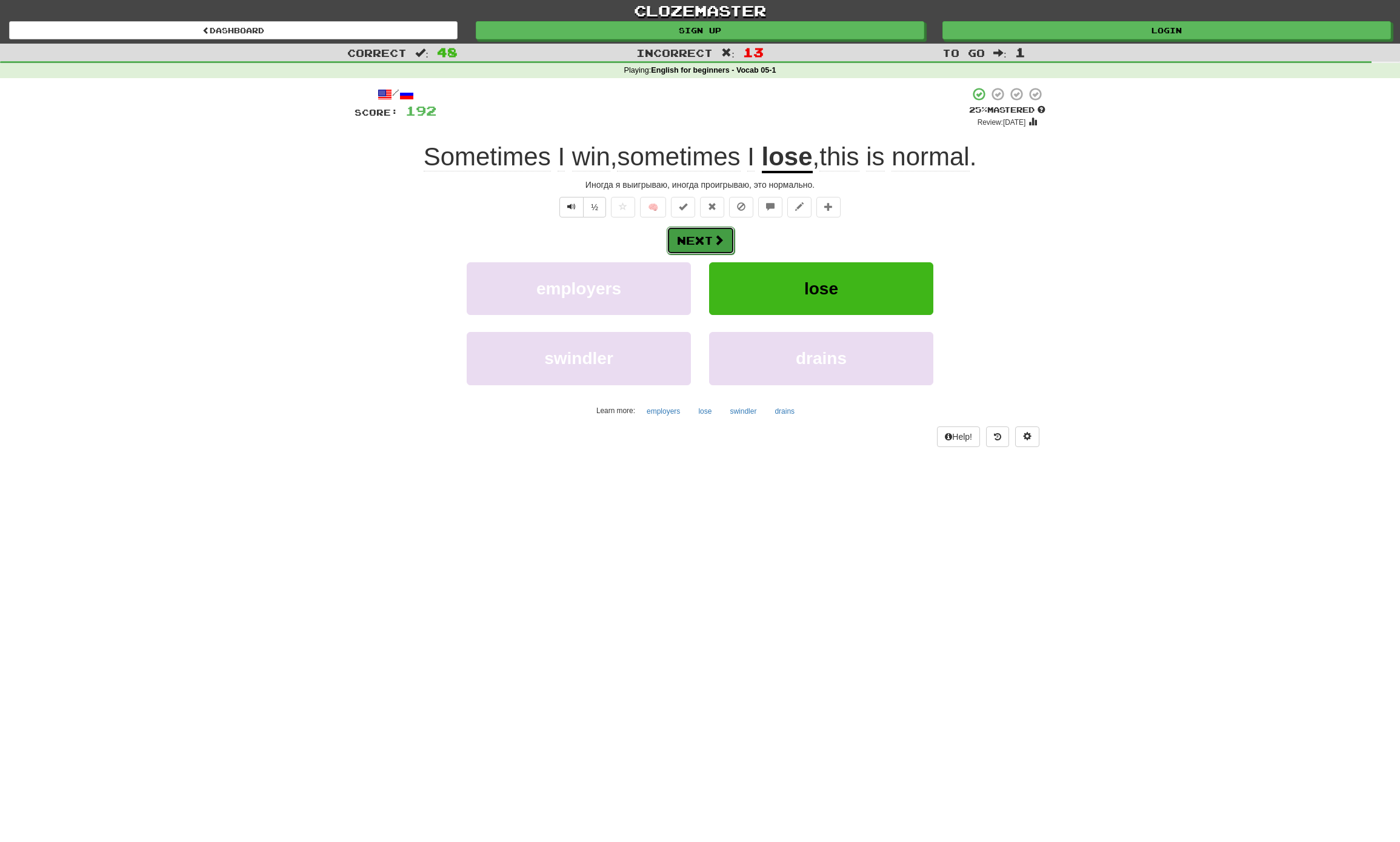
click at [711, 236] on button "Next" at bounding box center [701, 241] width 68 height 28
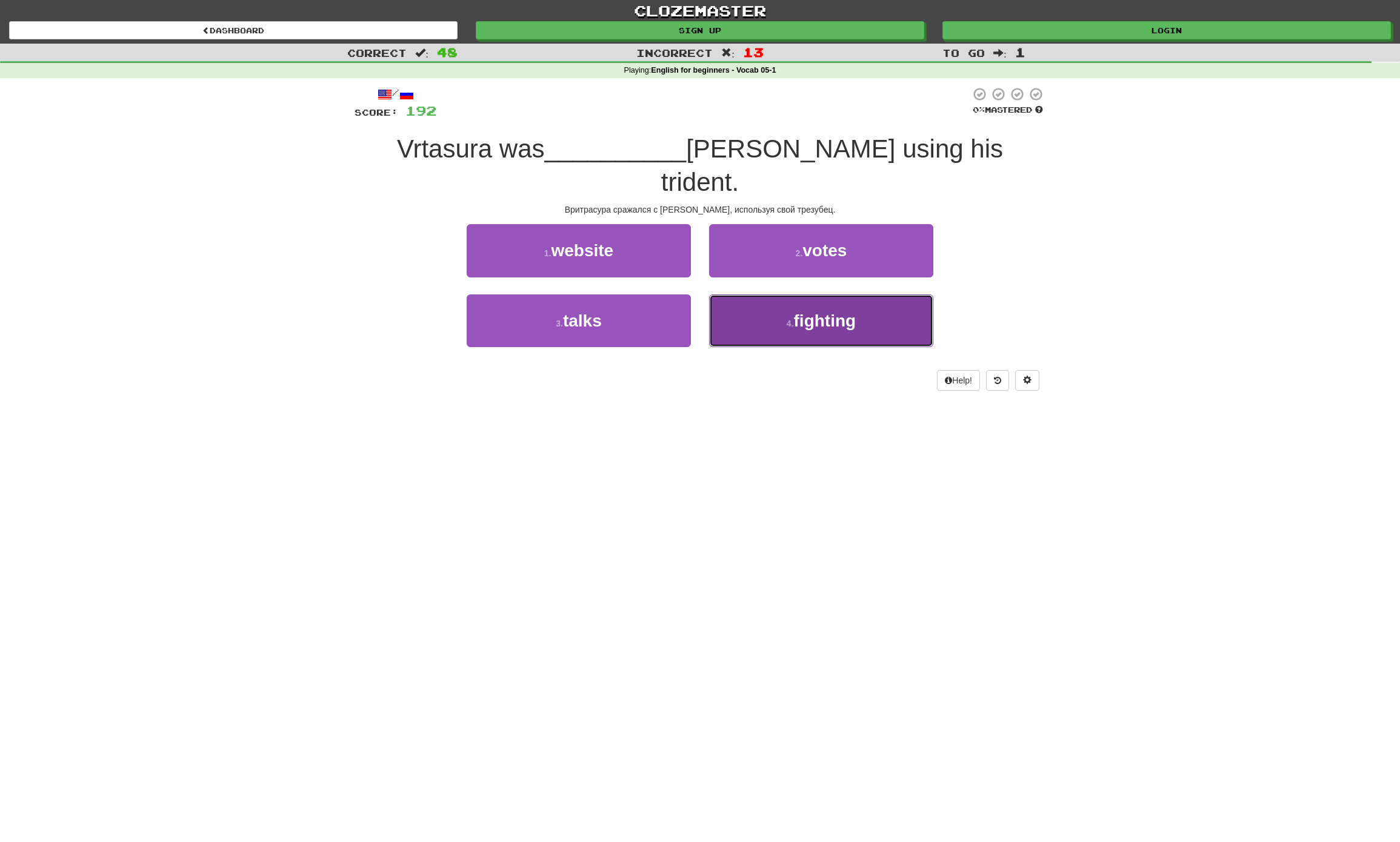
click at [858, 294] on button "4 . fighting" at bounding box center [821, 320] width 224 height 53
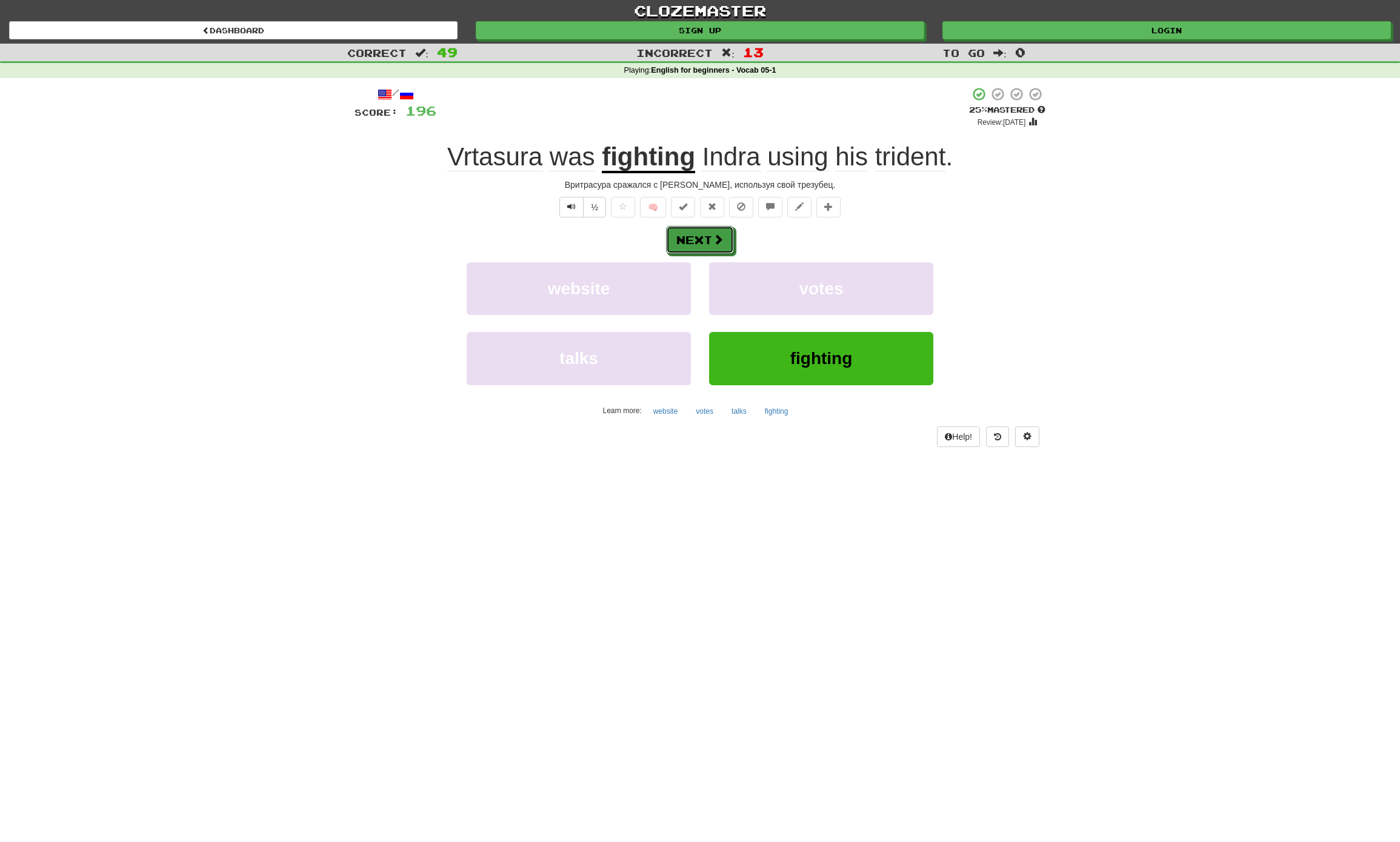
click at [724, 237] on button "Next" at bounding box center [700, 240] width 68 height 28
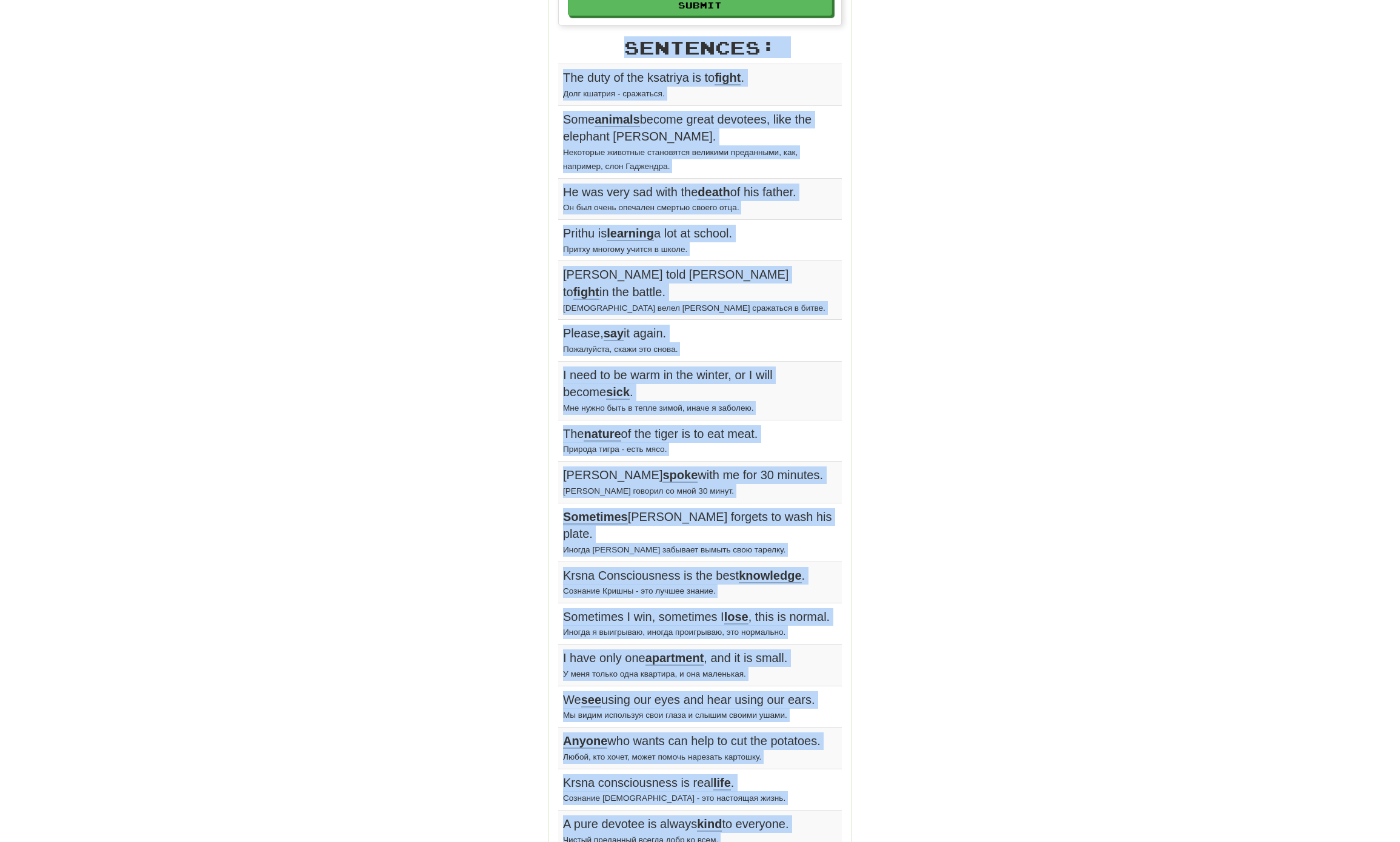
scroll to position [404, 0]
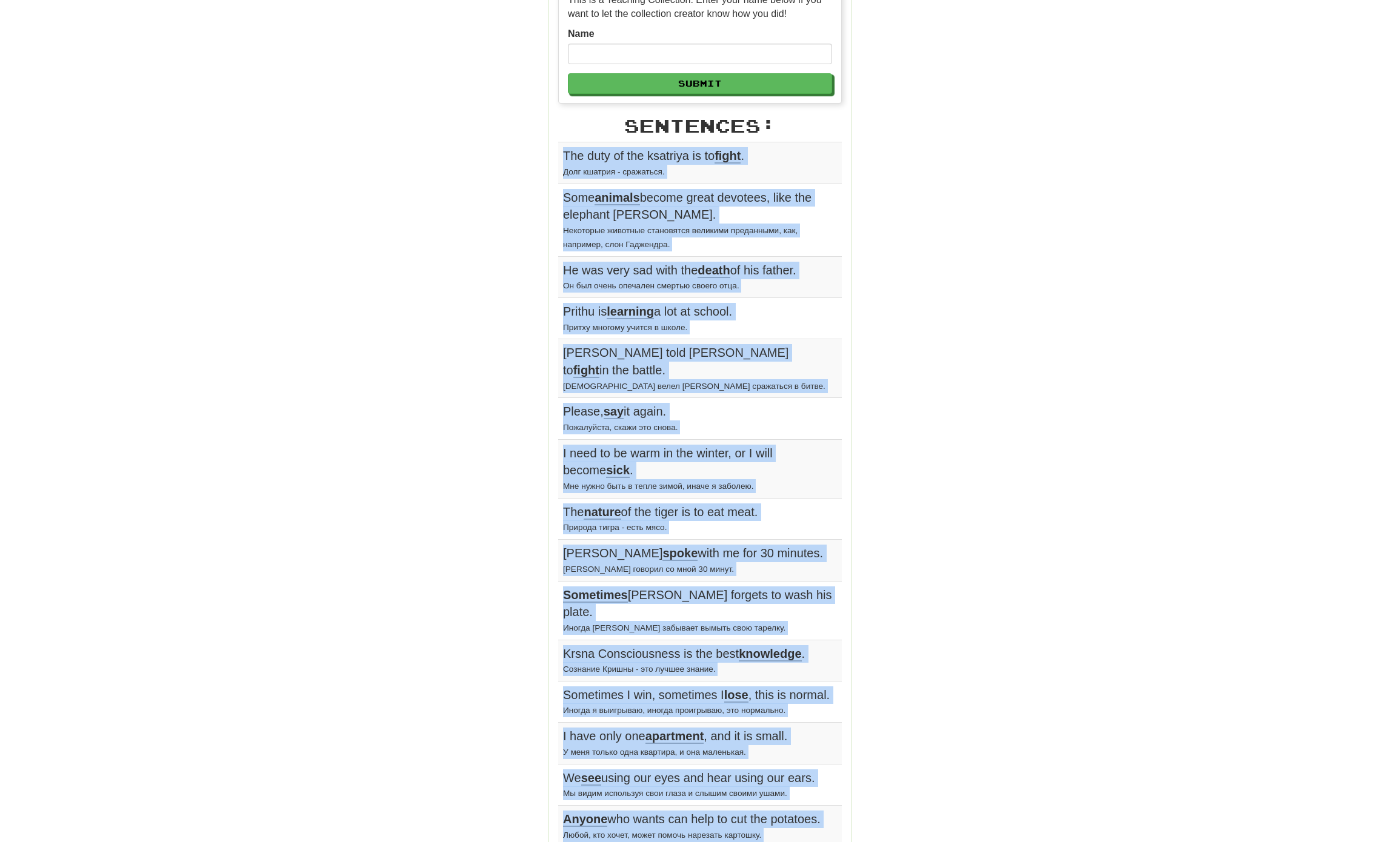
drag, startPoint x: 720, startPoint y: 531, endPoint x: 560, endPoint y: 162, distance: 401.9
copy tbody "Lor ipsu do sit ametcons ad el seddo . Eius tempori - utlaboree. Dolo magnaal e…"
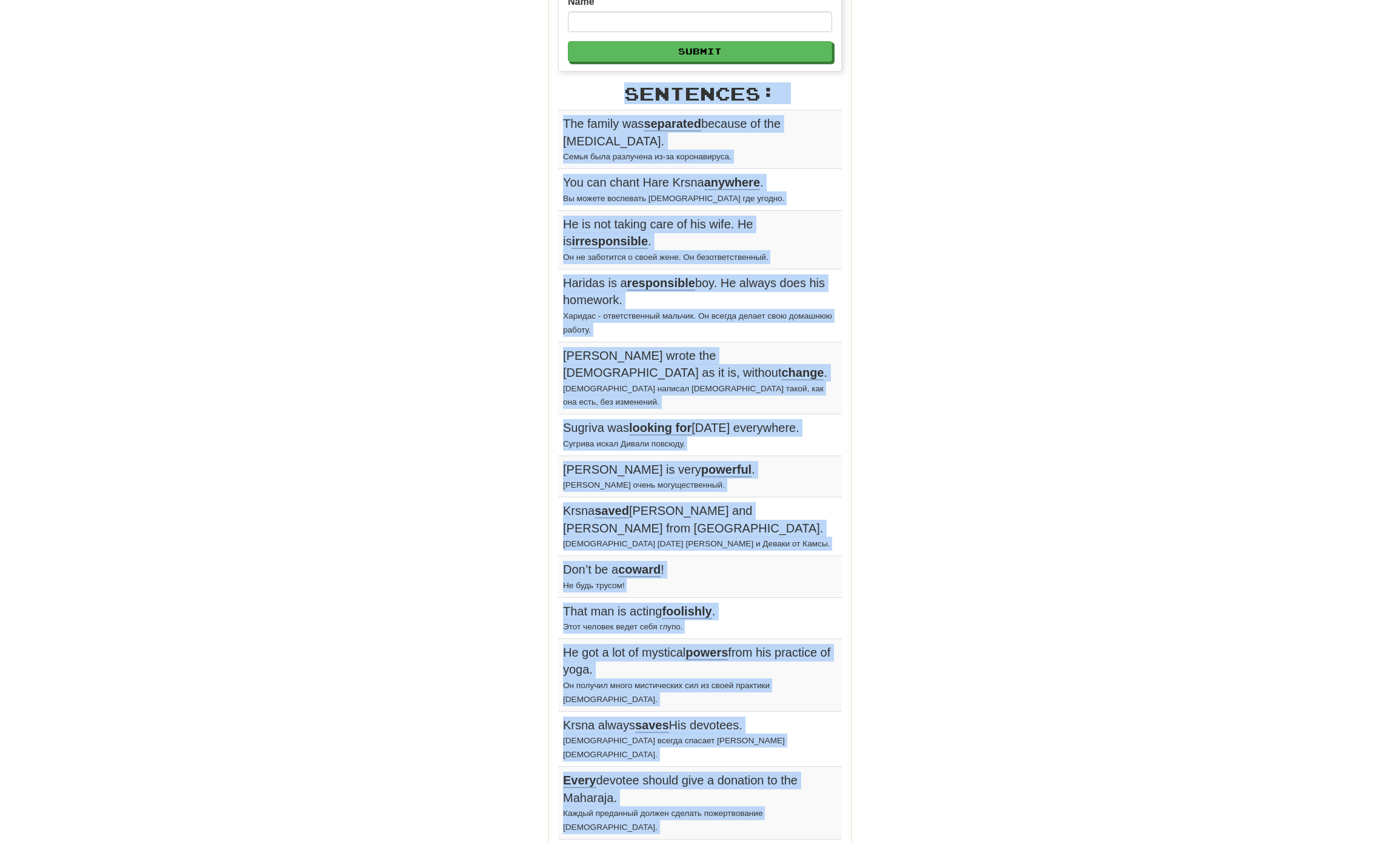
scroll to position [424, 0]
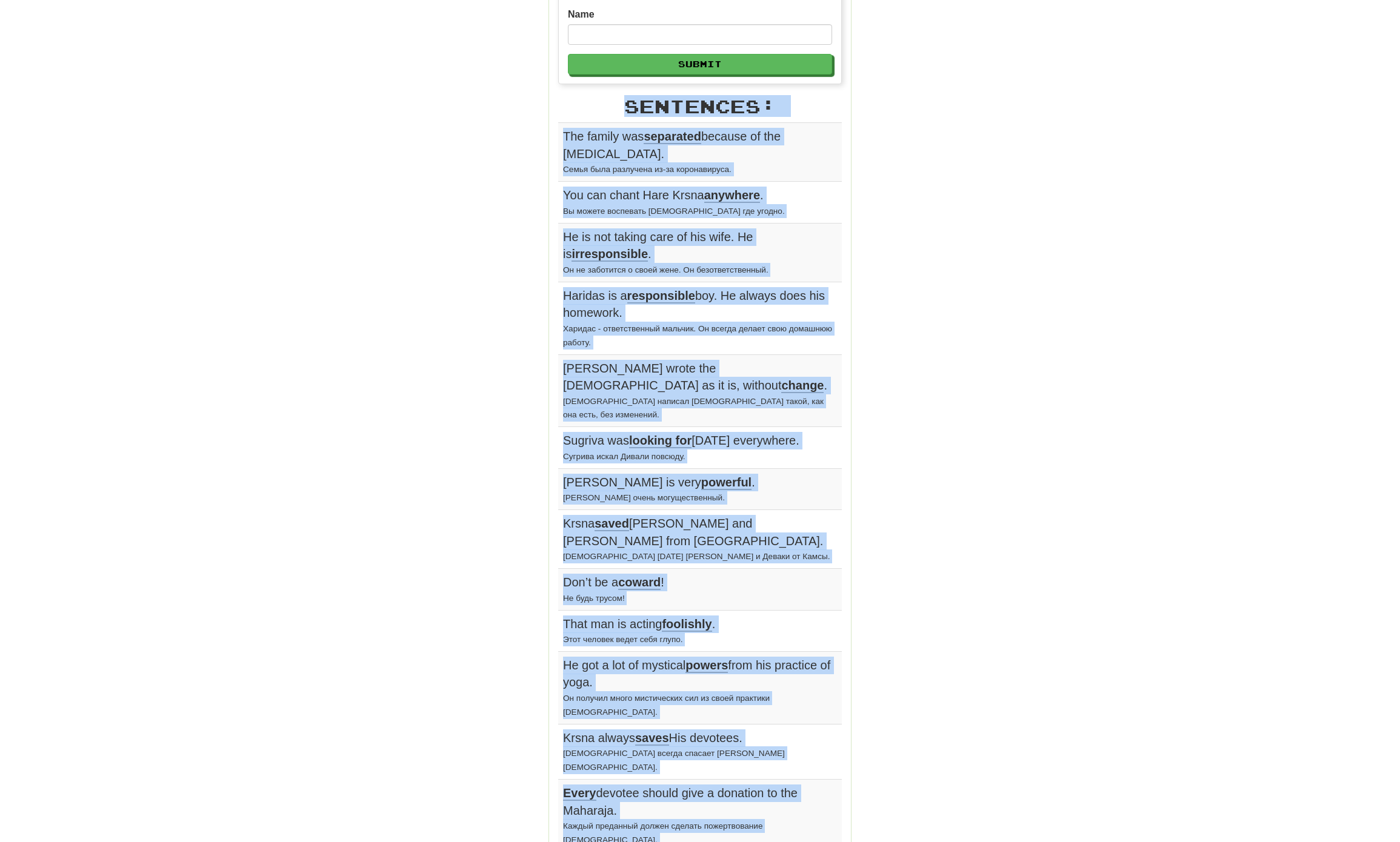
drag, startPoint x: 711, startPoint y: 582, endPoint x: 553, endPoint y: 148, distance: 462.0
copy div "Sentences: The family was separated because of the coronavirus. Семья была разл…"
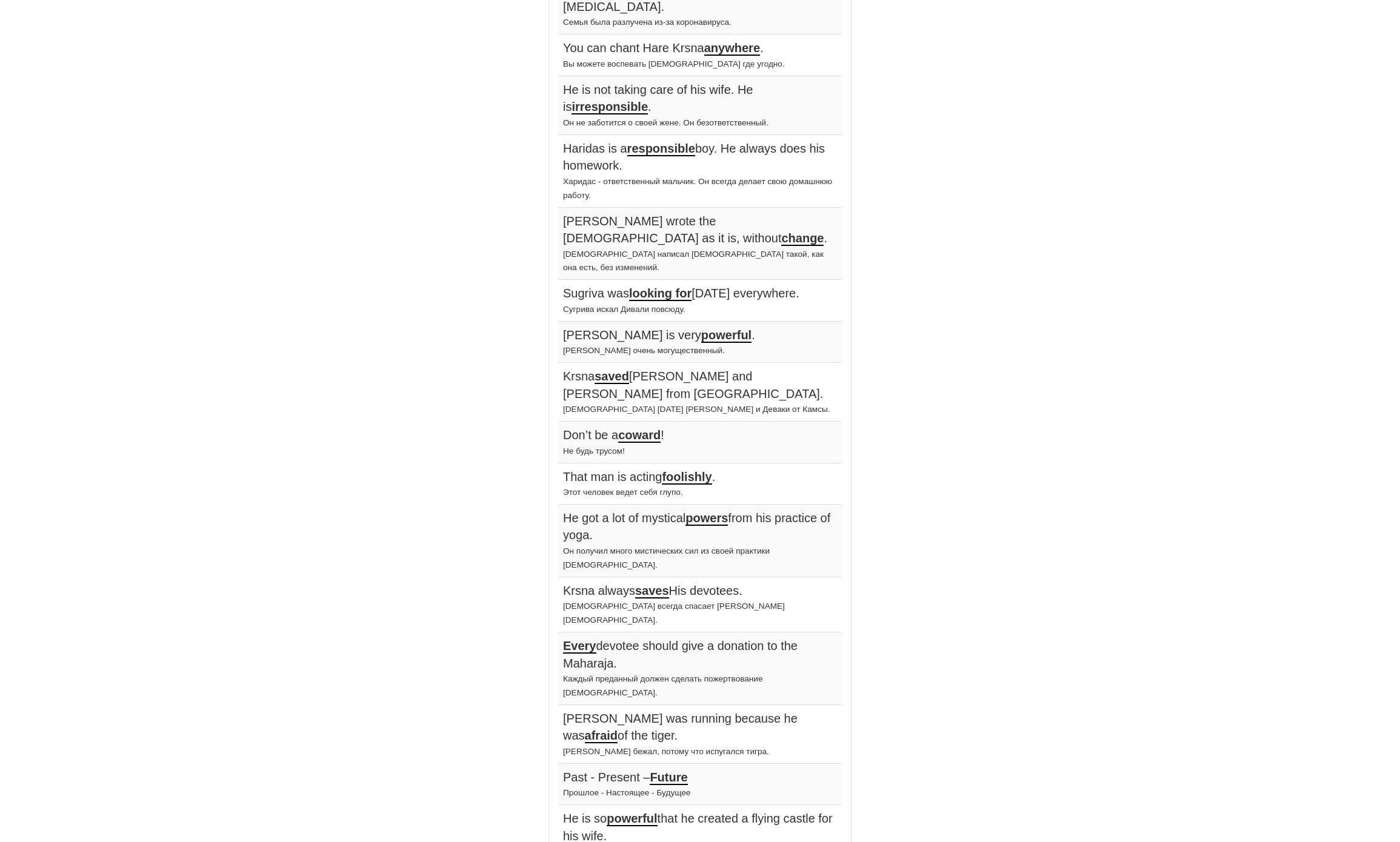
scroll to position [605, 0]
